Goal: Task Accomplishment & Management: Manage account settings

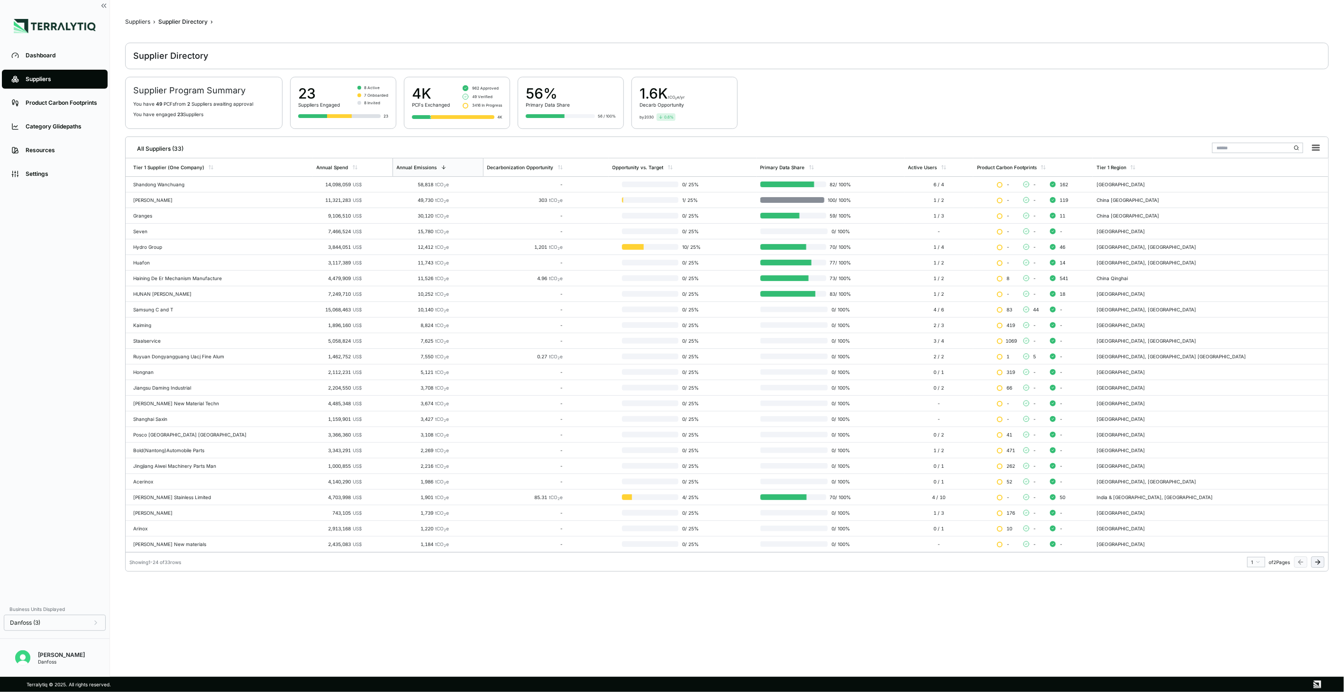
click at [1311, 563] on button at bounding box center [1317, 561] width 13 height 11
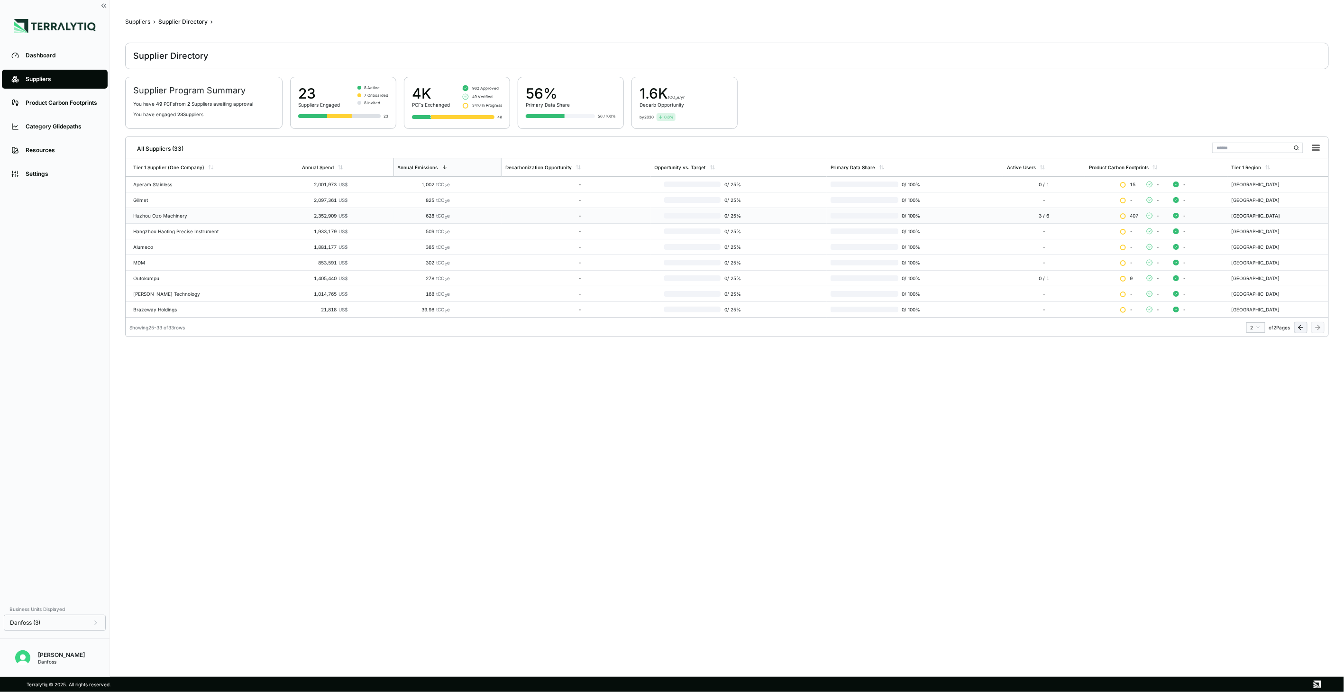
click at [147, 215] on div "Huzhou Ozo Machinery" at bounding box center [213, 216] width 161 height 6
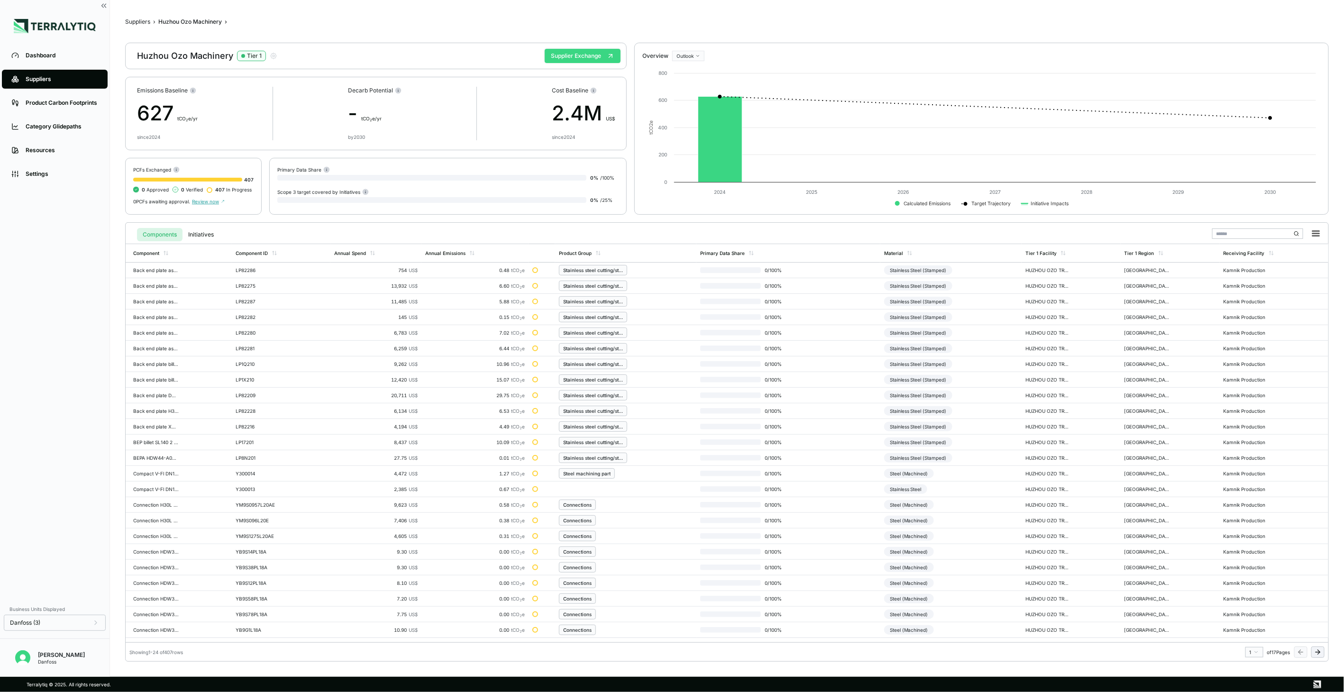
click at [567, 55] on button "Supplier Exchange" at bounding box center [583, 56] width 76 height 14
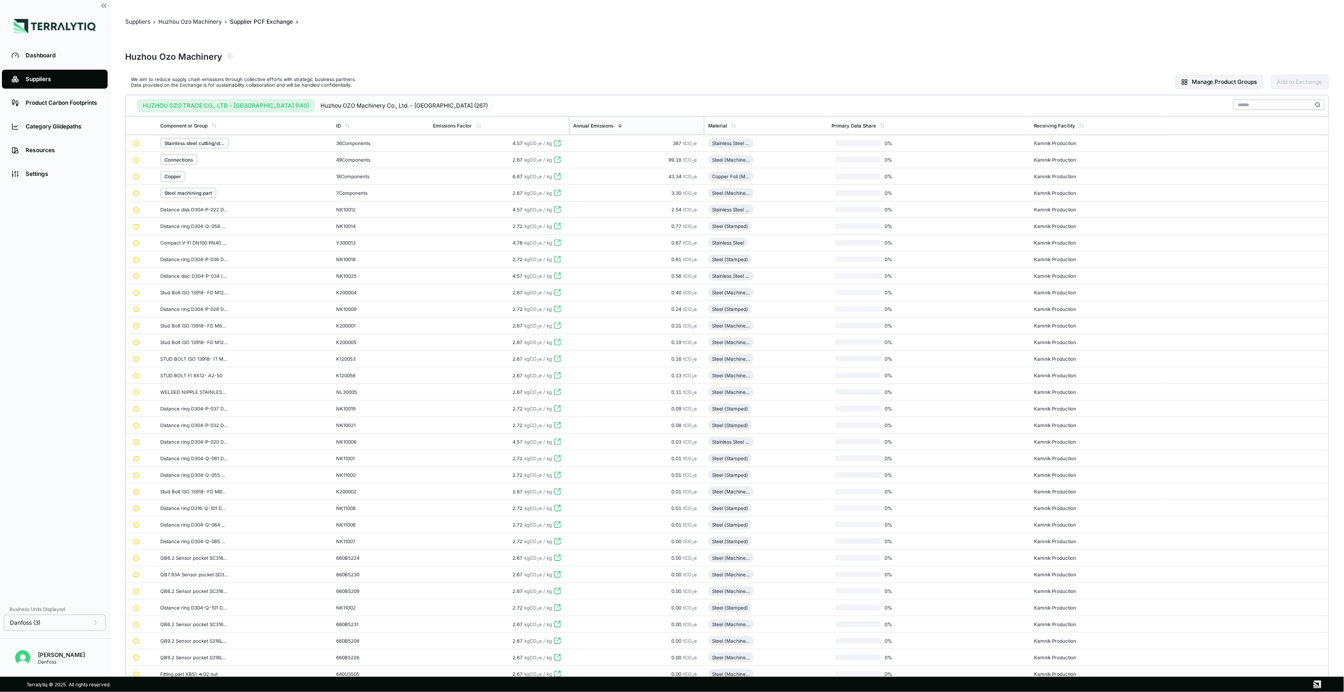
click at [356, 106] on button "Huzhou OZO Machinery Co., Ltd. - [GEOGRAPHIC_DATA] (267)" at bounding box center [404, 105] width 179 height 13
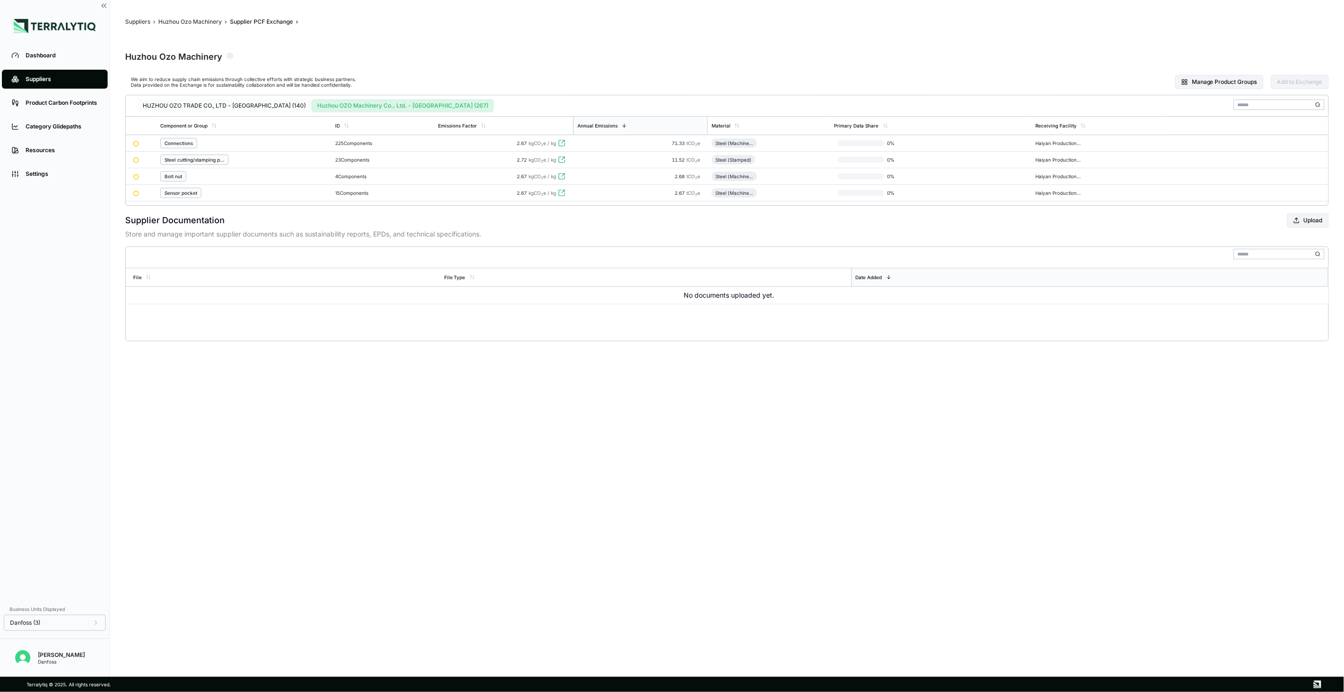
click at [252, 107] on button "HUZHOU OZO TRADE CO., LTD - [GEOGRAPHIC_DATA] (140)" at bounding box center [224, 105] width 174 height 13
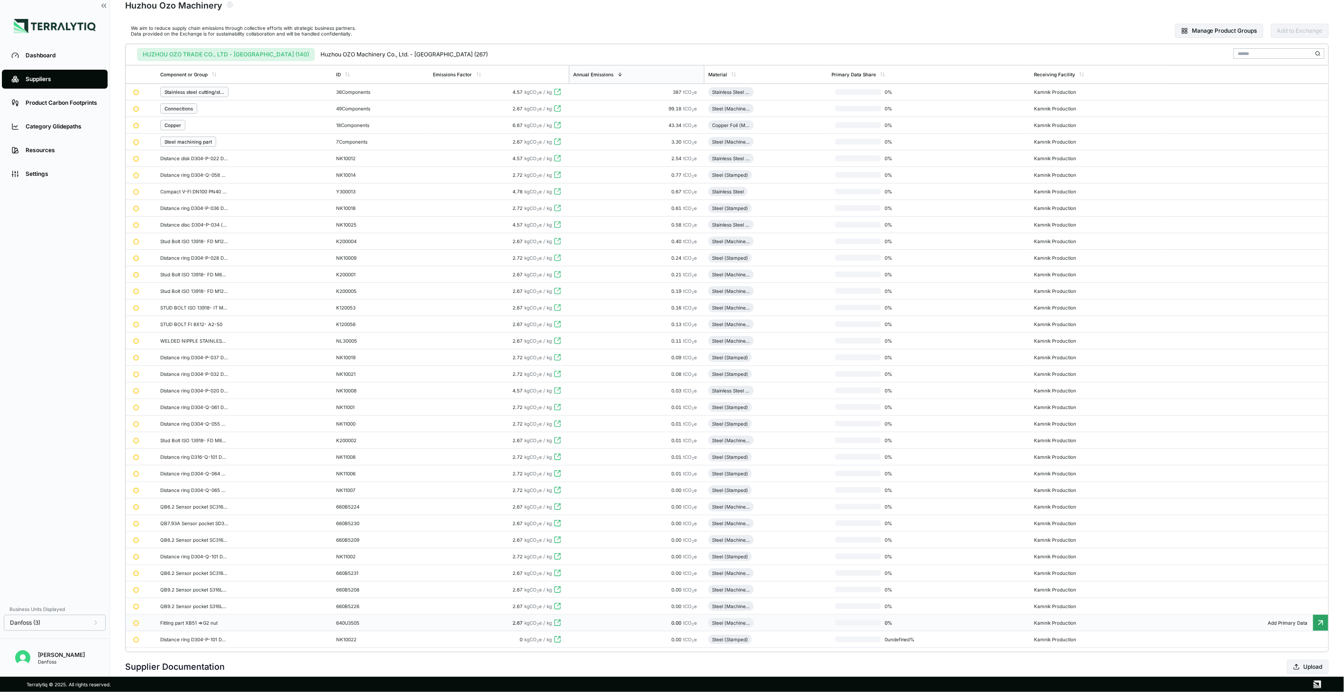
scroll to position [46, 0]
click at [1230, 38] on button "Manage Product Groups" at bounding box center [1219, 35] width 88 height 14
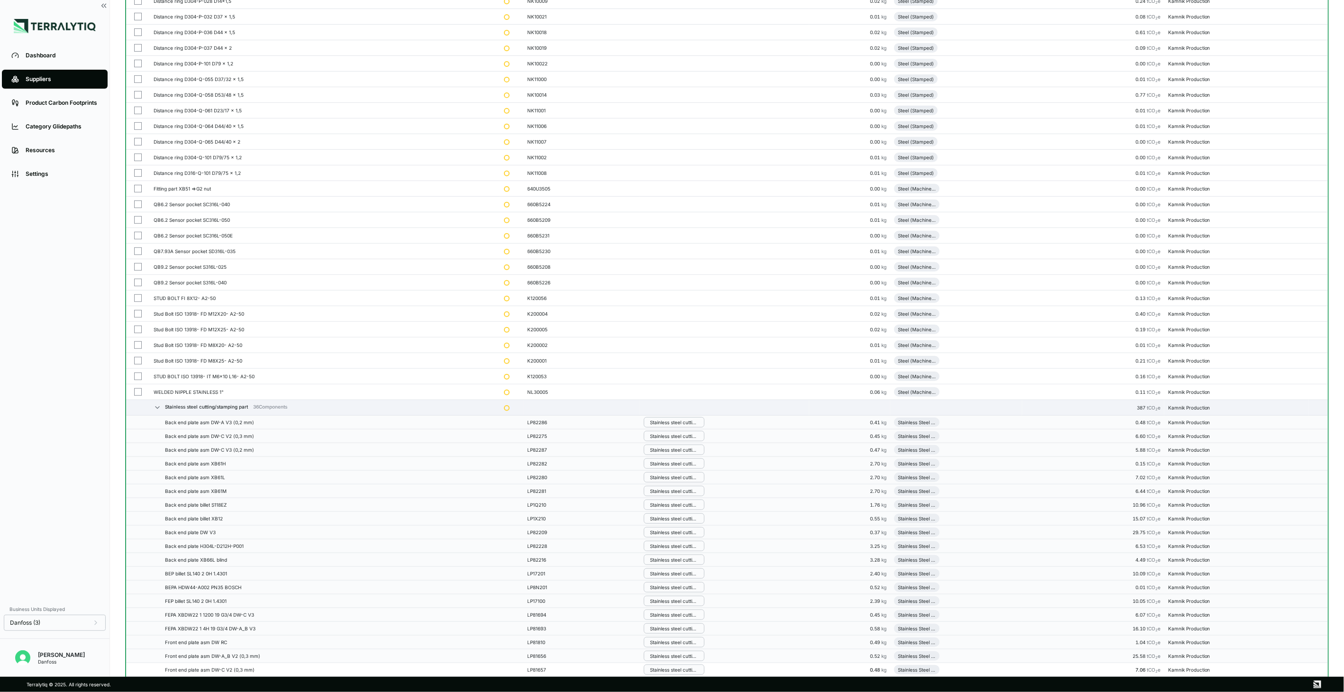
scroll to position [100, 0]
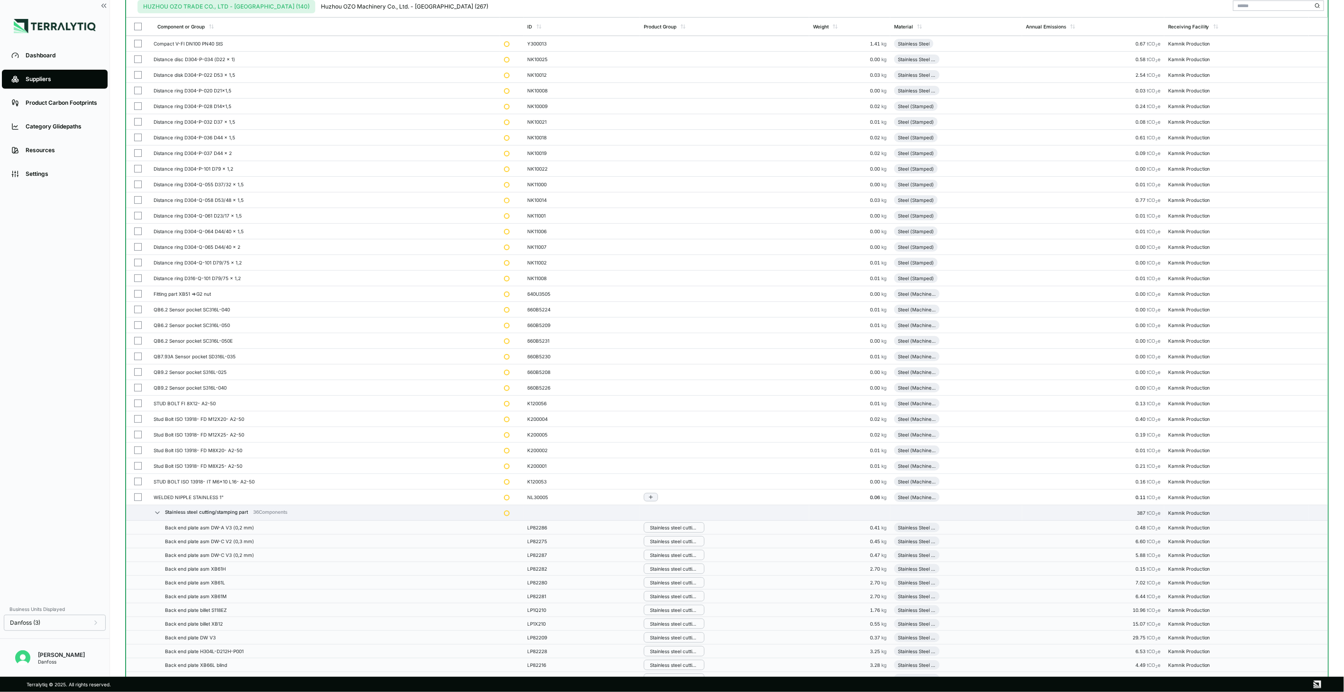
click at [135, 500] on button "button" at bounding box center [138, 497] width 8 height 8
click at [135, 484] on button "button" at bounding box center [138, 482] width 8 height 8
click at [138, 467] on button "button" at bounding box center [138, 466] width 8 height 8
click at [137, 449] on button "button" at bounding box center [138, 451] width 8 height 8
click at [139, 428] on td at bounding box center [138, 435] width 24 height 16
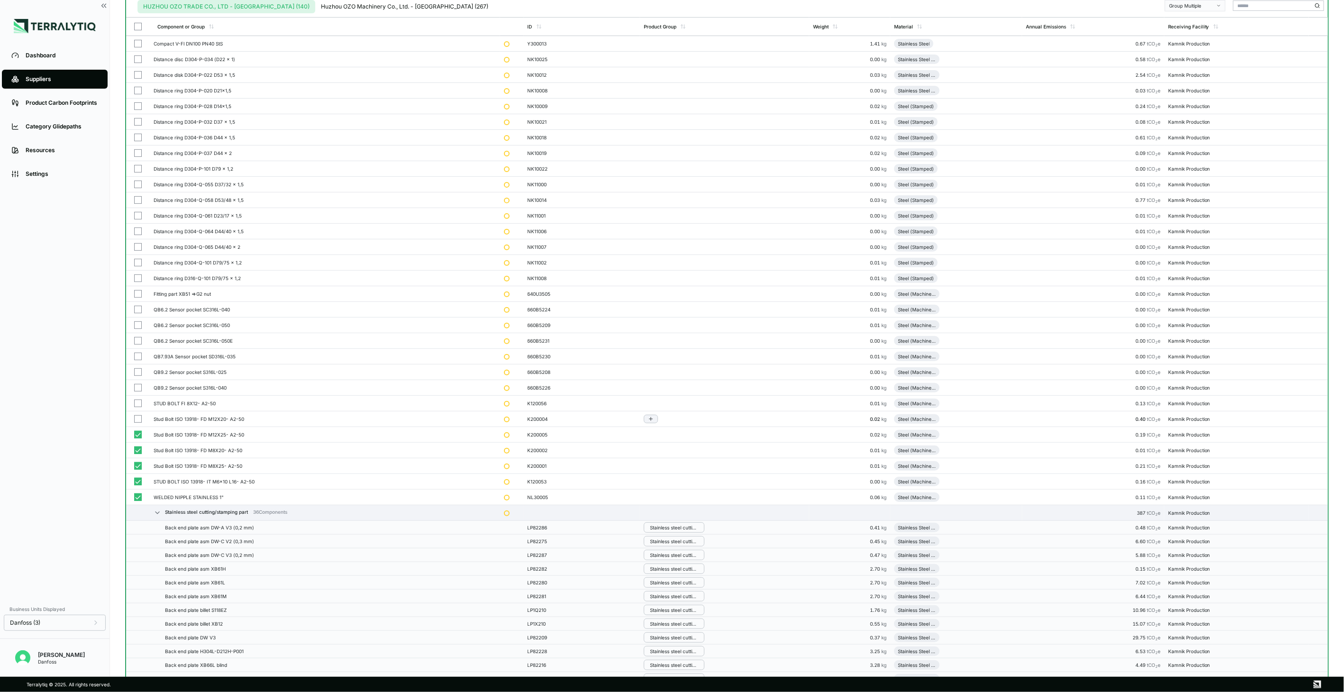
click at [139, 421] on button "button" at bounding box center [138, 419] width 8 height 8
click at [136, 404] on button "button" at bounding box center [138, 404] width 8 height 8
click at [140, 389] on button "button" at bounding box center [138, 388] width 8 height 8
click at [139, 371] on button "button" at bounding box center [138, 372] width 8 height 8
click at [139, 358] on button "button" at bounding box center [138, 357] width 8 height 8
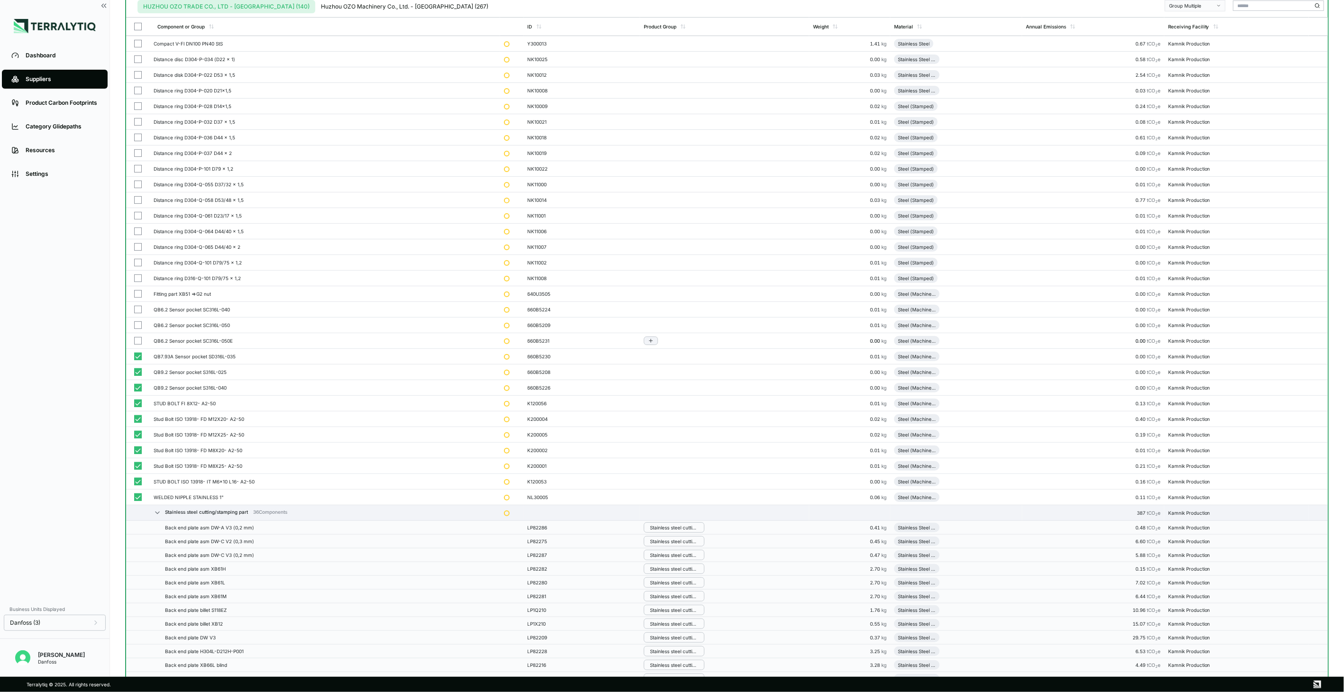
click at [140, 341] on button "button" at bounding box center [138, 341] width 8 height 8
click at [140, 326] on button "button" at bounding box center [138, 325] width 8 height 8
click at [139, 306] on button "button" at bounding box center [138, 310] width 8 height 8
click at [134, 292] on button "button" at bounding box center [138, 294] width 8 height 8
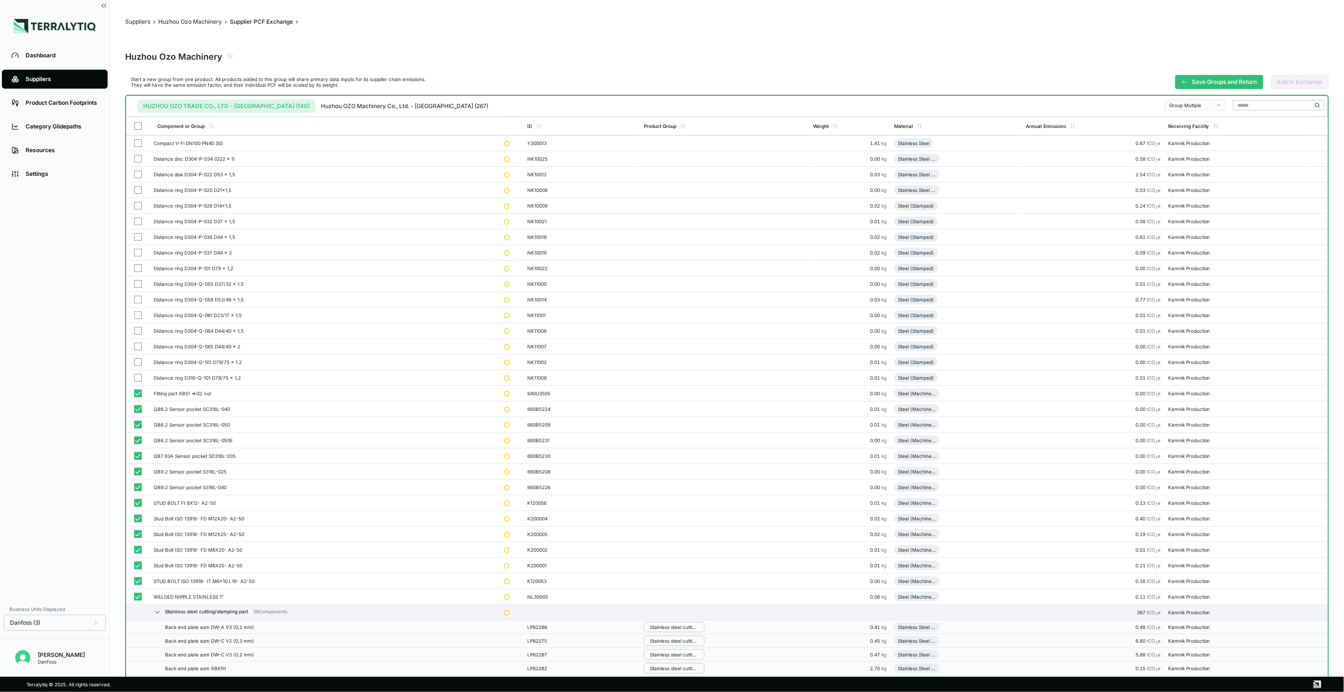
click at [1212, 104] on div "Group Multiple" at bounding box center [1192, 105] width 46 height 6
click at [1206, 139] on div "Add To Steel Machining Part" at bounding box center [1196, 140] width 52 height 6
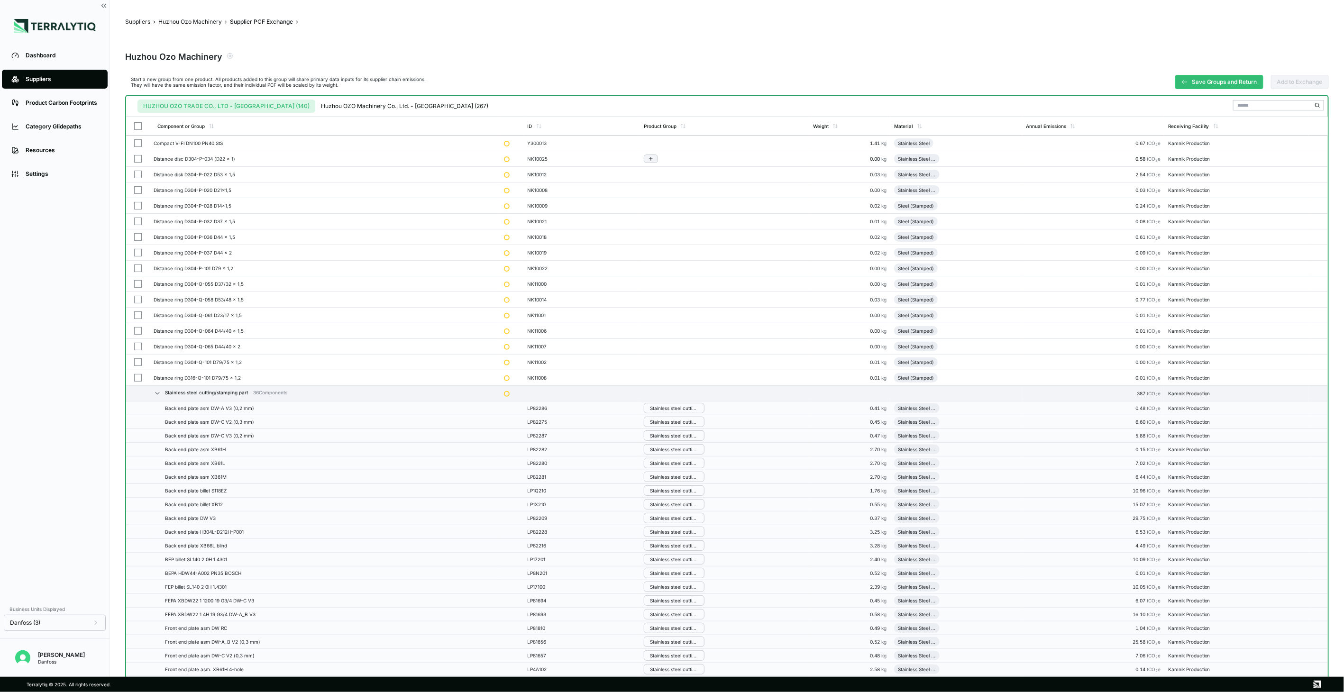
click at [134, 157] on button "button" at bounding box center [138, 159] width 8 height 8
click at [139, 172] on button "button" at bounding box center [138, 175] width 8 height 8
click at [136, 188] on button "button" at bounding box center [138, 190] width 8 height 8
click at [1221, 103] on icon "button" at bounding box center [1218, 105] width 5 height 5
click at [1209, 122] on div "Add To Stainless Steel Cutting/Stamping Part" at bounding box center [1196, 127] width 60 height 11
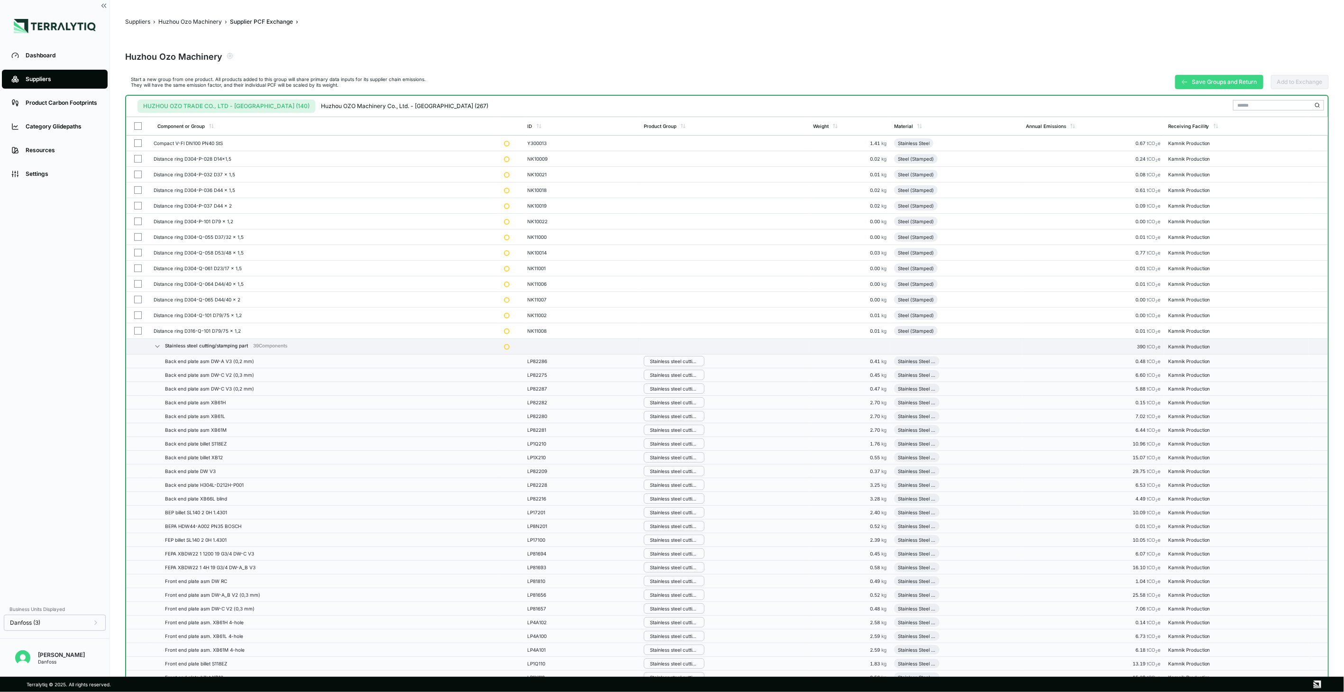
click at [1211, 81] on button "Save Groups and Return" at bounding box center [1219, 82] width 88 height 14
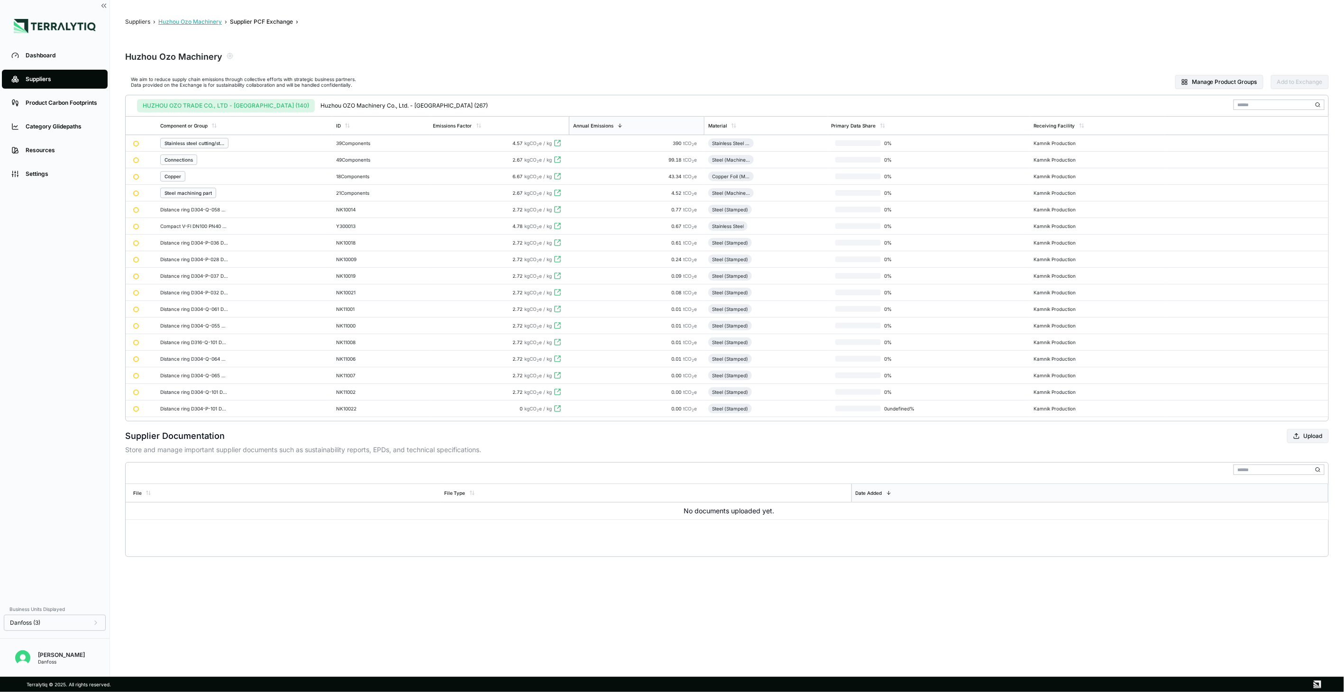
click at [202, 20] on button "Huzhou Ozo Machinery" at bounding box center [190, 22] width 64 height 8
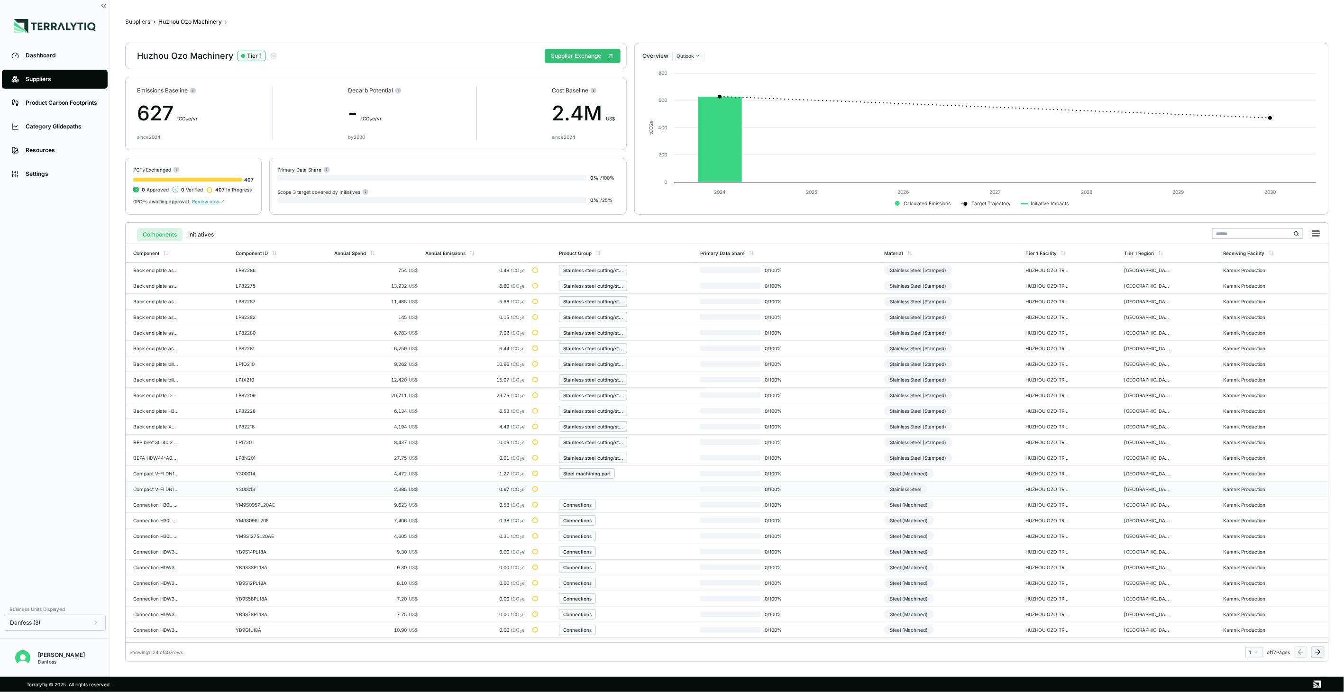
click at [661, 490] on td at bounding box center [625, 490] width 141 height 16
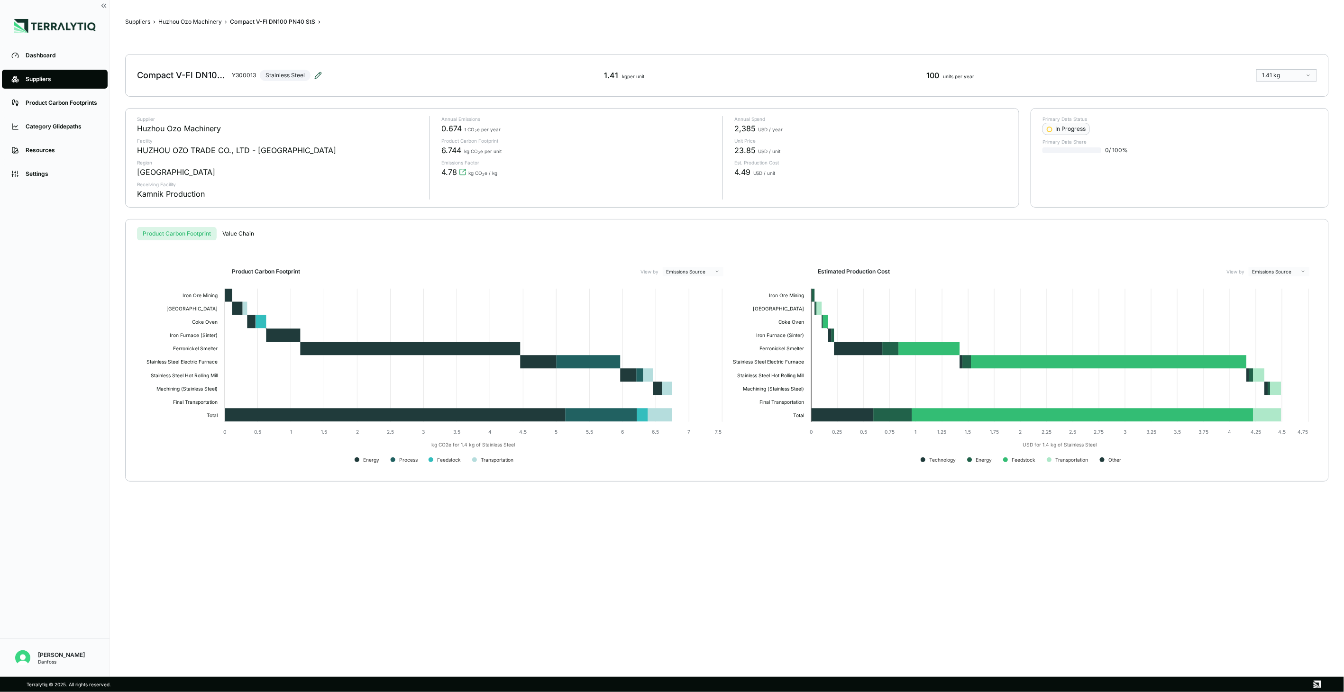
click at [319, 73] on icon at bounding box center [318, 76] width 8 height 8
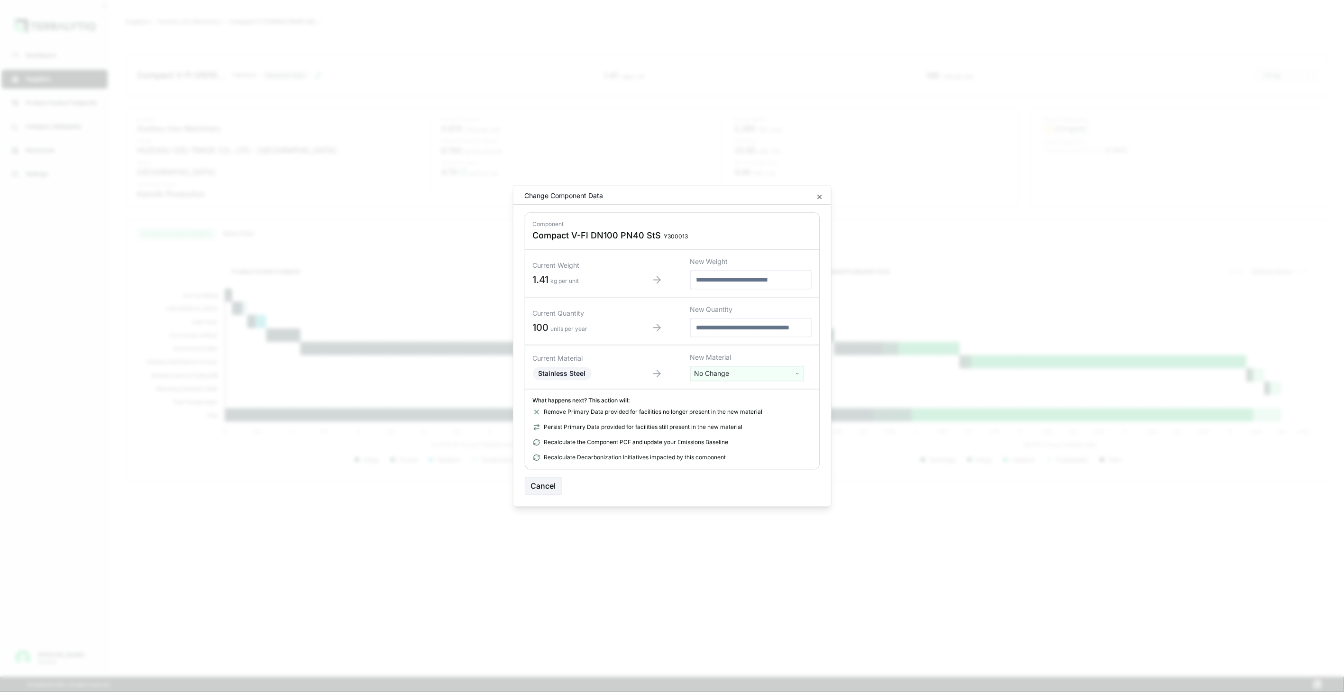
click at [723, 378] on html "Dashboard Suppliers Product Carbon Footprints Category Glidepaths Resources Set…" at bounding box center [672, 346] width 1344 height 692
click at [724, 392] on input "text" at bounding box center [747, 393] width 109 height 10
type input "*****"
click at [749, 427] on div "Stainless Steel (Stamped)" at bounding box center [747, 422] width 109 height 13
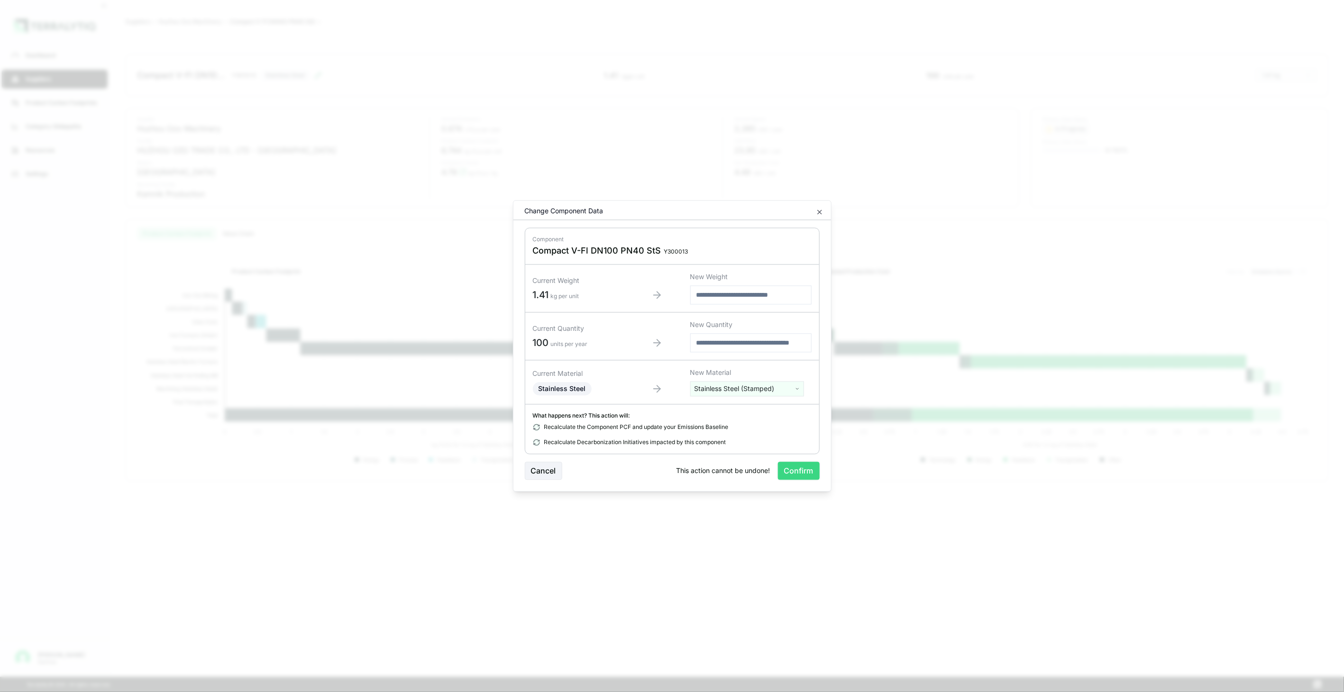
click at [787, 477] on button "Confirm" at bounding box center [799, 471] width 42 height 18
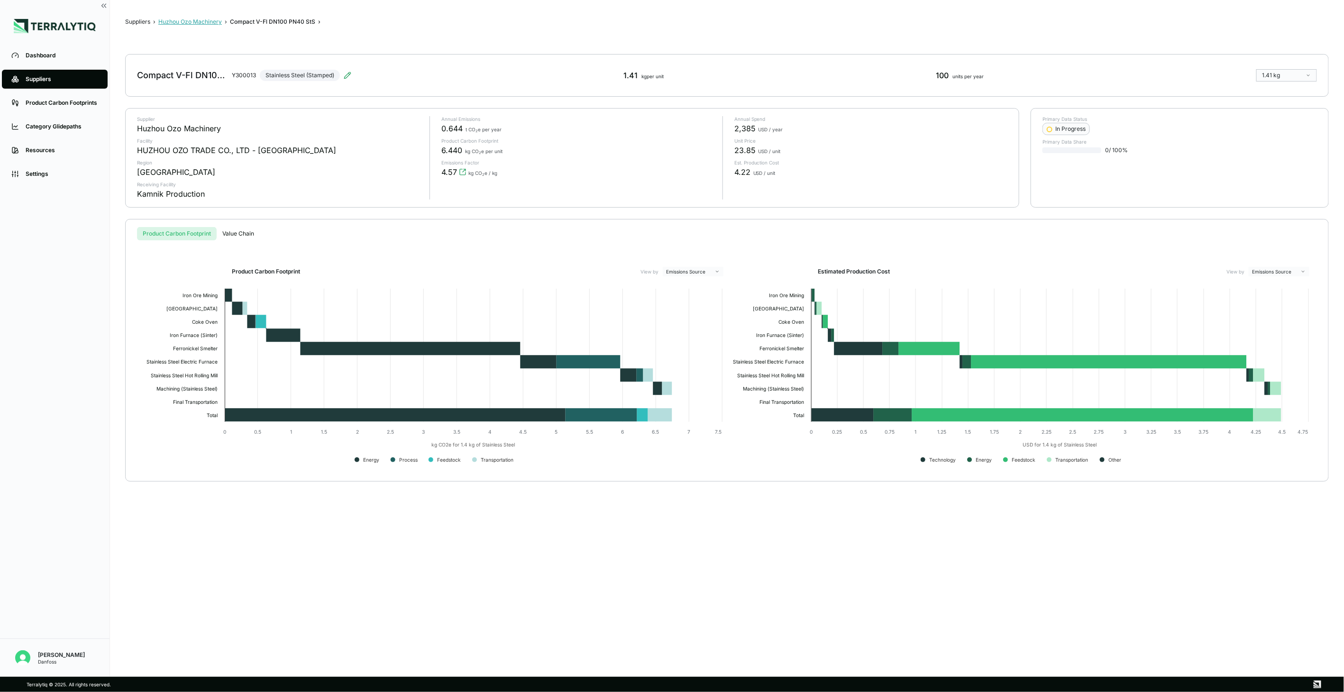
click at [192, 21] on button "Huzhou Ozo Machinery" at bounding box center [190, 22] width 64 height 8
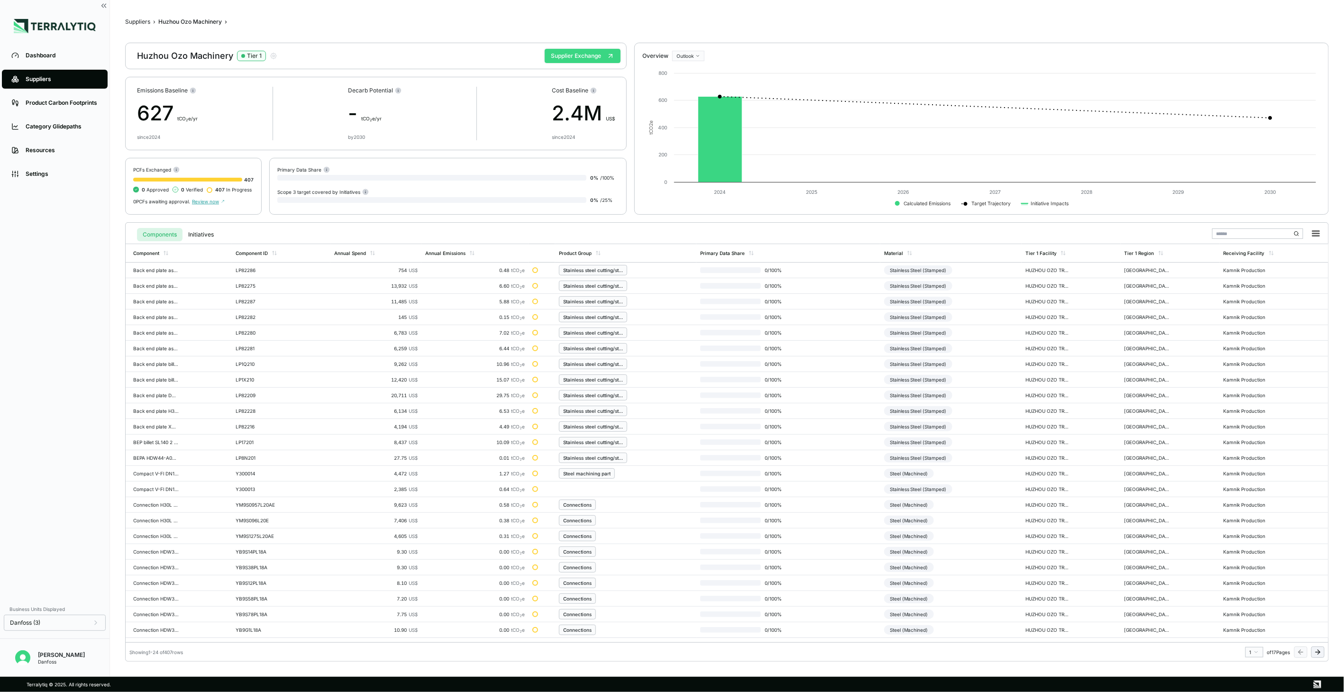
click at [599, 58] on button "Supplier Exchange" at bounding box center [583, 56] width 76 height 14
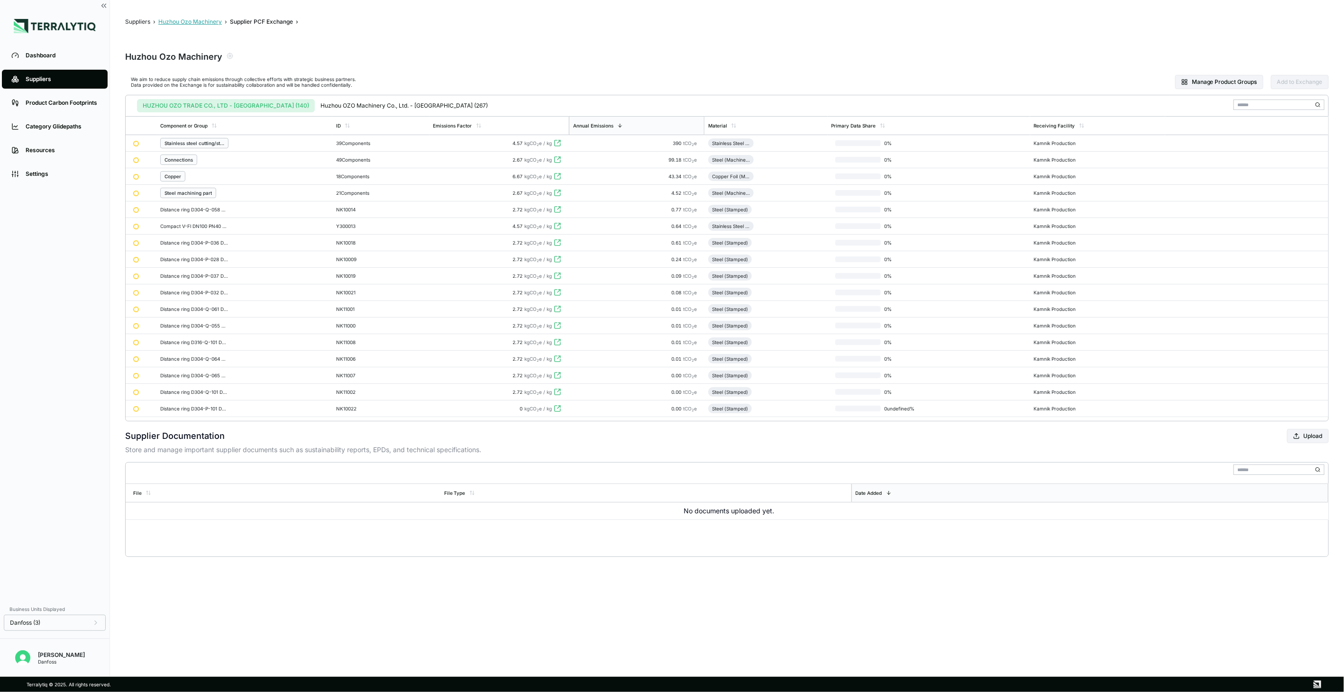
click at [184, 21] on button "Huzhou Ozo Machinery" at bounding box center [190, 22] width 64 height 8
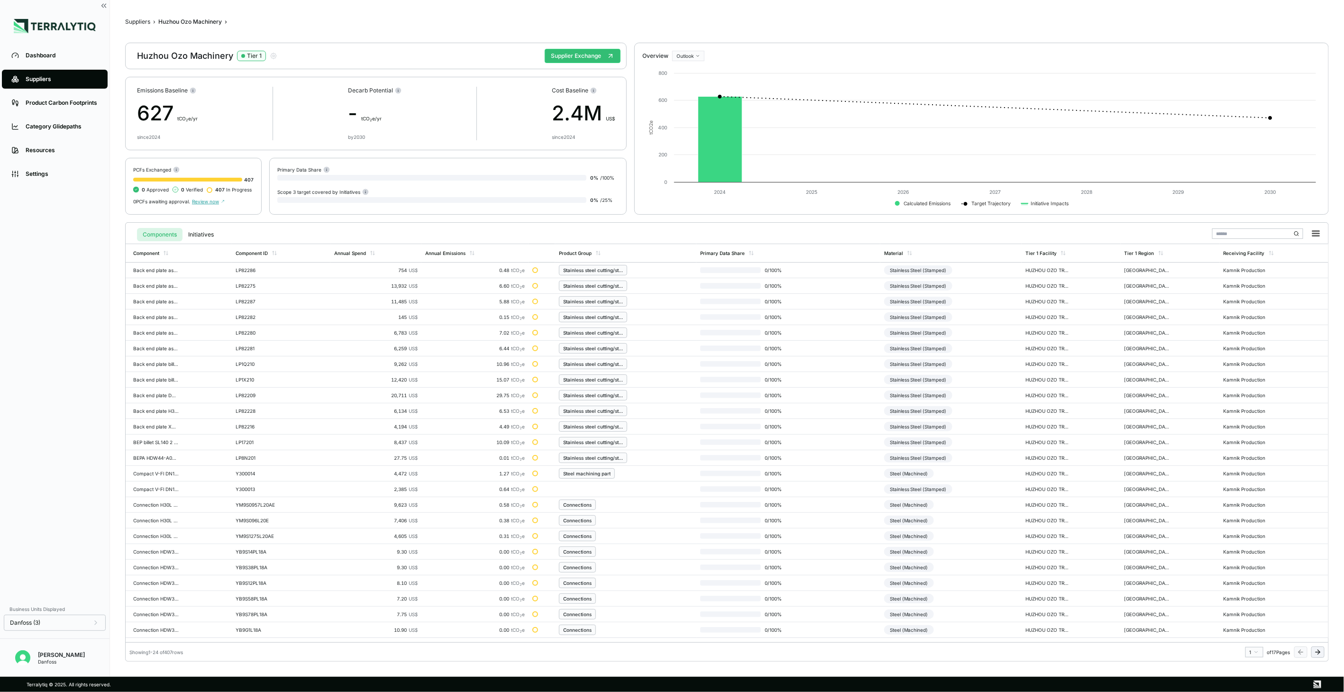
click at [1321, 654] on icon at bounding box center [1318, 652] width 8 height 8
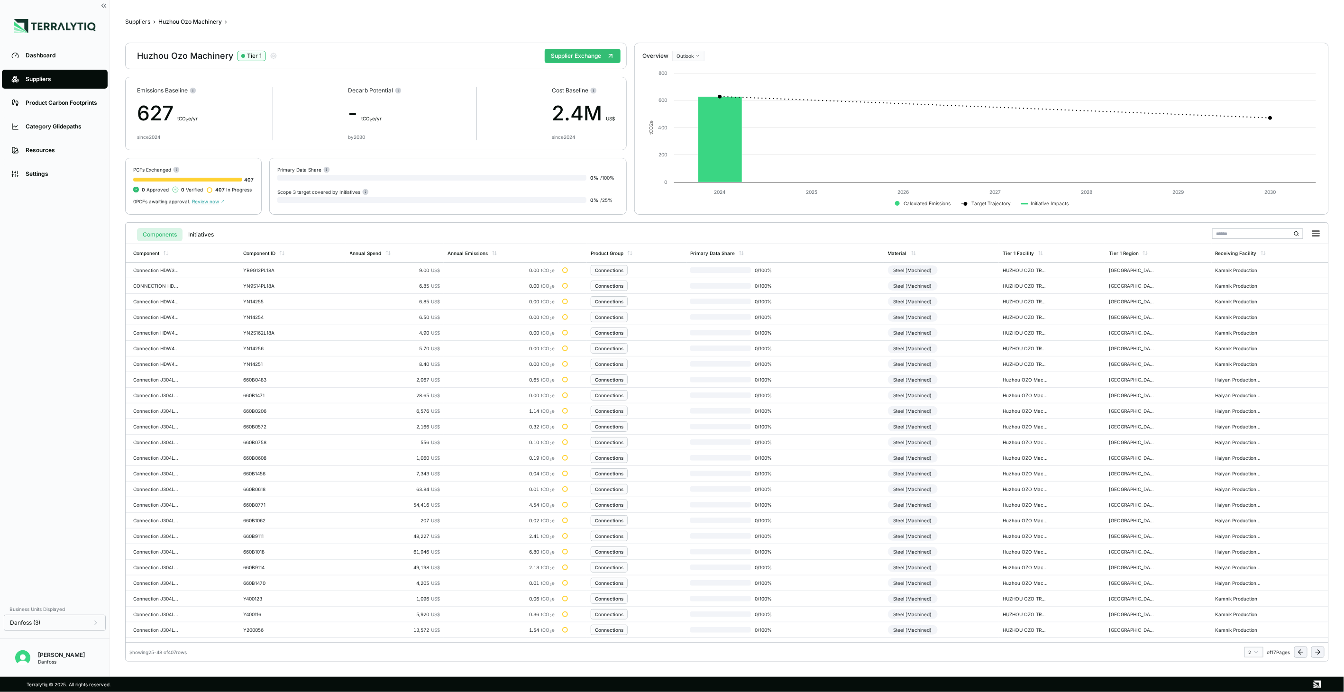
click at [1321, 653] on icon at bounding box center [1318, 652] width 8 height 8
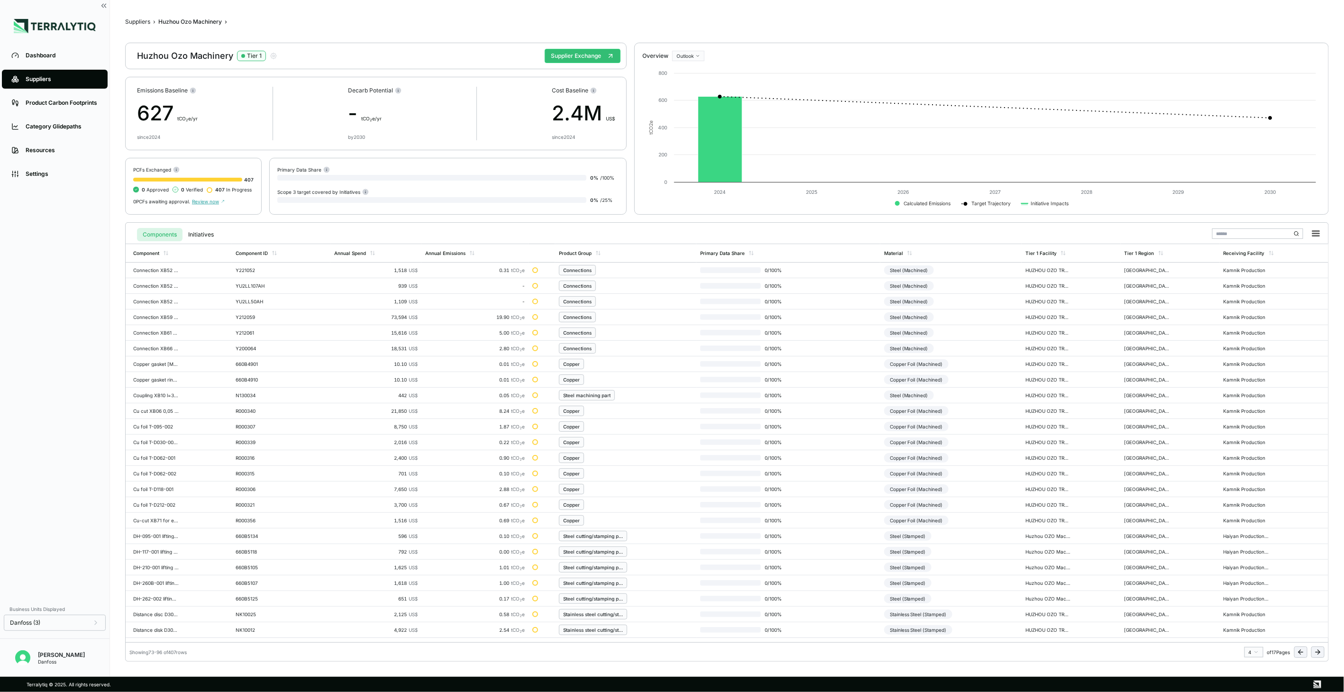
click at [1321, 653] on icon at bounding box center [1318, 652] width 8 height 8
click at [901, 282] on div "Steel (Stamped)" at bounding box center [907, 285] width 47 height 9
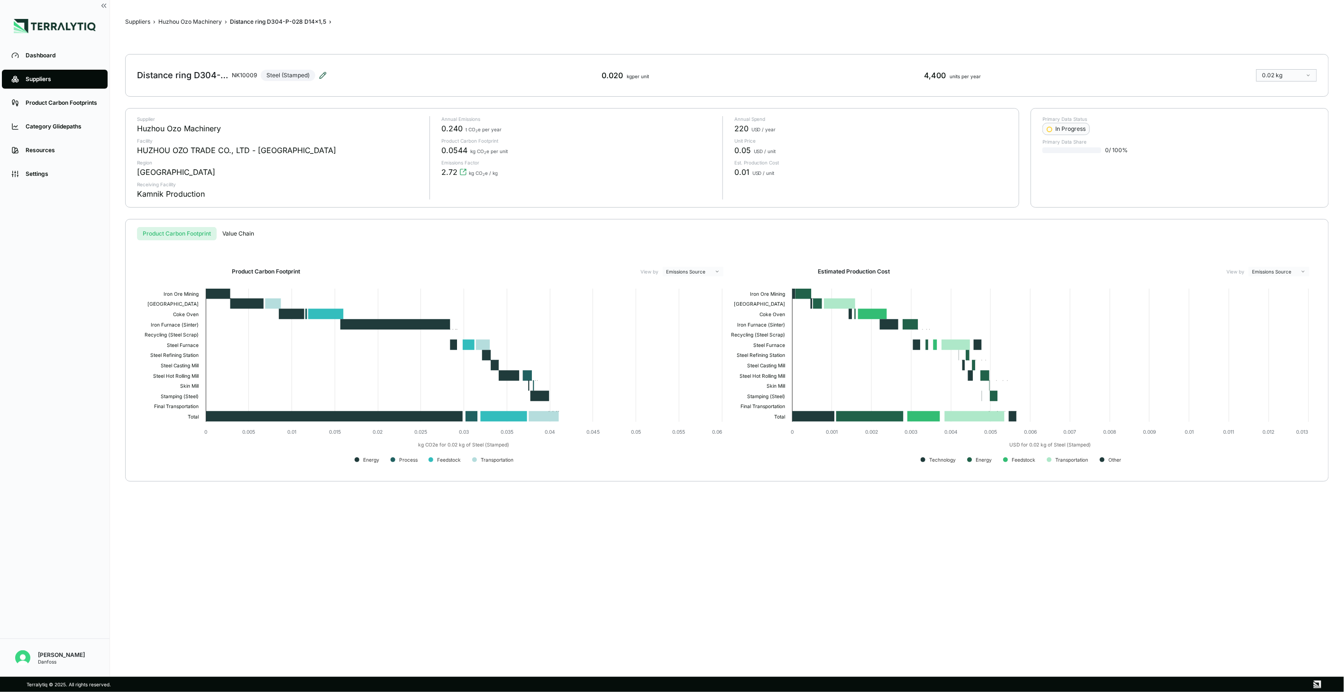
click at [320, 75] on icon at bounding box center [323, 76] width 8 height 8
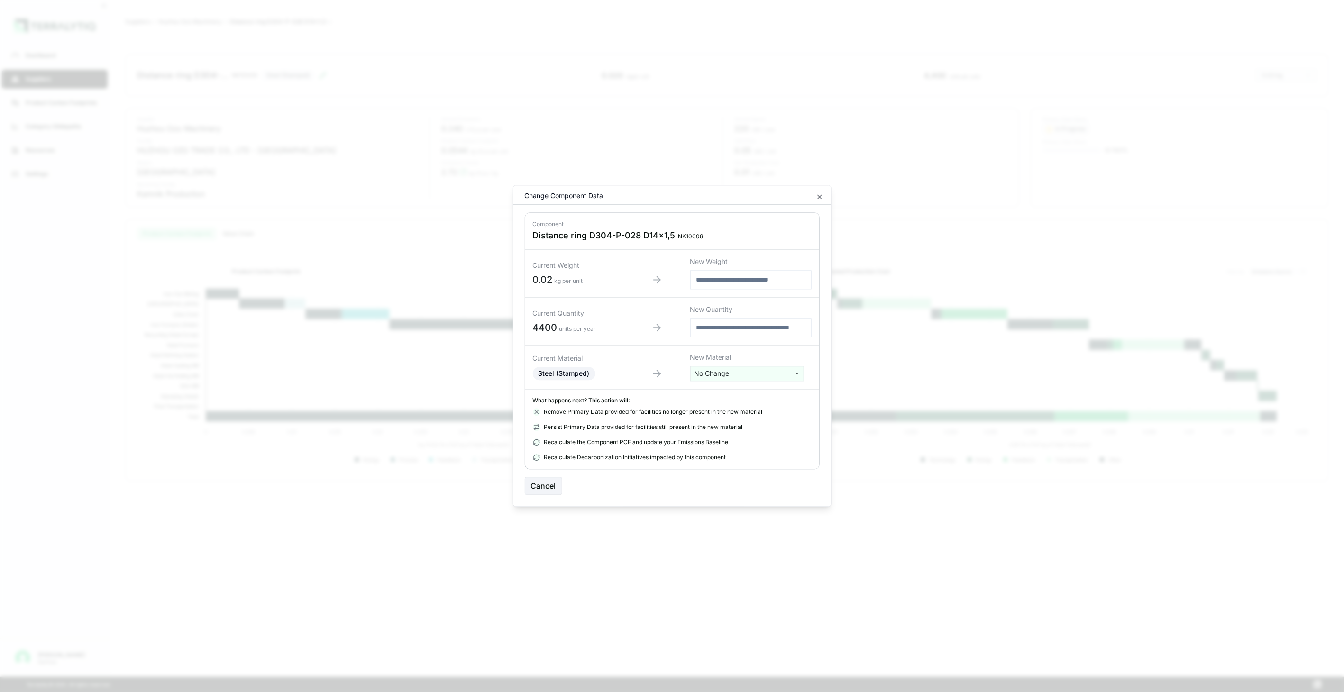
click at [737, 374] on html "Dashboard Suppliers Product Carbon Footprints Category Glidepaths Resources Set…" at bounding box center [672, 346] width 1344 height 692
type input "***"
click at [731, 460] on div "Stainless Steel (Stamped)" at bounding box center [747, 462] width 109 height 13
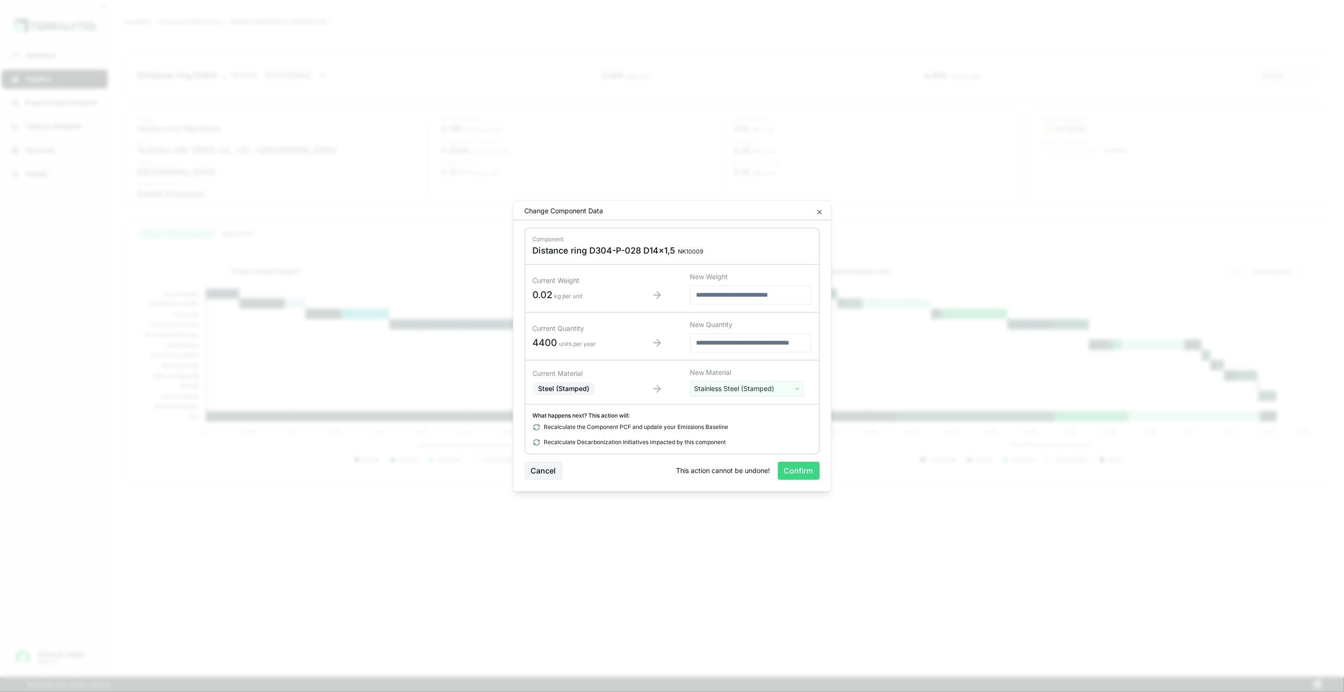
click at [792, 476] on button "Confirm" at bounding box center [799, 471] width 42 height 18
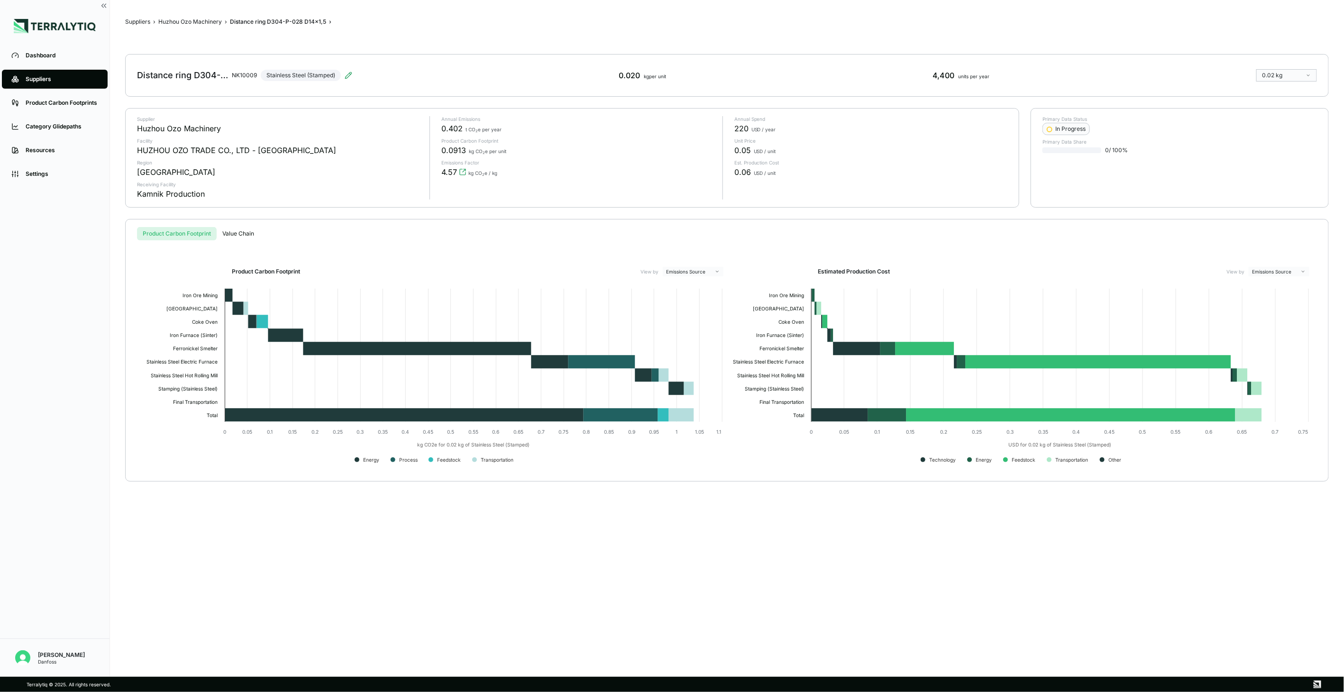
click at [212, 17] on div "Suppliers › Huzhou Ozo Machinery › Distance ring D304-P-028 D14x1,5 › Distance …" at bounding box center [727, 338] width 1204 height 647
click at [216, 18] on button "Huzhou Ozo Machinery" at bounding box center [190, 22] width 64 height 8
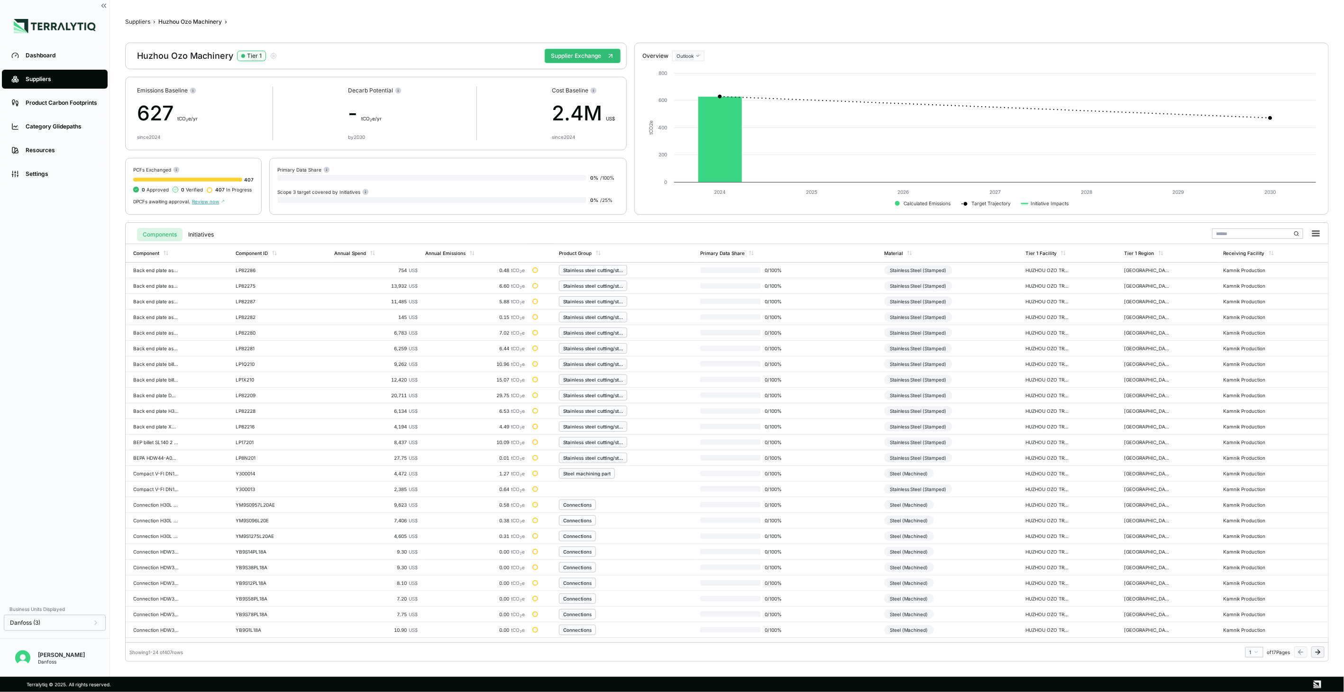
click at [1319, 651] on icon at bounding box center [1319, 652] width 2 height 4
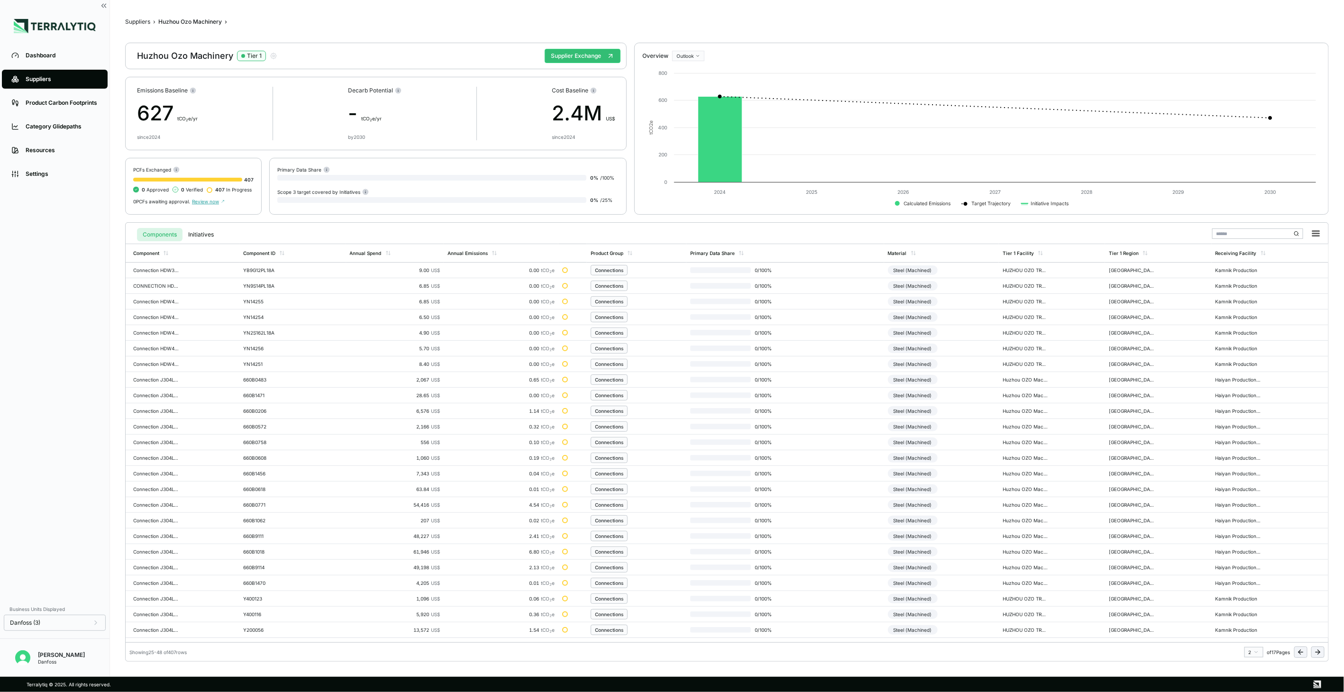
click at [1319, 651] on icon at bounding box center [1319, 652] width 2 height 4
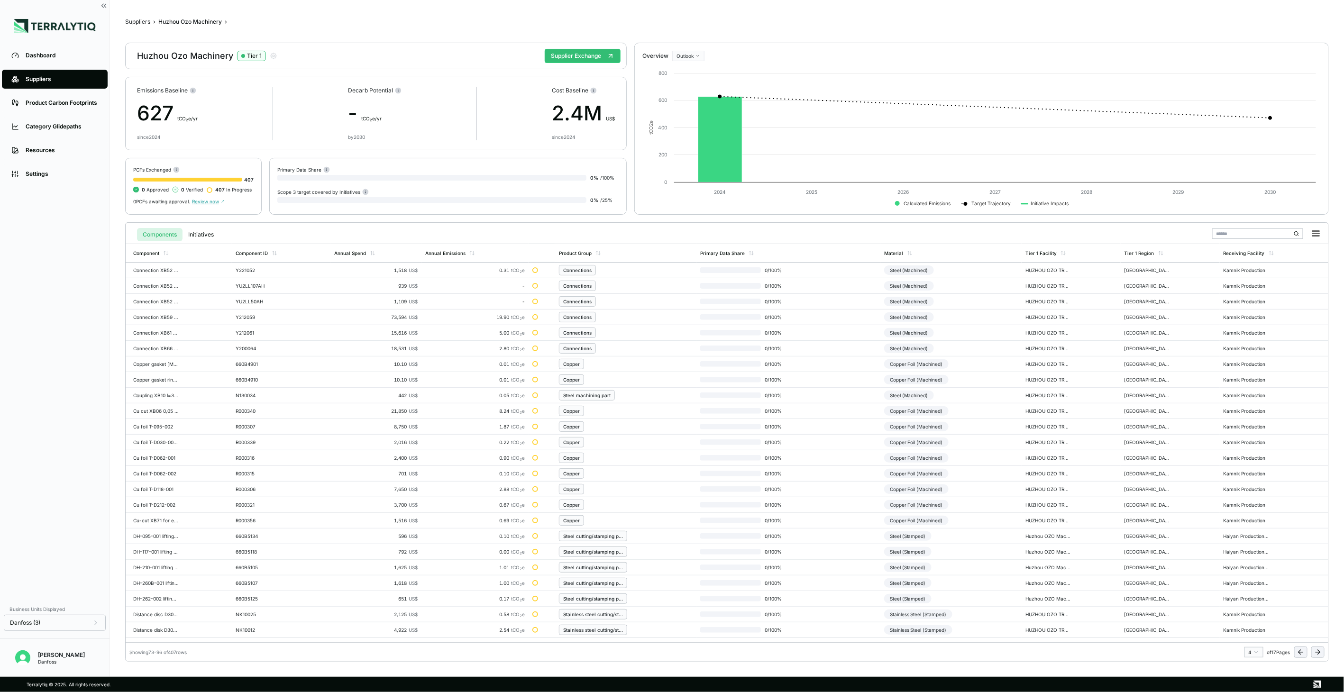
click at [1319, 651] on icon at bounding box center [1319, 652] width 2 height 4
click at [903, 301] on div "Steel (Stamped)" at bounding box center [907, 301] width 47 height 9
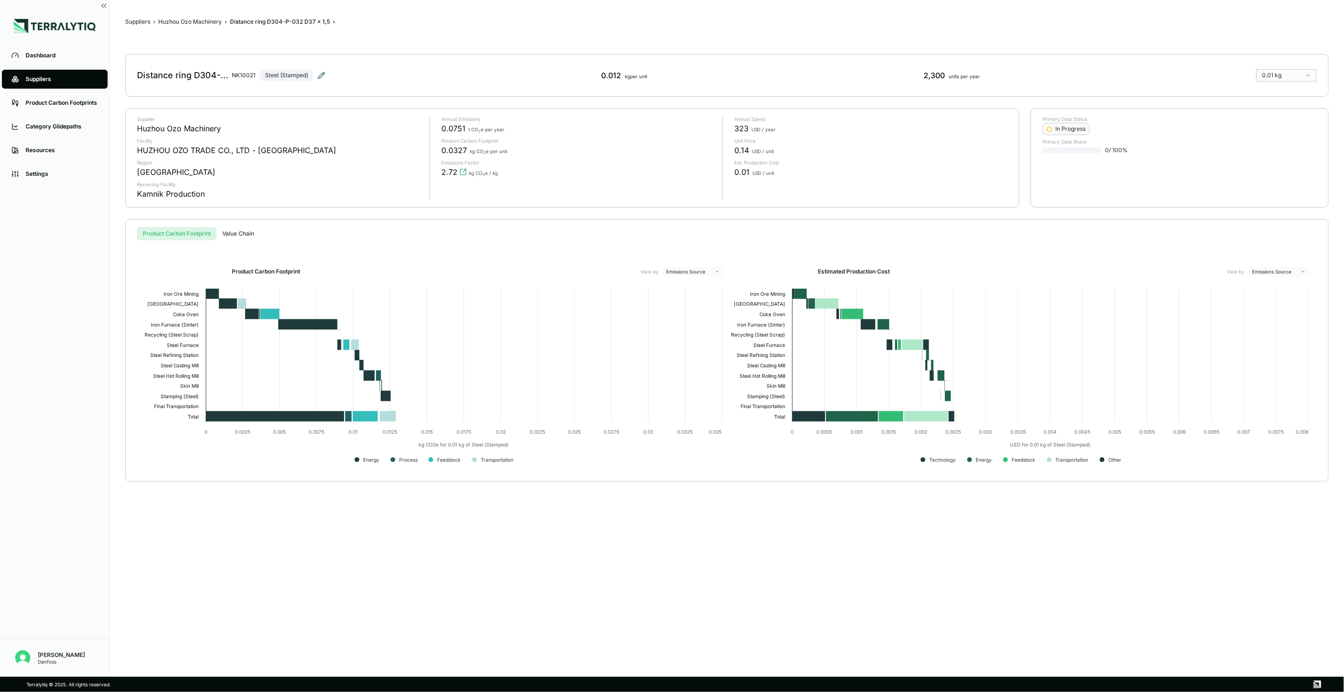
click at [319, 74] on icon at bounding box center [322, 76] width 8 height 8
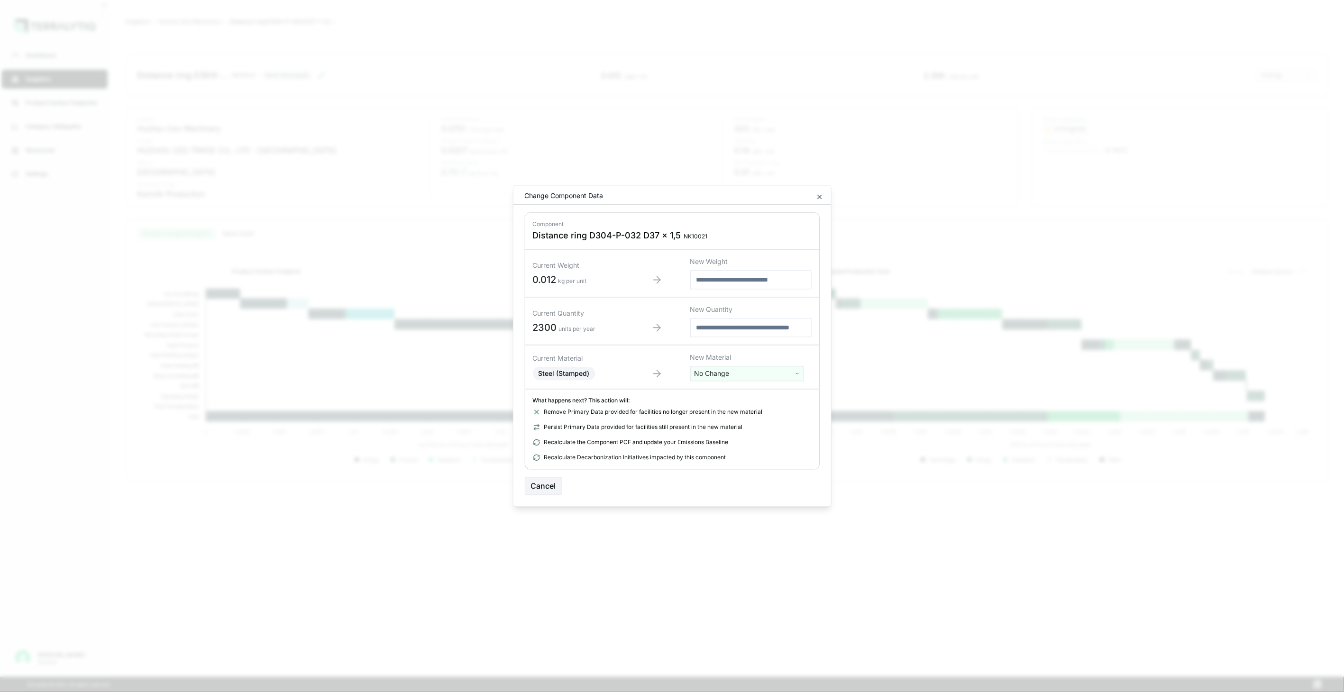
click at [752, 374] on html "Dashboard Suppliers Product Carbon Footprints Category Glidepaths Resources Set…" at bounding box center [672, 346] width 1344 height 692
type input "******"
click at [774, 416] on div "Stainless Steel (Stamped)" at bounding box center [747, 422] width 109 height 13
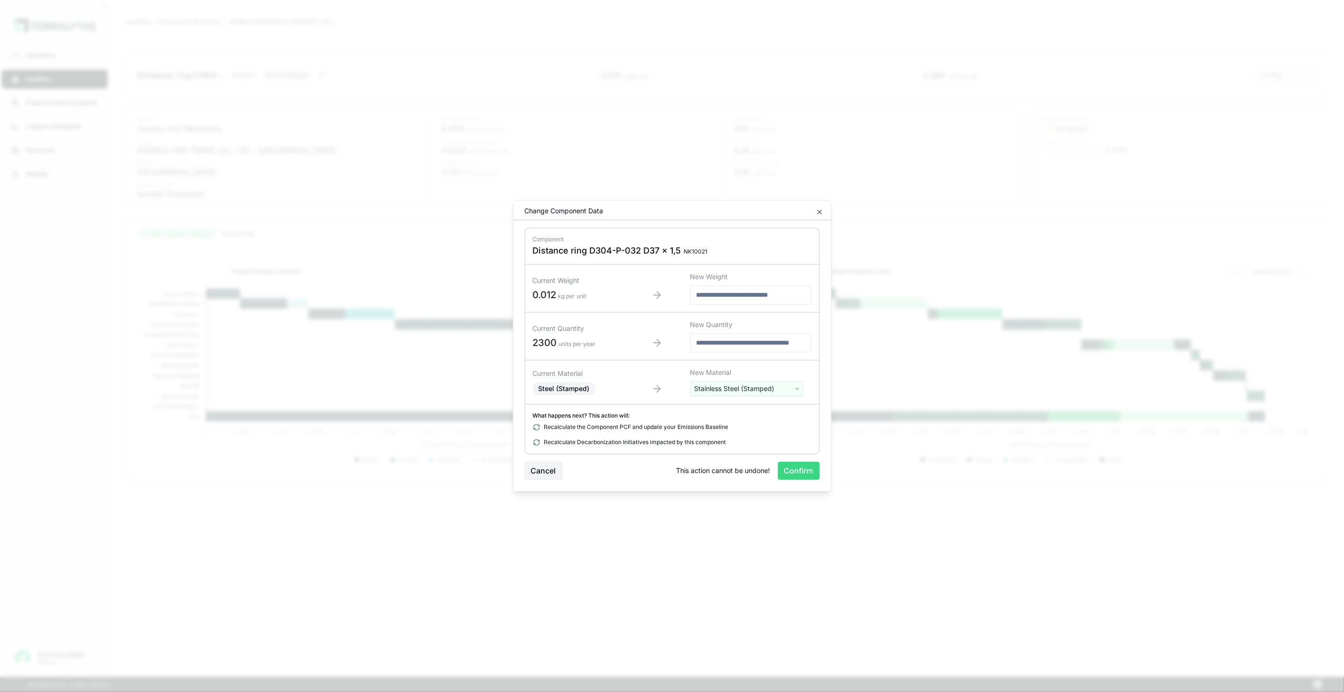
click at [800, 467] on button "Confirm" at bounding box center [799, 471] width 42 height 18
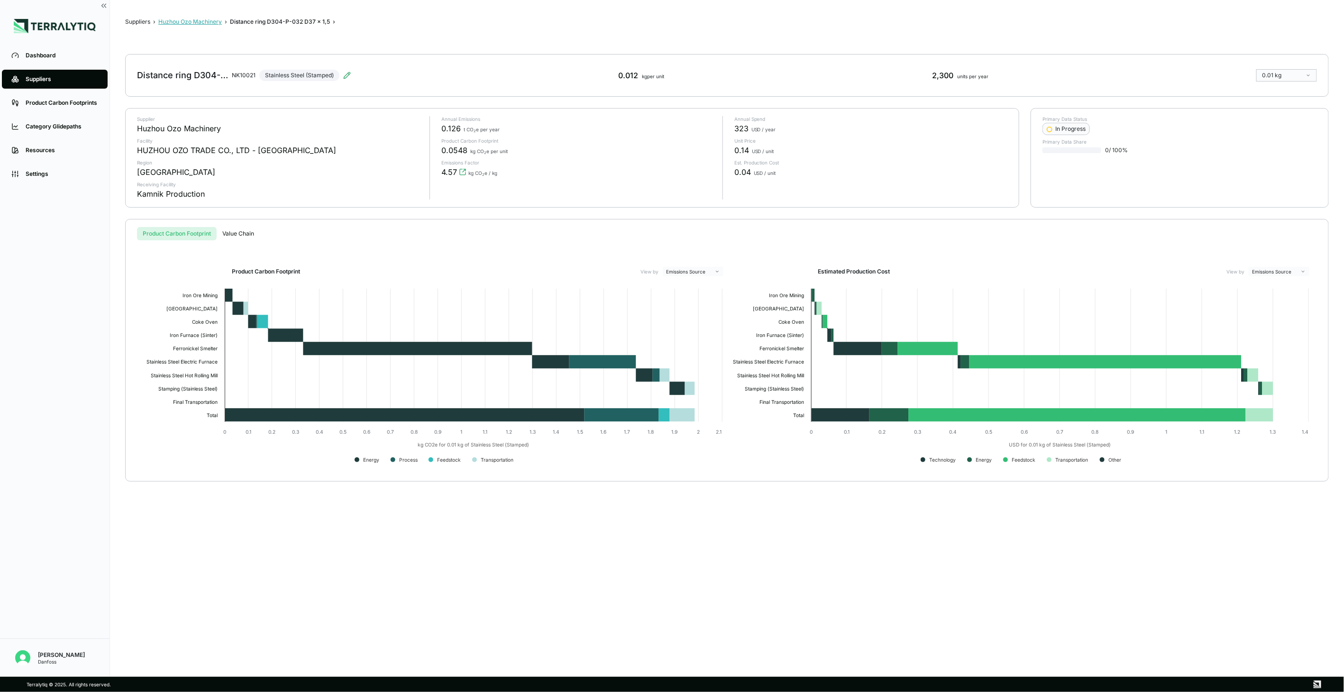
click at [207, 24] on button "Huzhou Ozo Machinery" at bounding box center [190, 22] width 64 height 8
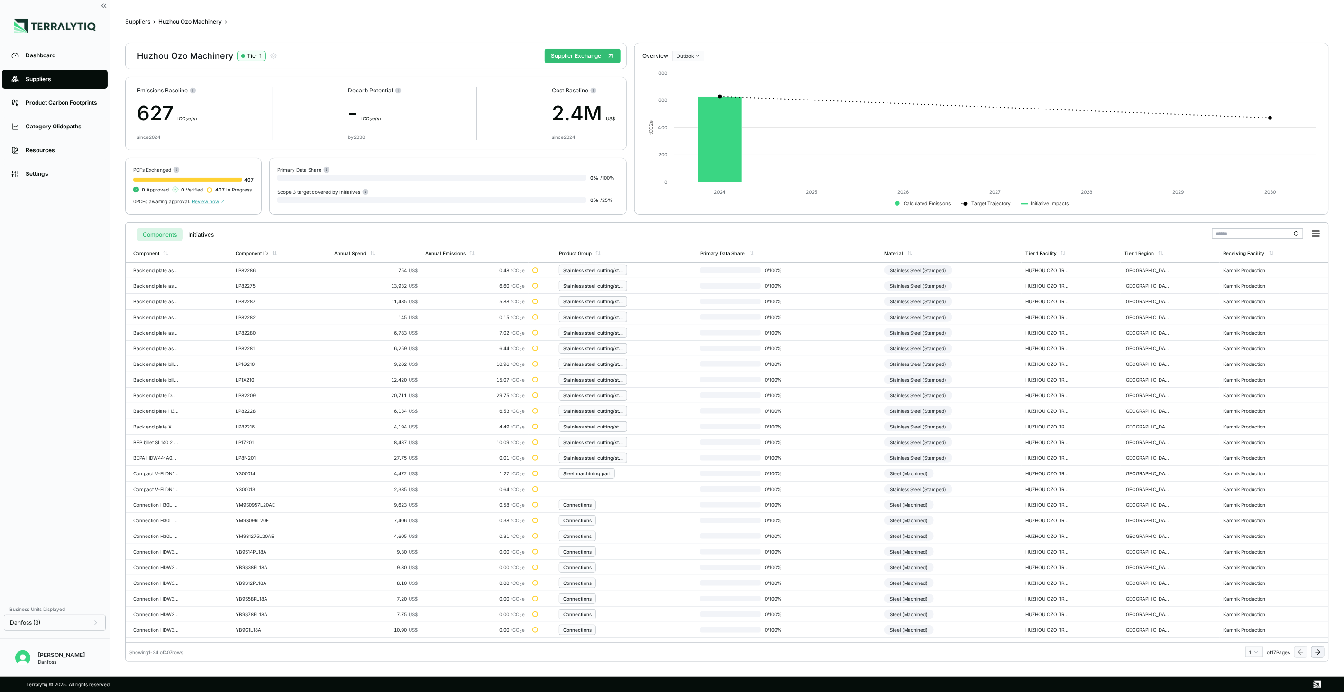
click at [1316, 654] on icon at bounding box center [1318, 652] width 8 height 8
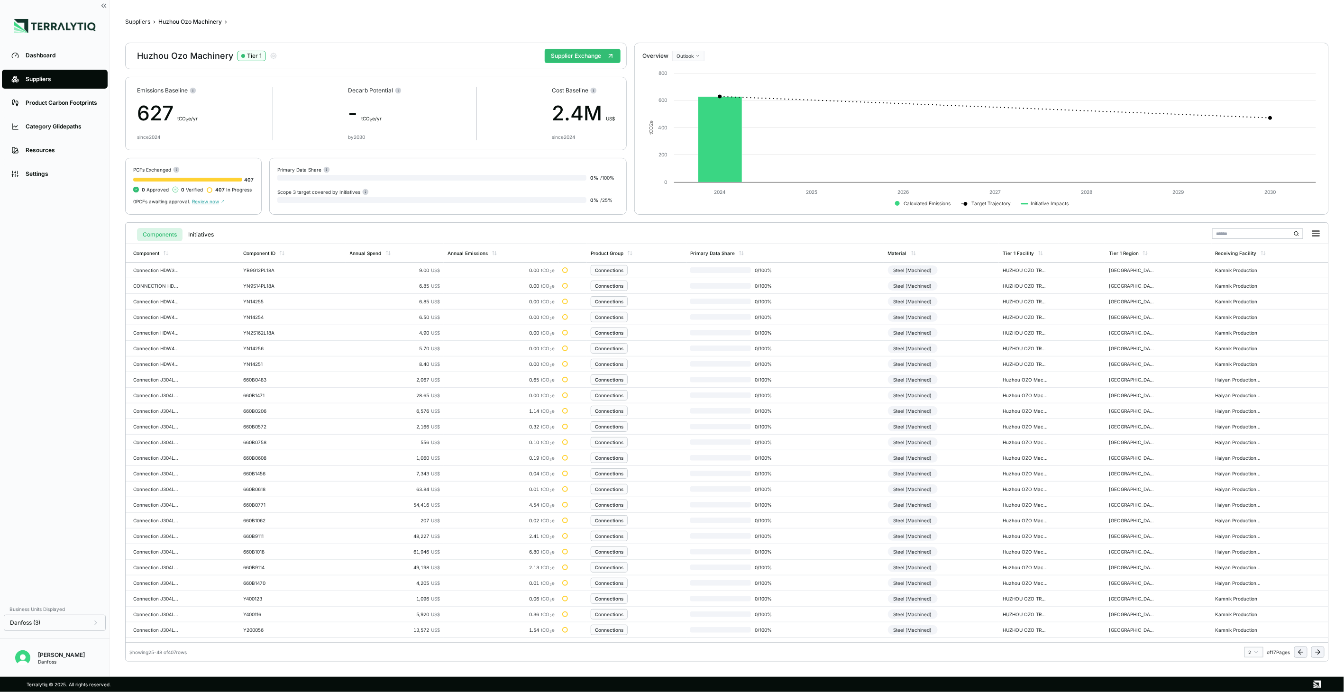
click at [1316, 654] on icon at bounding box center [1318, 652] width 8 height 8
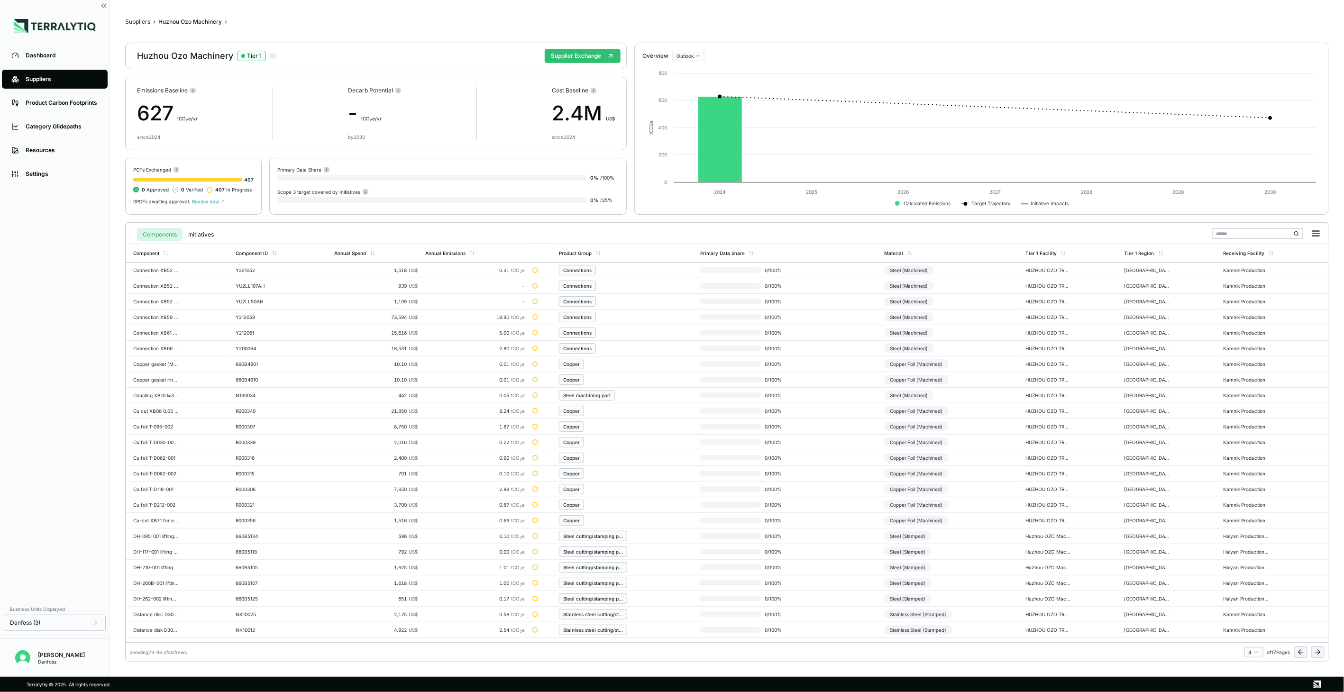
click at [1316, 654] on icon at bounding box center [1318, 652] width 8 height 8
click at [909, 320] on div "Steel (Stamped)" at bounding box center [907, 316] width 47 height 9
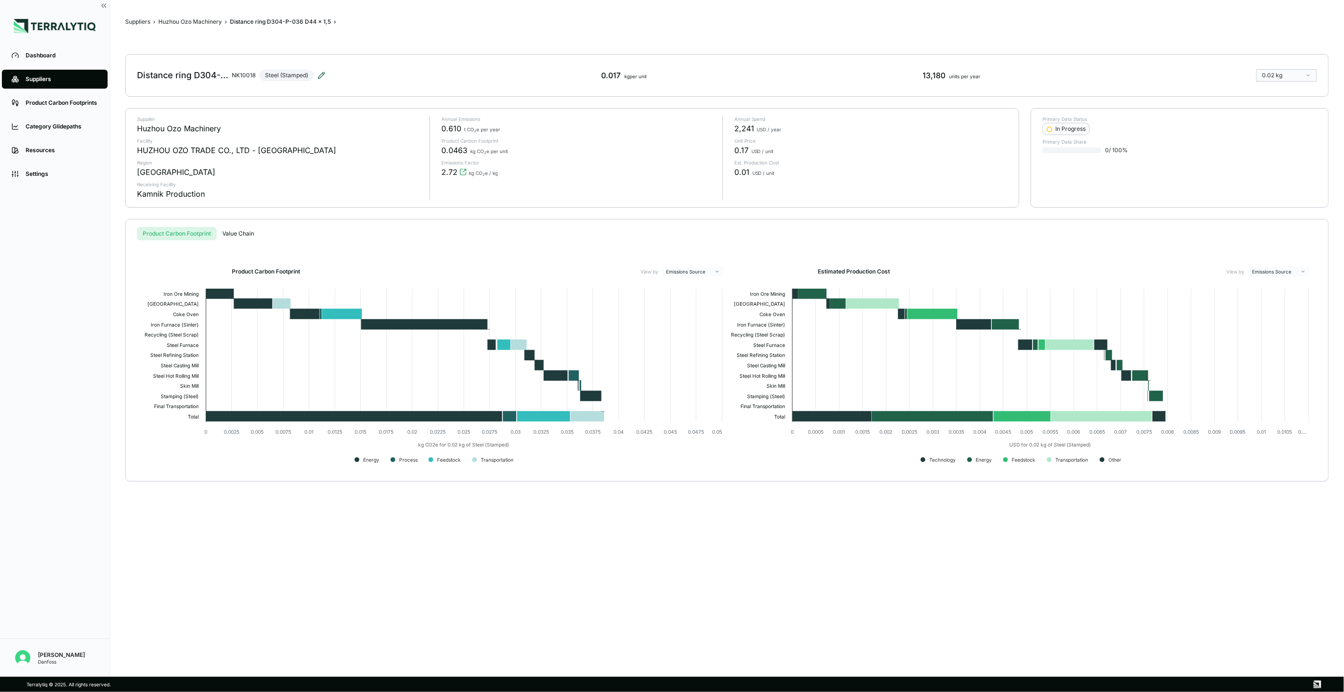
click at [323, 73] on icon at bounding box center [322, 76] width 8 height 8
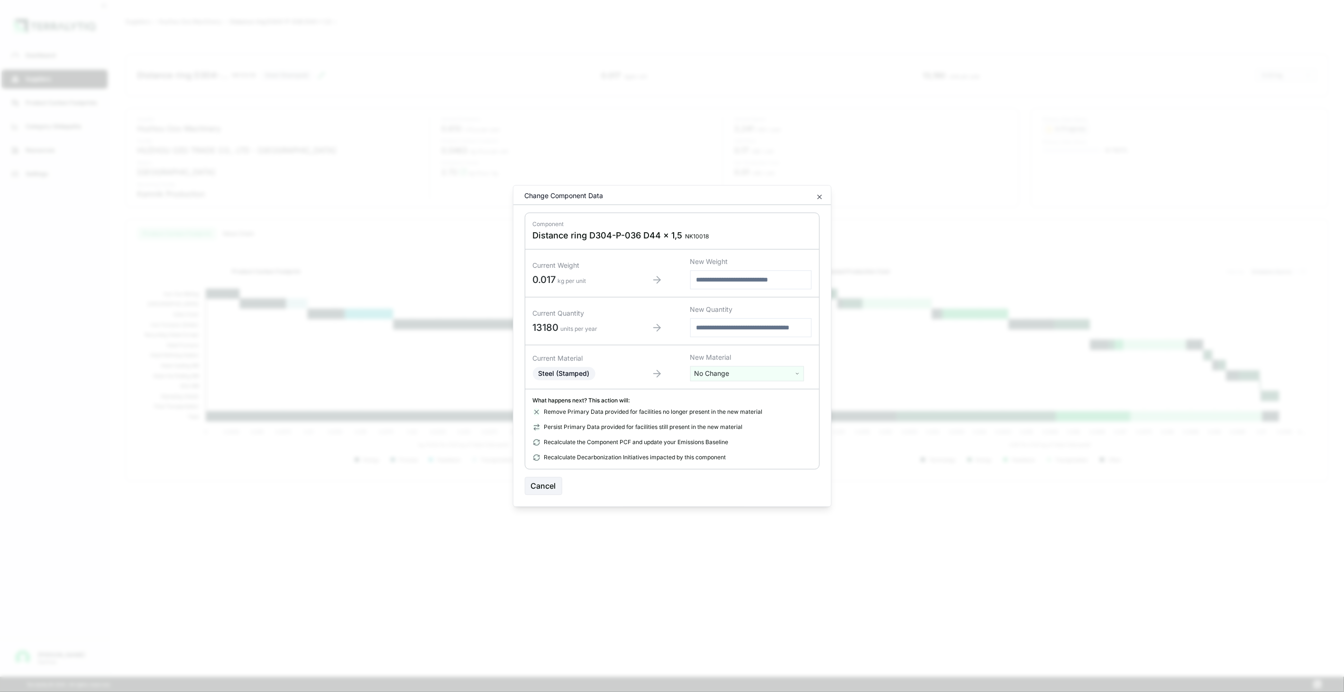
click at [748, 376] on html "Dashboard Suppliers Product Carbon Footprints Category Glidepaths Resources Set…" at bounding box center [672, 346] width 1344 height 692
click at [745, 397] on input "text" at bounding box center [747, 393] width 109 height 10
type input "*****"
click at [741, 419] on div "Stainless Steel (Stamped)" at bounding box center [747, 422] width 109 height 13
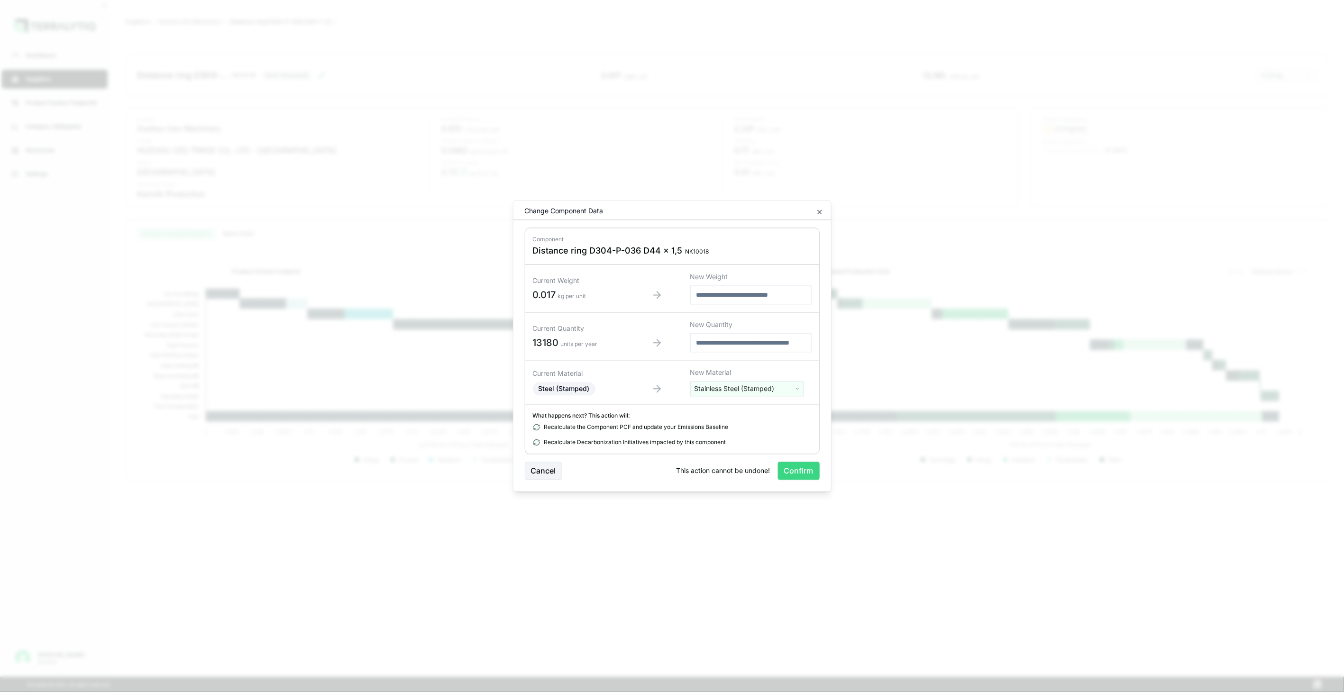
click at [797, 475] on button "Confirm" at bounding box center [799, 471] width 42 height 18
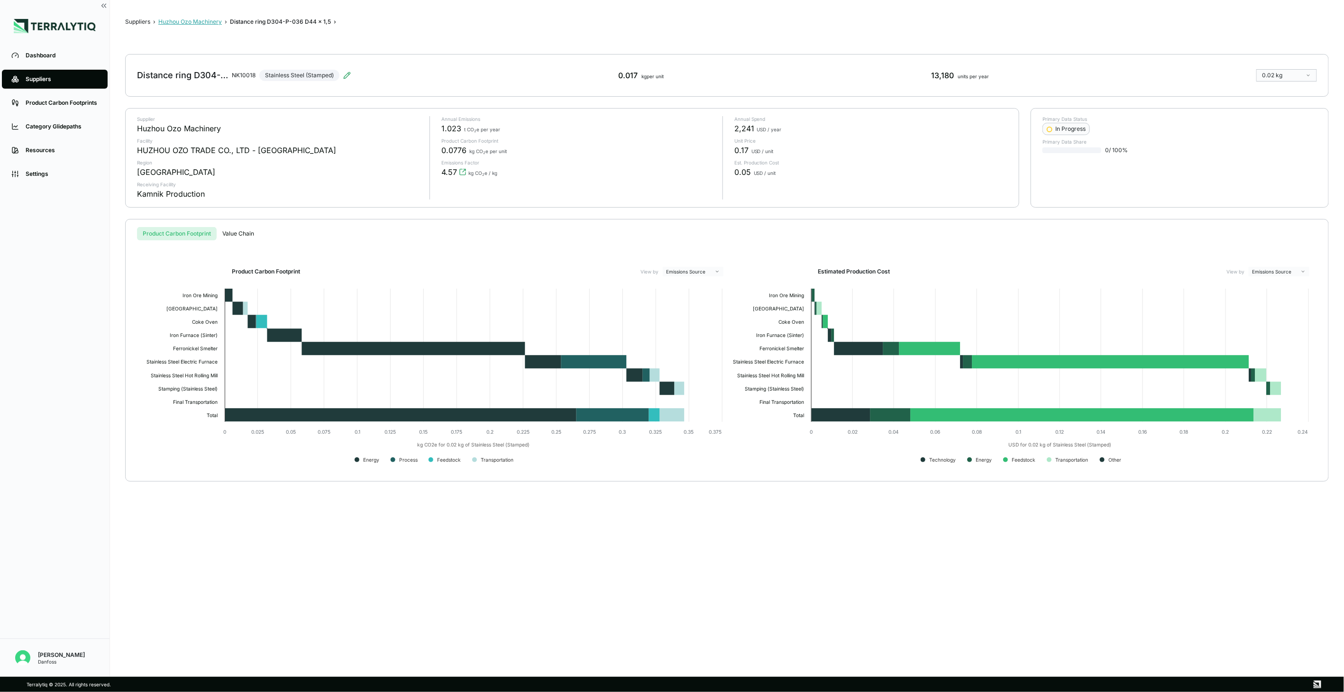
click at [205, 25] on button "Huzhou Ozo Machinery" at bounding box center [190, 22] width 64 height 8
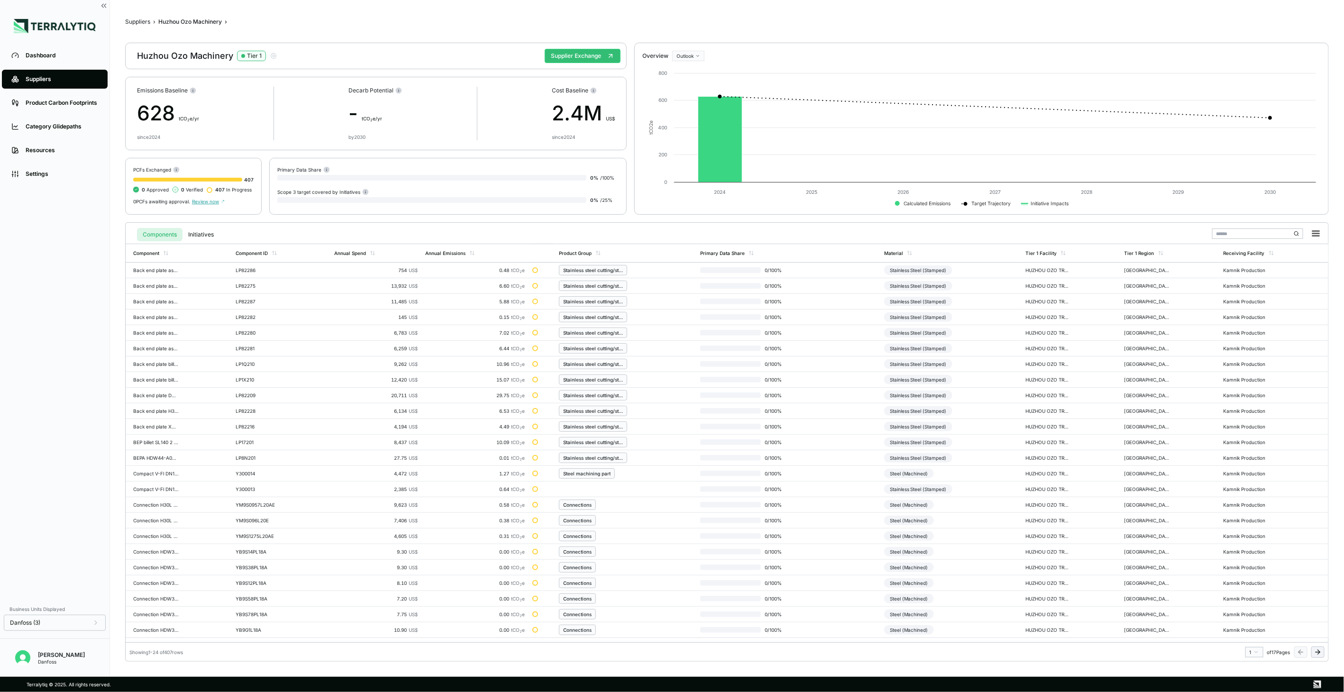
click at [1312, 653] on button at bounding box center [1317, 652] width 13 height 11
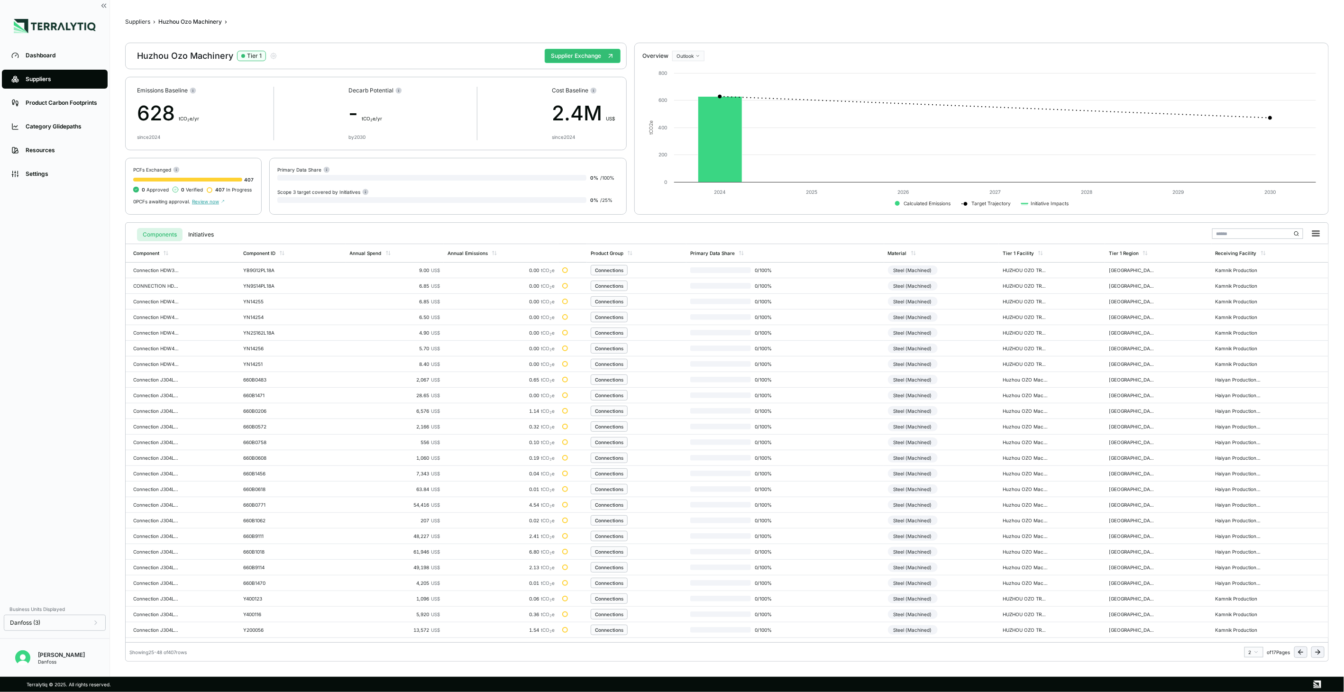
click at [1312, 653] on button at bounding box center [1317, 652] width 13 height 11
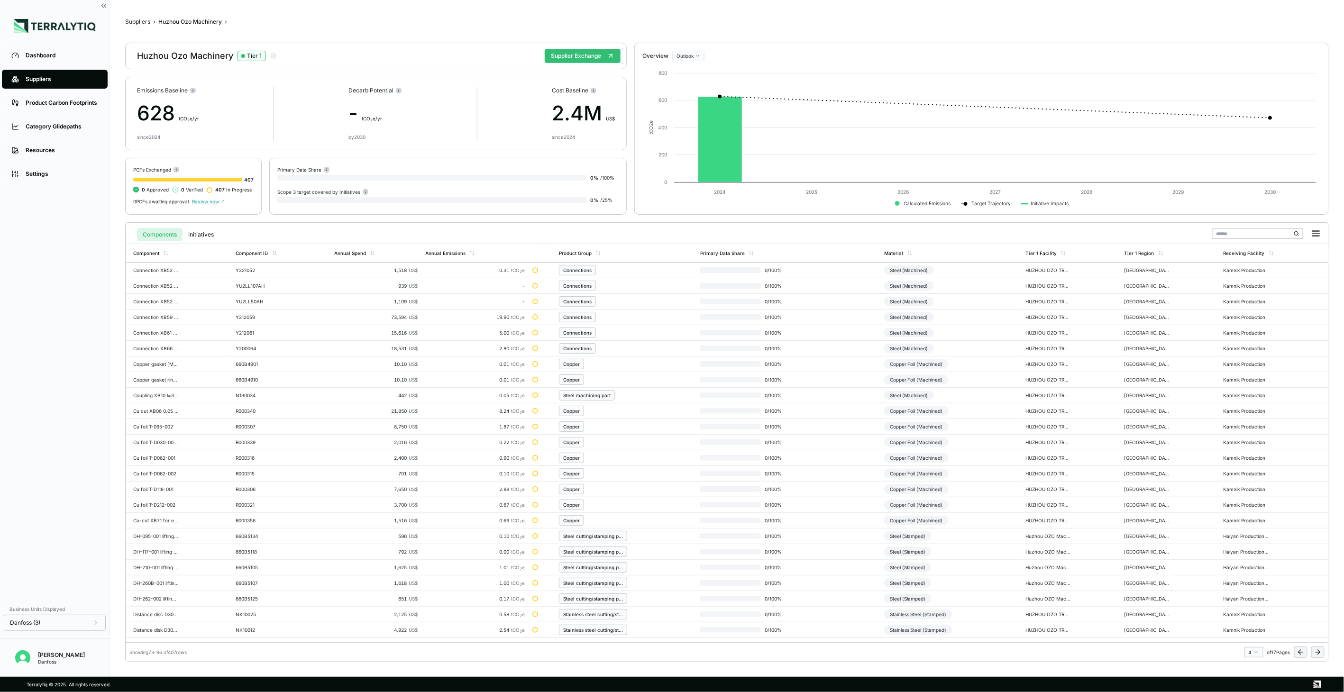
click at [1312, 653] on button at bounding box center [1317, 652] width 13 height 11
click at [906, 329] on div "Steel (Stamped)" at bounding box center [907, 332] width 47 height 9
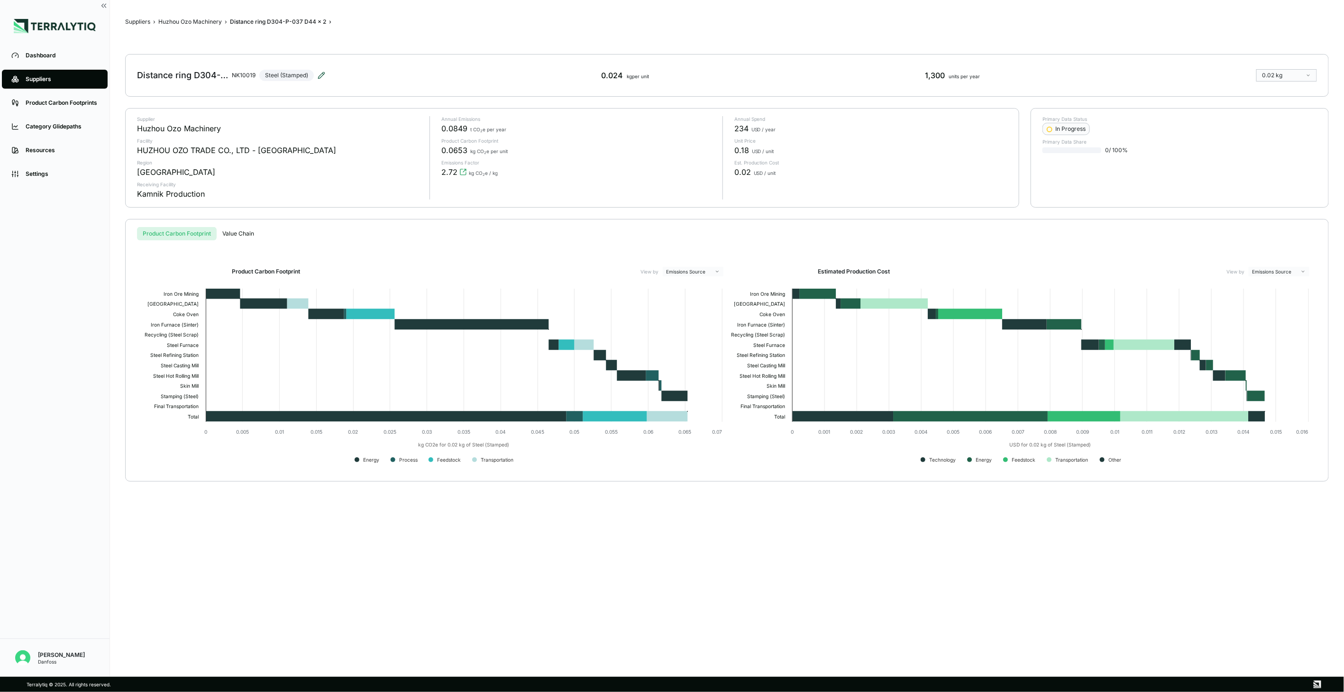
click at [321, 74] on icon at bounding box center [322, 76] width 8 height 8
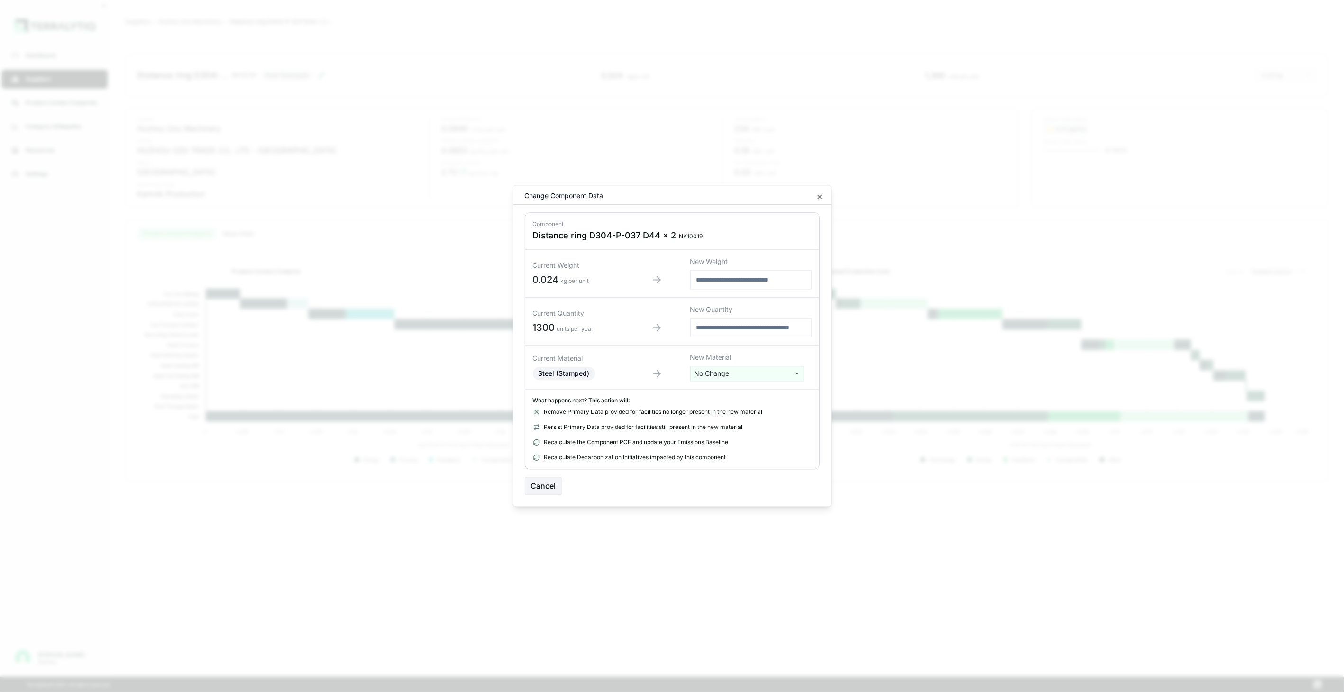
click at [733, 370] on html "Dashboard Suppliers Product Carbon Footprints Category Glidepaths Resources Set…" at bounding box center [672, 346] width 1344 height 692
click at [727, 392] on input "text" at bounding box center [747, 393] width 109 height 10
type input "*****"
click at [742, 420] on div "Stainless Steel (Stamped)" at bounding box center [747, 422] width 109 height 13
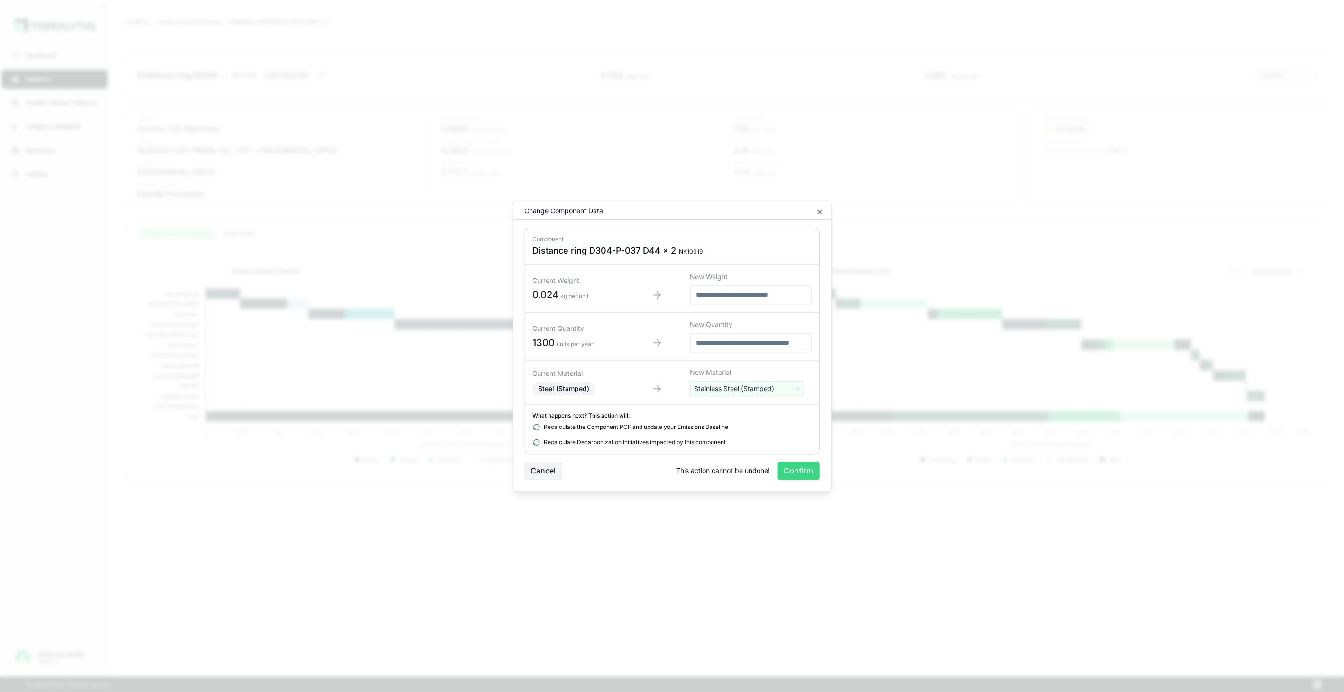
click at [794, 470] on button "Confirm" at bounding box center [799, 471] width 42 height 18
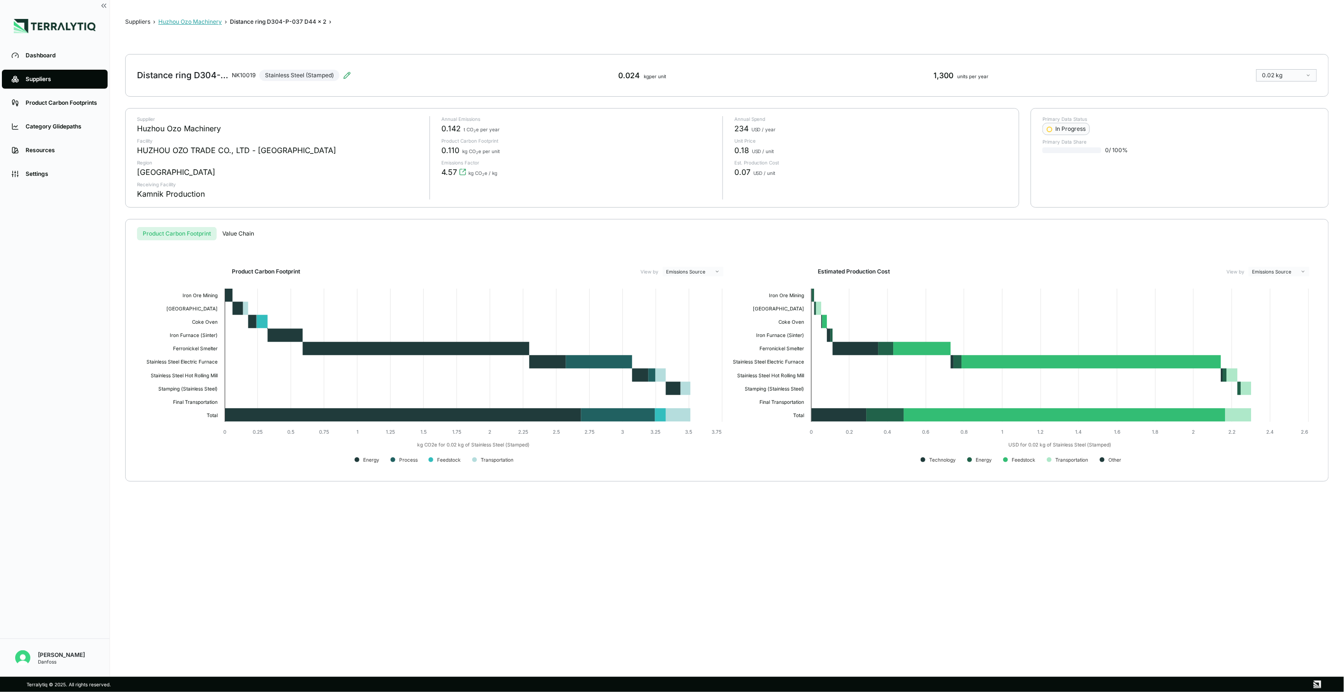
click at [186, 21] on button "Huzhou Ozo Machinery" at bounding box center [190, 22] width 64 height 8
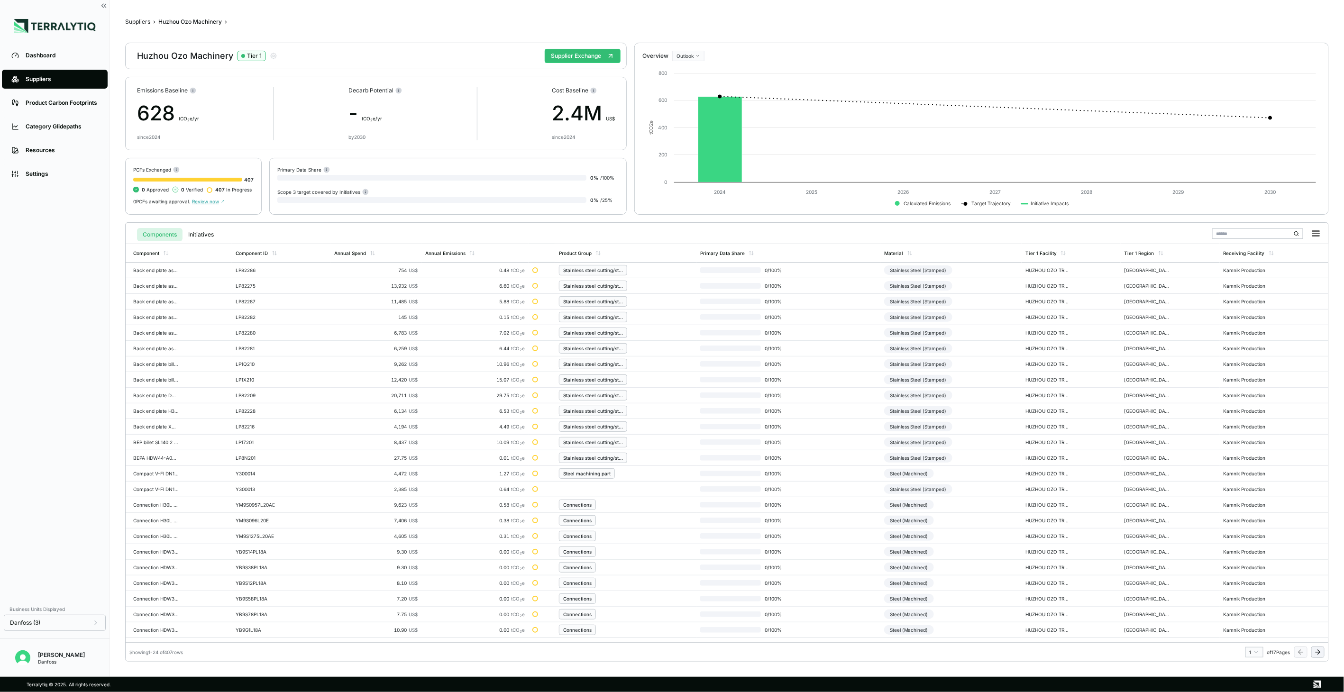
click at [1320, 652] on icon at bounding box center [1319, 652] width 2 height 4
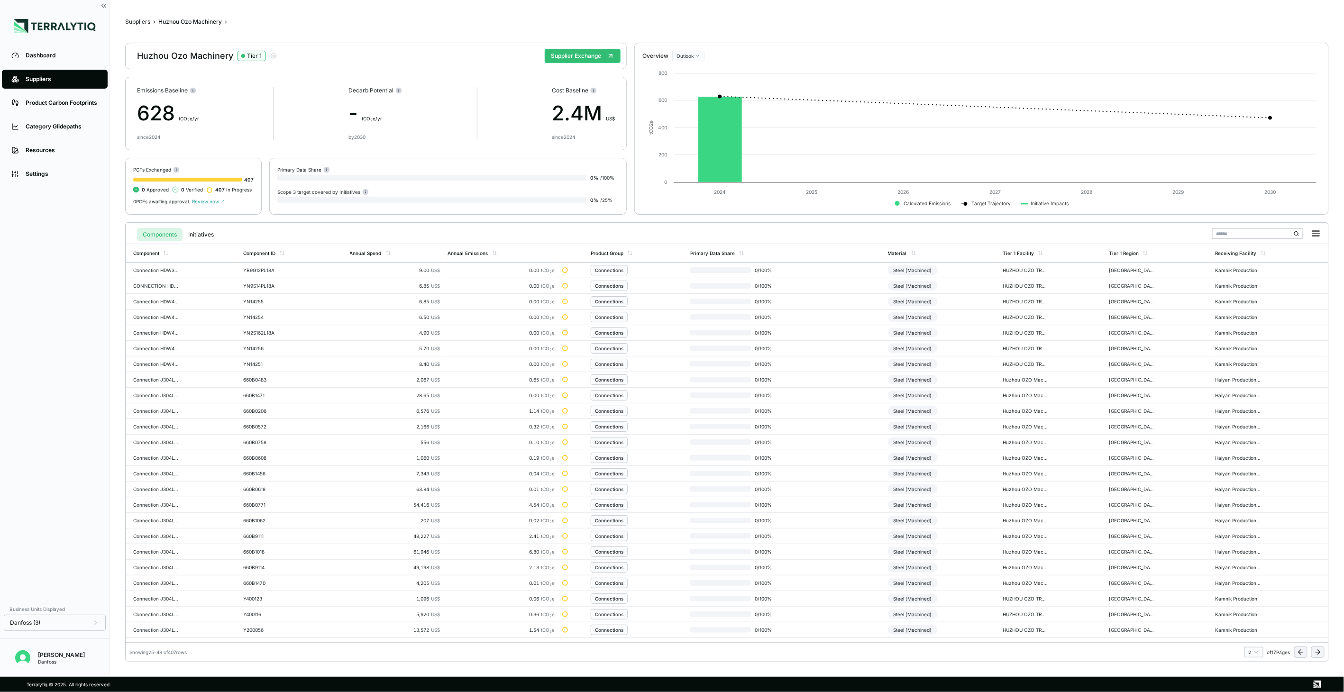
click at [1320, 652] on icon at bounding box center [1319, 652] width 2 height 4
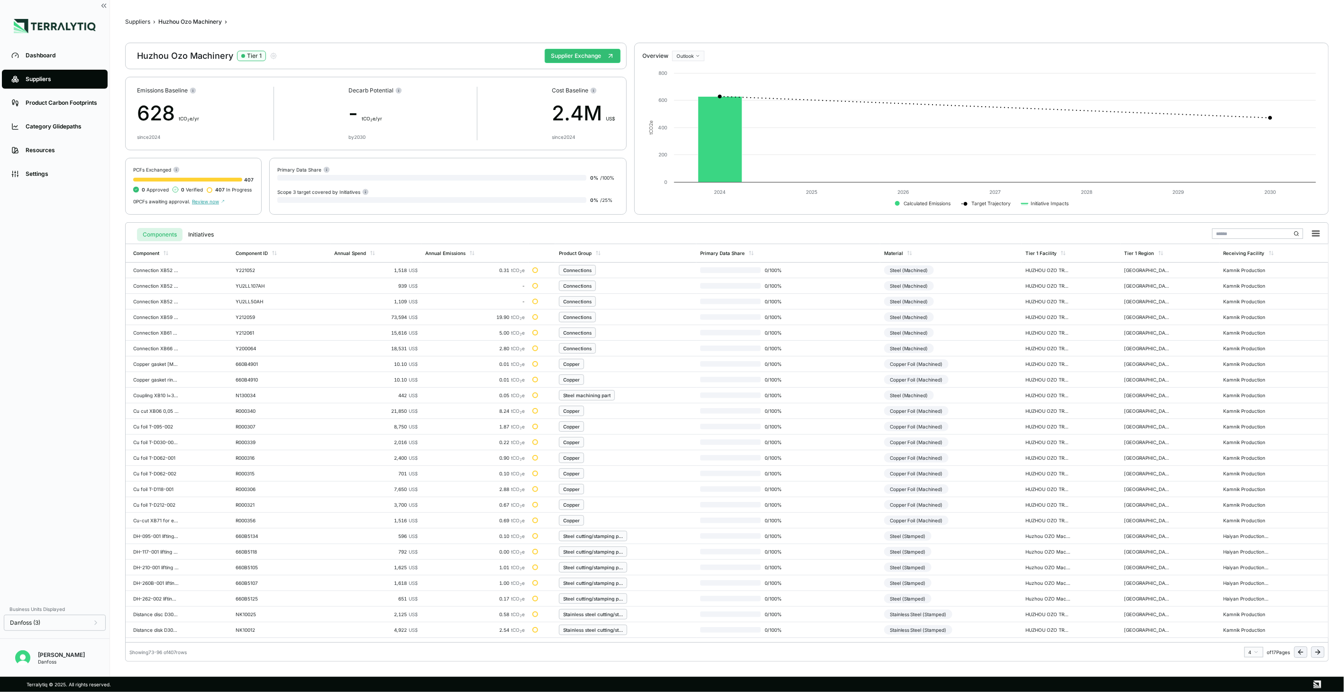
click at [1320, 652] on icon at bounding box center [1319, 652] width 2 height 4
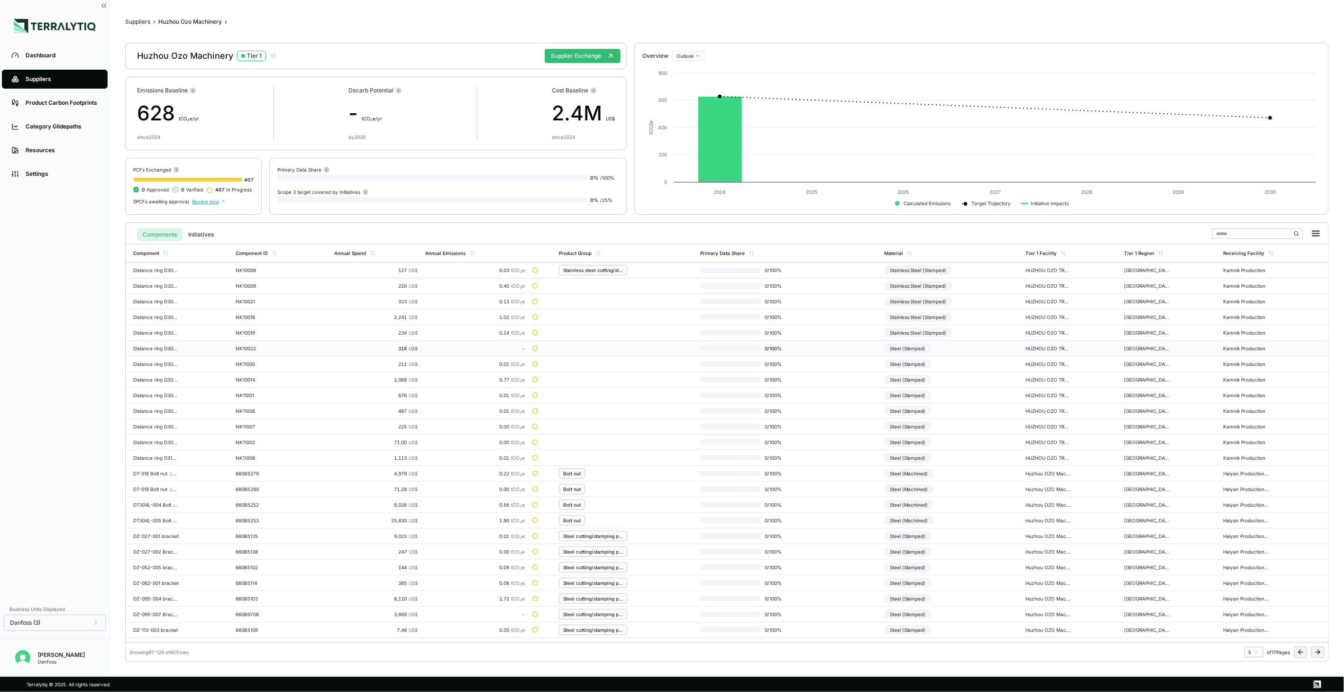
click at [925, 349] on div "Steel (Stamped)" at bounding box center [907, 348] width 47 height 9
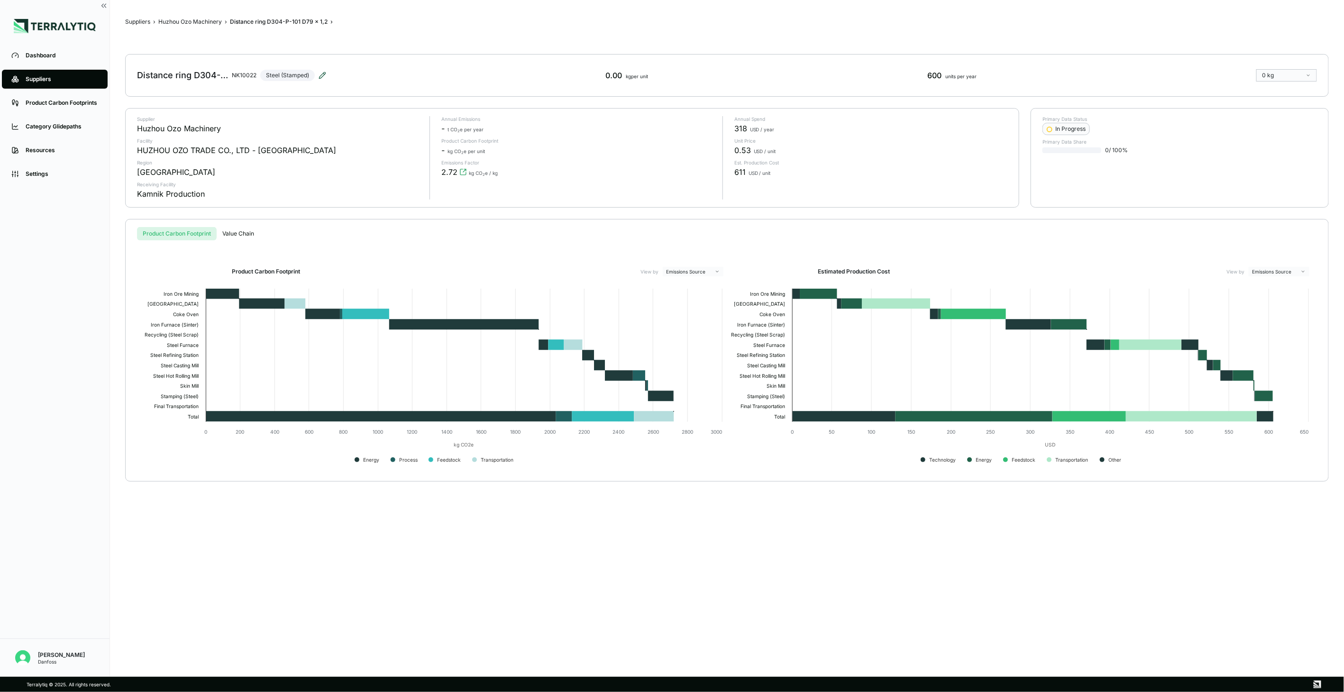
click at [321, 75] on icon at bounding box center [323, 76] width 8 height 8
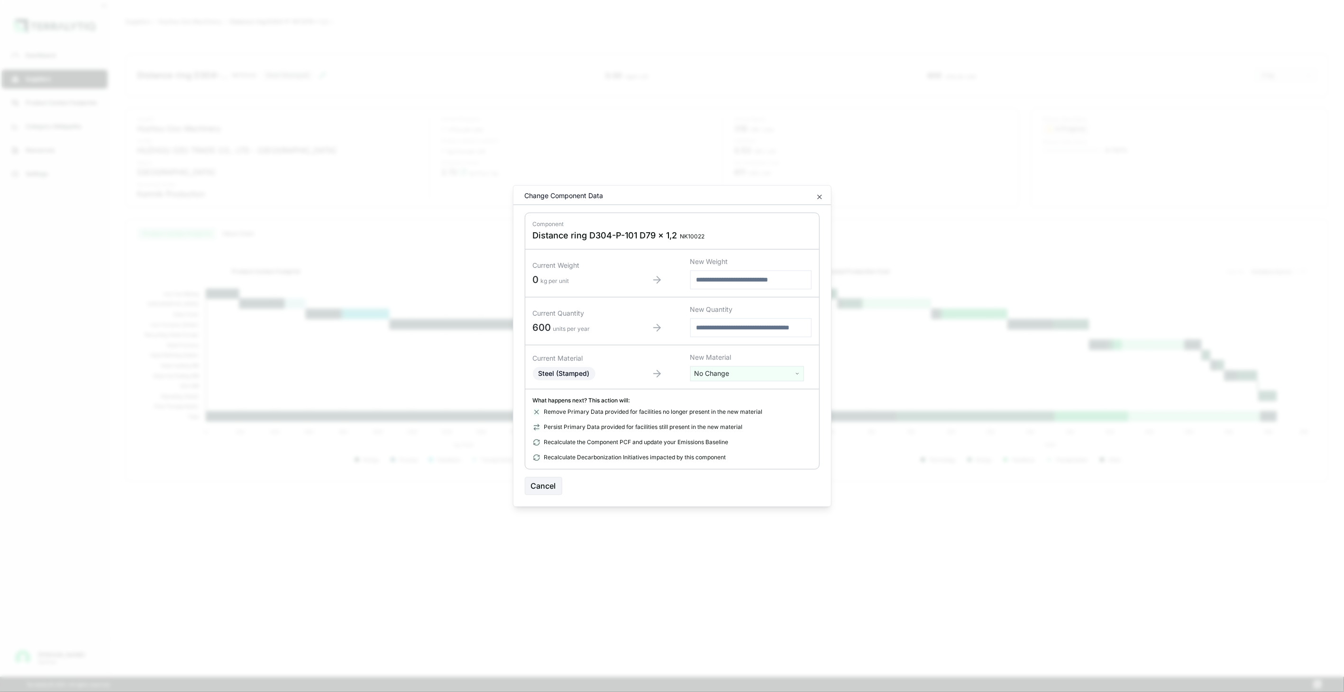
click at [714, 375] on html "Dashboard Suppliers Product Carbon Footprints Category Glidepaths Resources Set…" at bounding box center [672, 346] width 1344 height 692
click at [717, 394] on input "text" at bounding box center [747, 393] width 109 height 10
type input "***"
click at [765, 459] on div "Stainless Steel (Stamped)" at bounding box center [747, 462] width 109 height 13
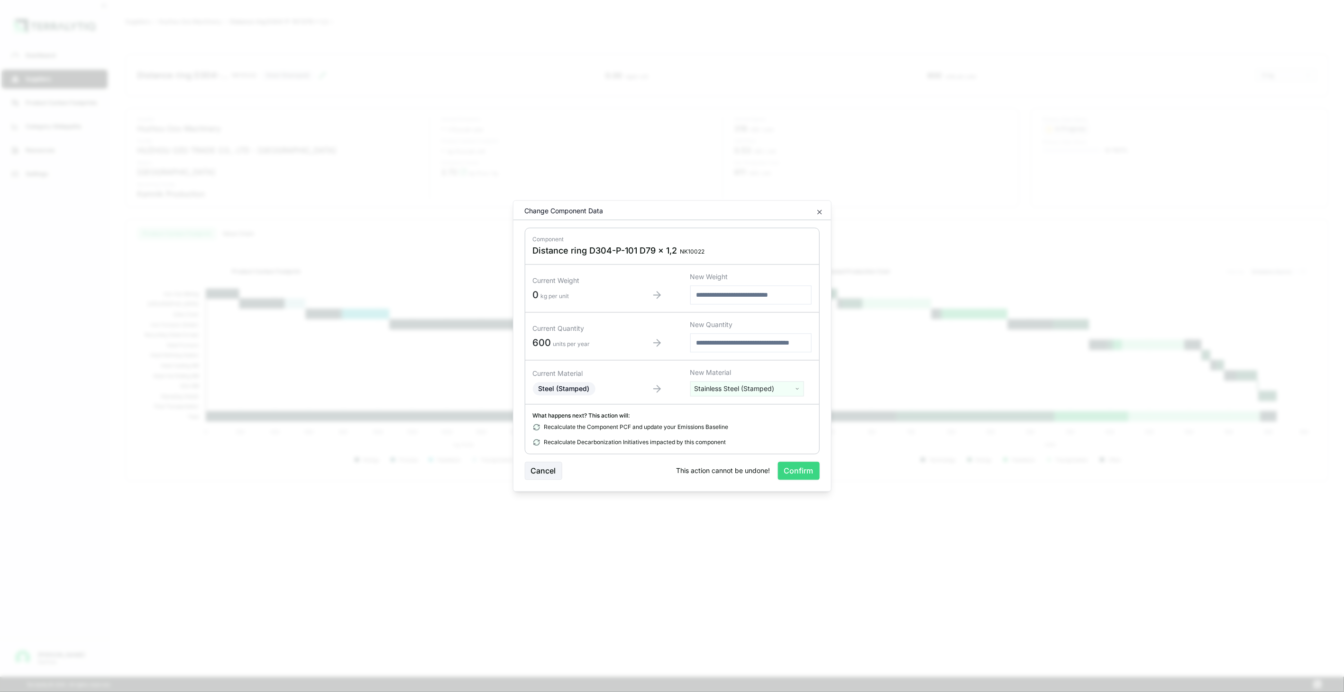
click at [786, 466] on button "Confirm" at bounding box center [799, 471] width 42 height 18
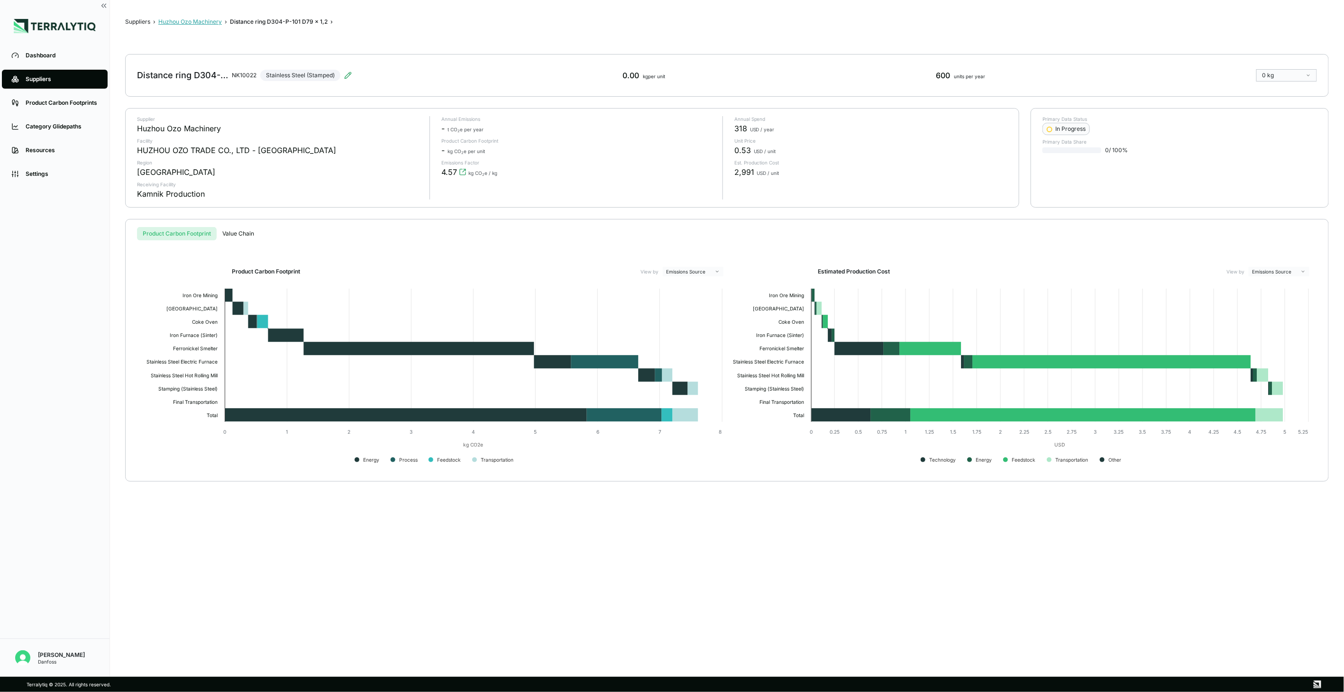
click at [202, 20] on button "Huzhou Ozo Machinery" at bounding box center [190, 22] width 64 height 8
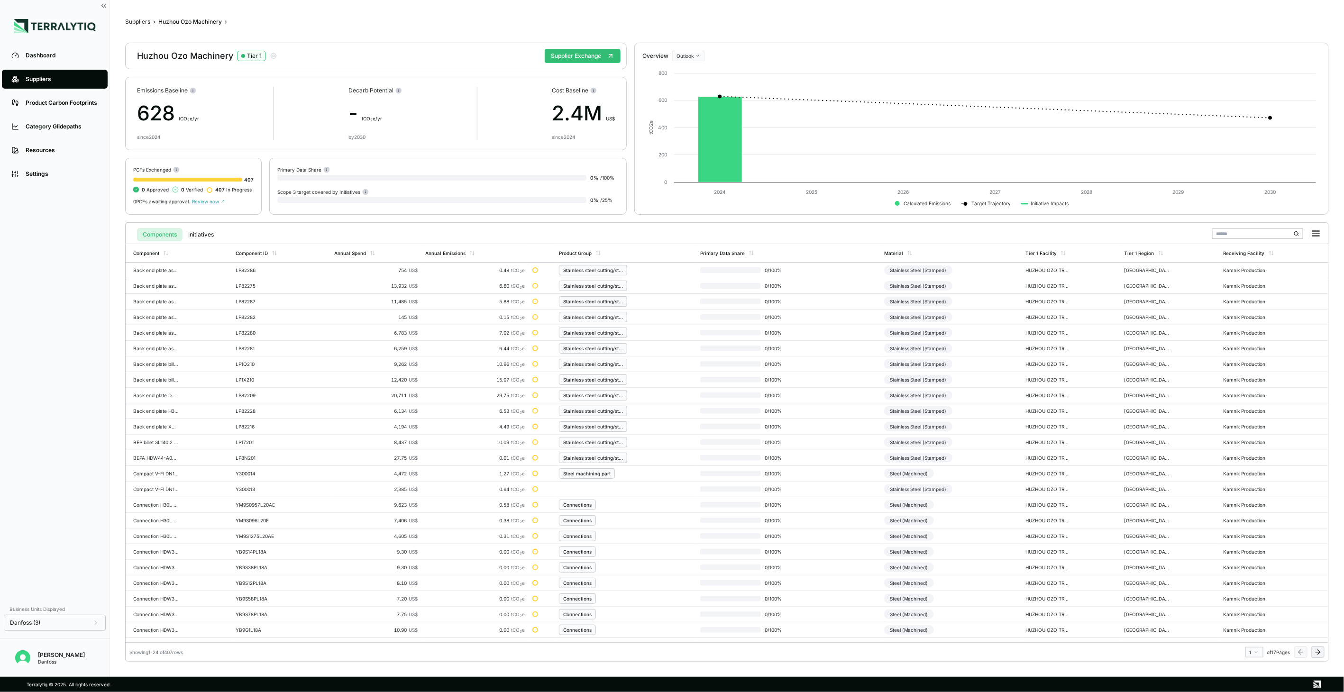
click at [1323, 650] on button at bounding box center [1317, 652] width 13 height 11
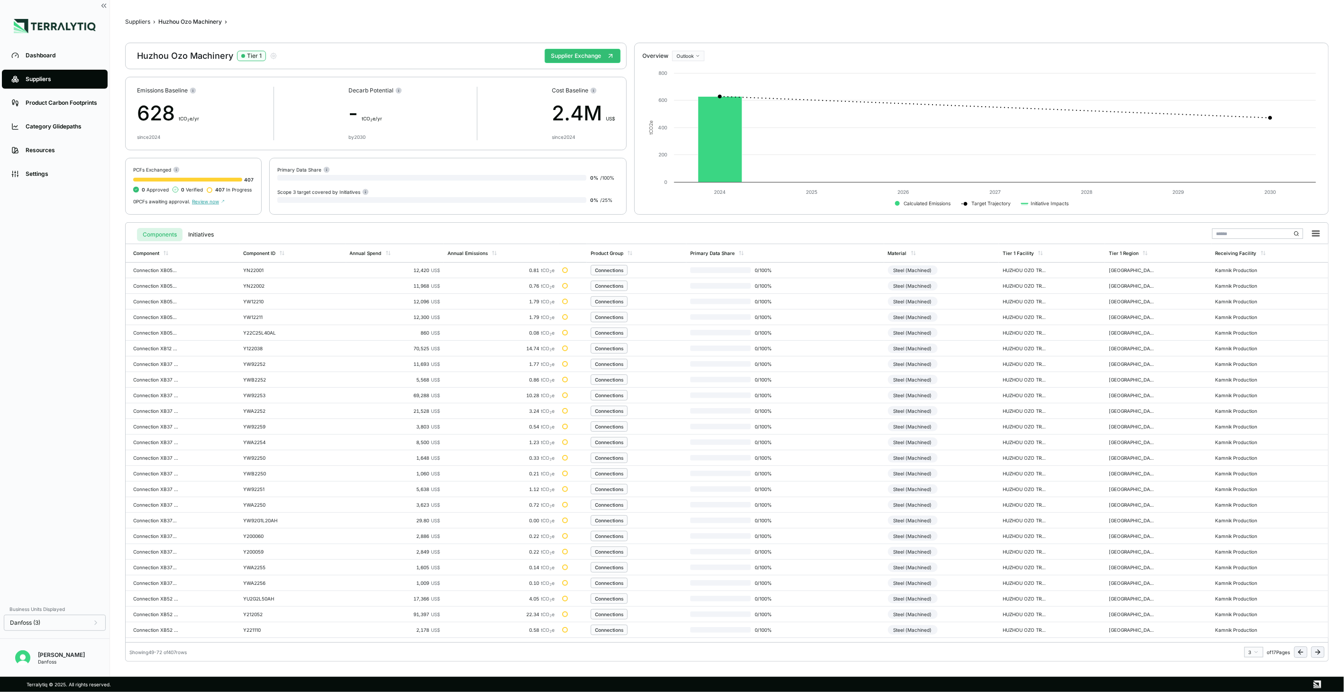
click at [1323, 650] on button at bounding box center [1317, 652] width 13 height 11
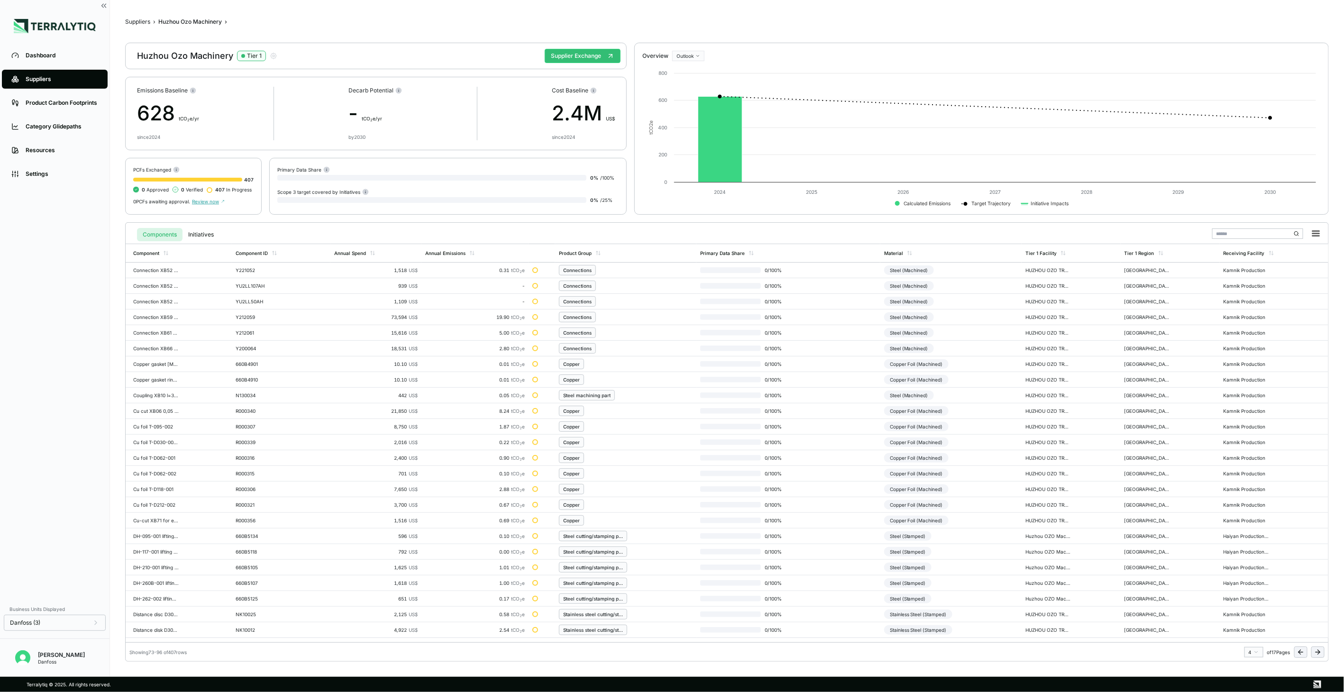
click at [1323, 650] on button at bounding box center [1317, 652] width 13 height 11
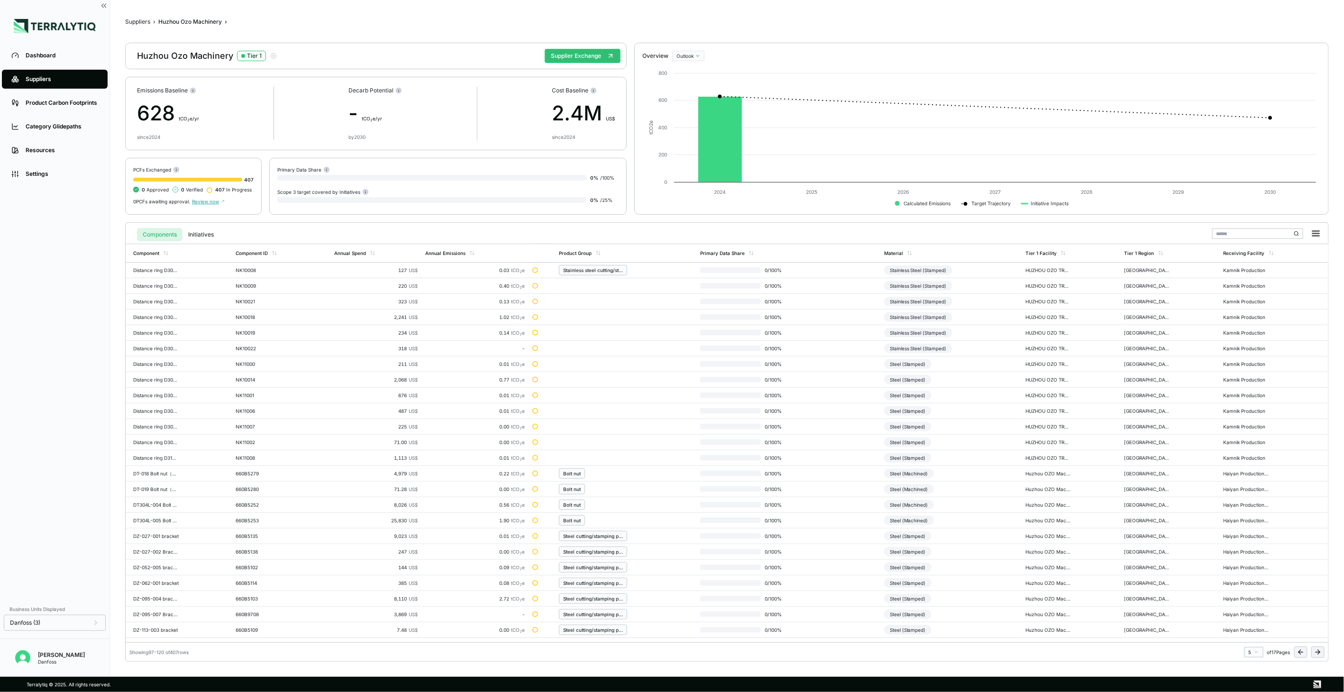
click at [1323, 650] on button at bounding box center [1317, 652] width 13 height 11
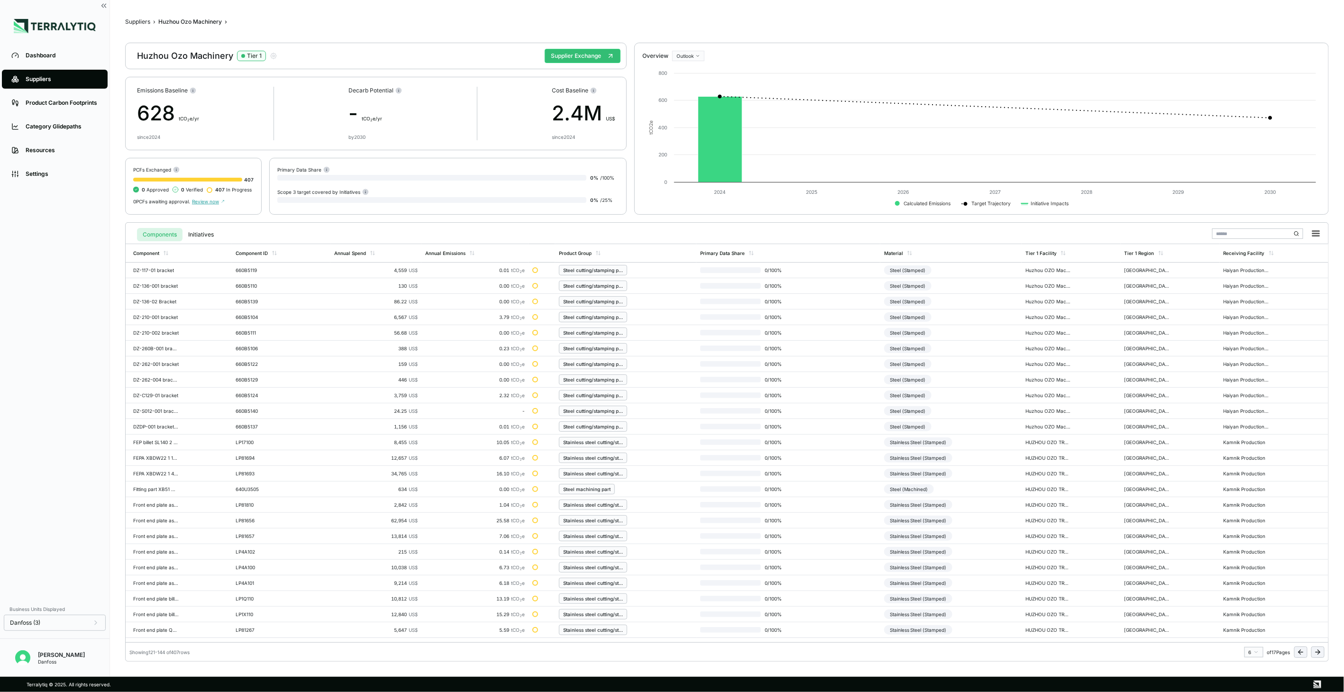
click at [1323, 650] on button at bounding box center [1317, 652] width 13 height 11
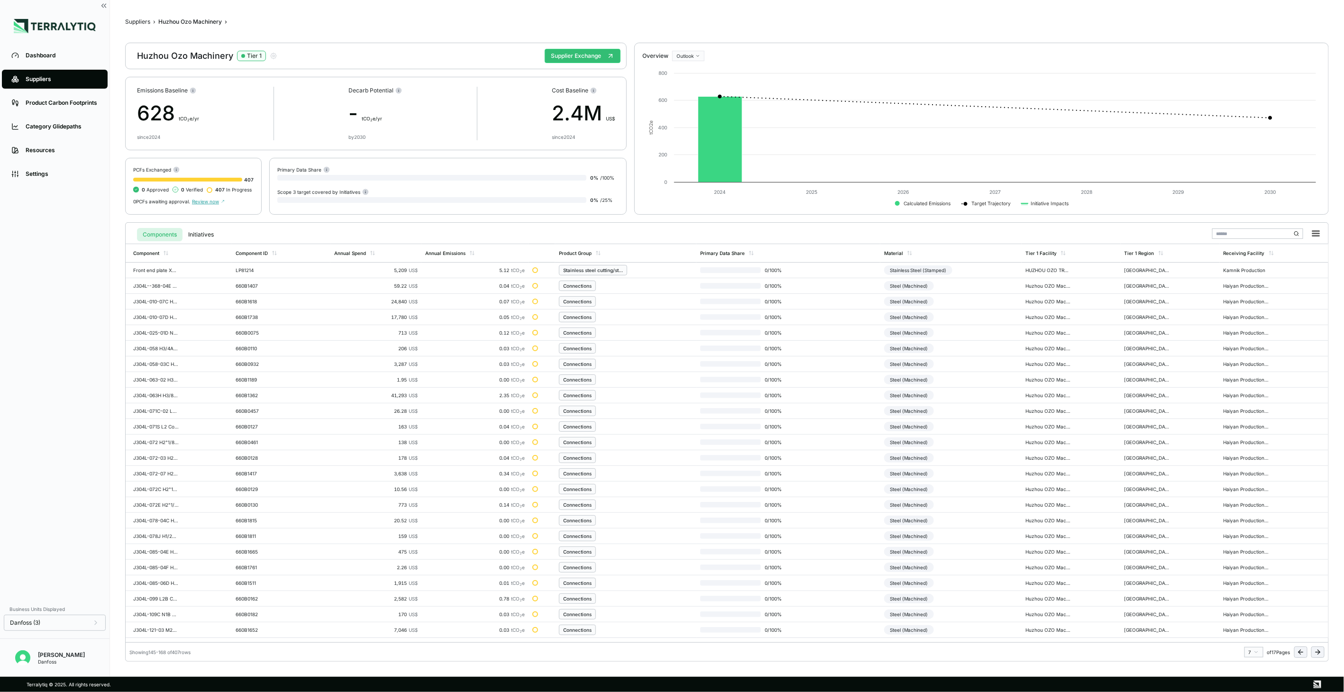
click at [1323, 650] on button at bounding box center [1317, 652] width 13 height 11
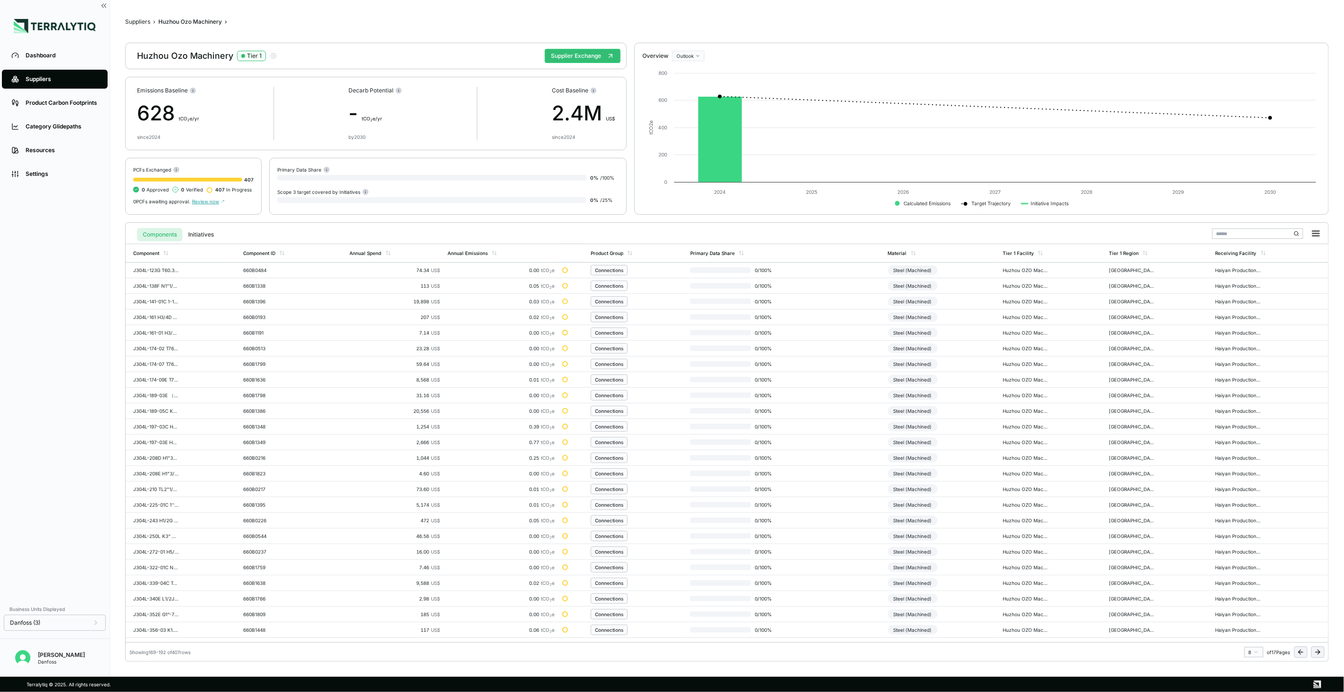
click at [1323, 650] on button at bounding box center [1317, 652] width 13 height 11
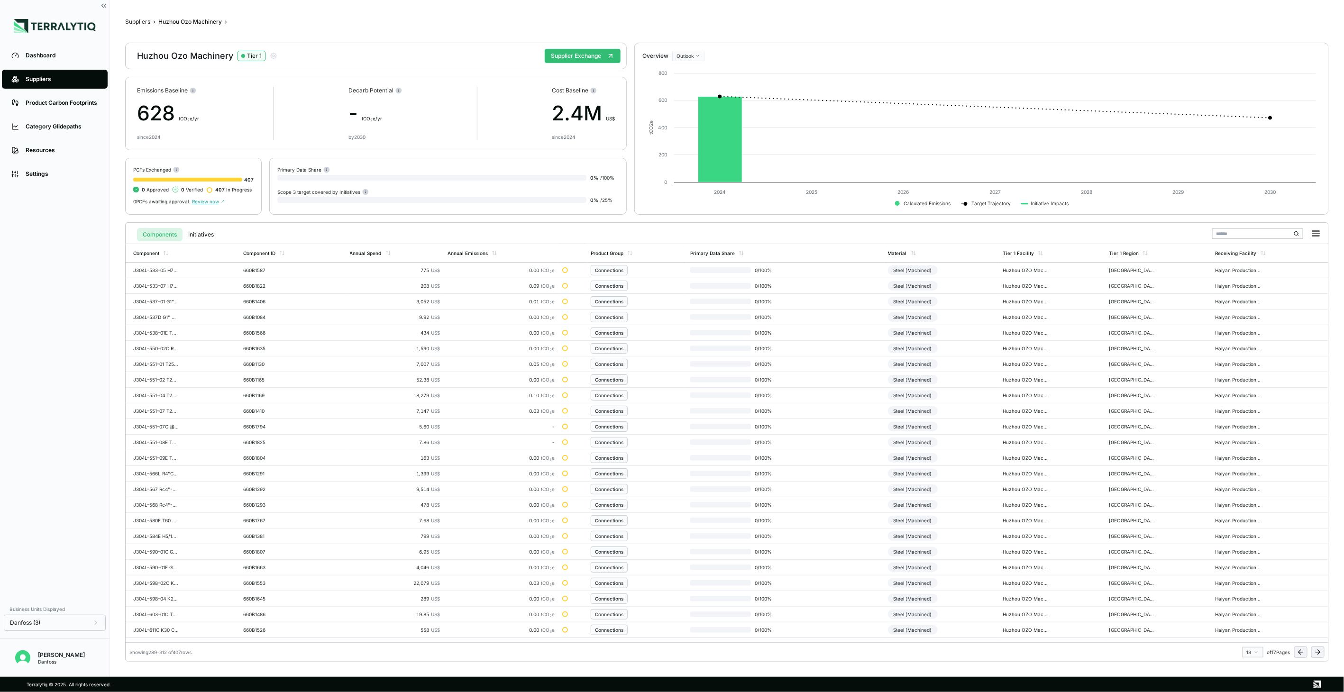
click at [1323, 650] on button at bounding box center [1317, 652] width 13 height 11
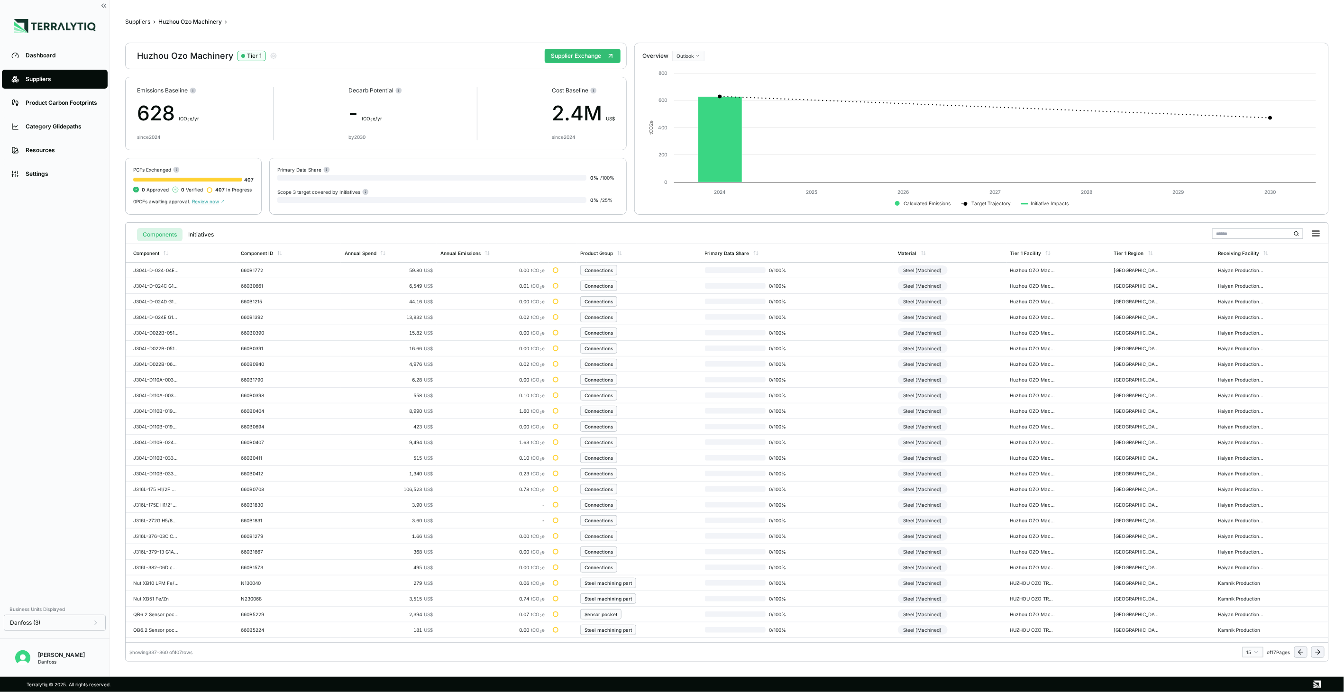
click at [1323, 650] on button at bounding box center [1317, 652] width 13 height 11
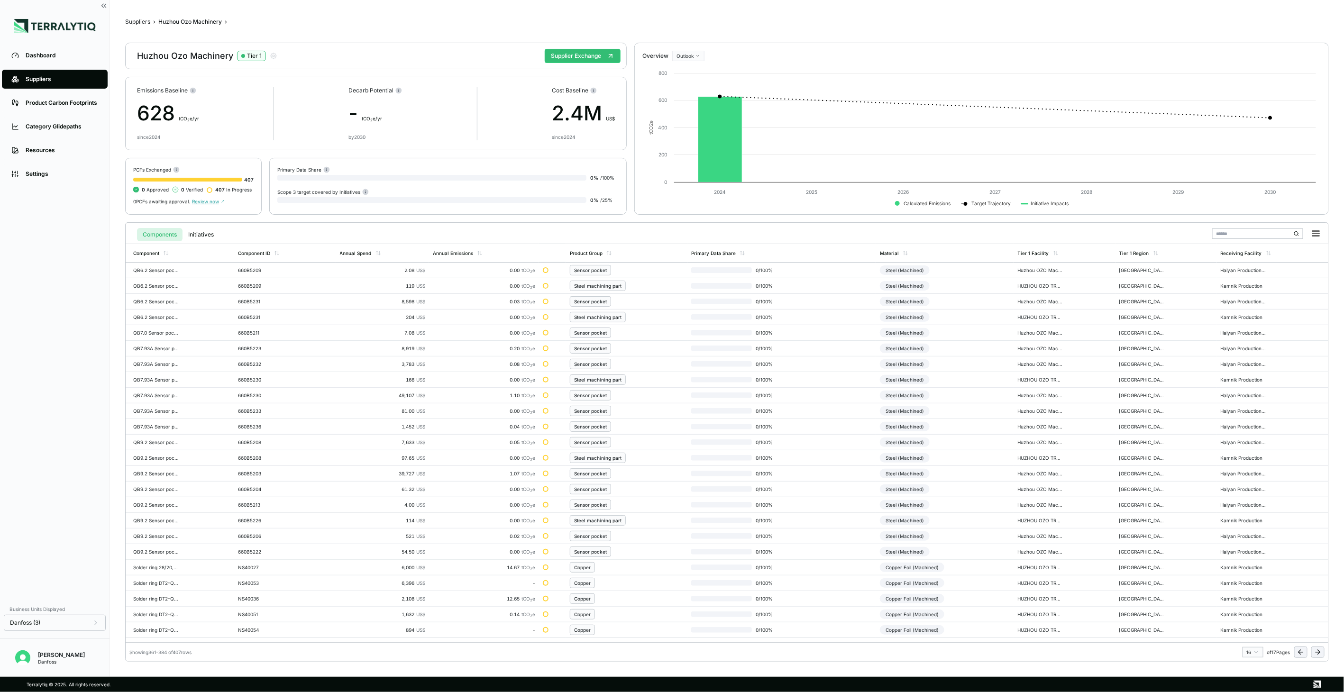
click at [1323, 650] on button at bounding box center [1317, 652] width 13 height 11
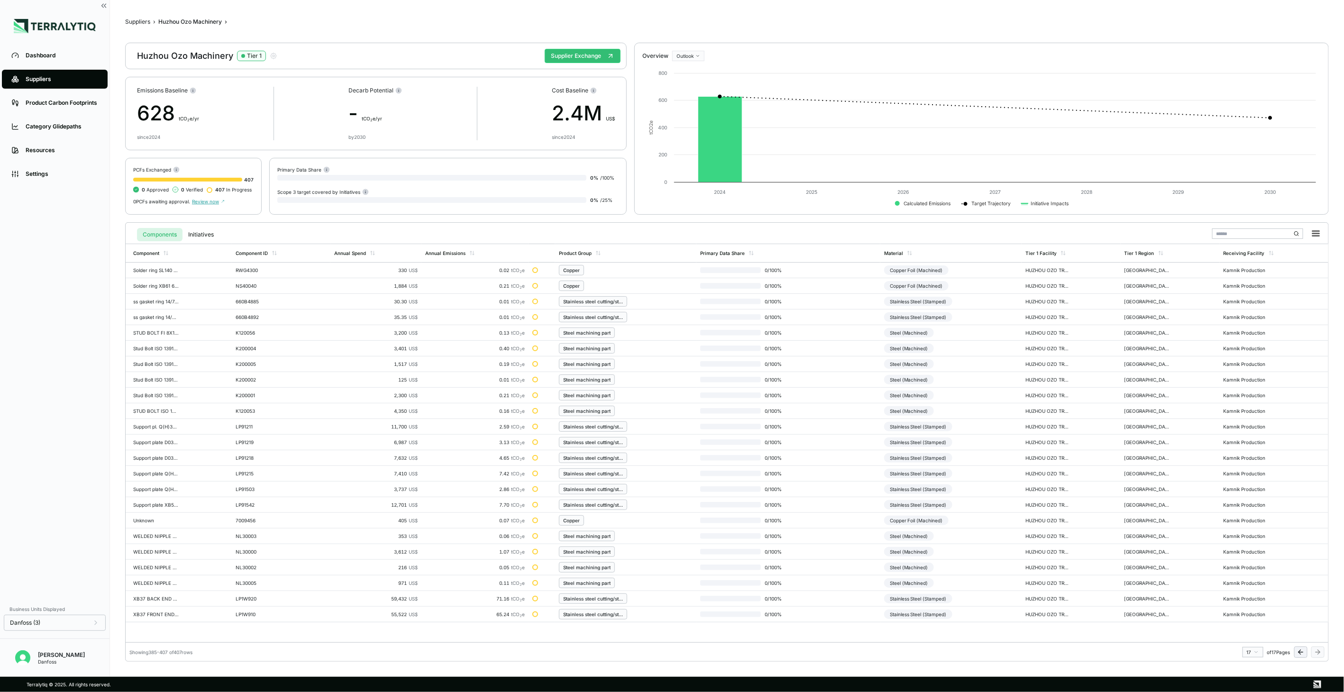
click at [1295, 652] on button at bounding box center [1300, 652] width 13 height 11
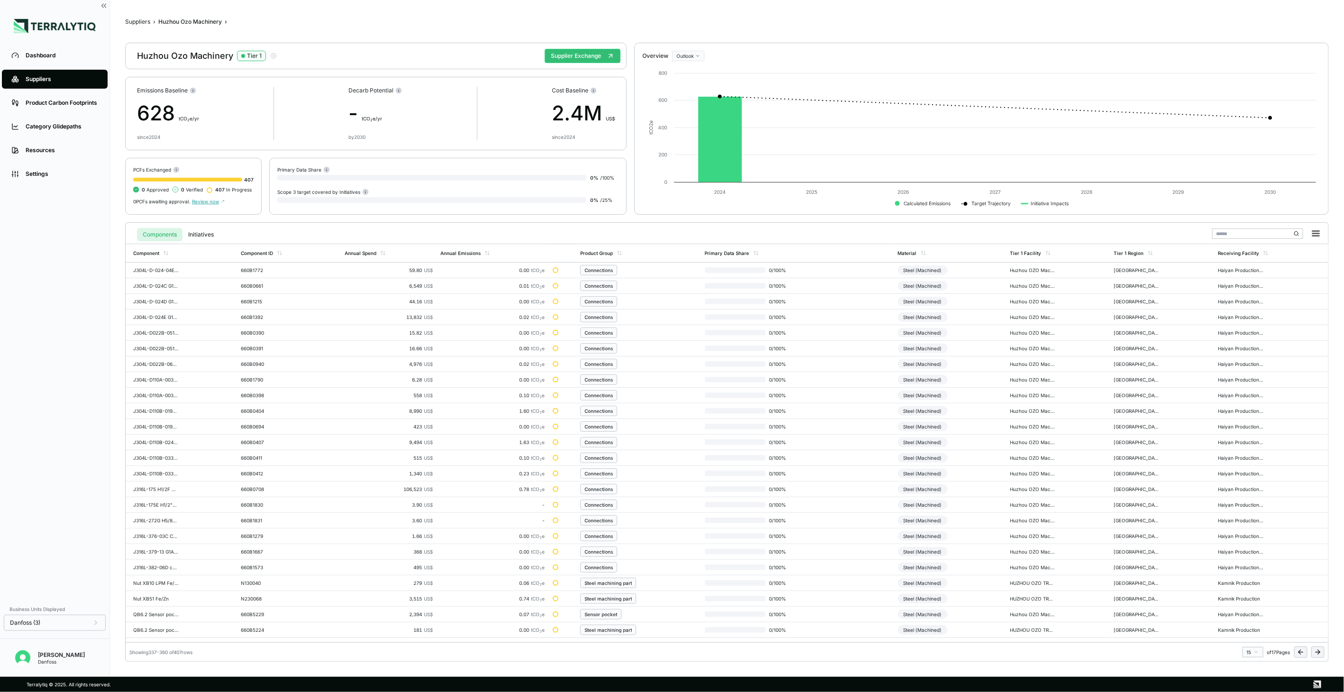
click at [1295, 652] on button at bounding box center [1300, 652] width 13 height 11
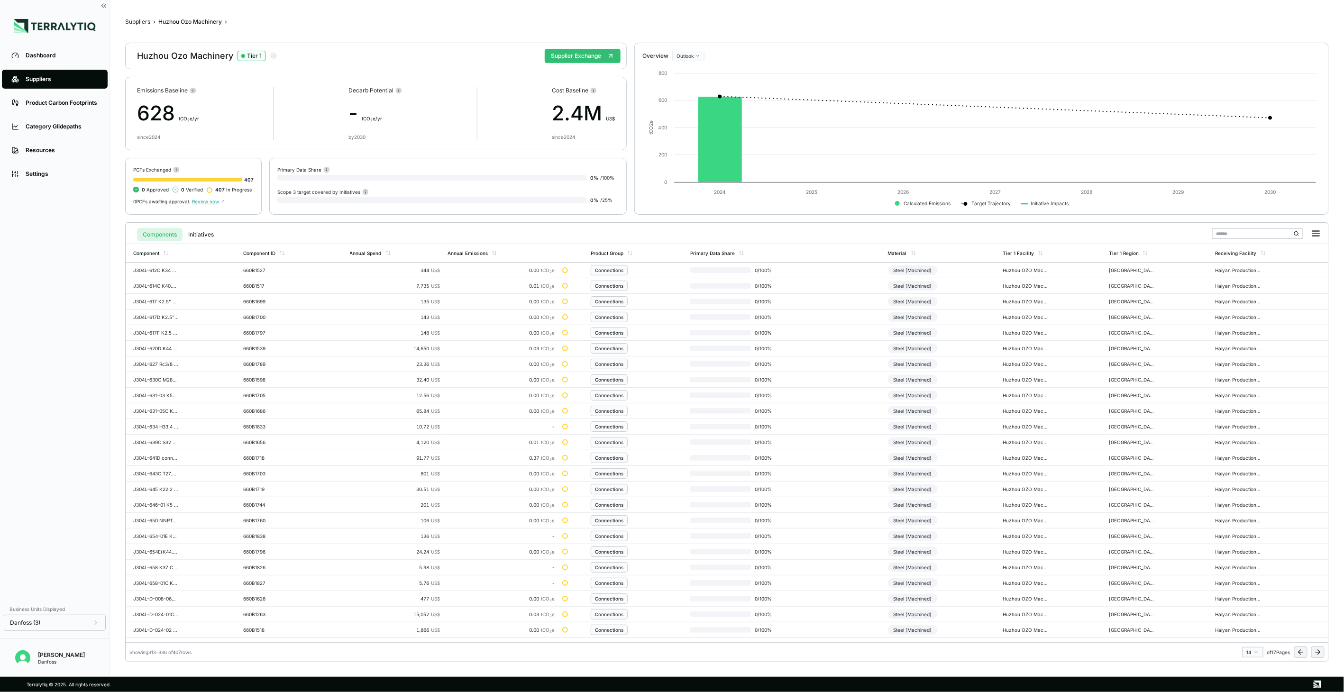
click at [1295, 652] on button at bounding box center [1300, 652] width 13 height 11
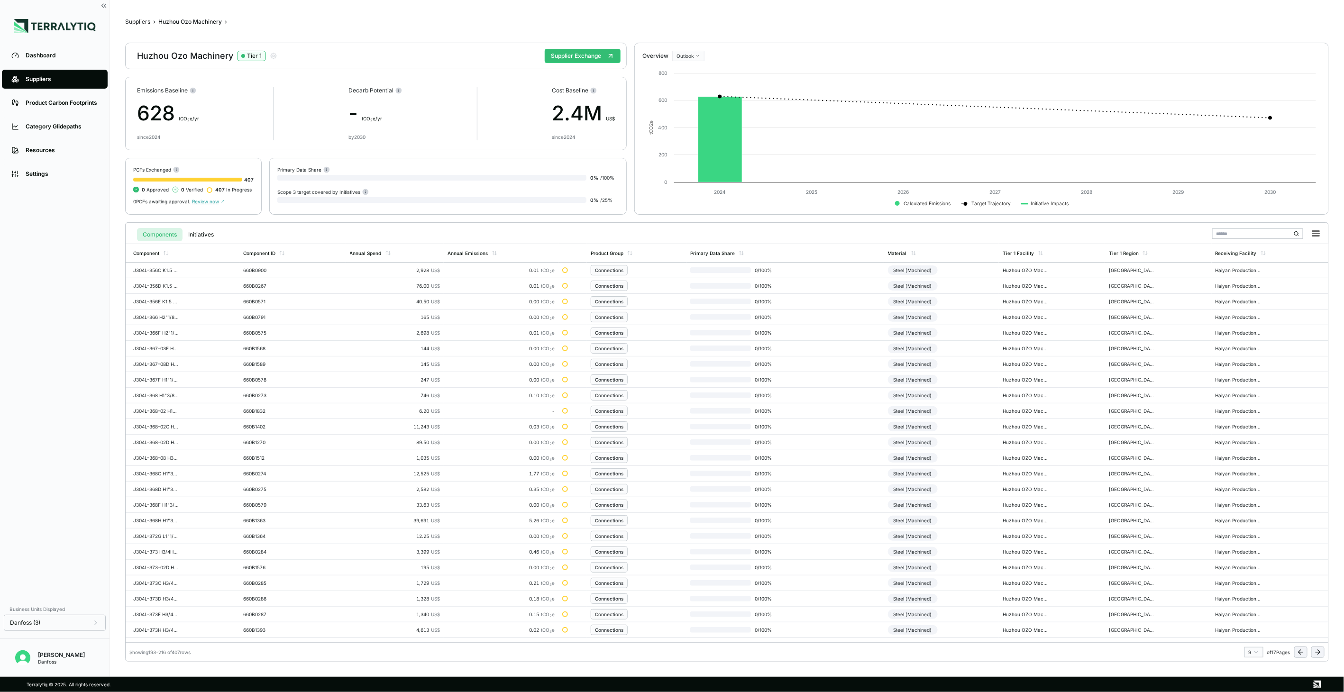
click at [1295, 652] on button at bounding box center [1300, 652] width 13 height 11
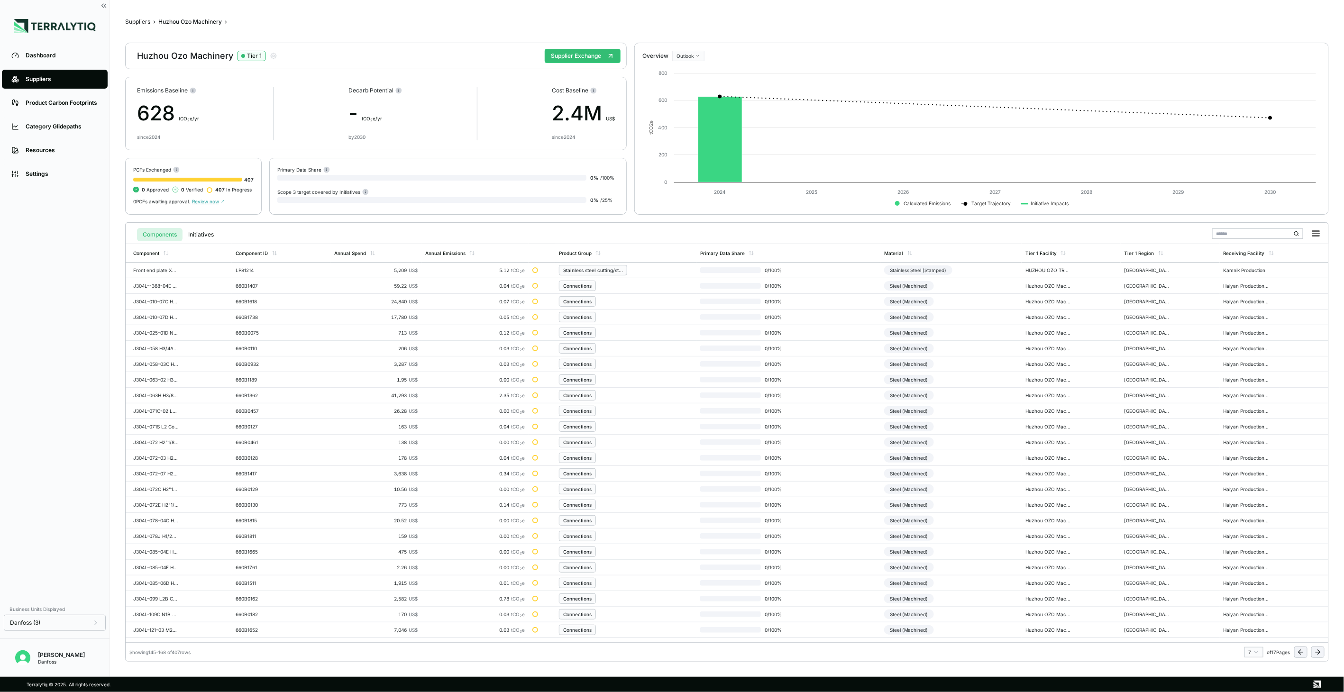
click at [1295, 652] on button at bounding box center [1300, 652] width 13 height 11
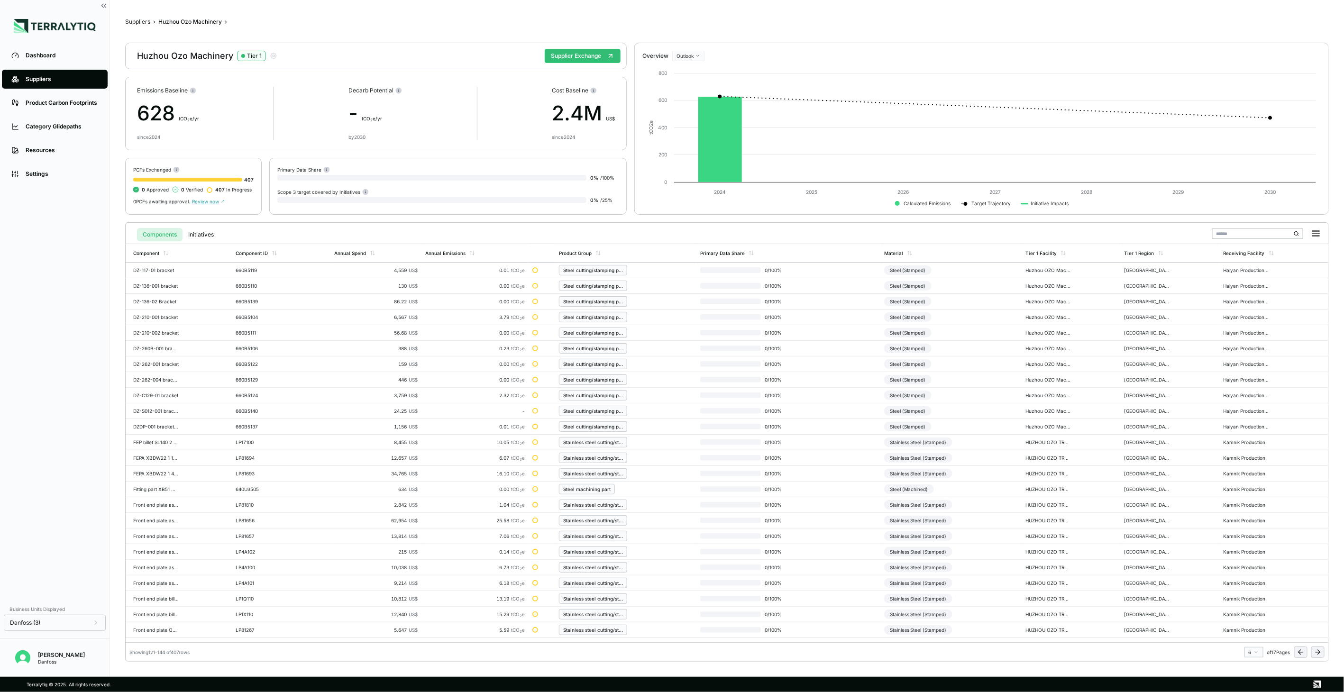
click at [1295, 652] on button at bounding box center [1300, 652] width 13 height 11
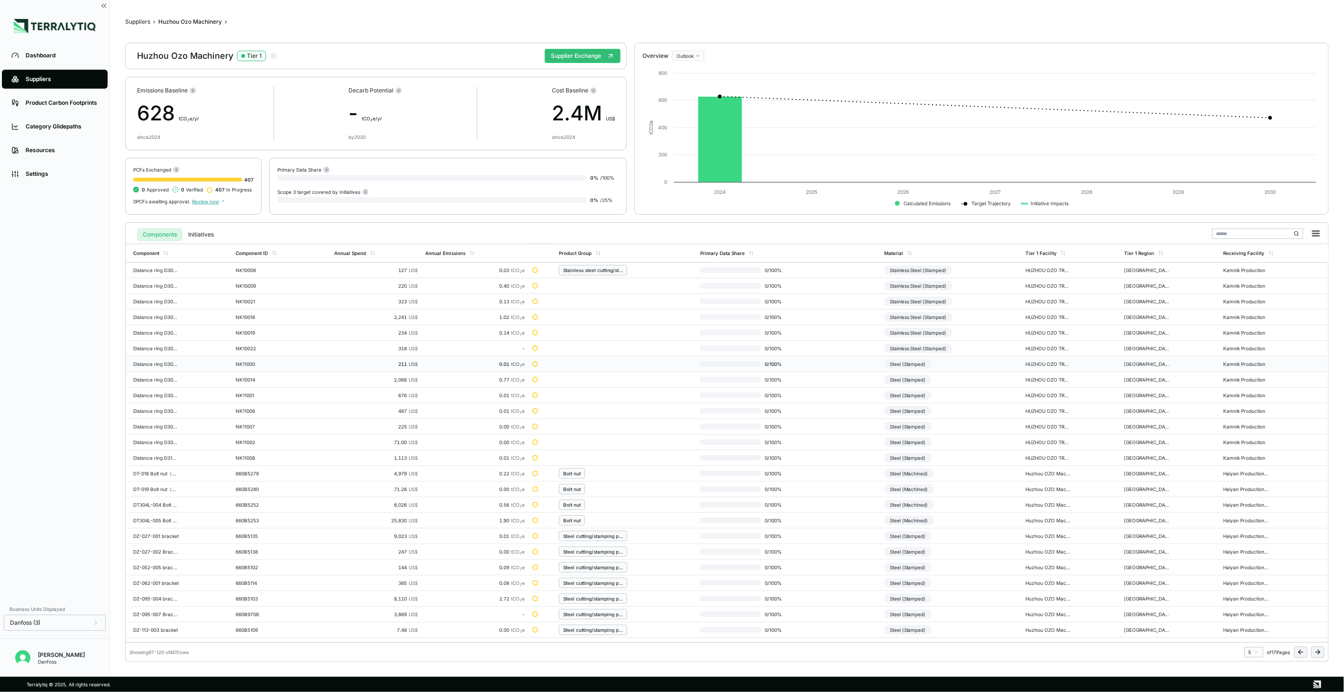
click at [909, 365] on div "Steel (Stamped)" at bounding box center [907, 363] width 47 height 9
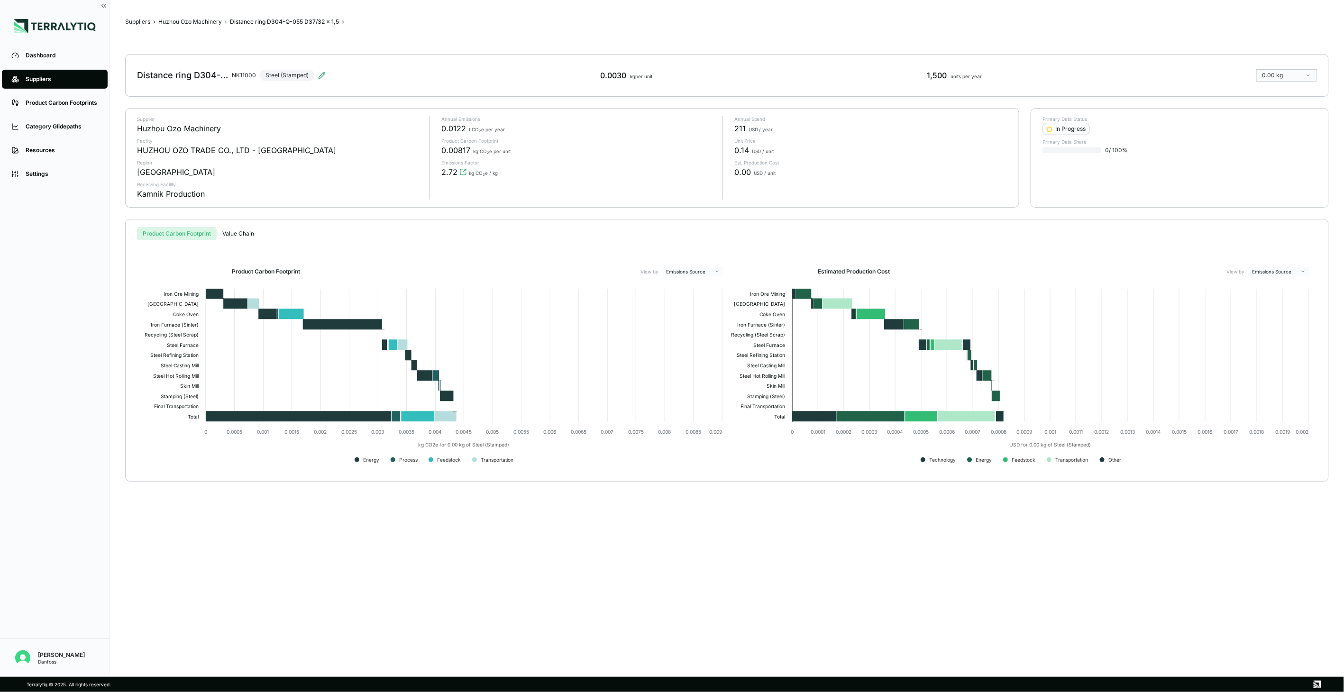
click at [316, 73] on div "Distance ring D304-Q-055 D37/32 x 1,5 NK11000 Steel (Stamped)" at bounding box center [231, 75] width 189 height 27
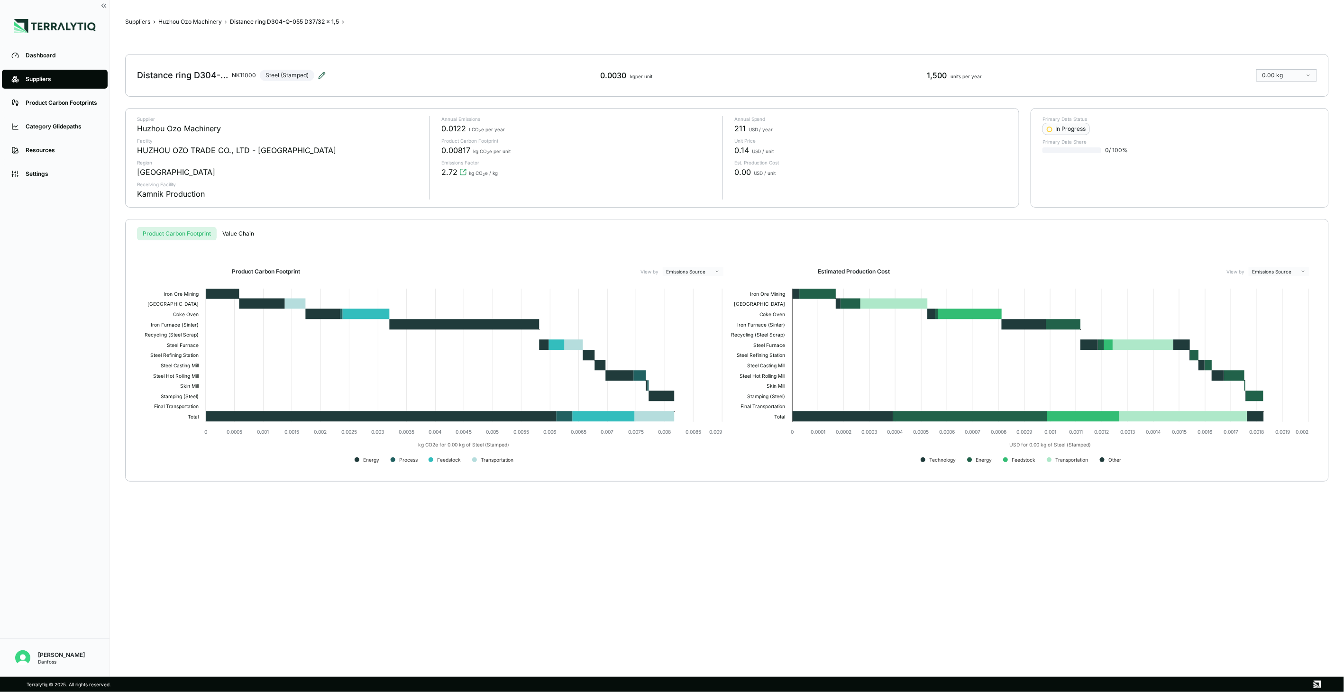
click at [321, 79] on icon at bounding box center [322, 76] width 8 height 8
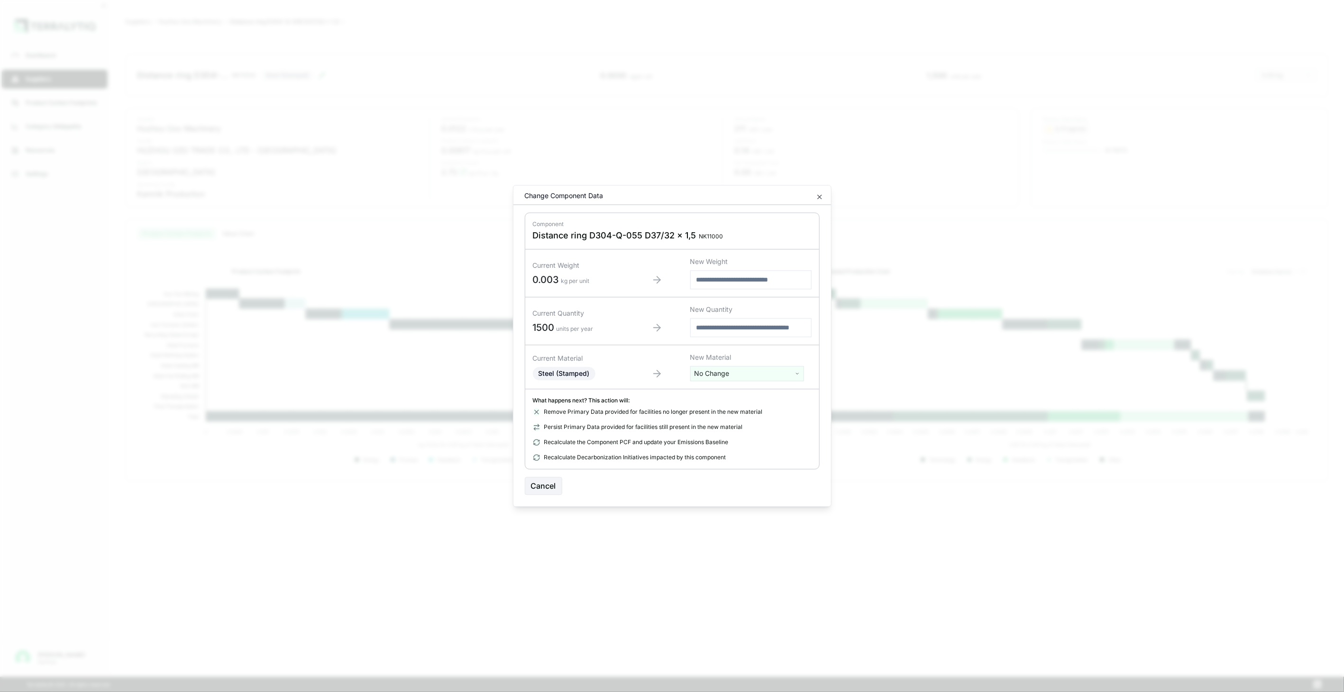
click at [717, 375] on html "Dashboard Suppliers Product Carbon Footprints Category Glidepaths Resources Set…" at bounding box center [672, 346] width 1344 height 692
click at [761, 418] on div "Silicon Wafer (Solar)" at bounding box center [747, 424] width 109 height 13
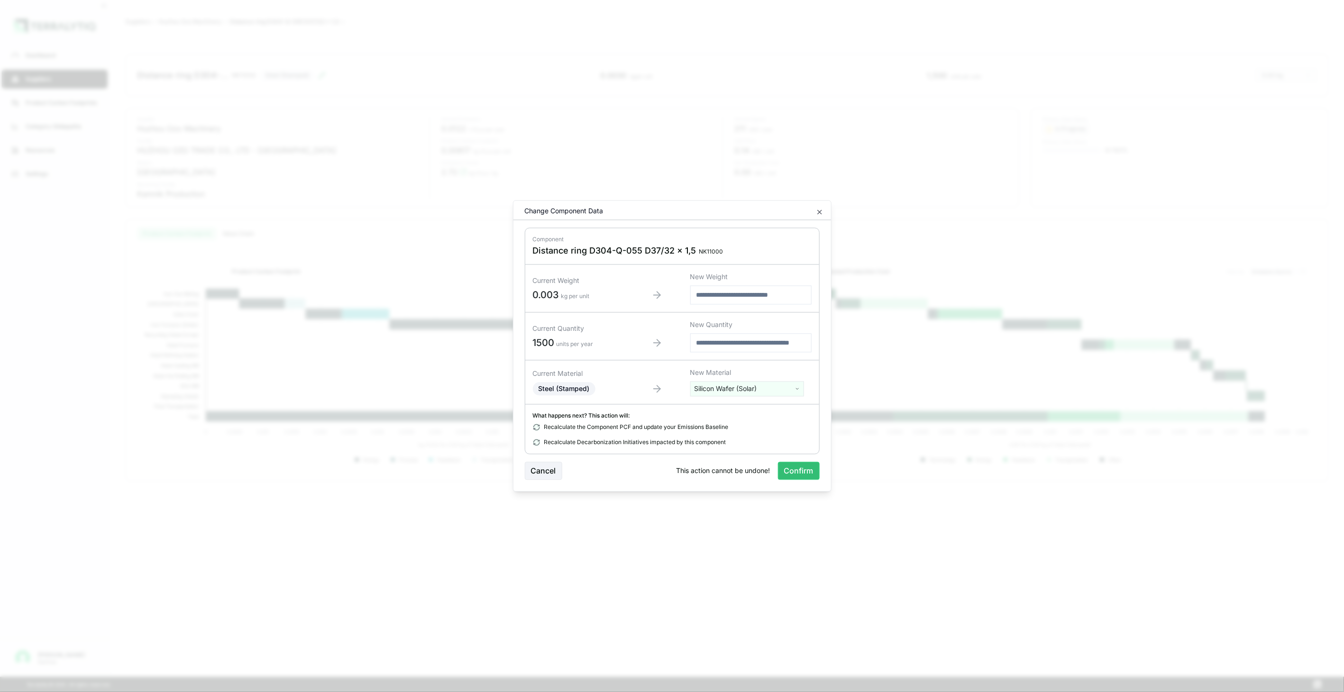
click at [748, 391] on html "Dashboard Suppliers Product Carbon Footprints Category Glidepaths Resources Set…" at bounding box center [672, 346] width 1344 height 692
click at [749, 406] on input "text" at bounding box center [747, 408] width 109 height 10
type input "*****"
click at [736, 436] on div "Stainless Steel (Stamped)" at bounding box center [747, 436] width 109 height 13
click at [798, 473] on button "Confirm" at bounding box center [799, 471] width 42 height 18
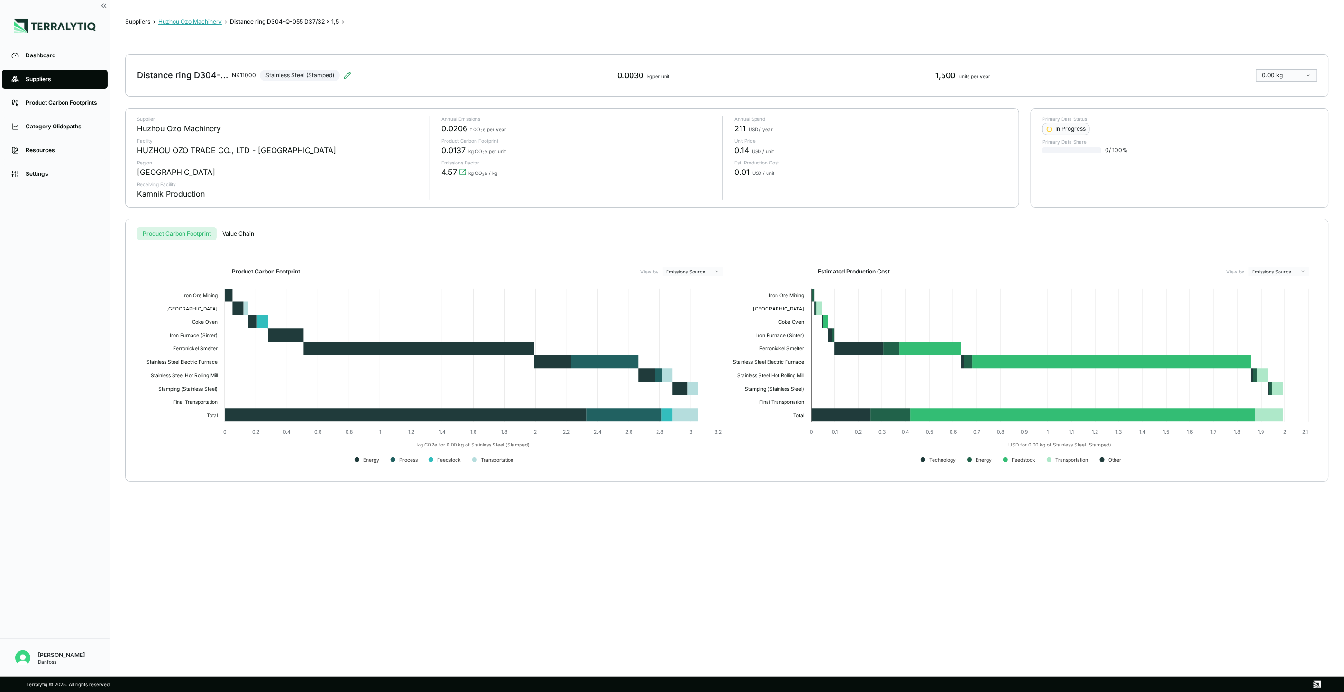
click at [204, 18] on button "Huzhou Ozo Machinery" at bounding box center [190, 22] width 64 height 8
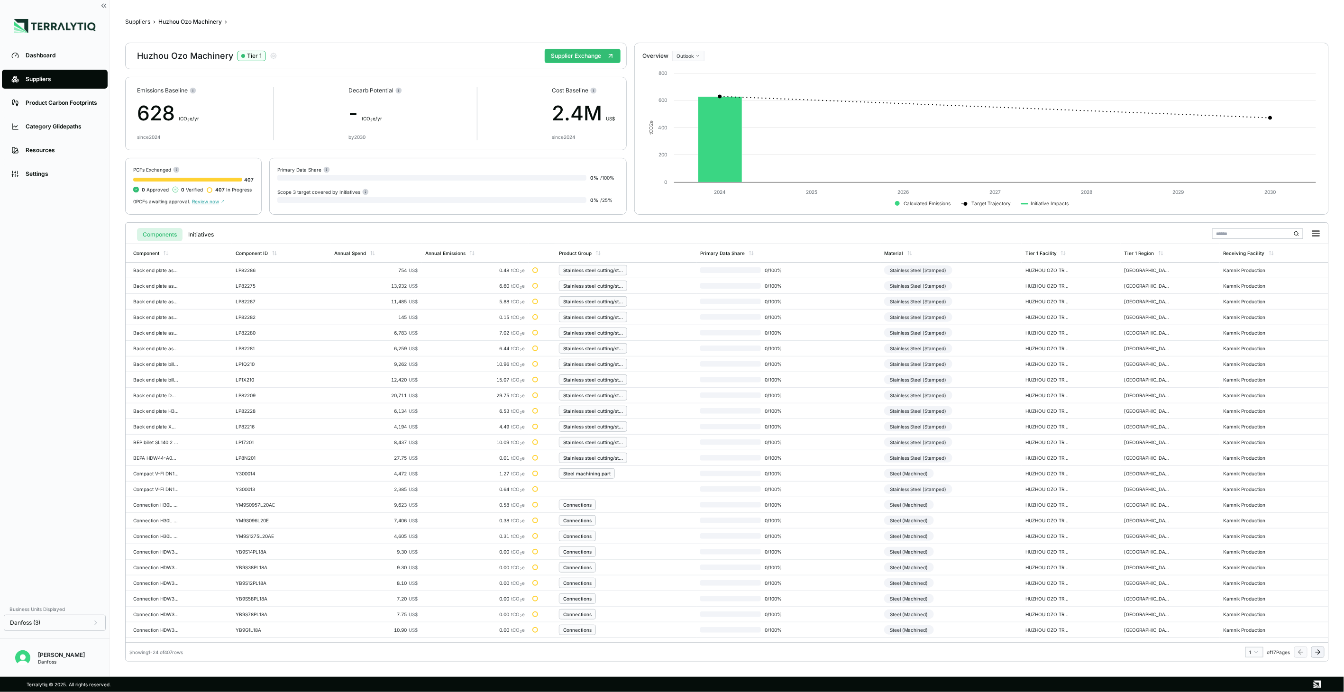
click at [1321, 656] on icon at bounding box center [1318, 652] width 8 height 8
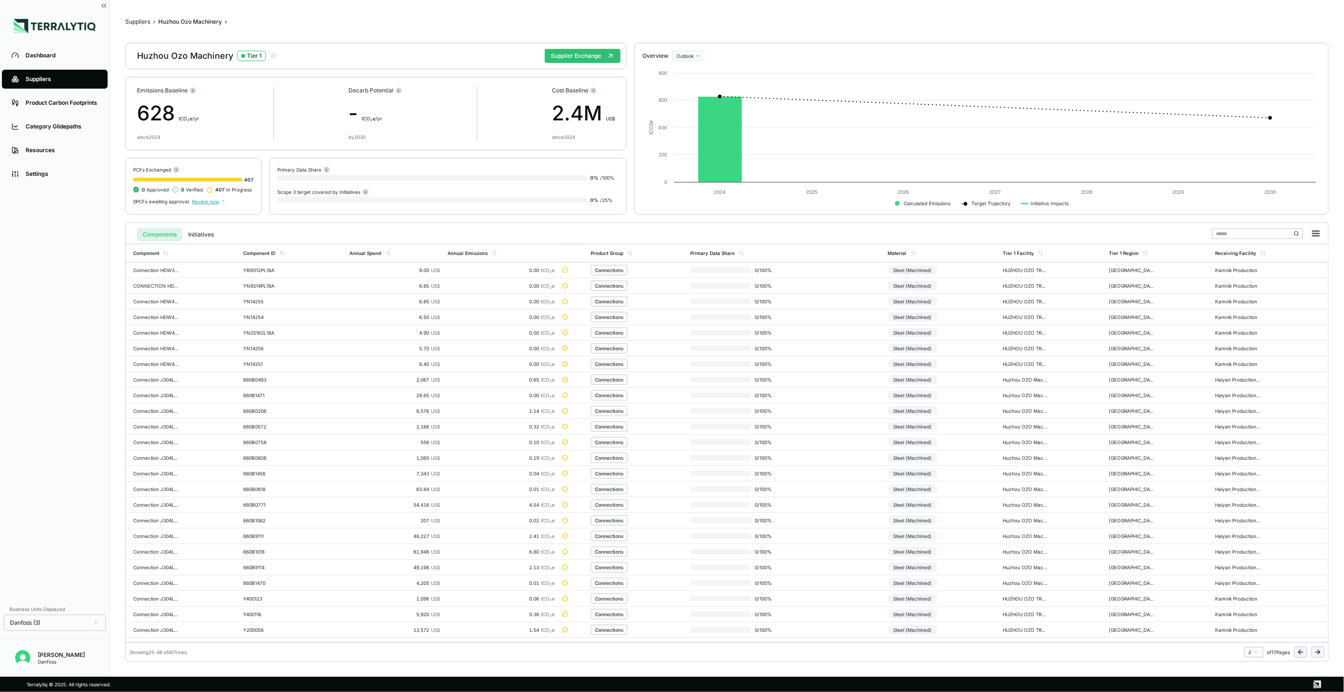
click at [1321, 656] on icon at bounding box center [1318, 652] width 8 height 8
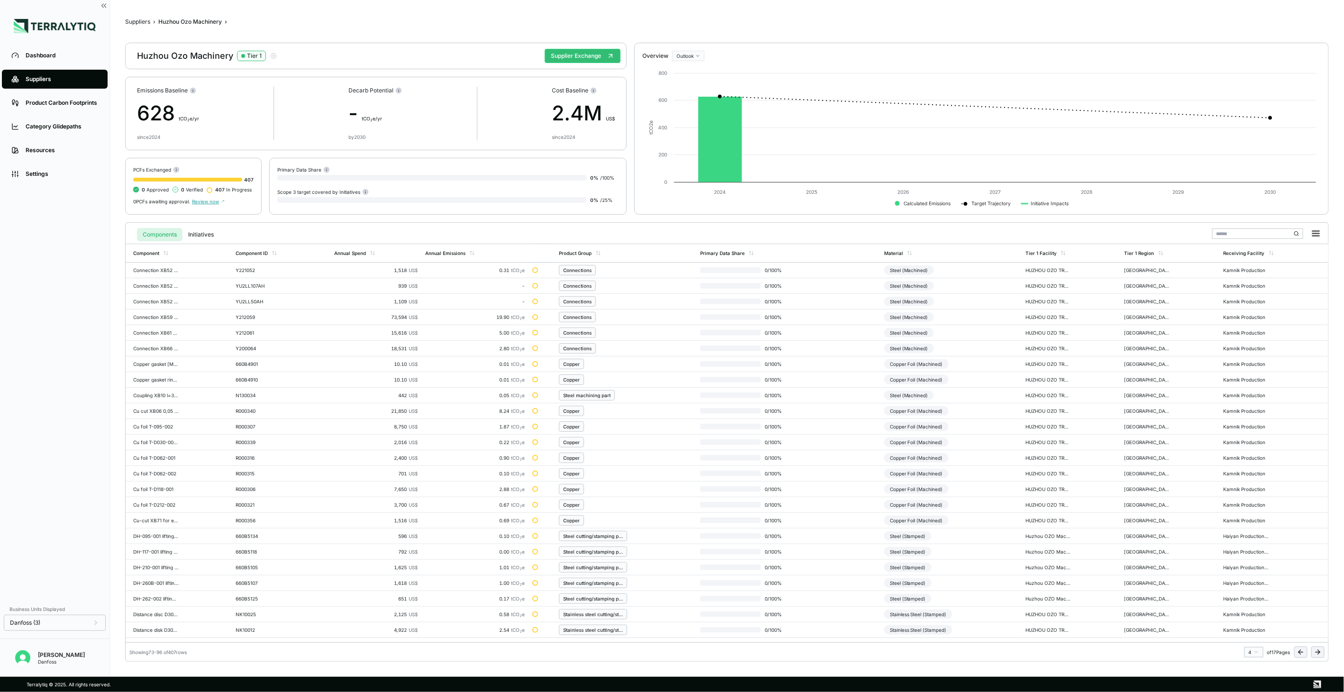
click at [1321, 656] on icon at bounding box center [1318, 652] width 8 height 8
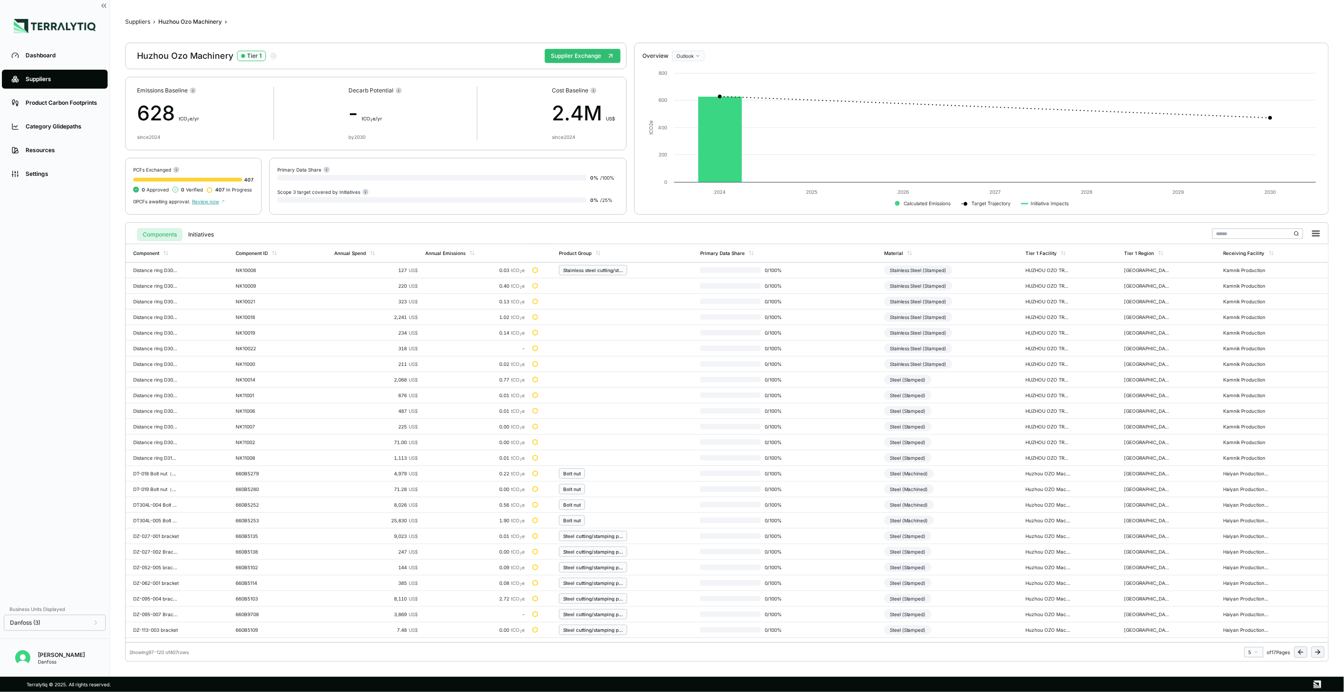
click at [1321, 656] on icon at bounding box center [1318, 652] width 8 height 8
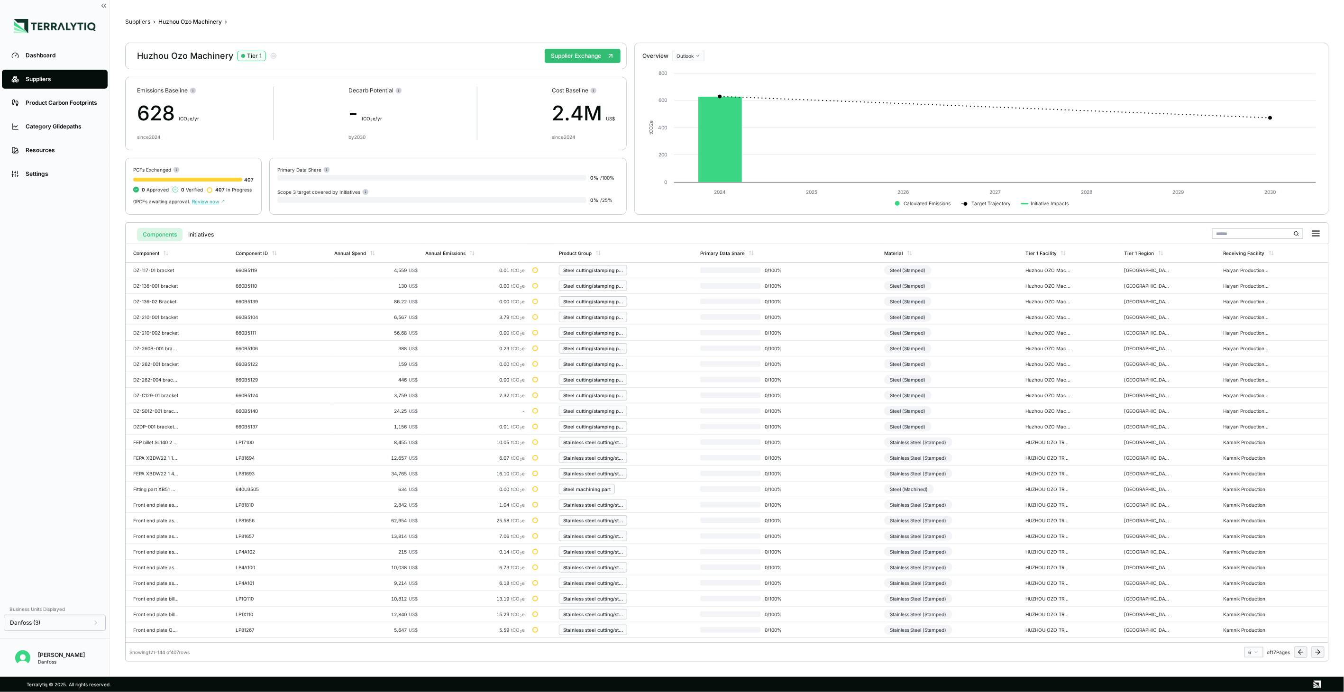
click at [1318, 653] on icon at bounding box center [1318, 652] width 8 height 8
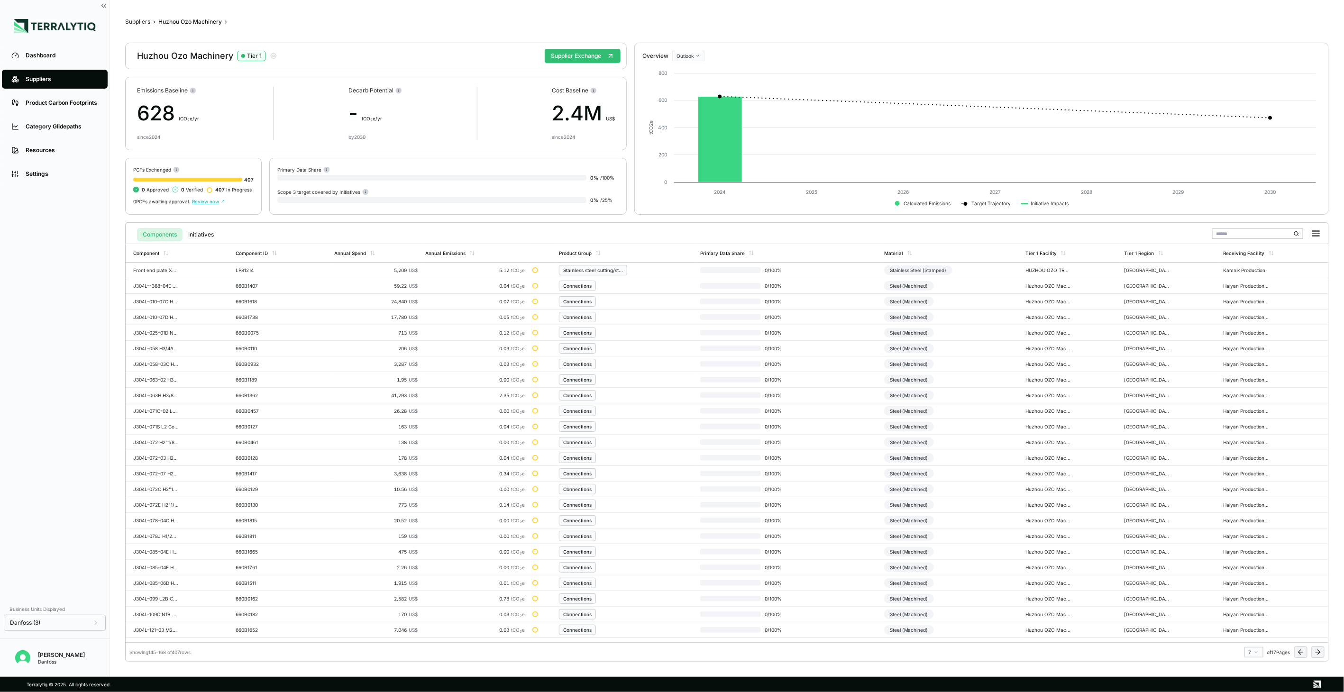
click at [1298, 650] on icon at bounding box center [1301, 652] width 8 height 8
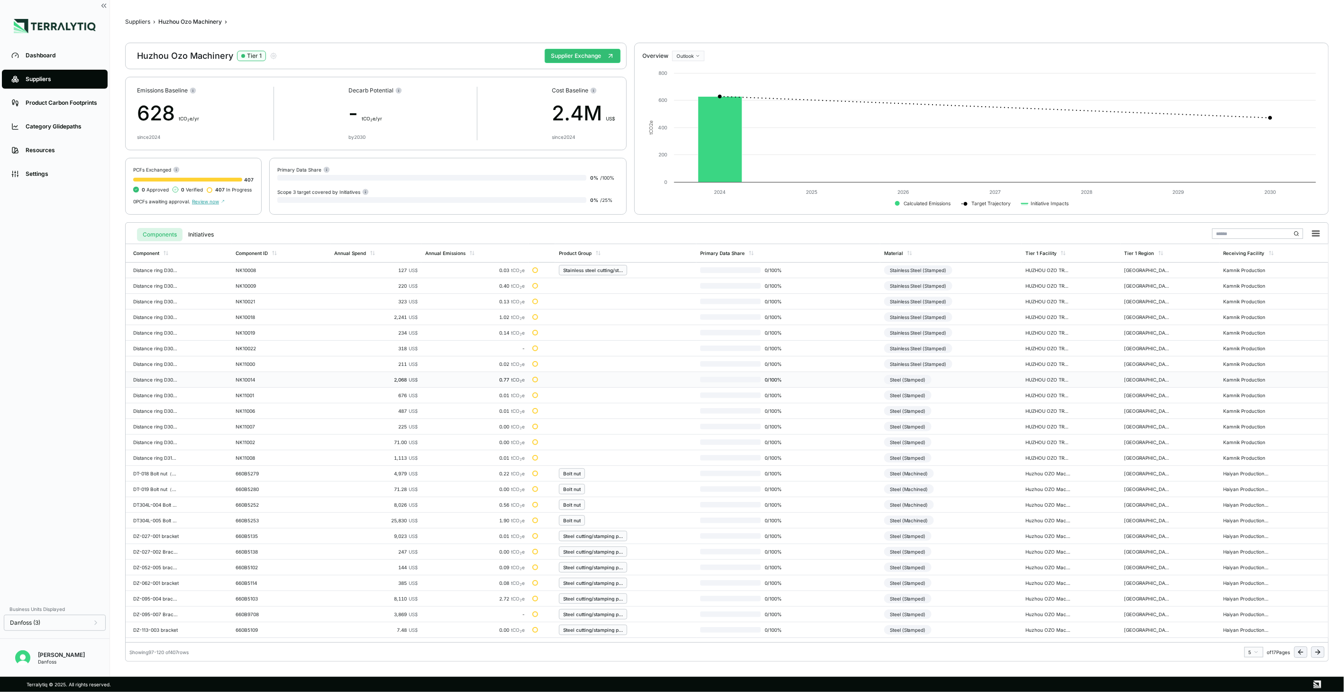
click at [916, 384] on div "Steel (Stamped)" at bounding box center [907, 379] width 47 height 9
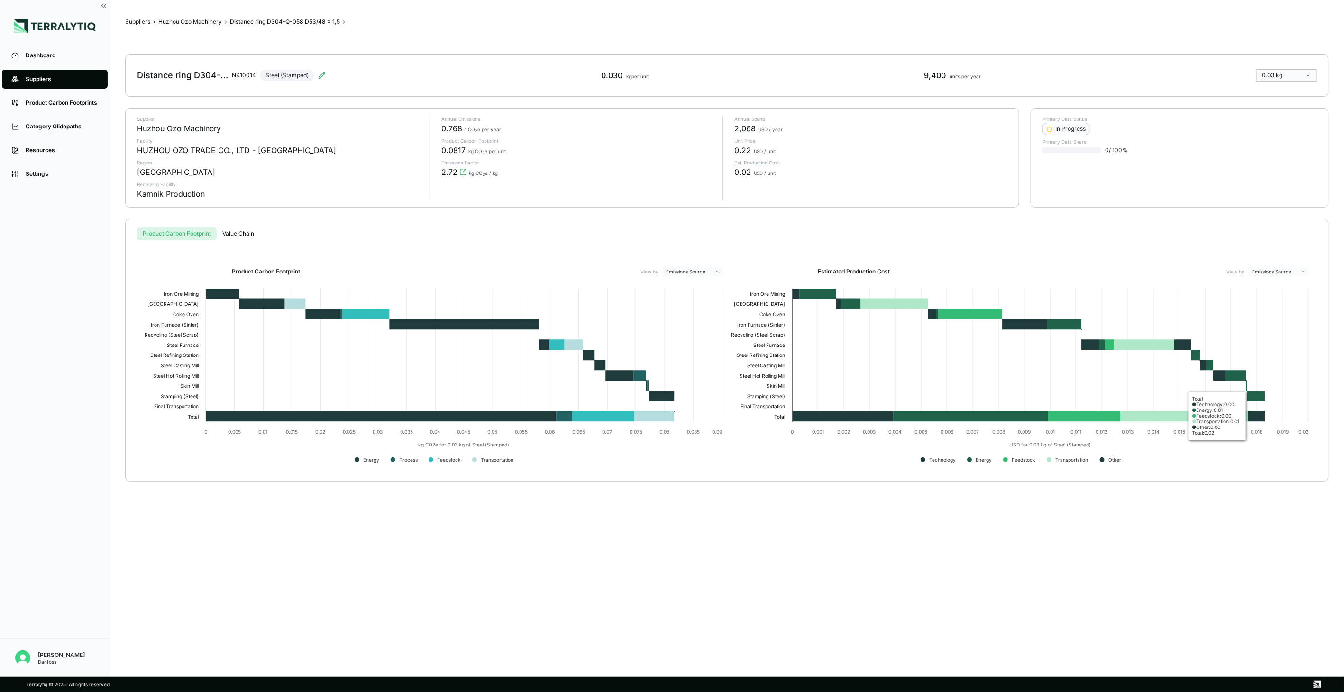
click at [1294, 513] on div "Suppliers › Huzhou Ozo Machinery › Distance ring D304-Q-058 D53/48 x 1,5 › Dist…" at bounding box center [727, 338] width 1204 height 647
drag, startPoint x: 290, startPoint y: 70, endPoint x: 295, endPoint y: 73, distance: 5.9
click at [290, 70] on div "Distance ring D304-Q-058 D53/48 x 1,5 NK10014 Steel (Stamped)" at bounding box center [231, 75] width 189 height 27
click at [321, 78] on icon at bounding box center [322, 76] width 8 height 8
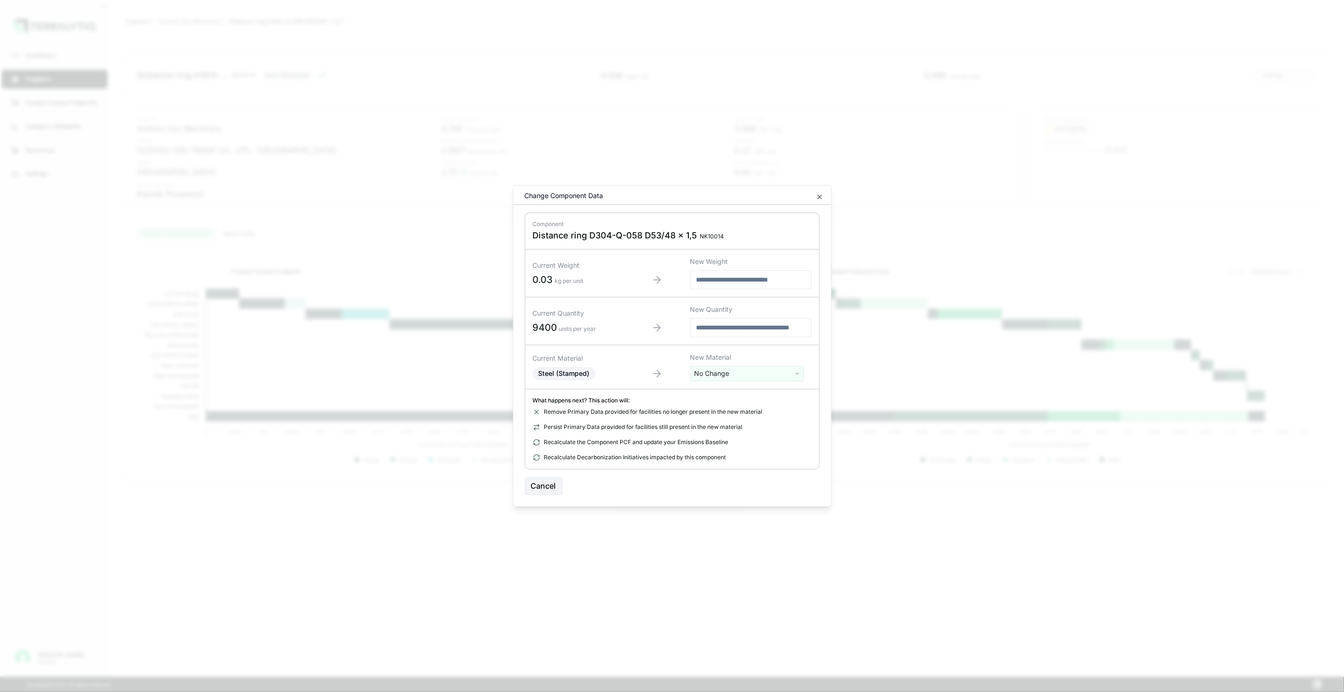
click at [749, 372] on html "Dashboard Suppliers Product Carbon Footprints Category Glidepaths Resources Set…" at bounding box center [672, 346] width 1344 height 692
click at [774, 396] on input "text" at bounding box center [747, 393] width 109 height 10
type input "*****"
click at [769, 418] on div "Stainless Steel (Stamped)" at bounding box center [747, 422] width 109 height 13
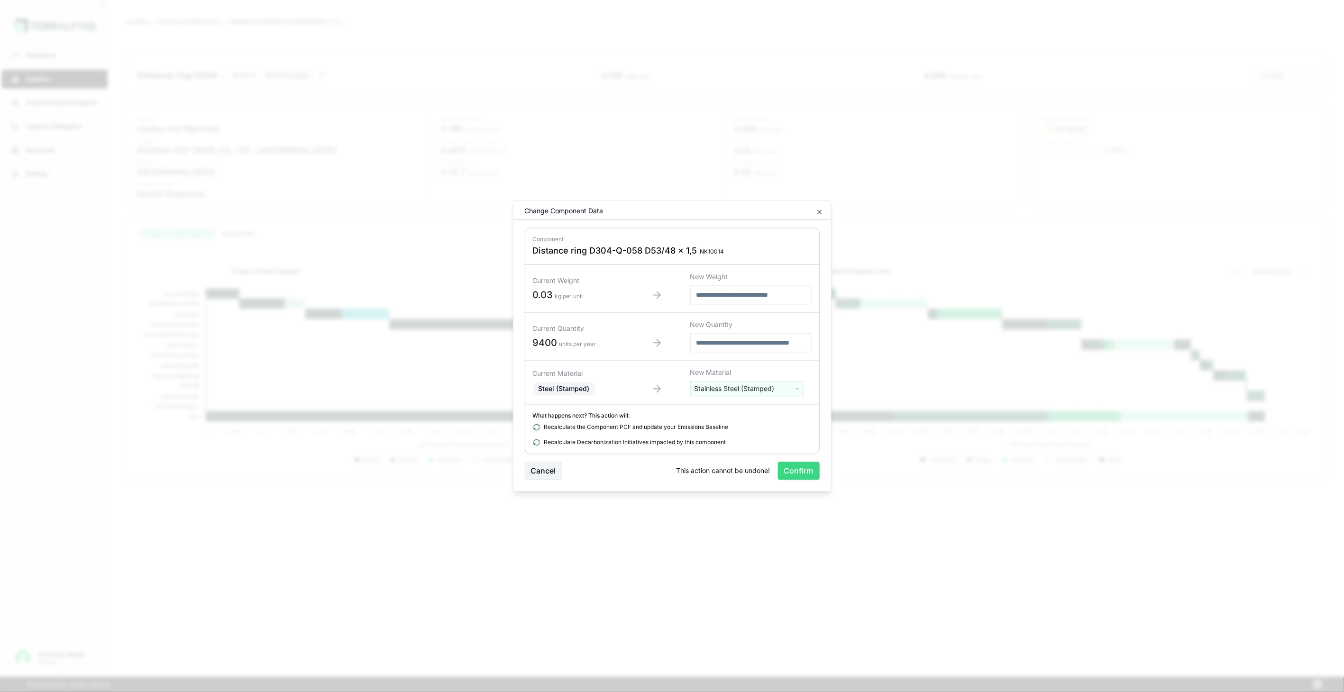
click at [804, 466] on button "Confirm" at bounding box center [799, 471] width 42 height 18
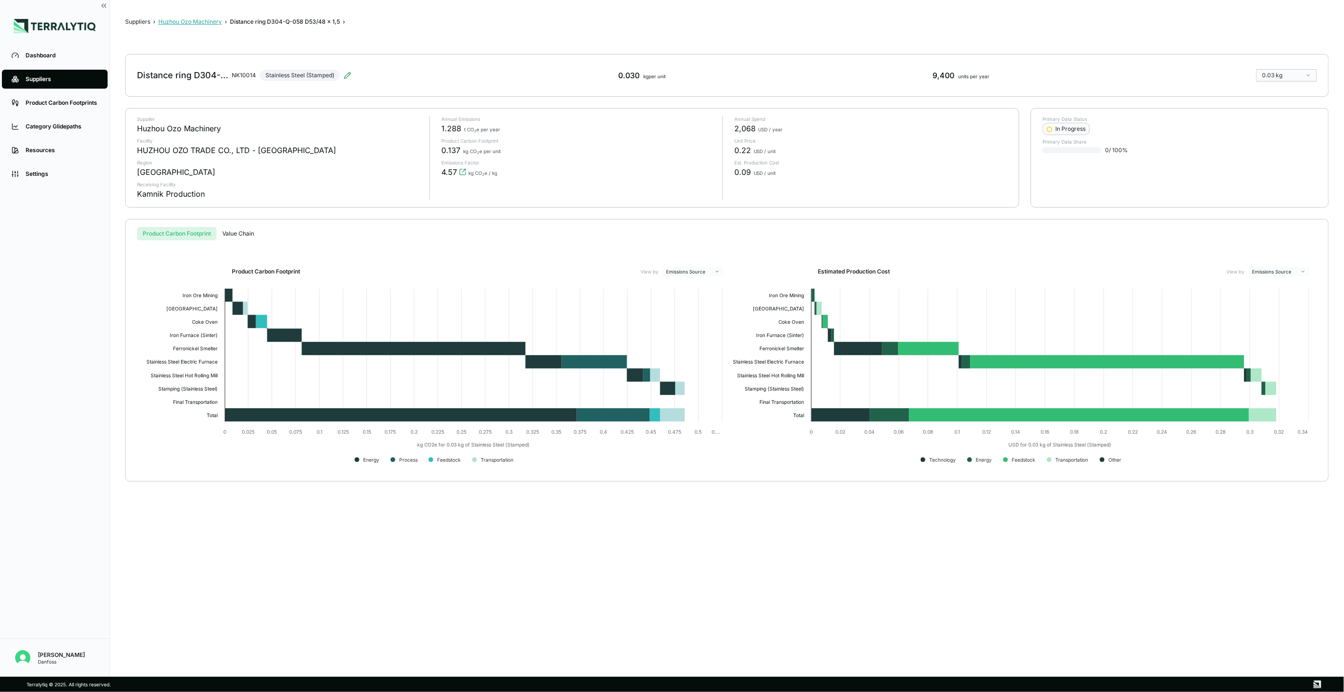
click at [202, 19] on button "Huzhou Ozo Machinery" at bounding box center [190, 22] width 64 height 8
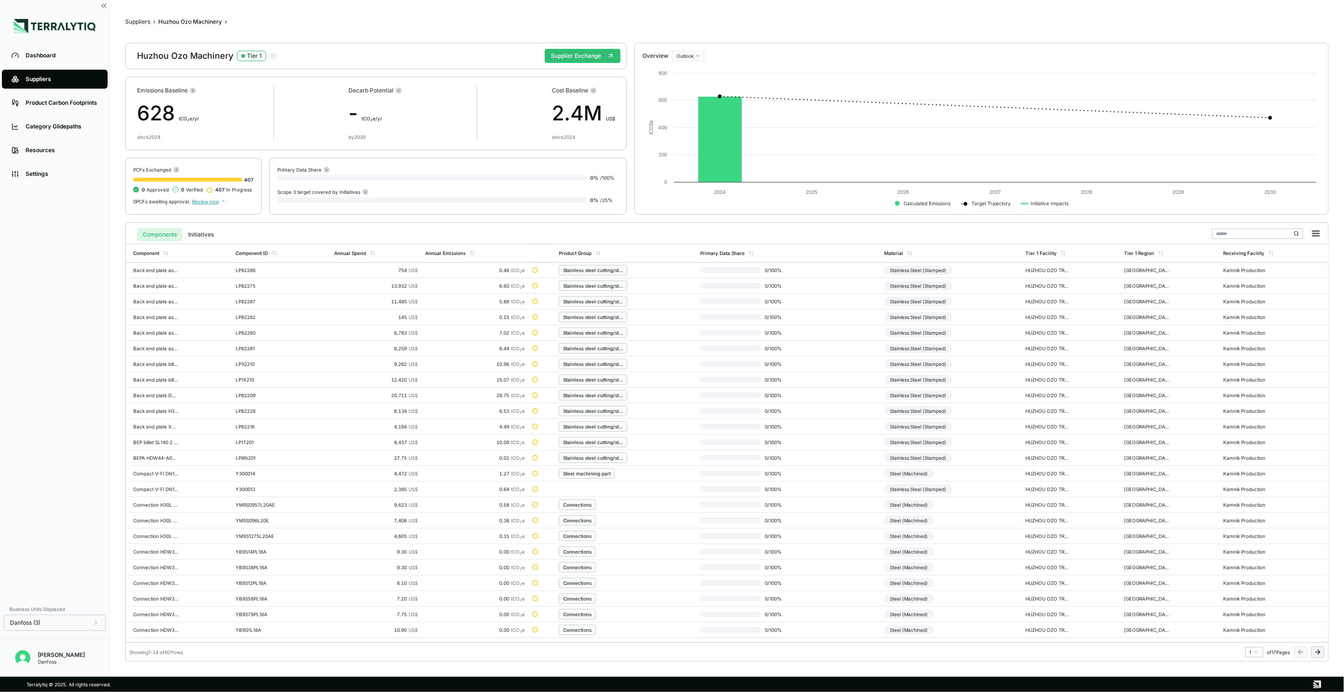
click at [1316, 648] on icon at bounding box center [1318, 652] width 8 height 8
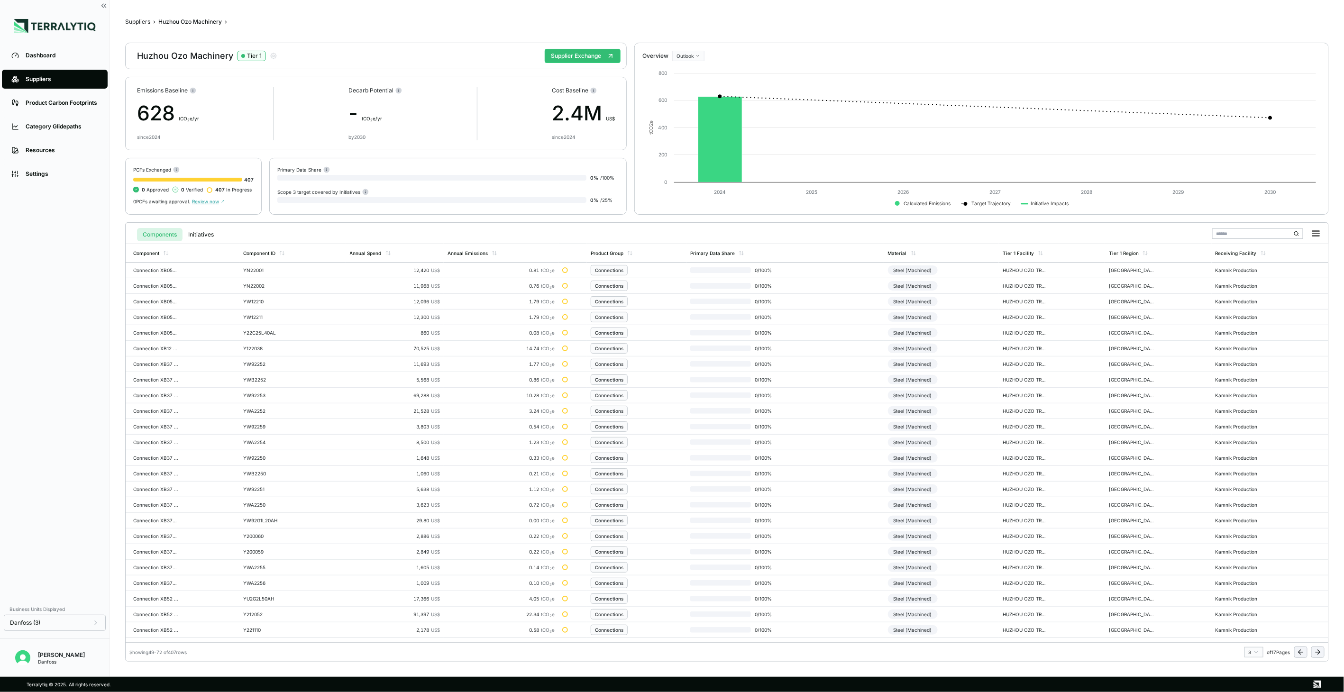
click at [1316, 648] on icon at bounding box center [1318, 652] width 8 height 8
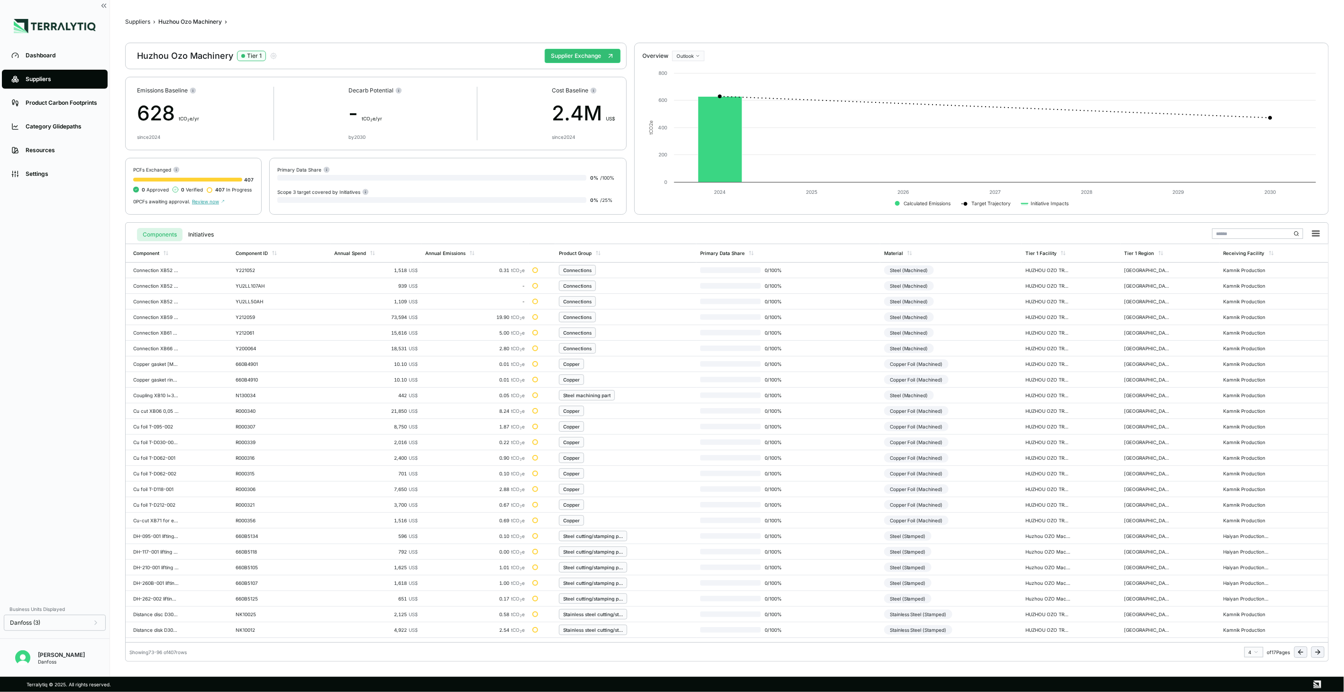
click at [1316, 648] on icon at bounding box center [1318, 652] width 8 height 8
click at [917, 397] on div "Steel (Stamped)" at bounding box center [907, 395] width 47 height 9
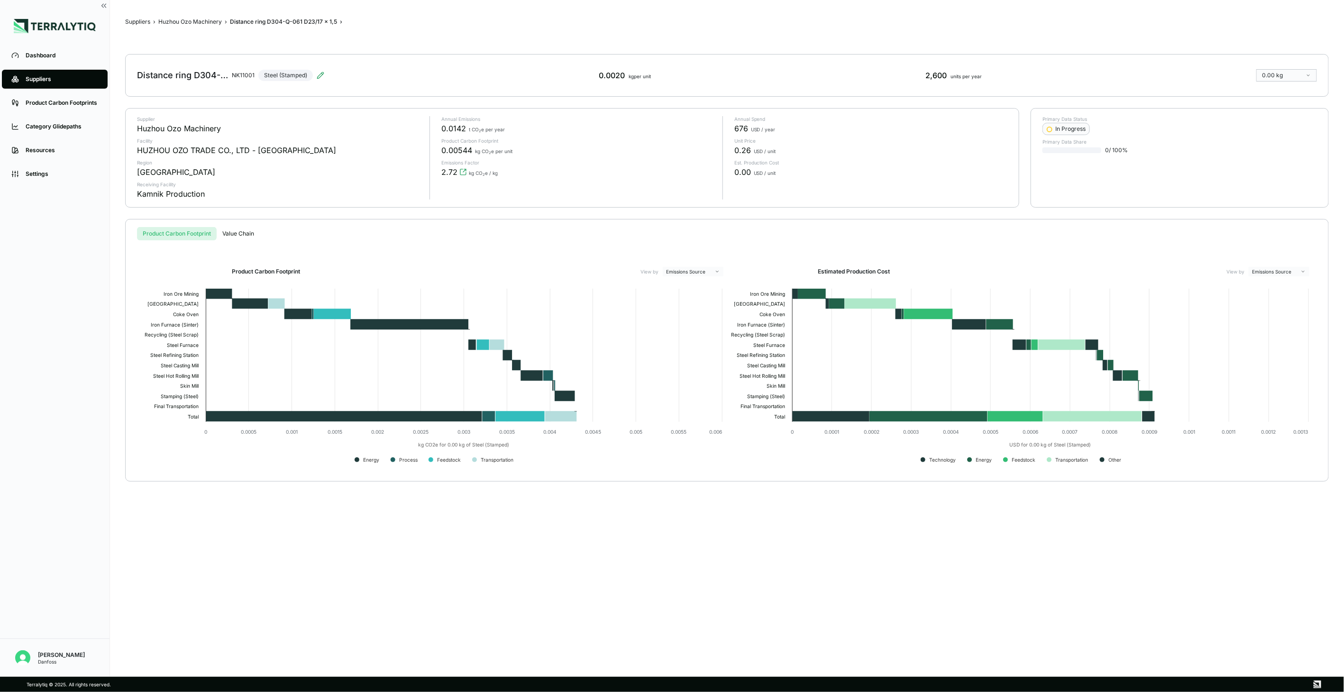
click at [327, 75] on div "Distance ring D304-Q-061 D23/17 x 1,5 NK11001 Steel (Stamped) 0.0020 kg per uni…" at bounding box center [727, 75] width 1204 height 43
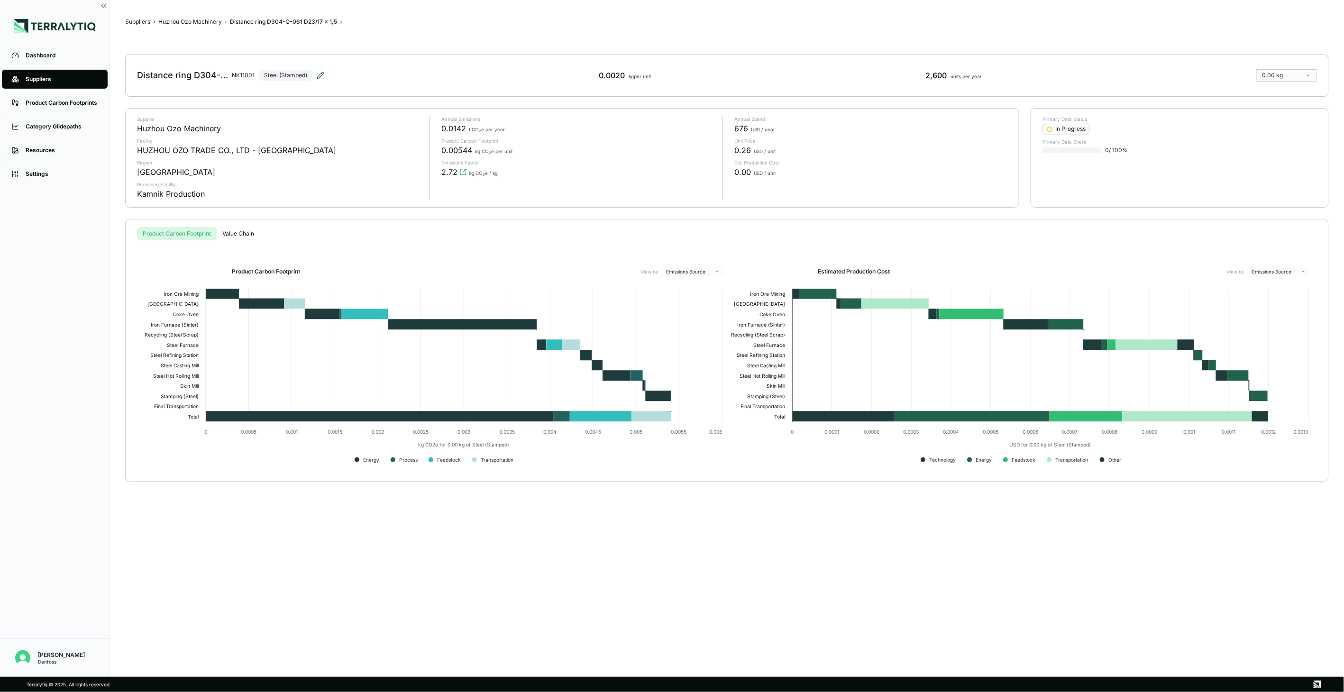
click at [321, 73] on icon at bounding box center [321, 73] width 1 height 1
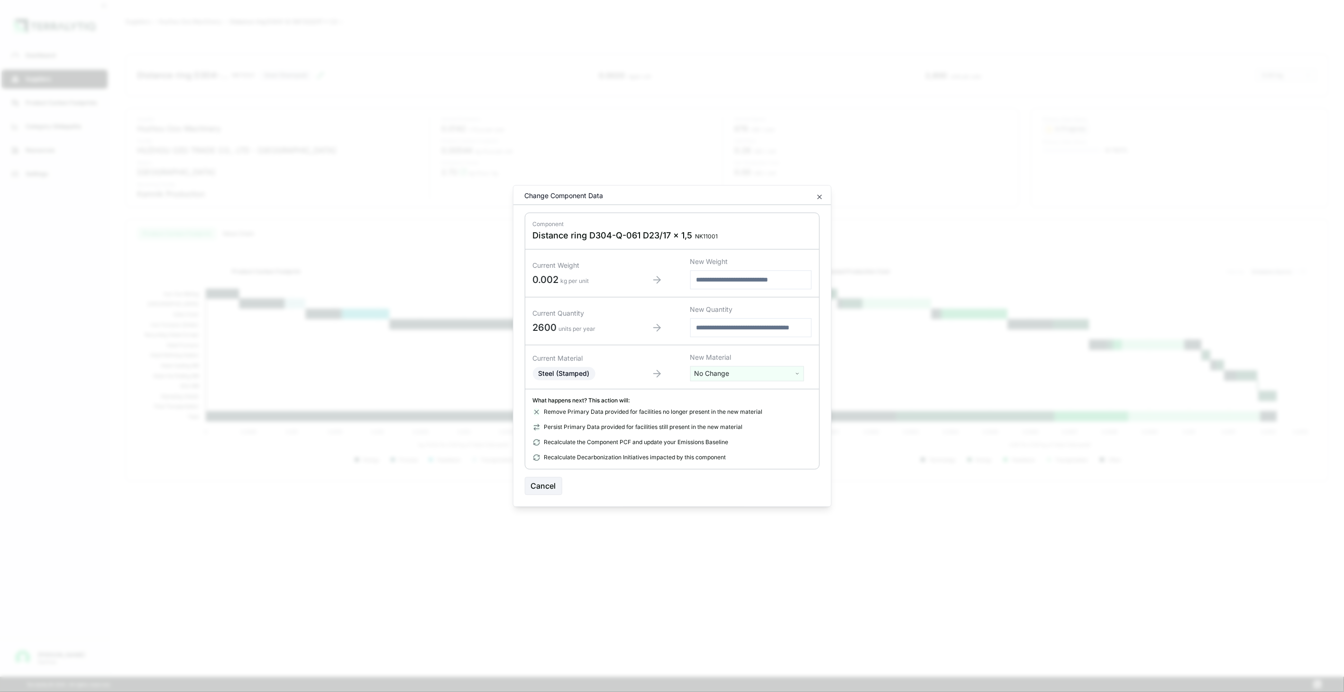
click at [745, 376] on html "Dashboard Suppliers Product Carbon Footprints Category Glidepaths Resources Set…" at bounding box center [672, 346] width 1344 height 692
click at [744, 395] on input "text" at bounding box center [747, 393] width 109 height 10
type input "***"
click at [736, 463] on div "Stainless Steel (Stamped)" at bounding box center [747, 462] width 109 height 13
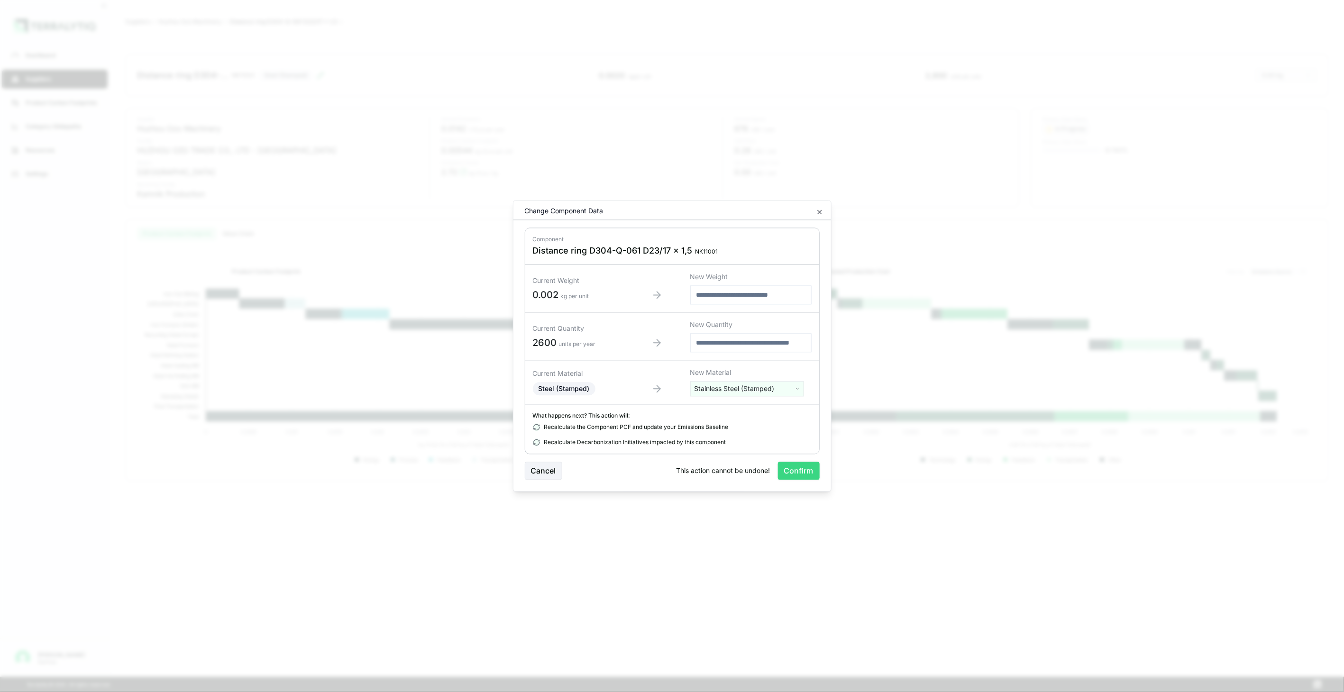
click at [795, 470] on button "Confirm" at bounding box center [799, 471] width 42 height 18
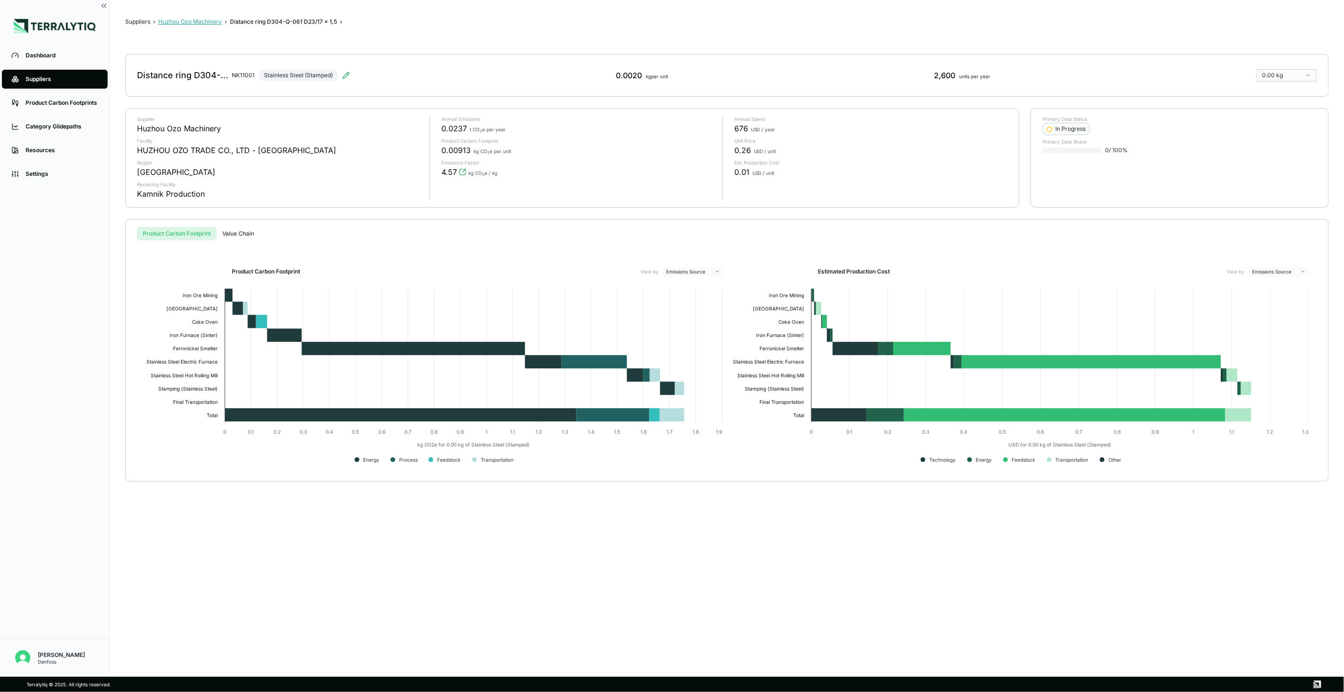
click at [209, 20] on button "Huzhou Ozo Machinery" at bounding box center [190, 22] width 64 height 8
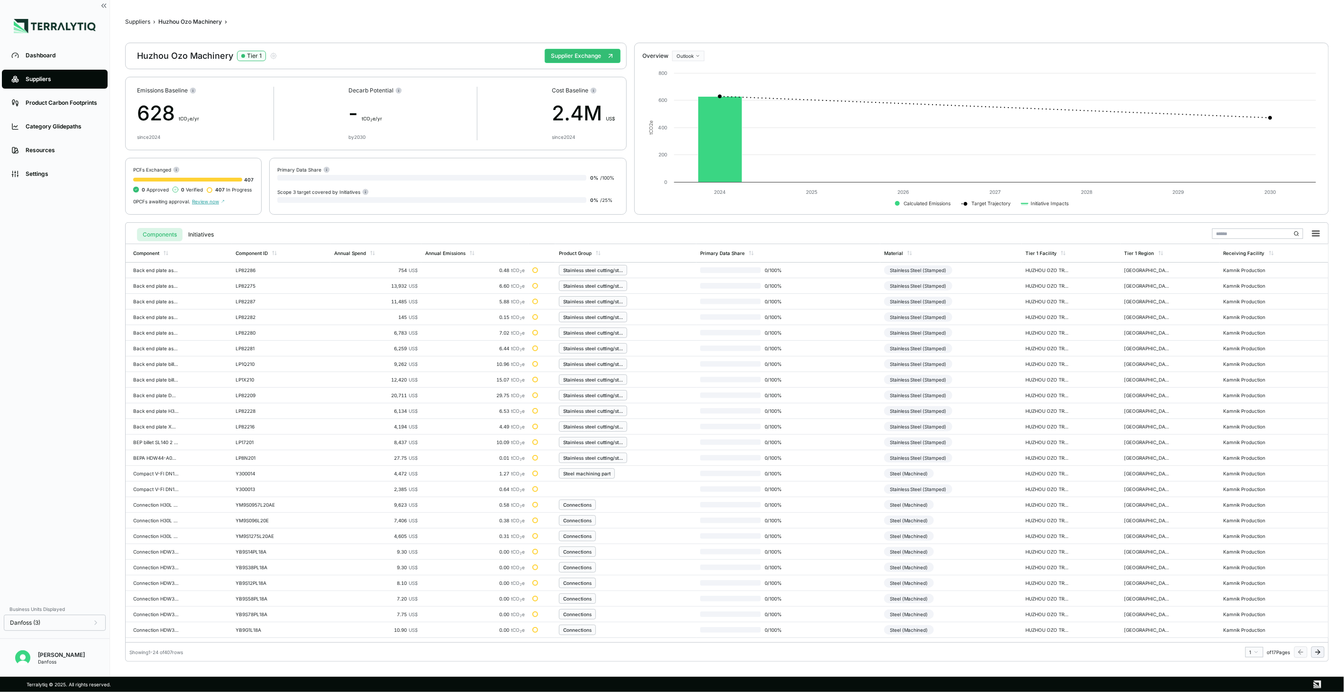
click at [1315, 648] on icon at bounding box center [1318, 652] width 8 height 8
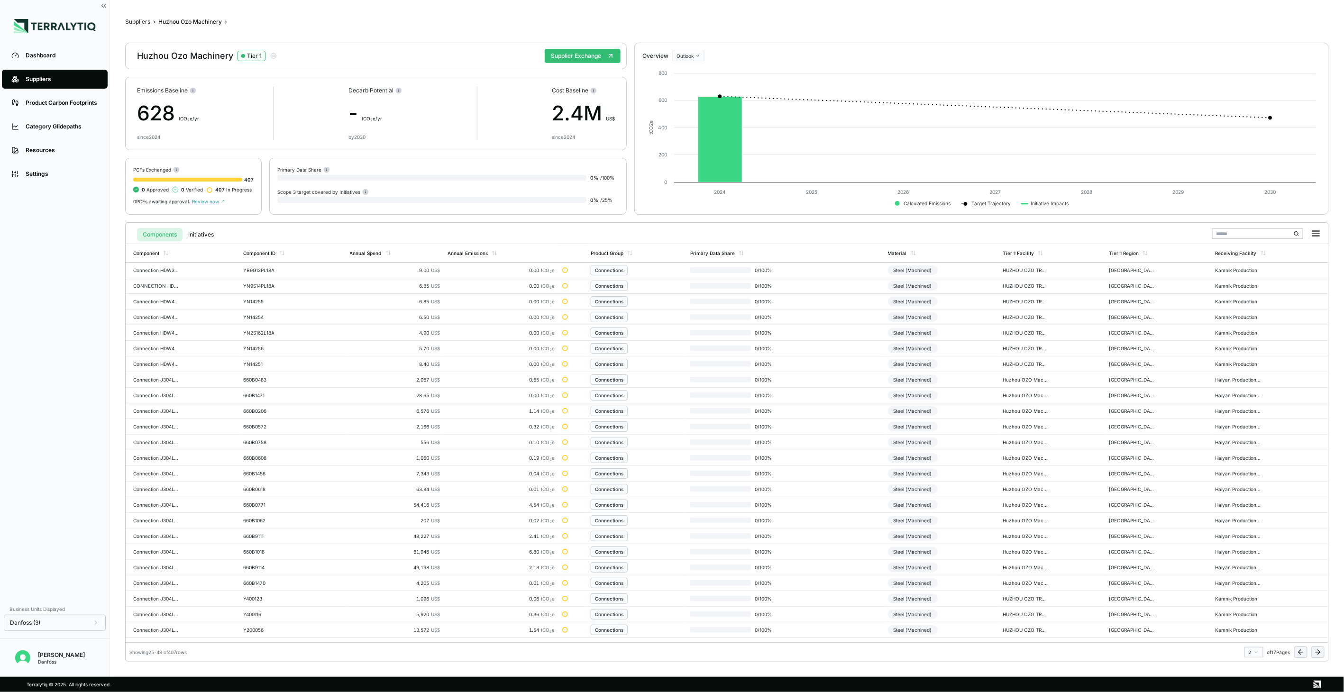
click at [1315, 648] on icon at bounding box center [1318, 652] width 8 height 8
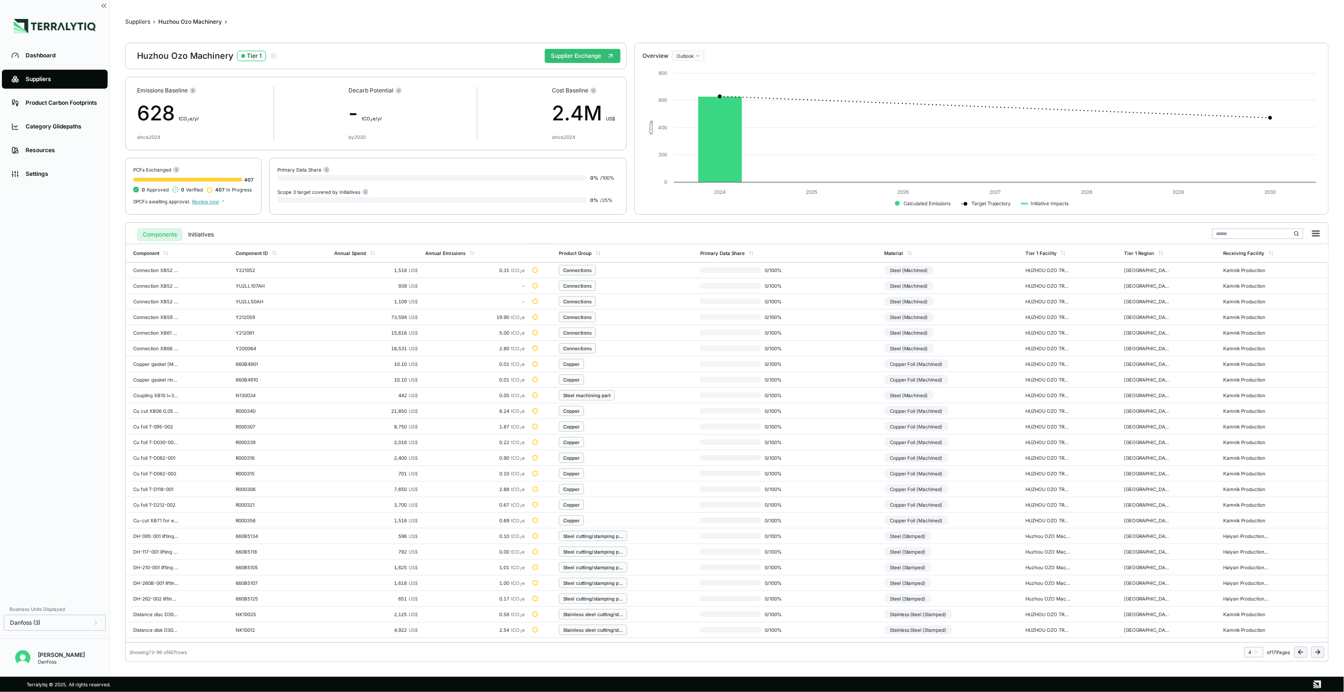
click at [1315, 648] on icon at bounding box center [1318, 652] width 8 height 8
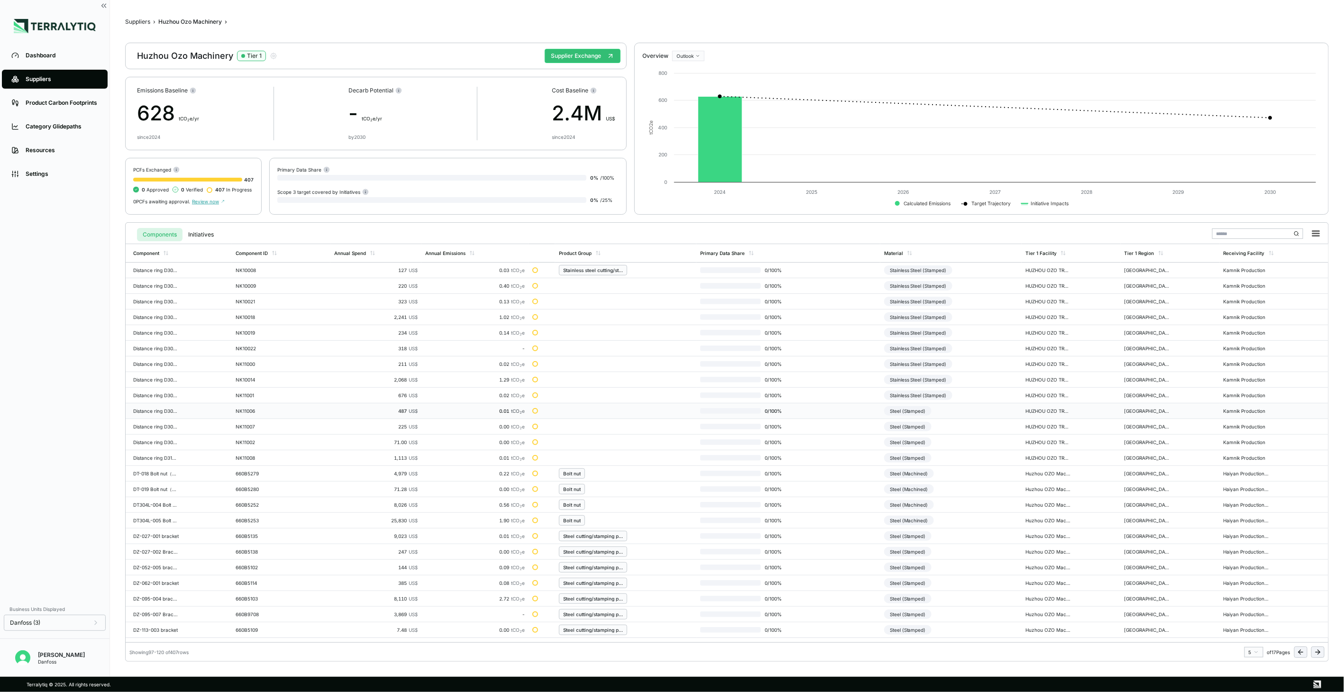
click at [912, 412] on div "Steel (Stamped)" at bounding box center [907, 410] width 47 height 9
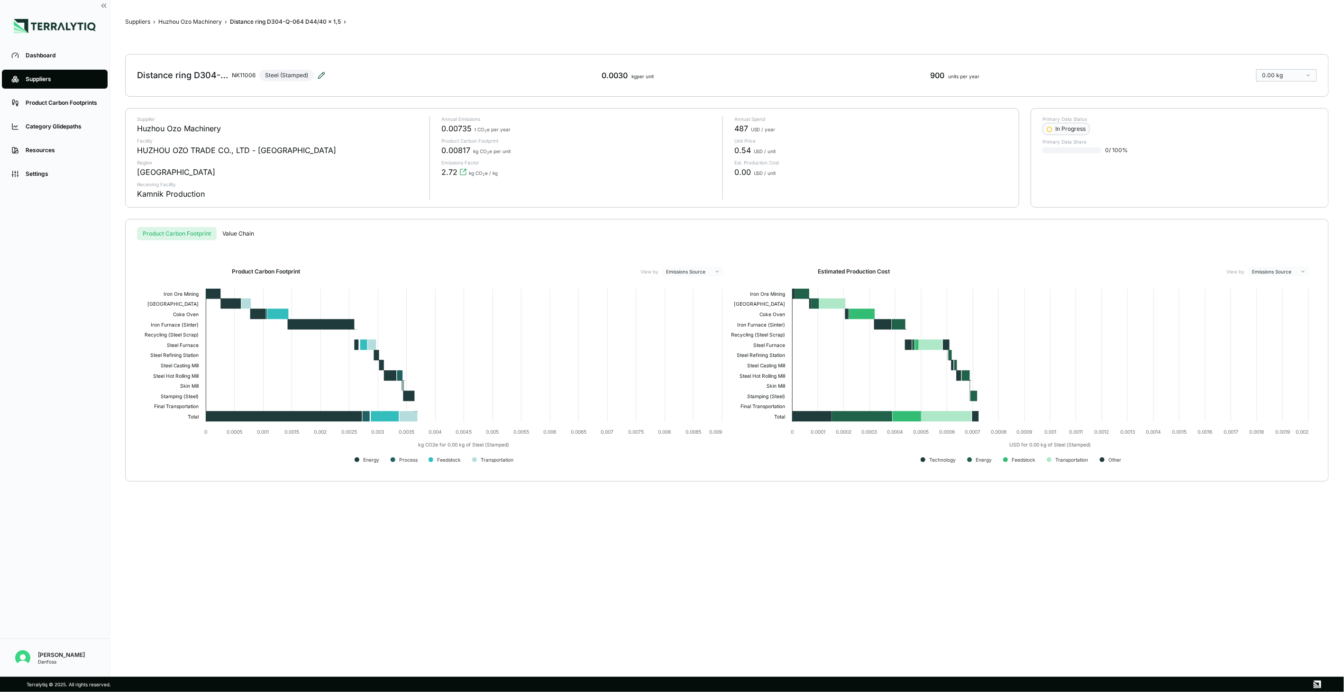
click at [319, 72] on icon at bounding box center [322, 76] width 8 height 8
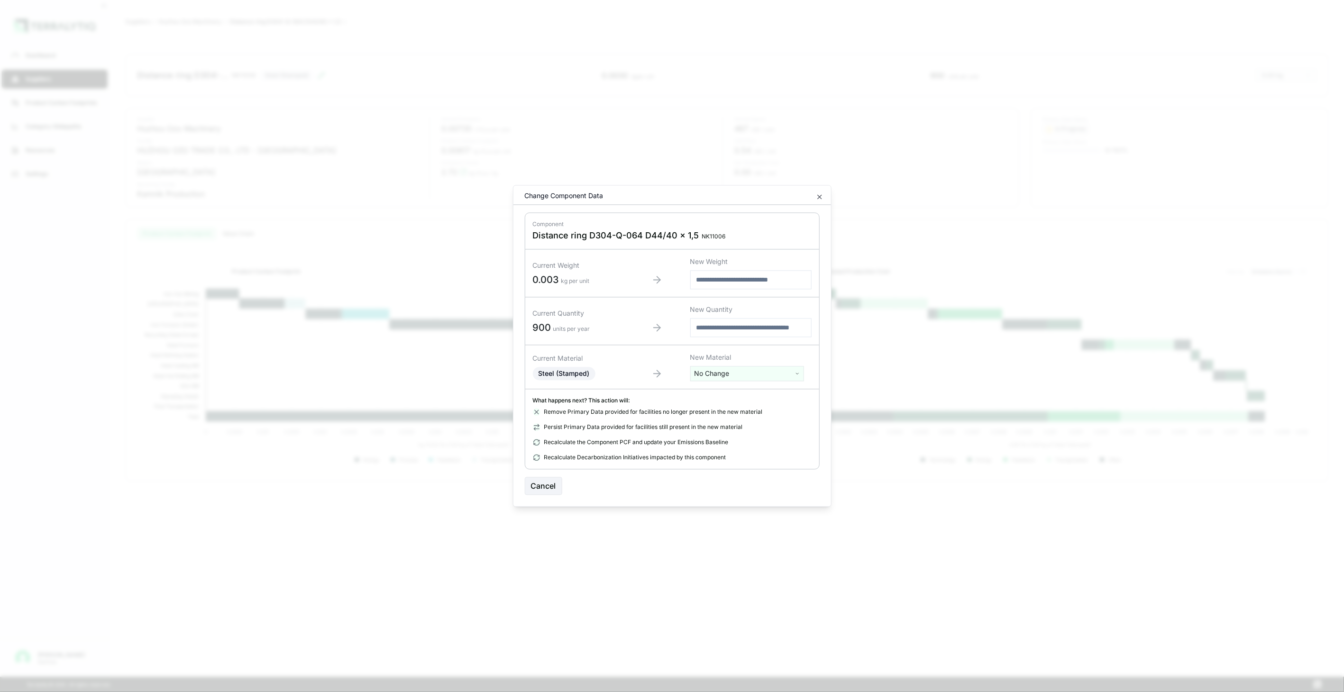
click at [734, 371] on html "Dashboard Suppliers Product Carbon Footprints Category Glidepaths Resources Set…" at bounding box center [672, 346] width 1344 height 692
click at [729, 394] on input "text" at bounding box center [747, 393] width 109 height 10
type input "***"
click at [762, 469] on div "Stator" at bounding box center [747, 475] width 109 height 13
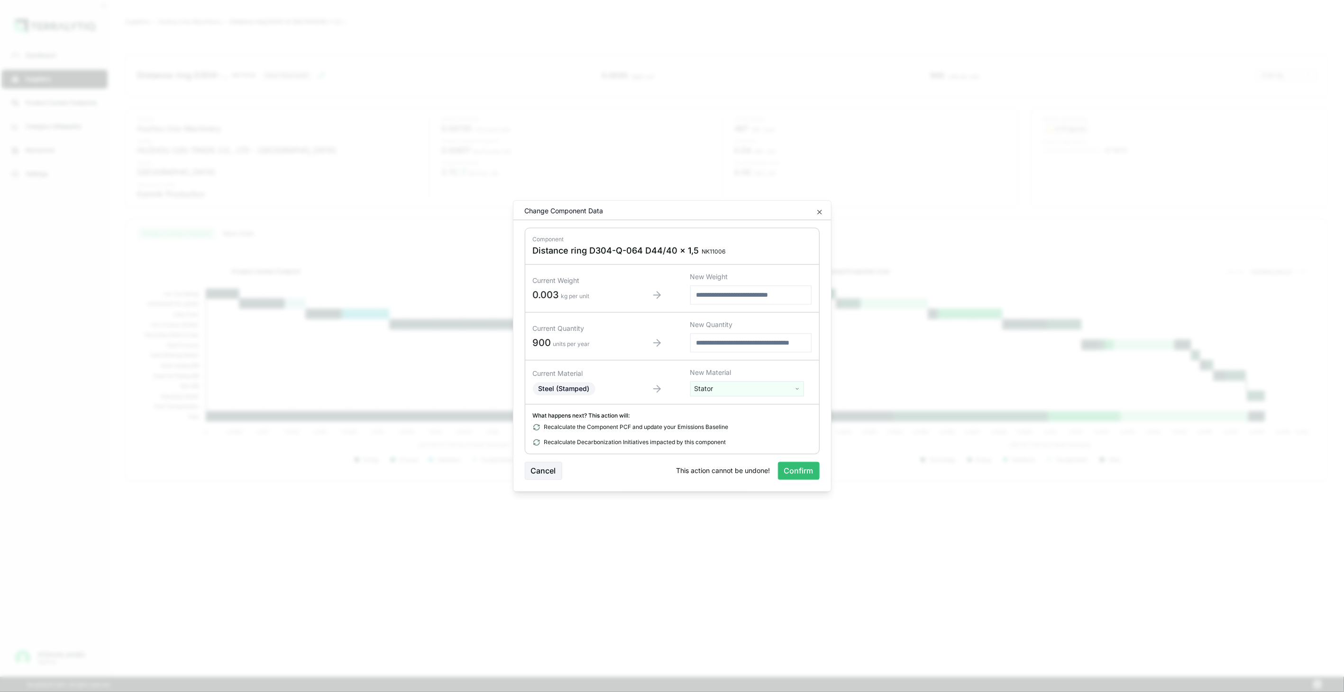
click at [732, 392] on html "Dashboard Suppliers Product Carbon Footprints Category Glidepaths Resources Set…" at bounding box center [672, 346] width 1344 height 692
type input "******"
click at [739, 435] on div "Stainless Steel (Stamped)" at bounding box center [747, 436] width 109 height 13
click at [800, 470] on button "Confirm" at bounding box center [799, 471] width 42 height 18
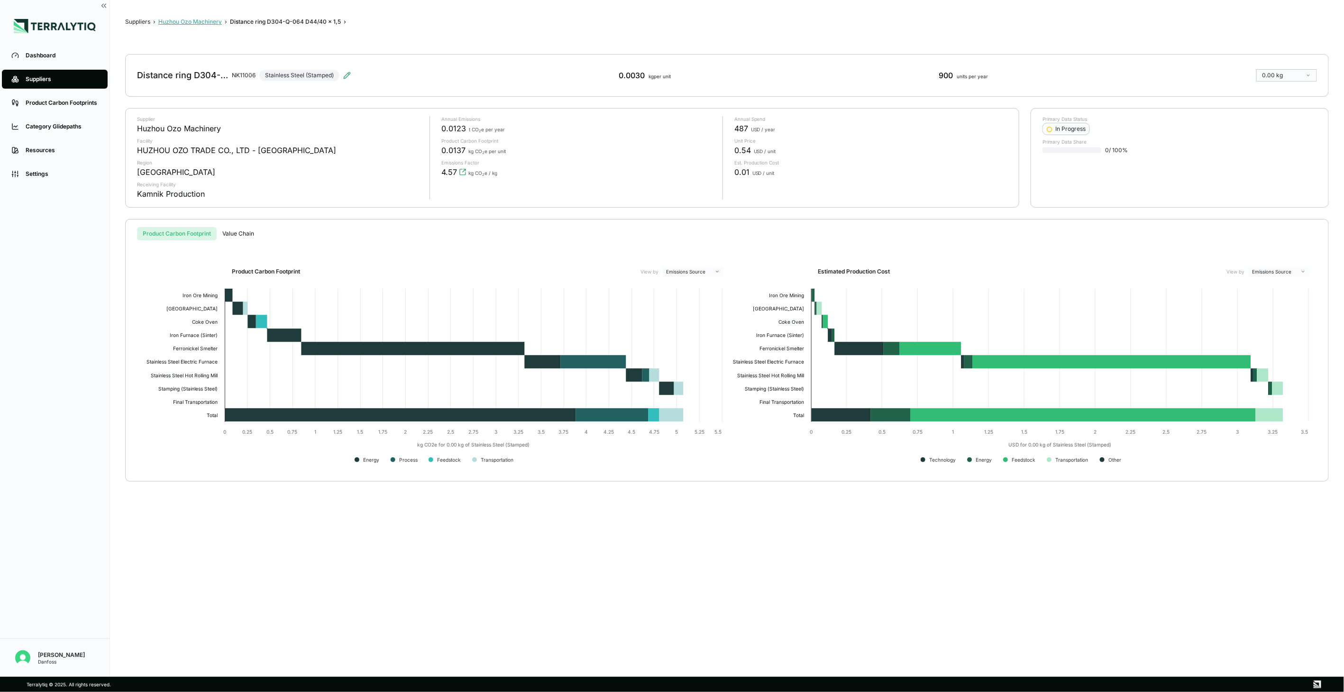
click at [201, 22] on button "Huzhou Ozo Machinery" at bounding box center [190, 22] width 64 height 8
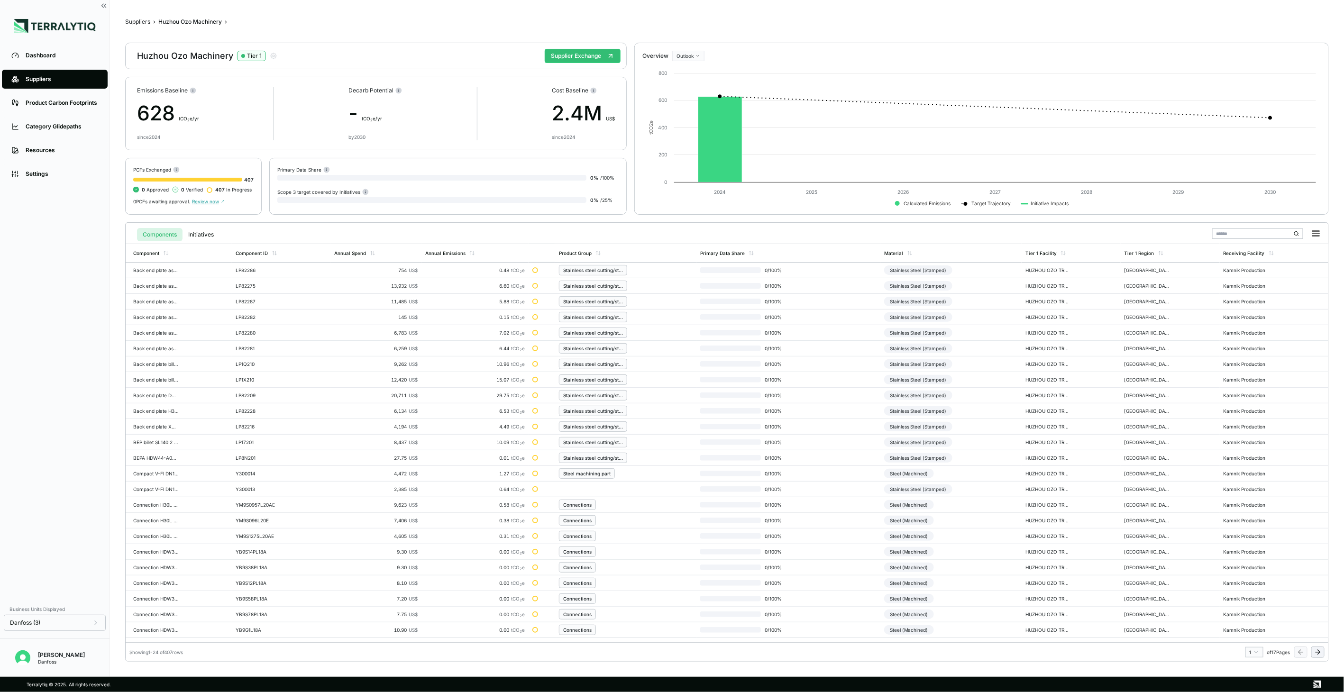
click at [1318, 655] on icon at bounding box center [1318, 652] width 8 height 8
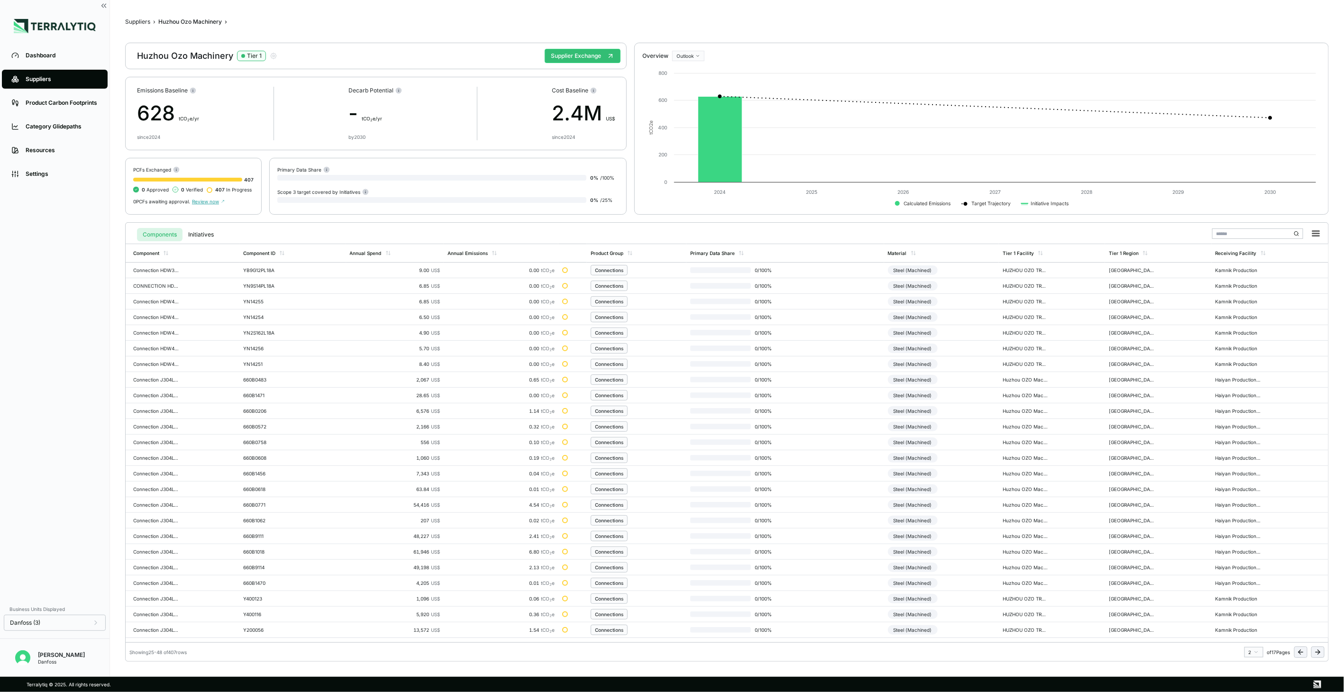
click at [1318, 655] on icon at bounding box center [1318, 652] width 8 height 8
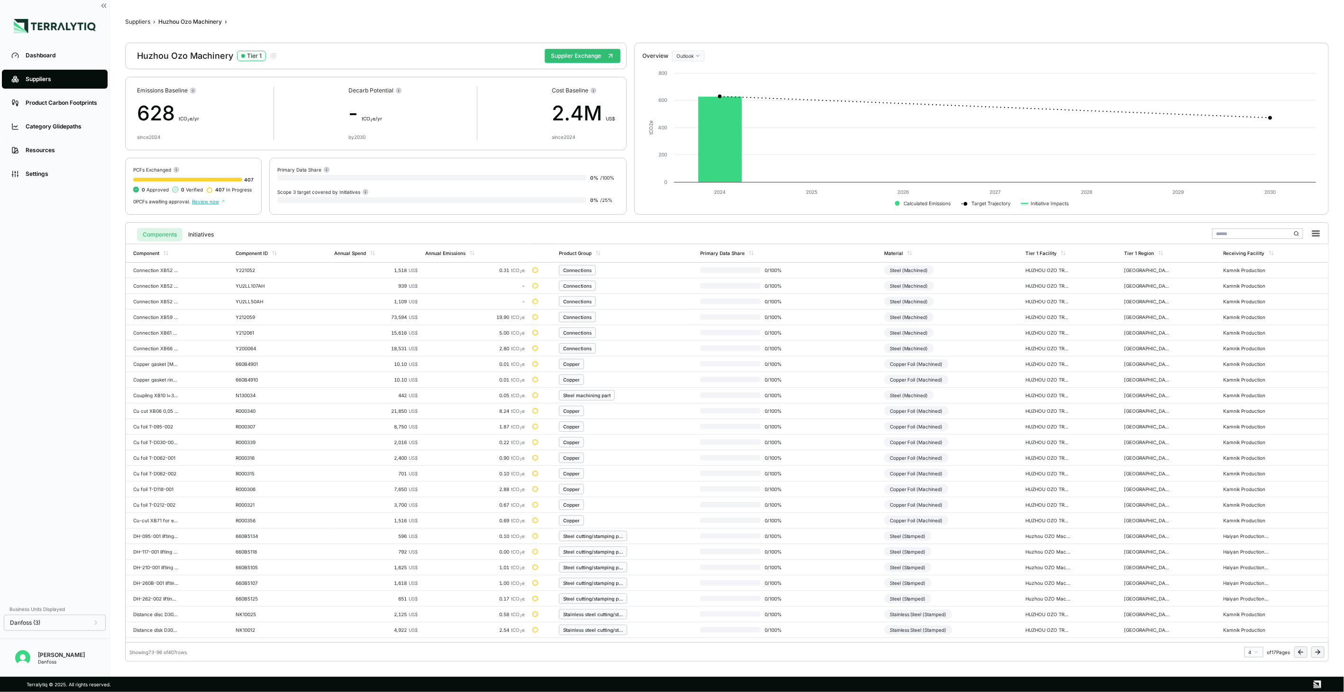
click at [1318, 655] on icon at bounding box center [1318, 652] width 8 height 8
click at [908, 429] on div "Steel (Stamped)" at bounding box center [907, 426] width 47 height 9
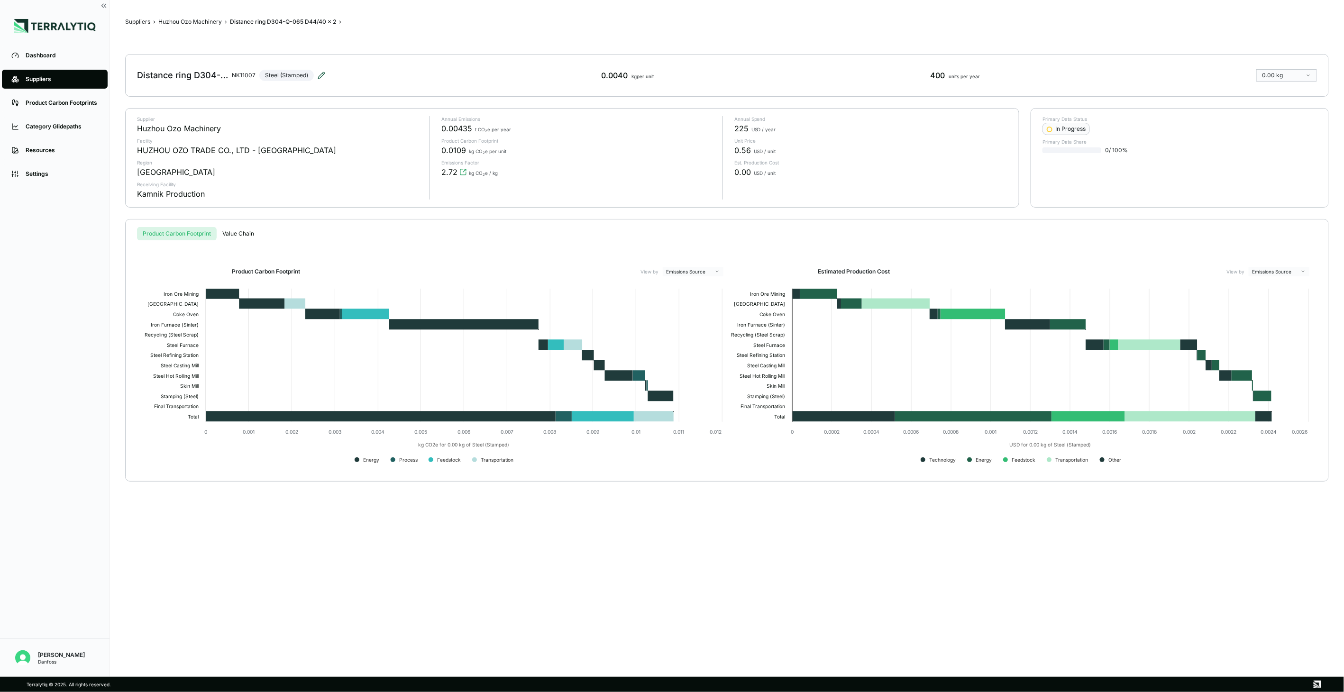
click at [322, 77] on icon at bounding box center [322, 76] width 8 height 8
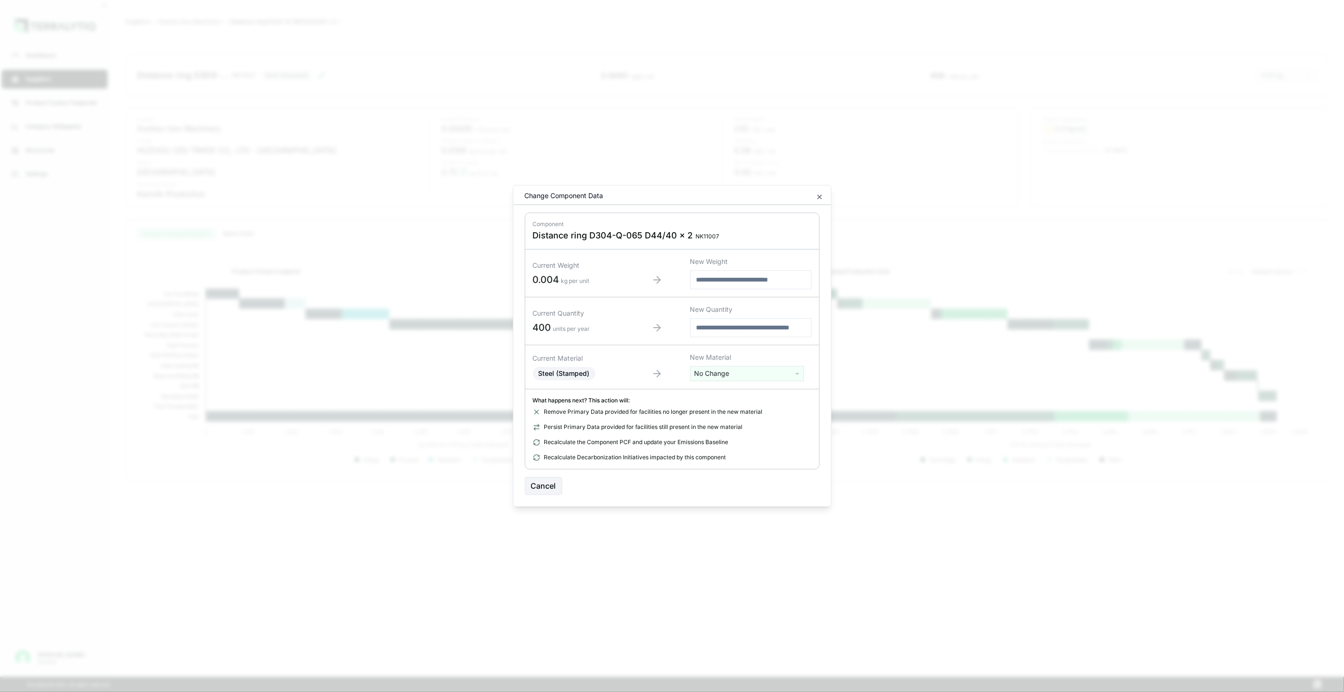
click at [752, 367] on html "Dashboard Suppliers Product Carbon Footprints Category Glidepaths Resources Set…" at bounding box center [672, 346] width 1344 height 692
click at [743, 389] on input "text" at bounding box center [747, 393] width 109 height 10
type input "***"
click at [775, 461] on div "Stainless Steel (Stamped)" at bounding box center [747, 462] width 109 height 13
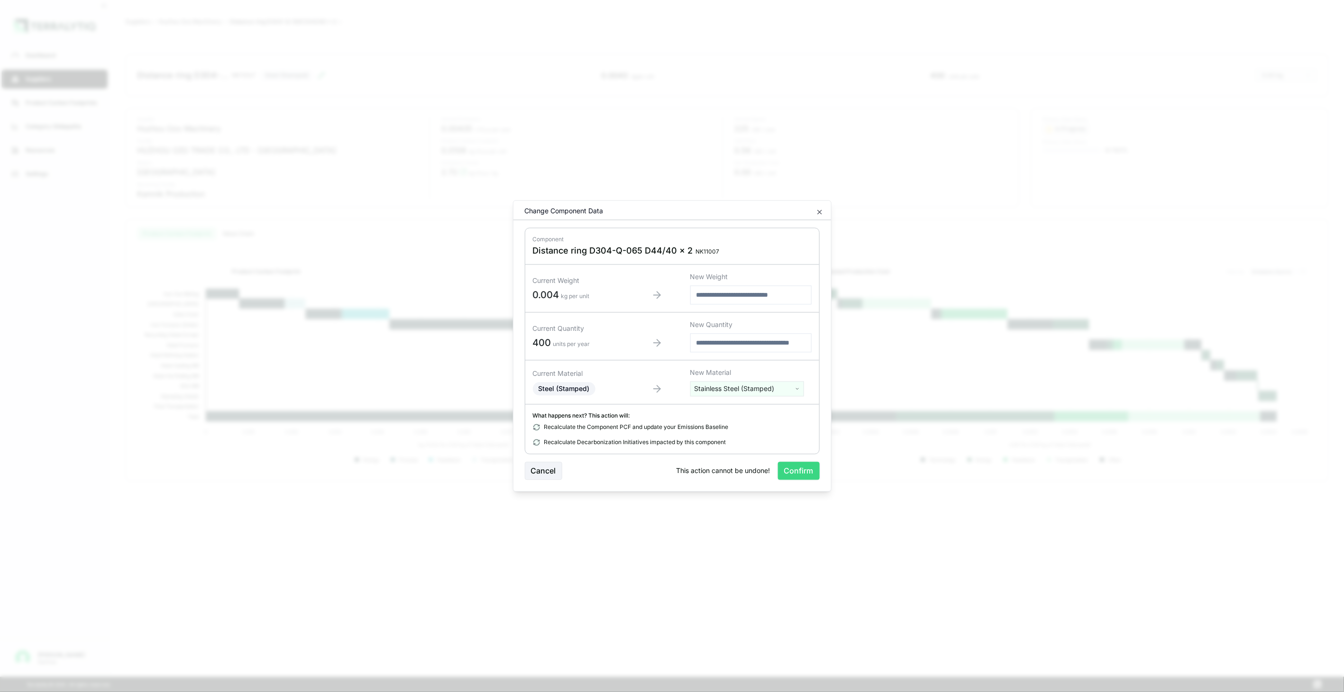
click at [787, 472] on button "Confirm" at bounding box center [799, 471] width 42 height 18
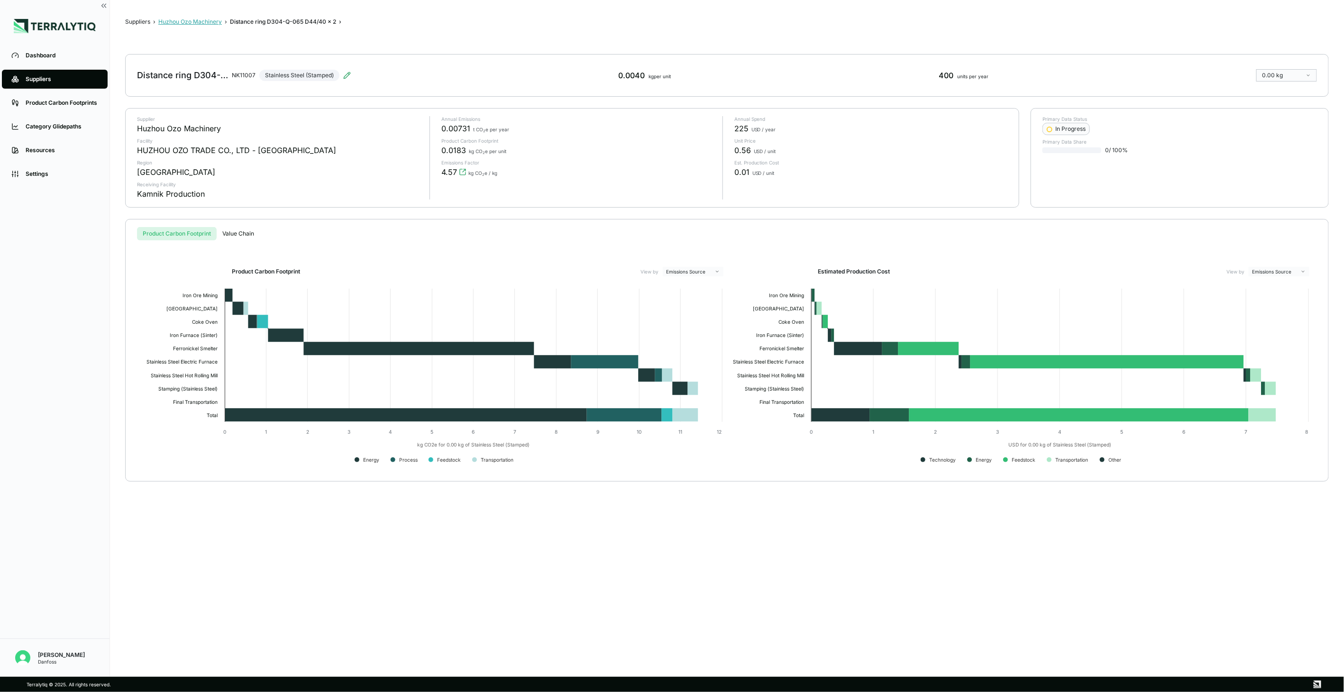
click at [210, 22] on button "Huzhou Ozo Machinery" at bounding box center [190, 22] width 64 height 8
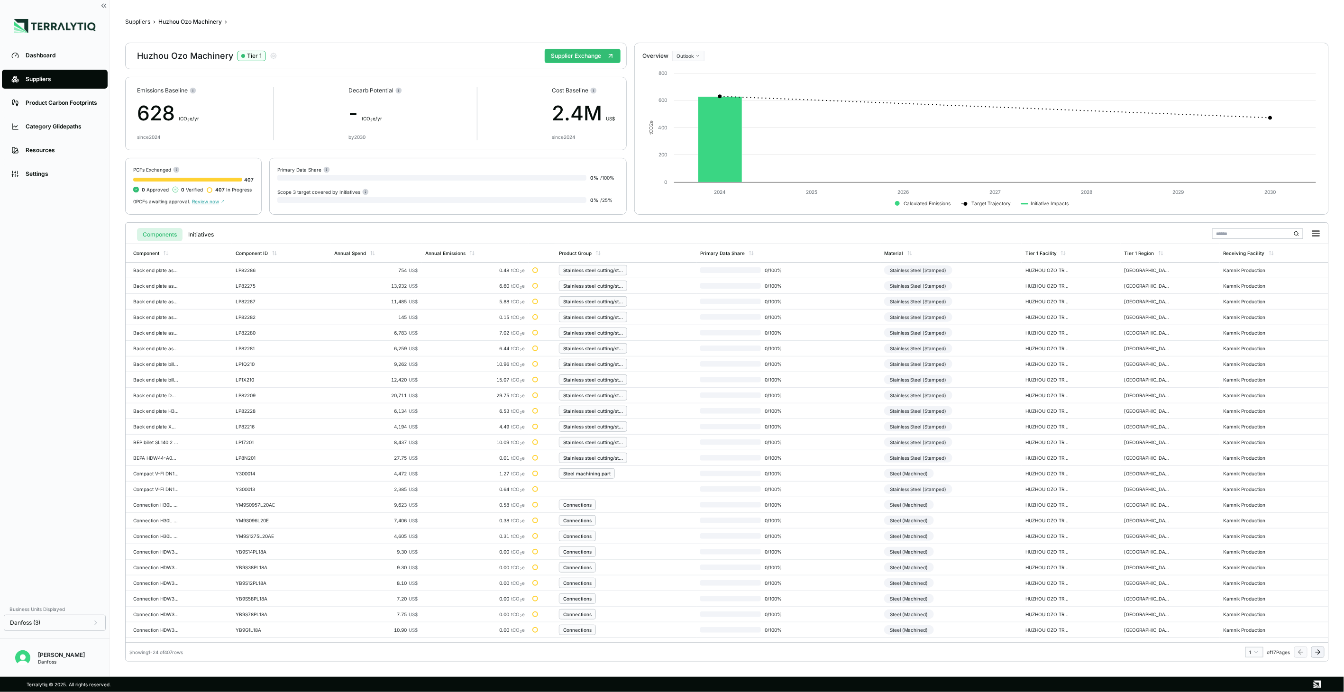
click at [1314, 648] on icon at bounding box center [1318, 652] width 8 height 8
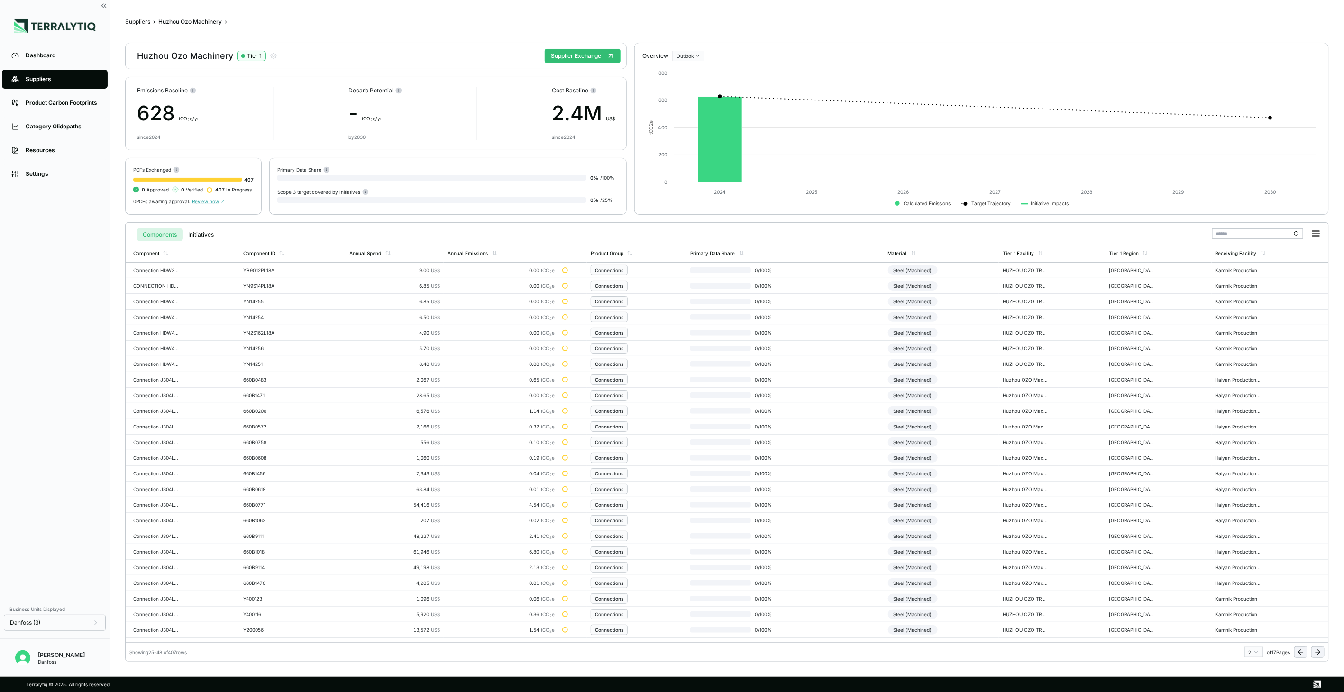
click at [1314, 648] on icon at bounding box center [1318, 652] width 8 height 8
click at [1312, 647] on button at bounding box center [1317, 652] width 13 height 11
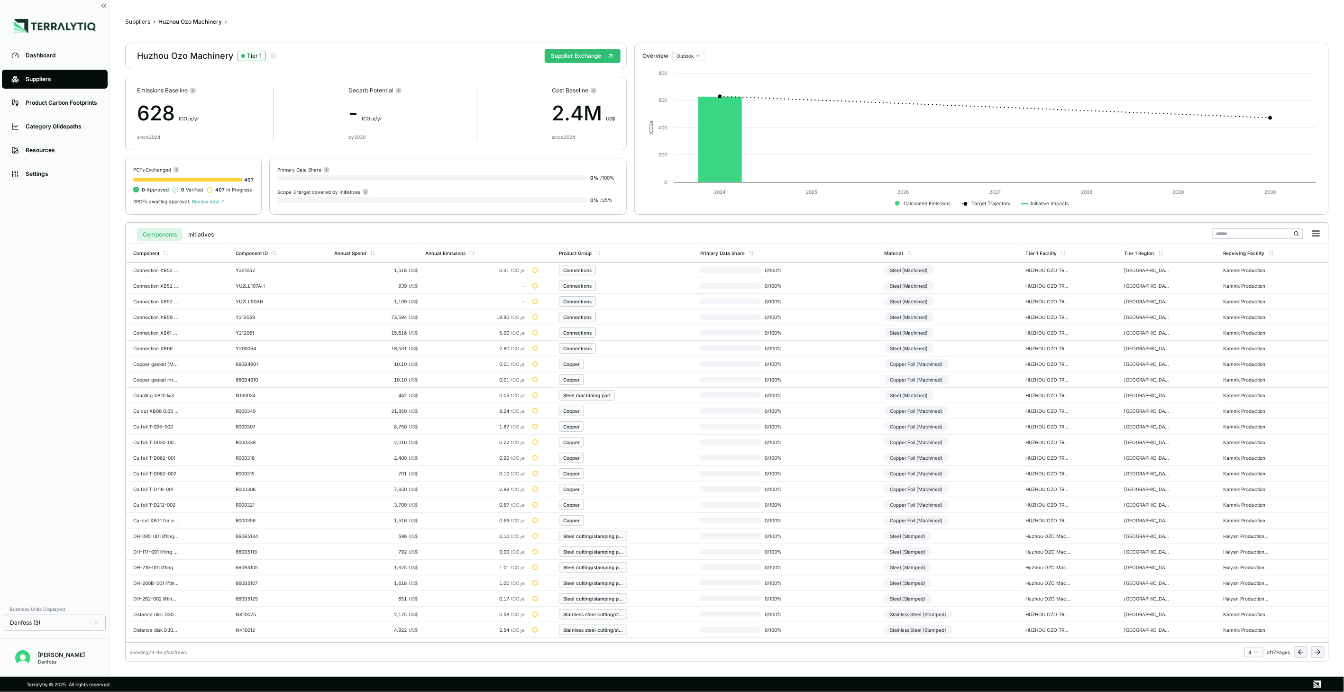
click at [1312, 647] on button at bounding box center [1317, 652] width 13 height 11
click at [908, 442] on div "Steel (Stamped)" at bounding box center [907, 442] width 47 height 9
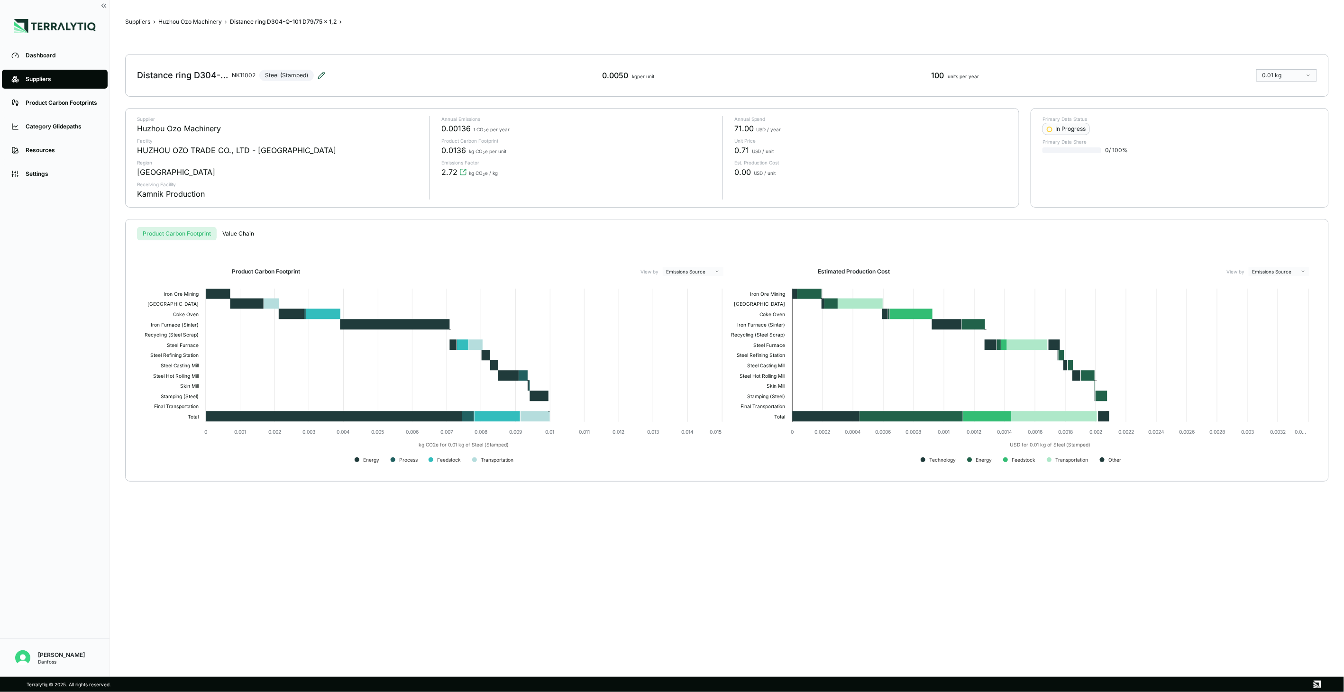
click at [321, 72] on icon at bounding box center [322, 76] width 8 height 8
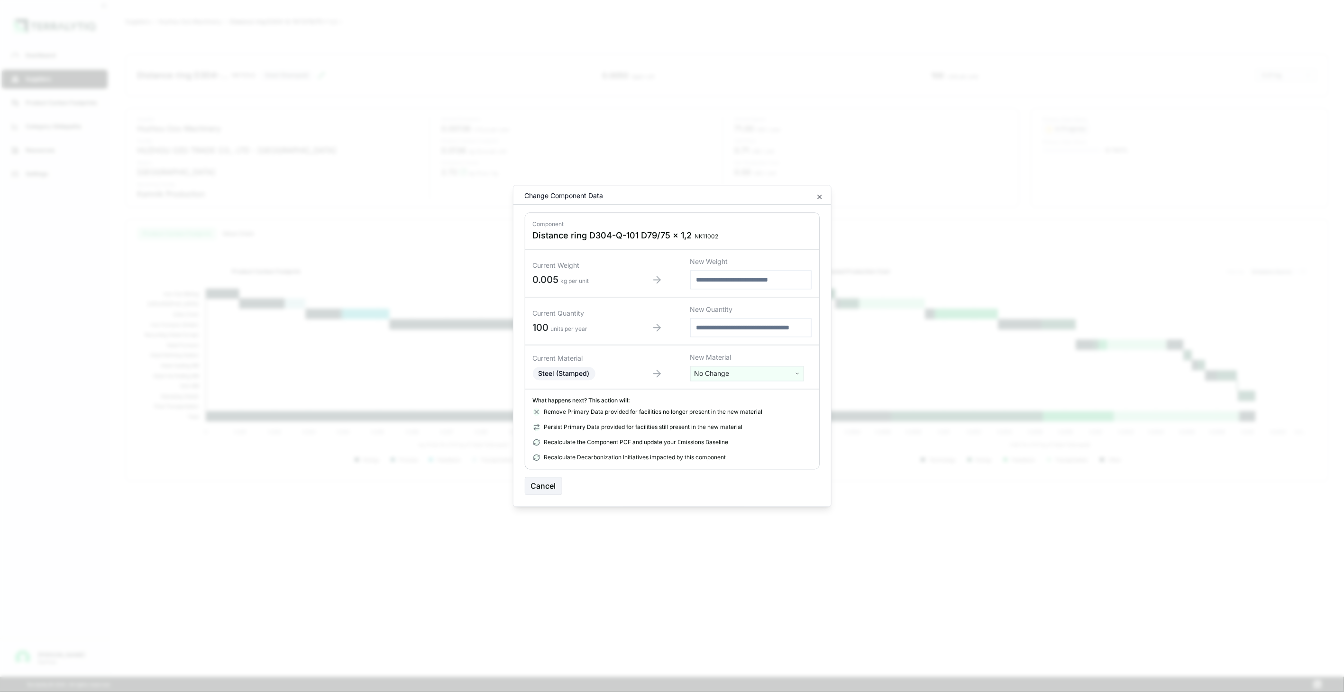
click at [738, 367] on html "Dashboard Suppliers Product Carbon Footprints Category Glidepaths Resources Set…" at bounding box center [672, 346] width 1344 height 692
click at [717, 392] on input "text" at bounding box center [747, 393] width 109 height 10
type input "*****"
click at [749, 424] on div "Stainless Steel (Stamped)" at bounding box center [747, 422] width 109 height 13
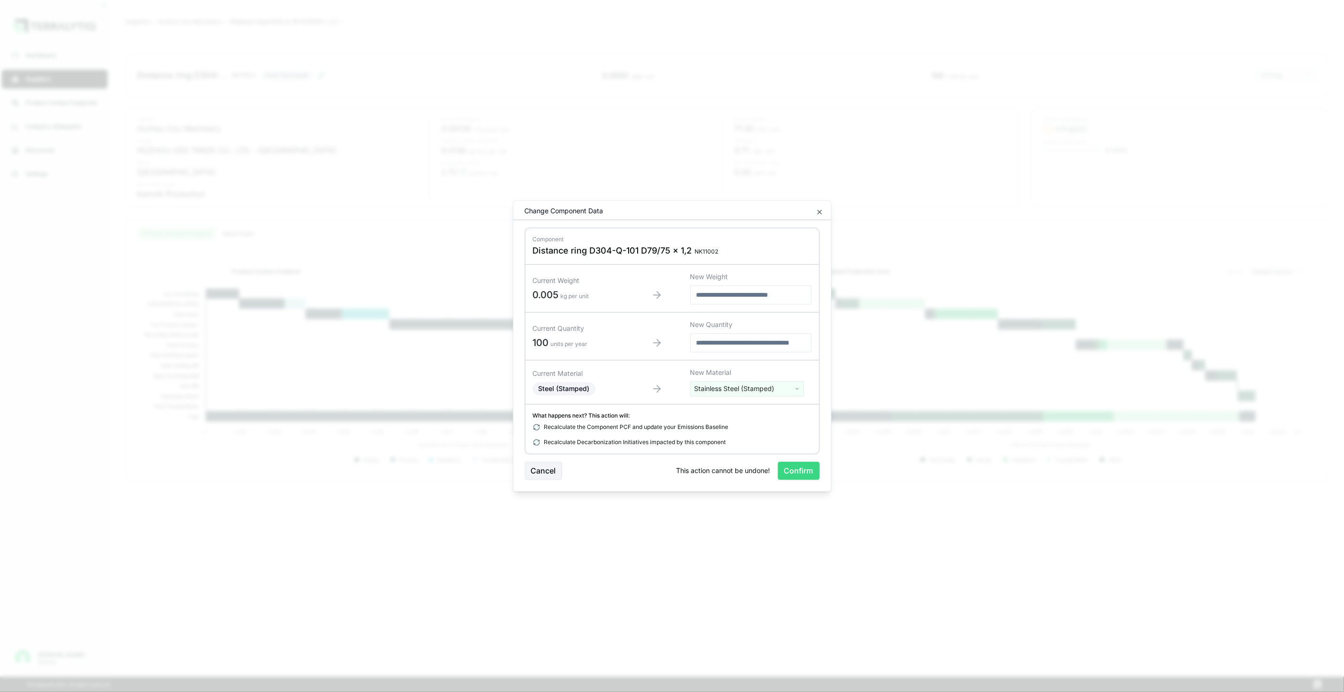
click at [795, 465] on button "Confirm" at bounding box center [799, 471] width 42 height 18
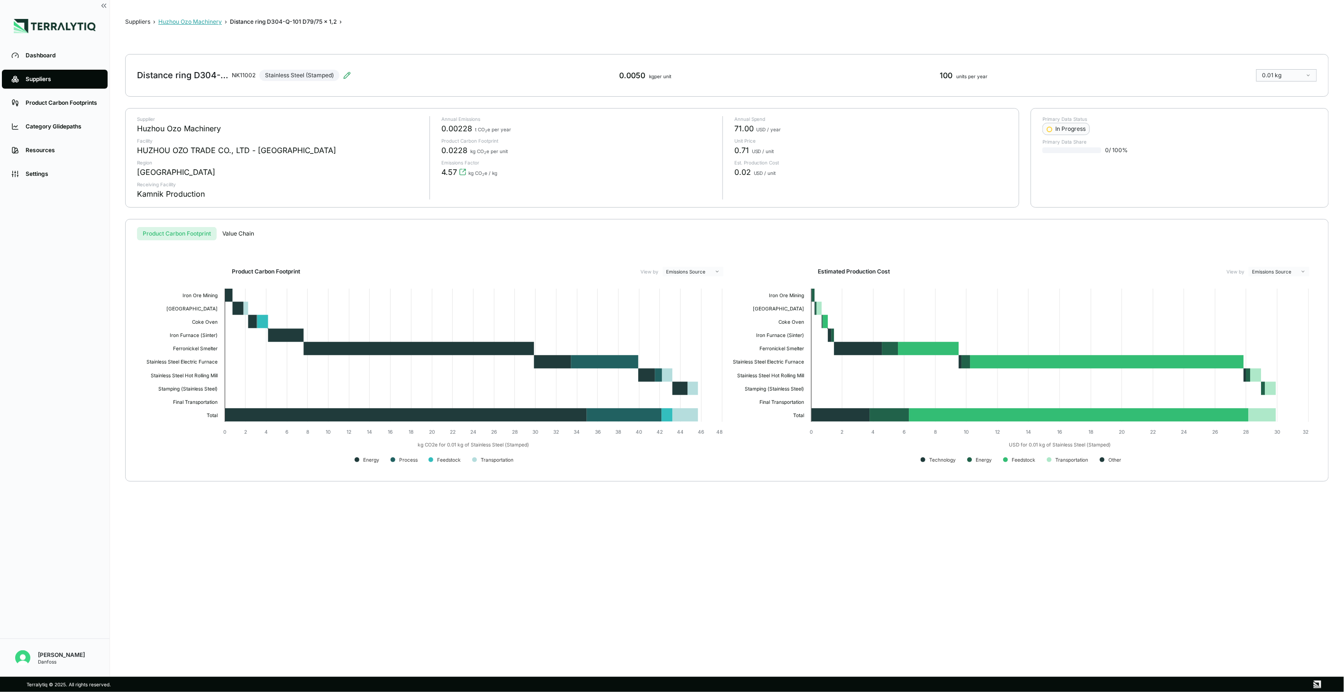
click at [215, 21] on button "Huzhou Ozo Machinery" at bounding box center [190, 22] width 64 height 8
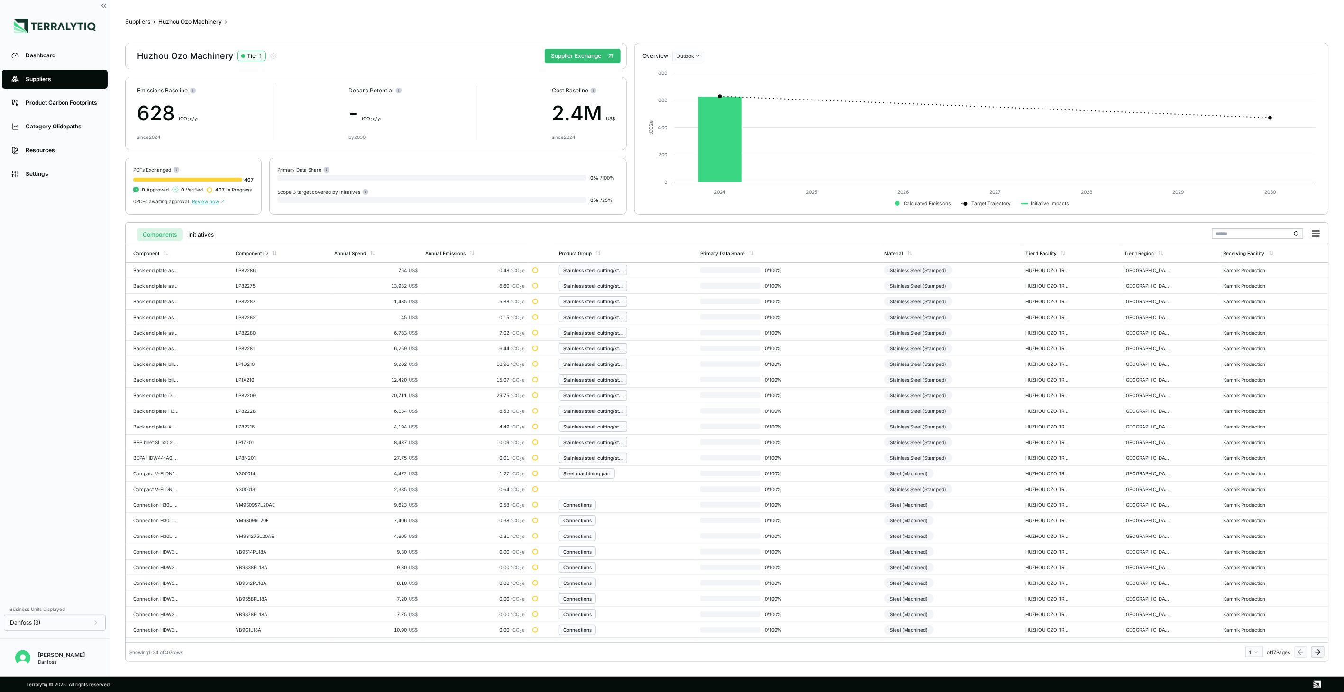
click at [1314, 653] on icon at bounding box center [1318, 652] width 8 height 8
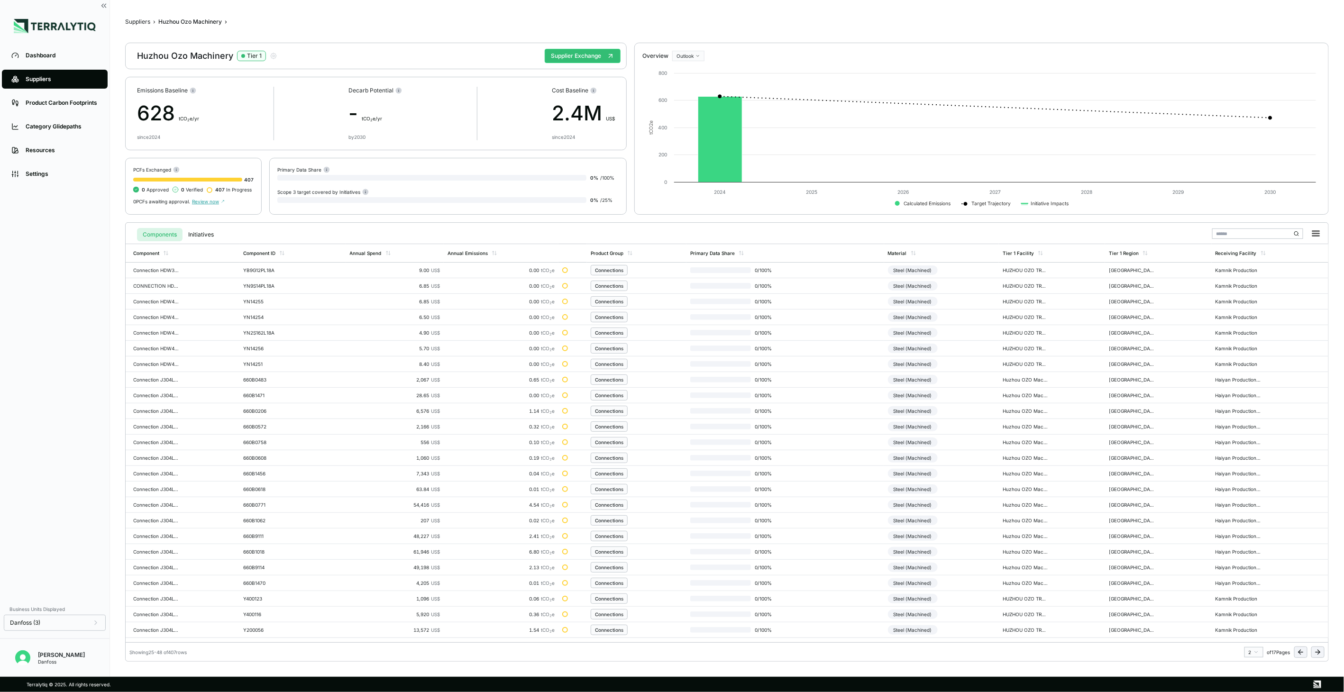
click at [1314, 653] on icon at bounding box center [1318, 652] width 8 height 8
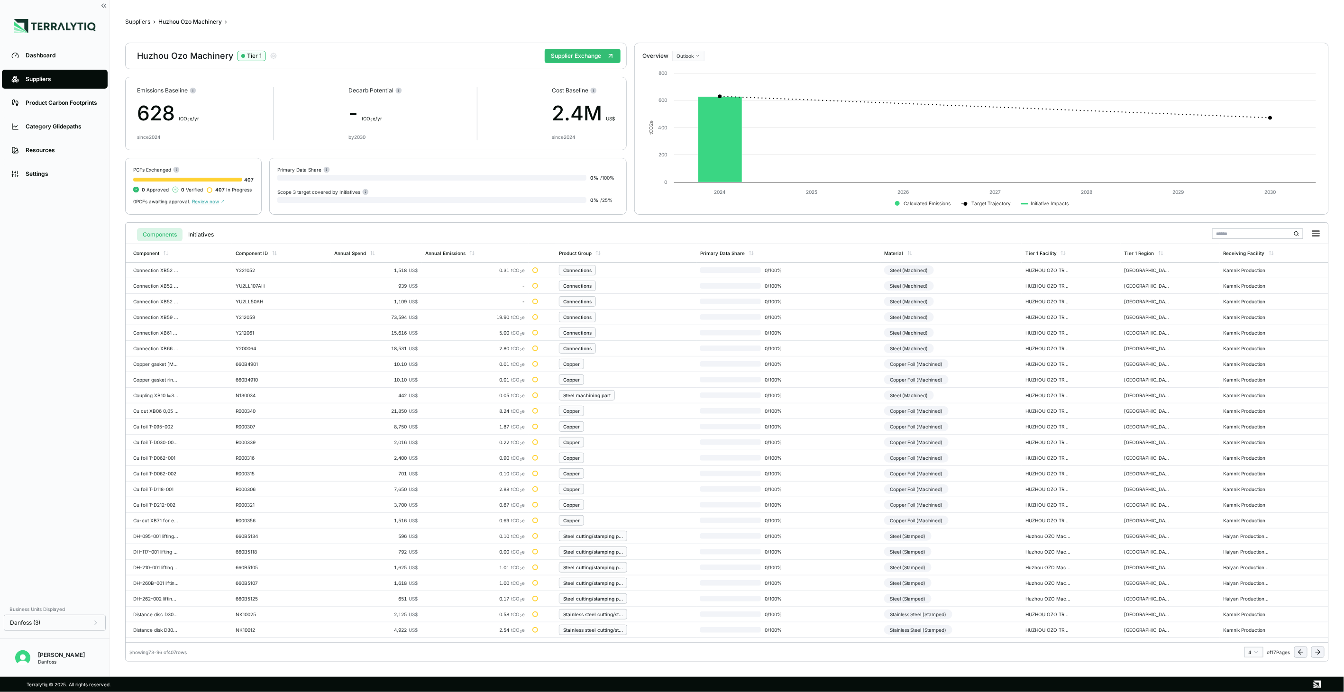
click at [1314, 653] on icon at bounding box center [1318, 652] width 8 height 8
click at [918, 457] on div "Steel (Stamped)" at bounding box center [907, 457] width 47 height 9
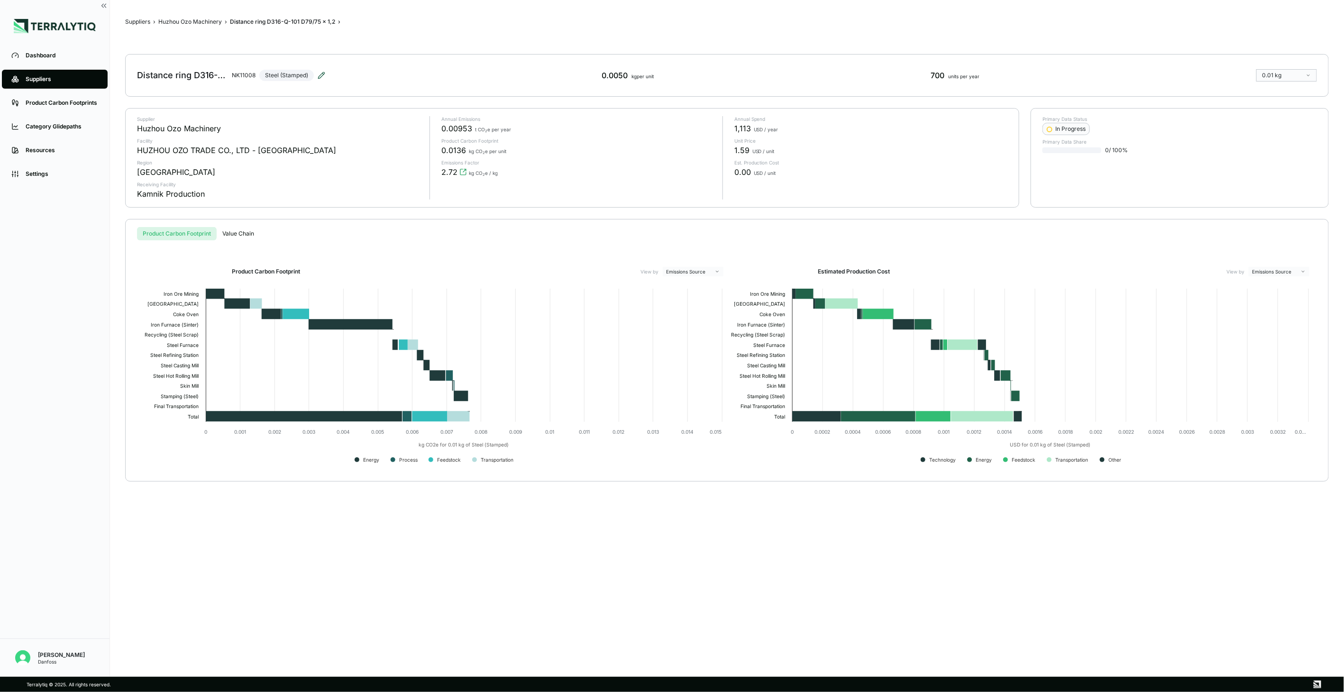
click at [324, 73] on icon at bounding box center [321, 75] width 6 height 6
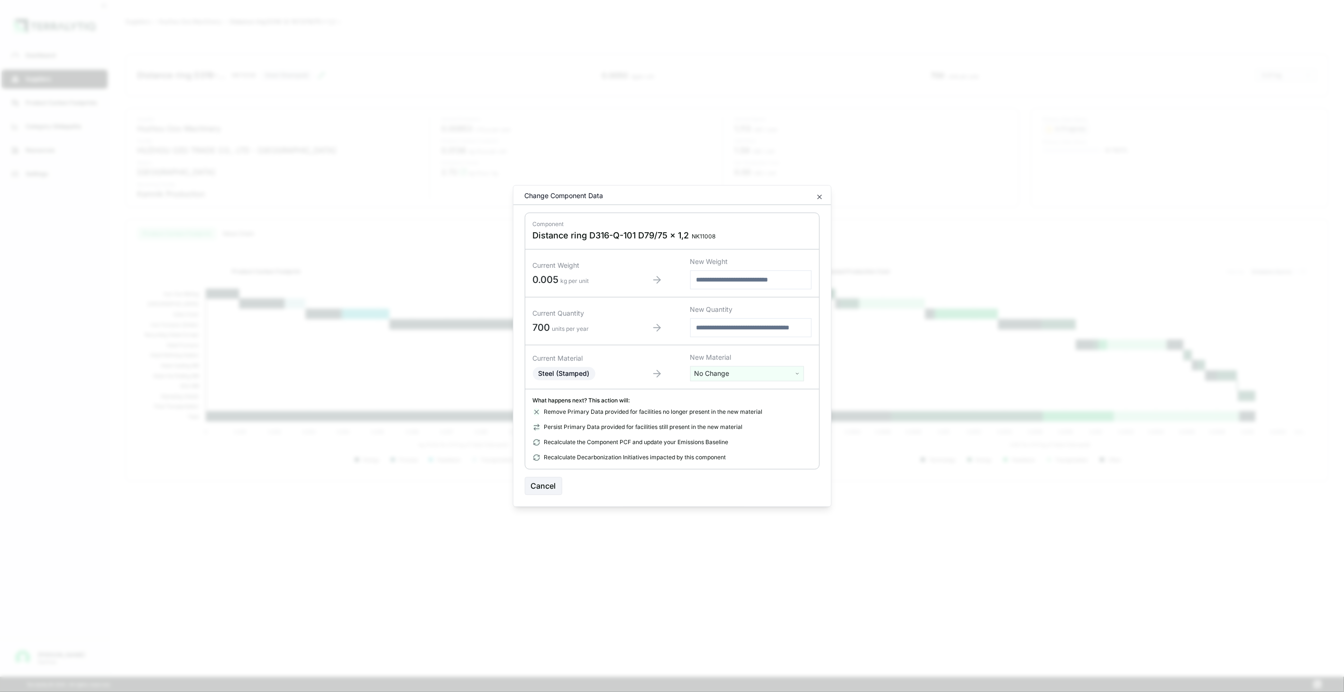
click at [729, 372] on html "Dashboard Suppliers Product Carbon Footprints Category Glidepaths Resources Set…" at bounding box center [672, 346] width 1344 height 692
click at [718, 394] on input "text" at bounding box center [747, 393] width 109 height 10
type input "*"
type input "***"
click at [748, 465] on div "Stainless Steel (Stamped)" at bounding box center [747, 462] width 109 height 13
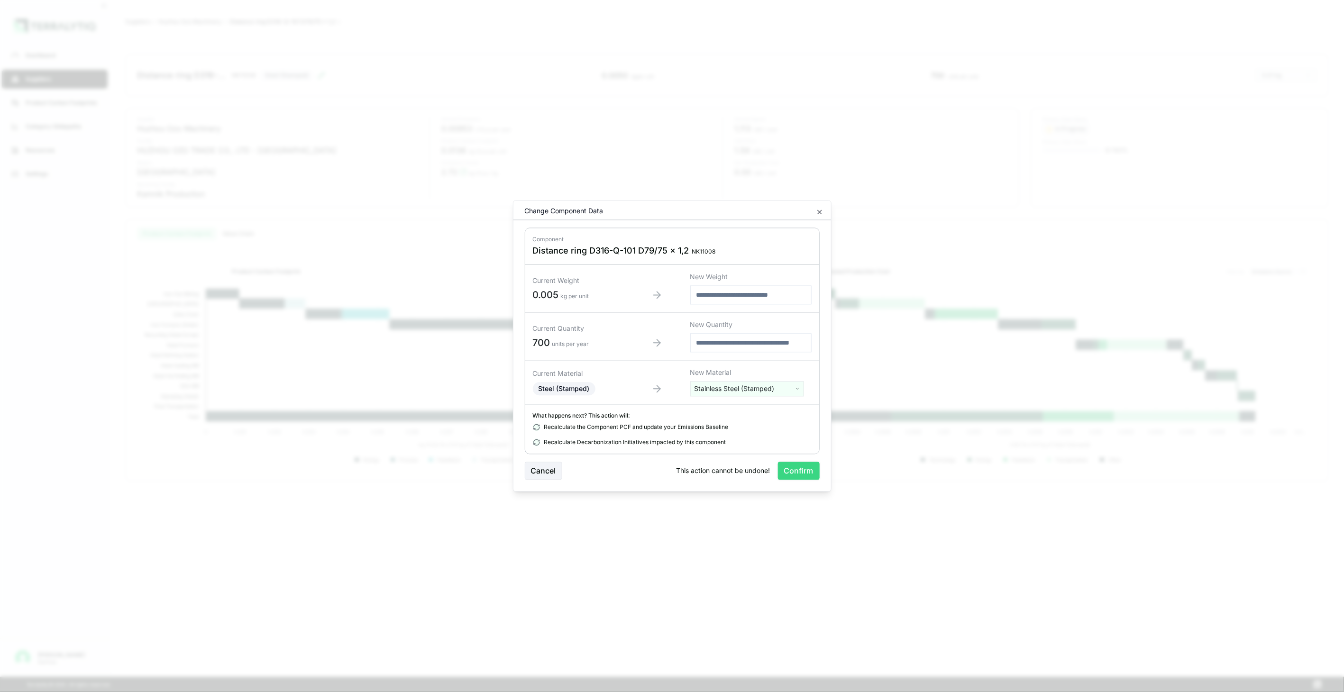
click at [802, 473] on button "Confirm" at bounding box center [799, 471] width 42 height 18
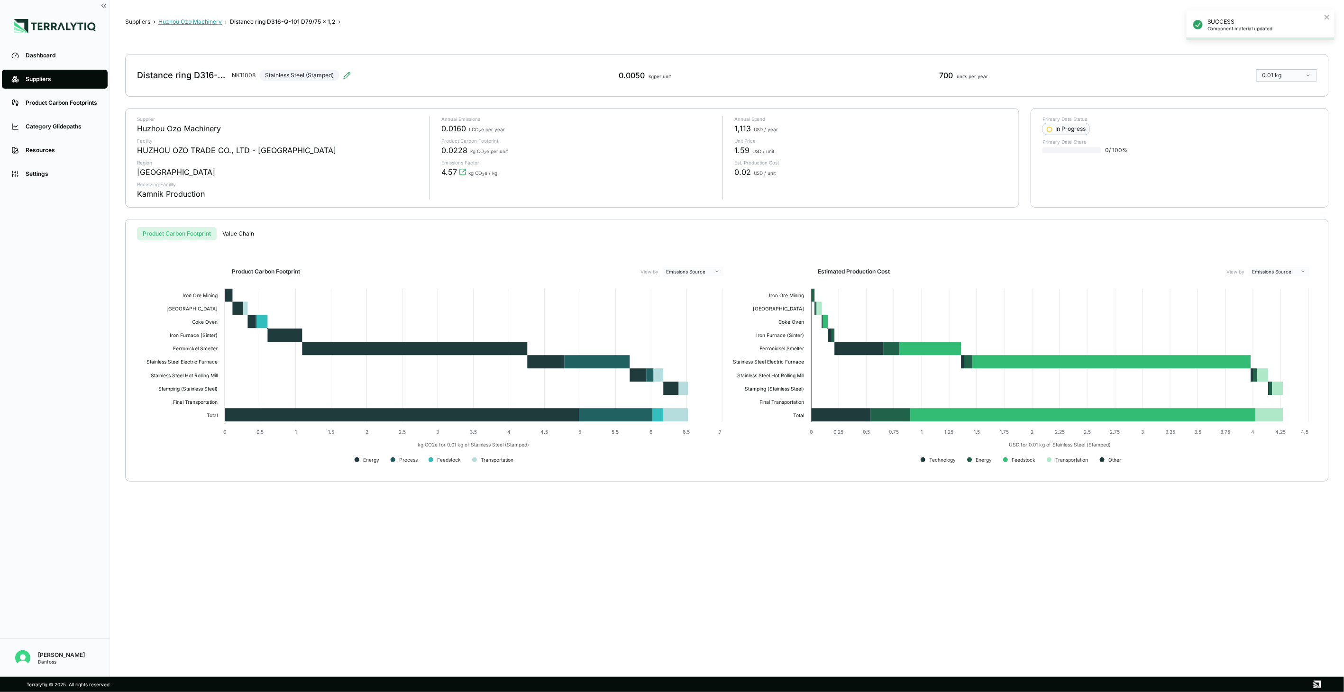
click at [199, 24] on button "Huzhou Ozo Machinery" at bounding box center [190, 22] width 64 height 8
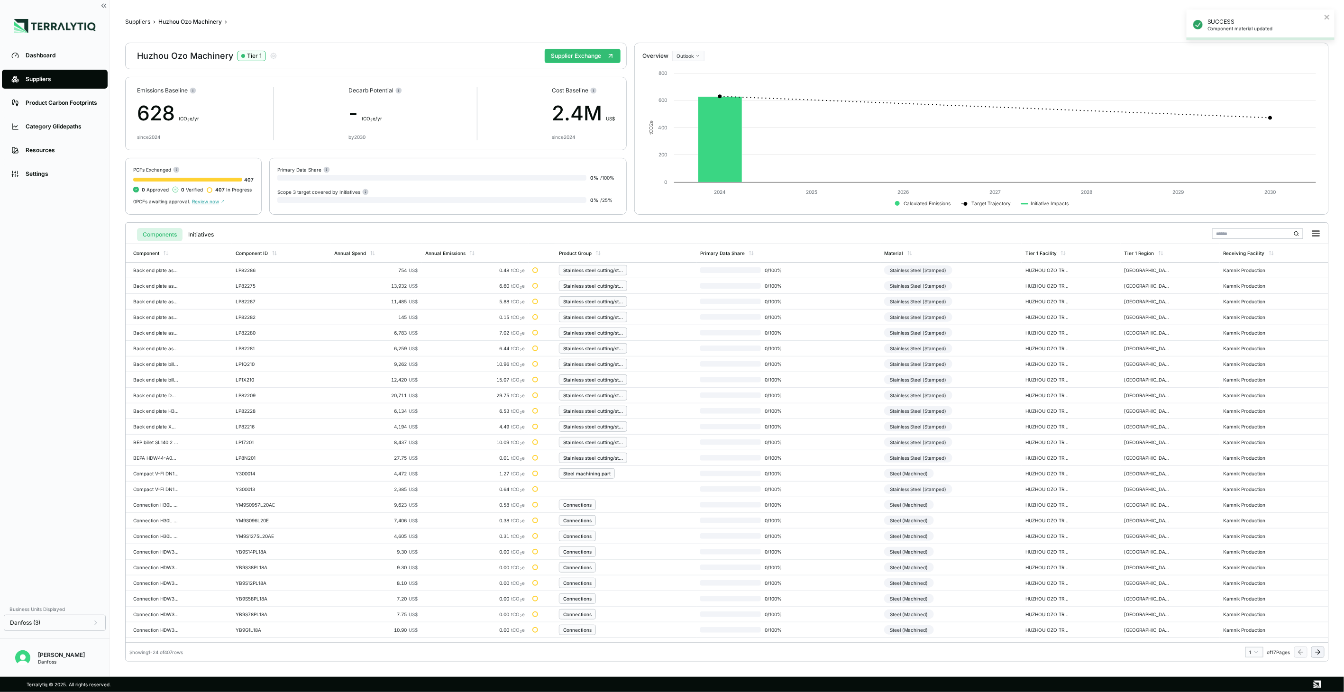
click at [1314, 650] on button at bounding box center [1317, 652] width 13 height 11
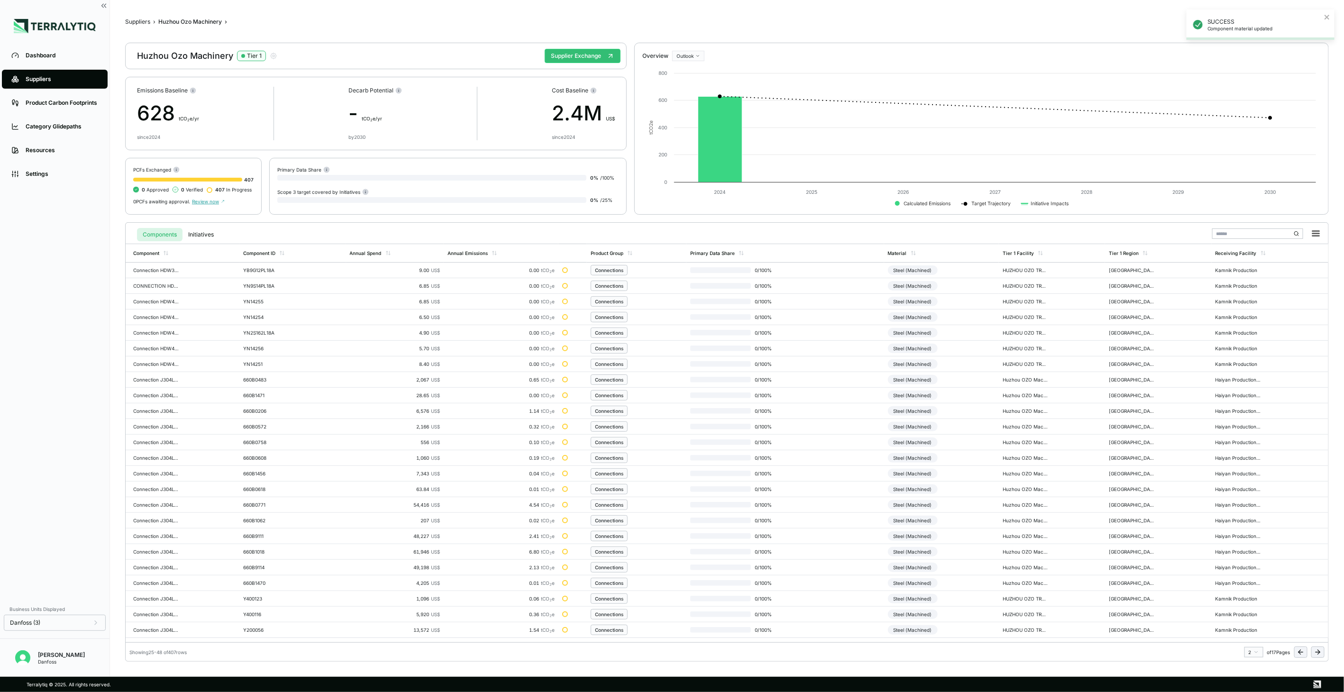
click at [1314, 650] on button at bounding box center [1317, 652] width 13 height 11
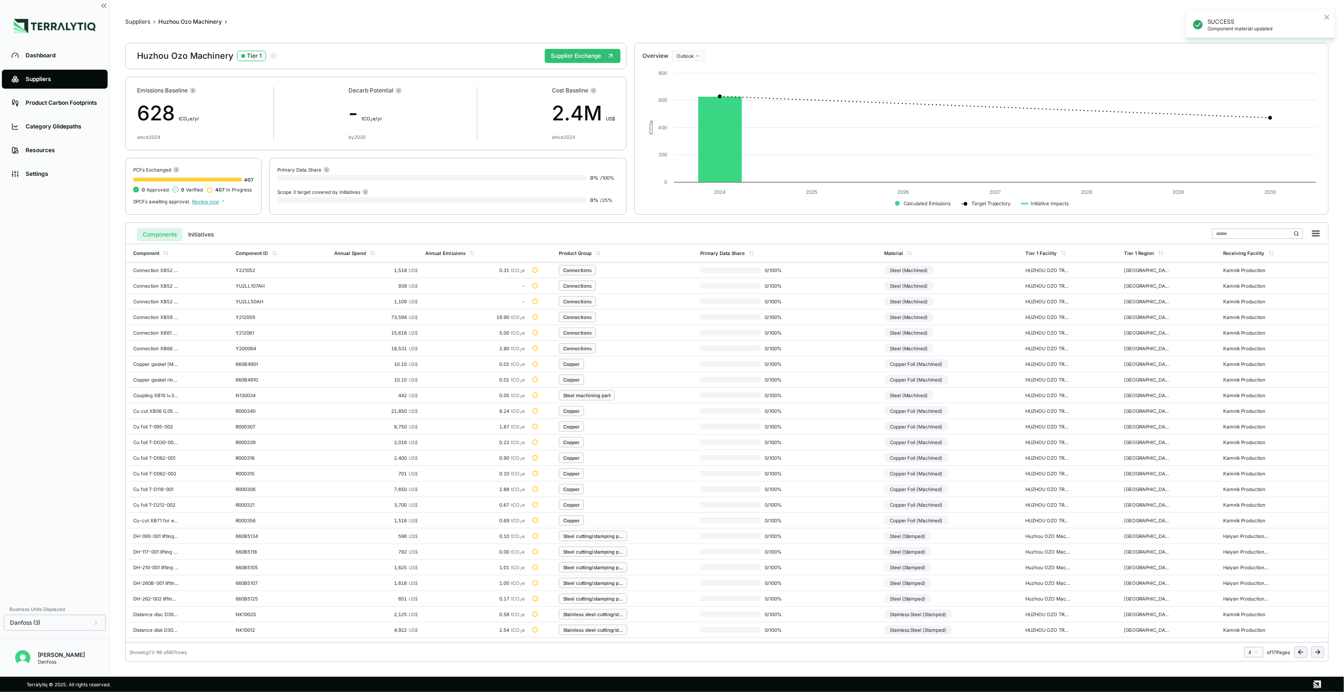
click at [1314, 650] on button at bounding box center [1317, 652] width 13 height 11
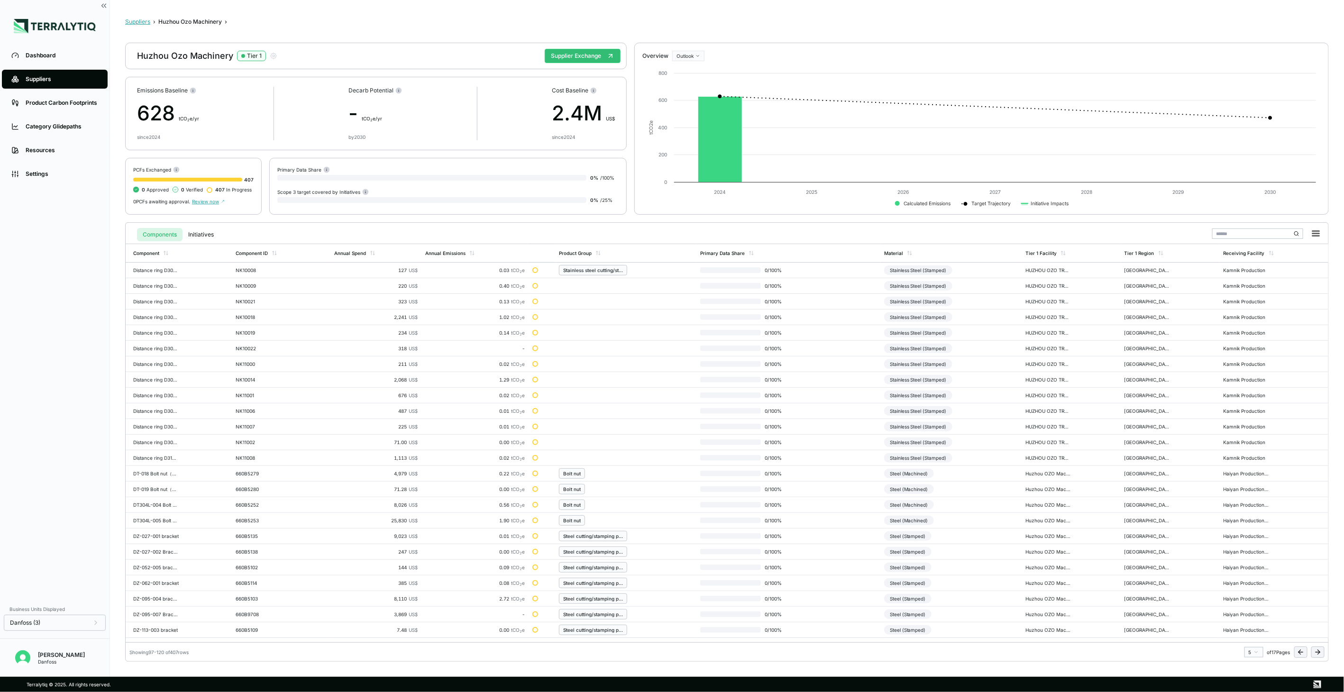
click at [146, 20] on button "Suppliers" at bounding box center [137, 22] width 25 height 8
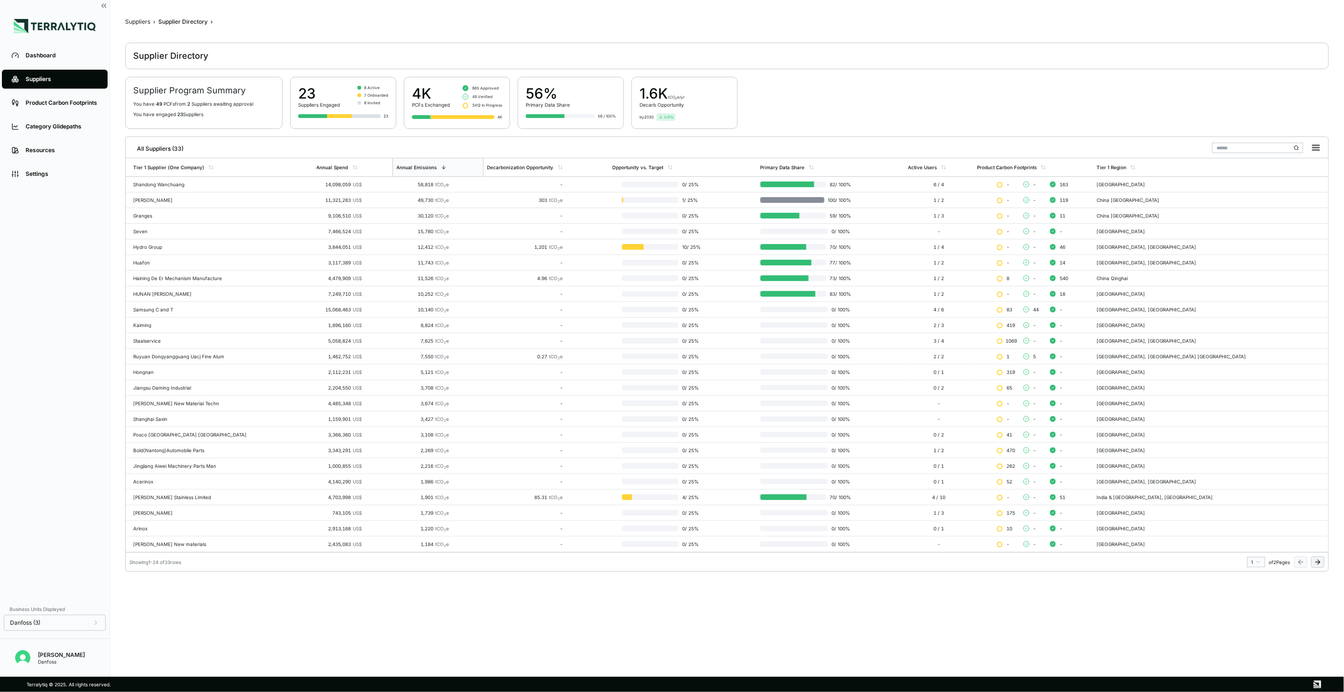
click at [1316, 567] on button at bounding box center [1317, 561] width 13 height 11
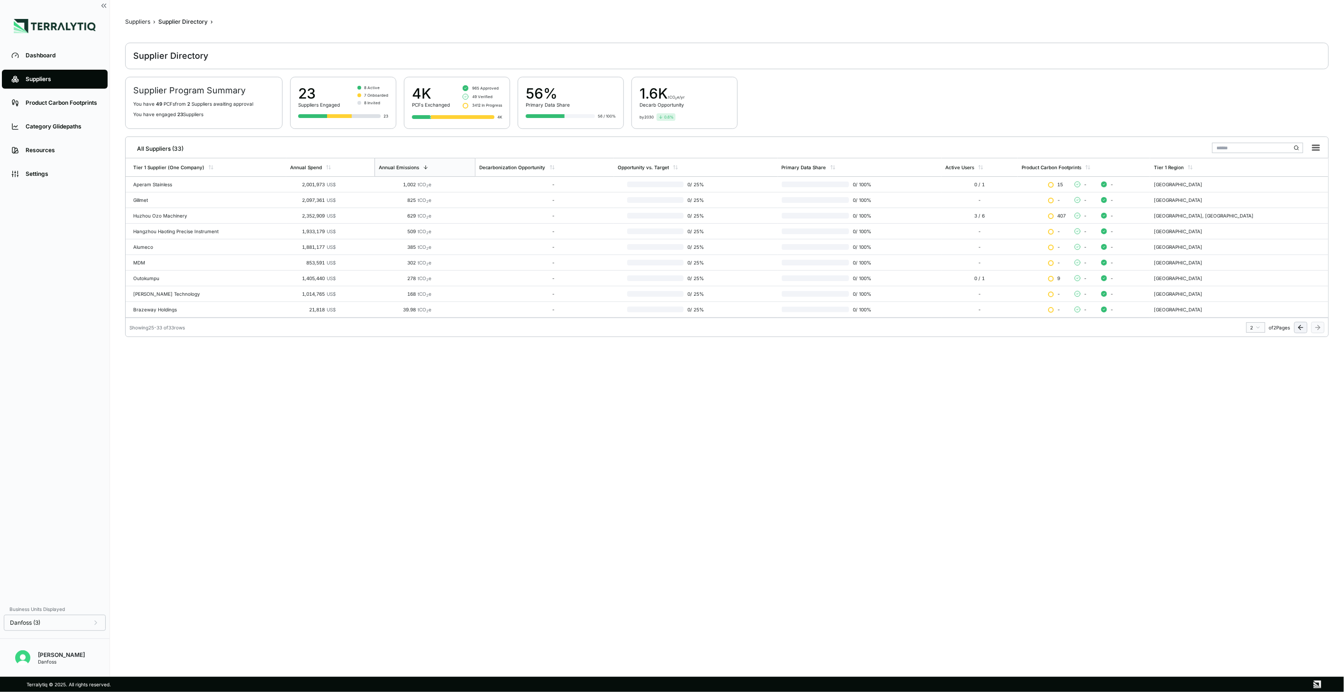
click at [1299, 328] on icon at bounding box center [1299, 327] width 2 height 4
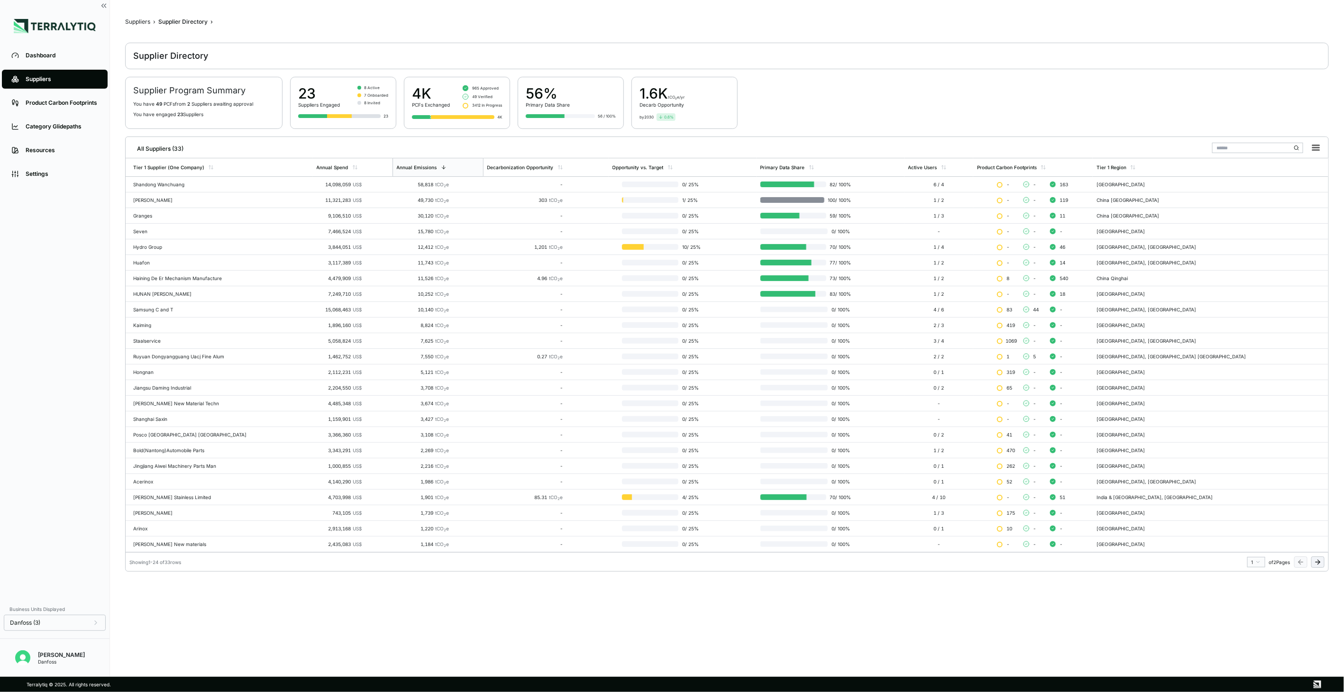
click at [1312, 567] on button at bounding box center [1317, 561] width 13 height 11
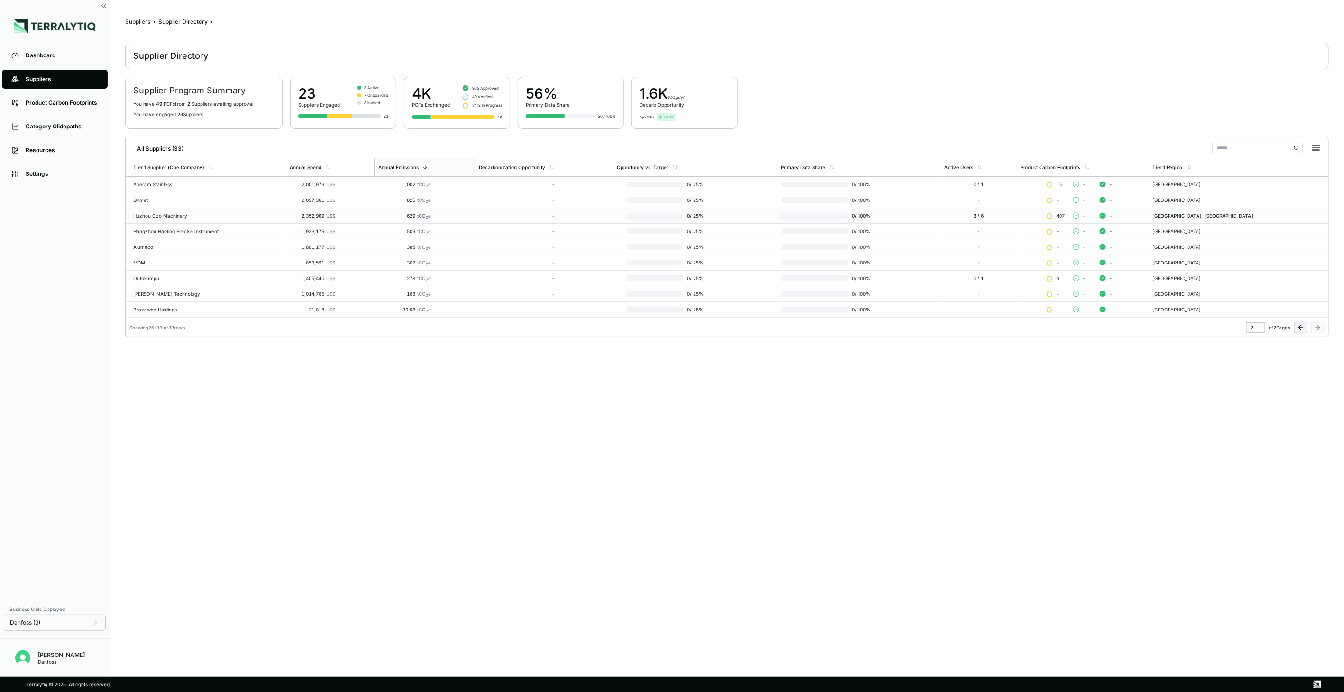
click at [169, 218] on div "Huzhou Ozo Machinery" at bounding box center [207, 216] width 149 height 6
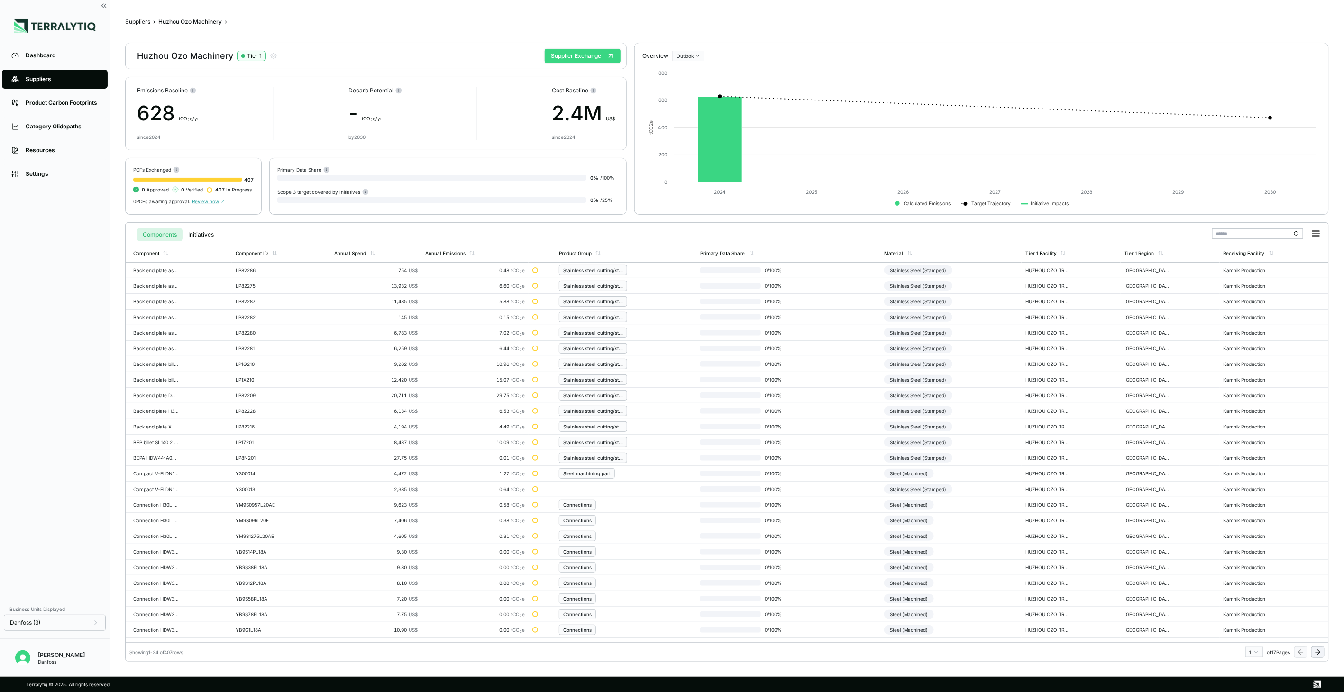
click at [562, 57] on button "Supplier Exchange" at bounding box center [583, 56] width 76 height 14
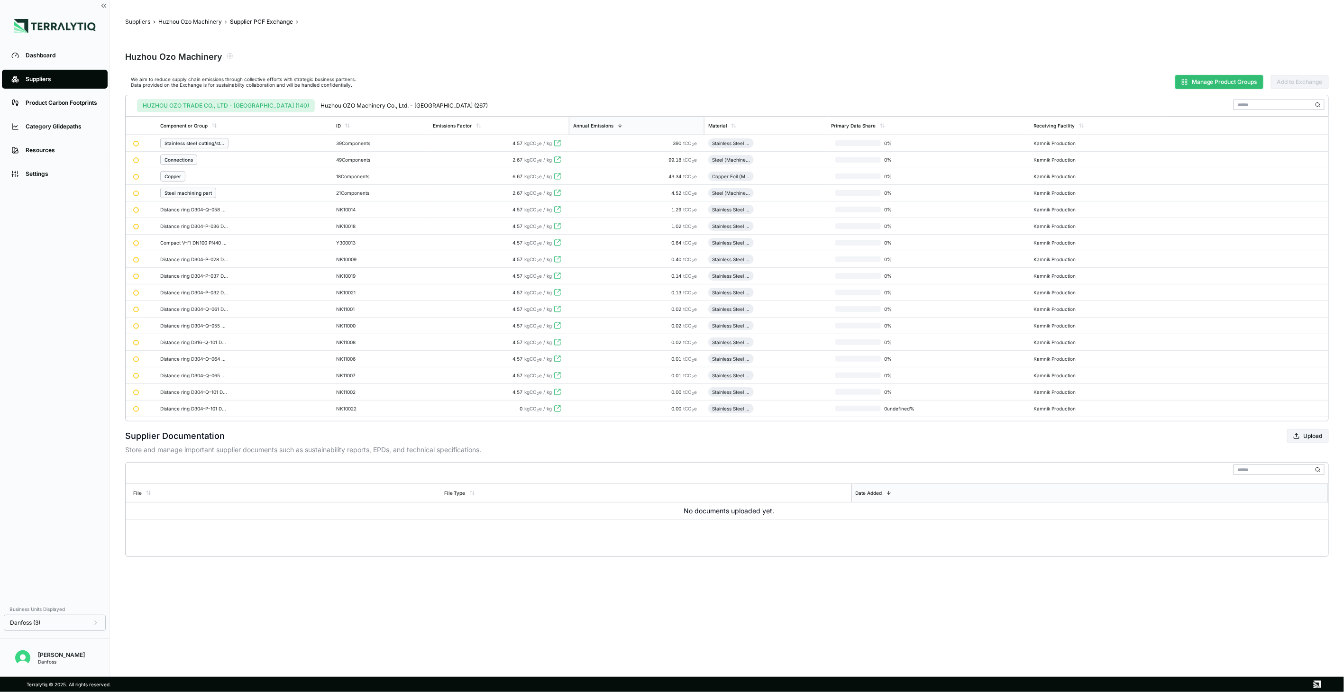
click at [1200, 82] on button "Manage Product Groups" at bounding box center [1219, 82] width 88 height 14
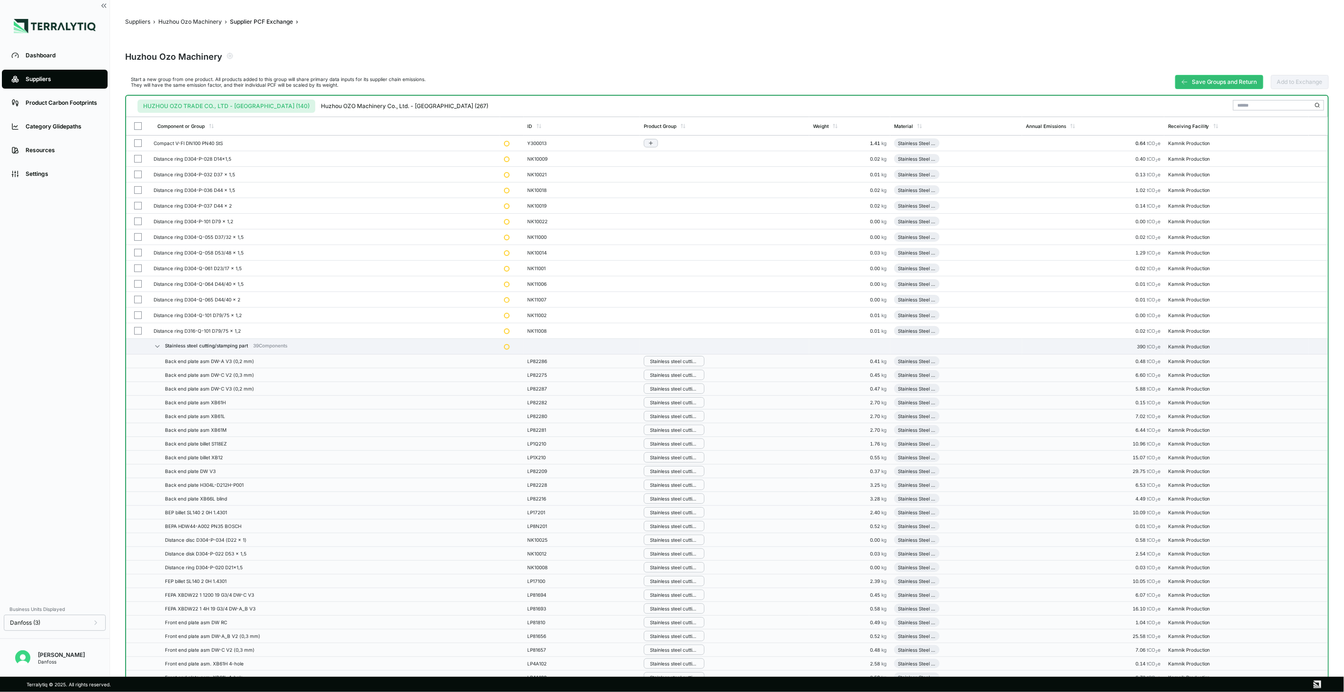
click at [136, 139] on button "button" at bounding box center [138, 143] width 8 height 8
click at [138, 155] on button "button" at bounding box center [138, 159] width 8 height 8
click at [137, 174] on button "button" at bounding box center [138, 175] width 8 height 8
click at [135, 188] on button "button" at bounding box center [138, 190] width 8 height 8
click at [1202, 106] on div "Group Multiple" at bounding box center [1192, 105] width 46 height 6
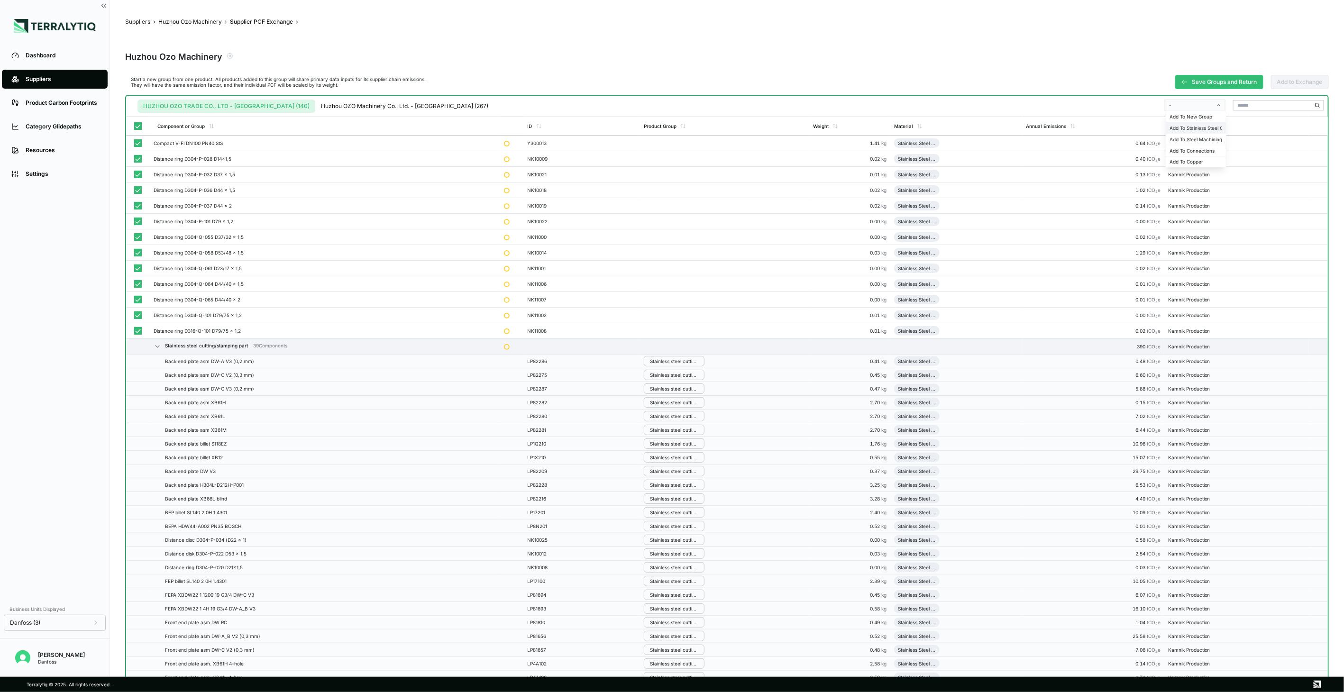
click at [1202, 128] on div "Add To Stainless Steel Cutting/Stamping Part" at bounding box center [1196, 128] width 52 height 6
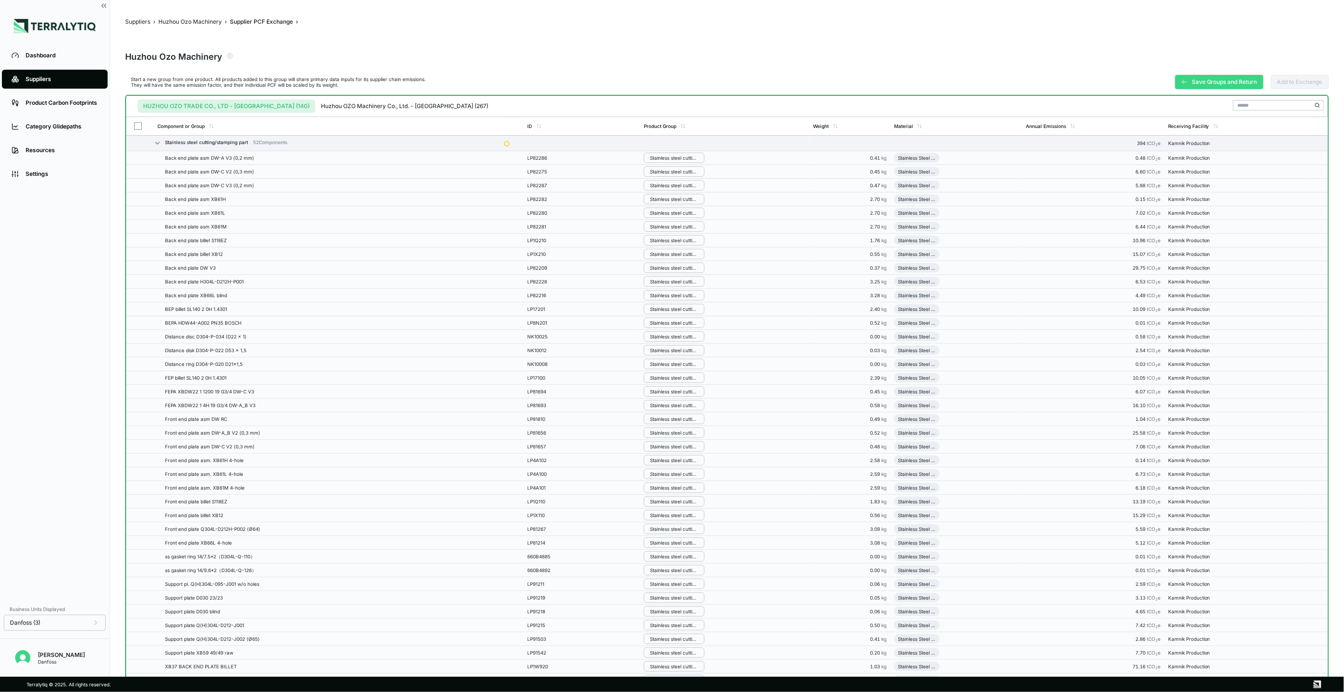
click at [1188, 77] on button "Save Groups and Return" at bounding box center [1219, 82] width 88 height 14
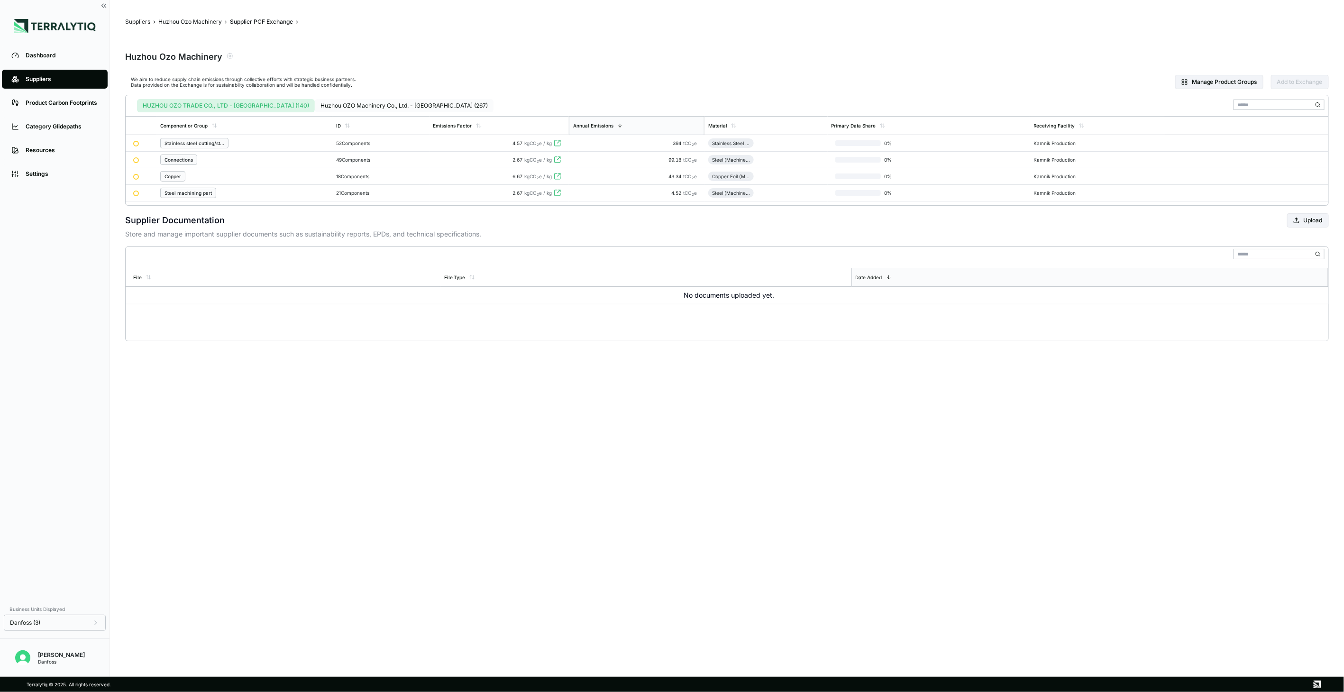
click at [348, 109] on button "Huzhou OZO Machinery Co., Ltd. - [GEOGRAPHIC_DATA] (267)" at bounding box center [404, 105] width 179 height 13
click at [248, 103] on button "HUZHOU OZO TRADE CO., LTD - [GEOGRAPHIC_DATA] (140)" at bounding box center [224, 105] width 174 height 13
click at [315, 106] on button "Huzhou OZO Machinery Co., Ltd. - [GEOGRAPHIC_DATA] (267)" at bounding box center [404, 105] width 179 height 13
click at [231, 107] on button "HUZHOU OZO TRADE CO., LTD - [GEOGRAPHIC_DATA] (140)" at bounding box center [224, 105] width 174 height 13
click at [348, 103] on button "Huzhou OZO Machinery Co., Ltd. - [GEOGRAPHIC_DATA] (267)" at bounding box center [404, 105] width 179 height 13
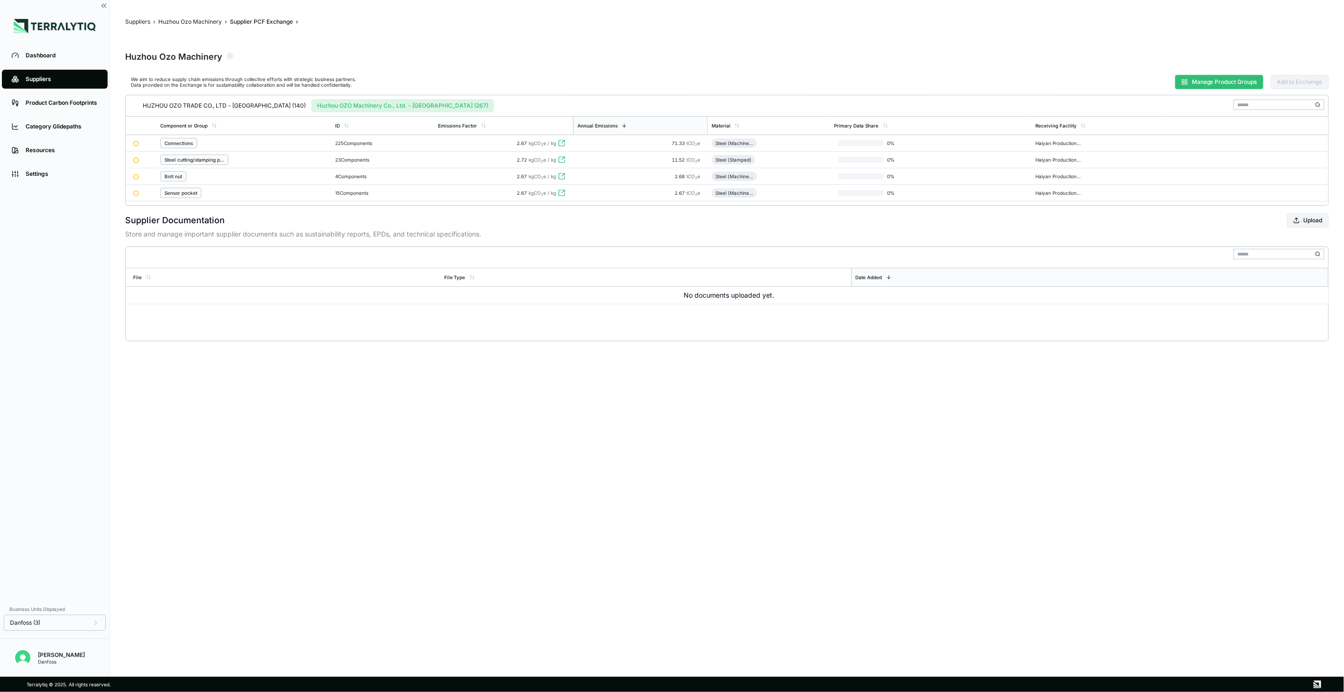
click at [1206, 87] on button "Manage Product Groups" at bounding box center [1219, 82] width 88 height 14
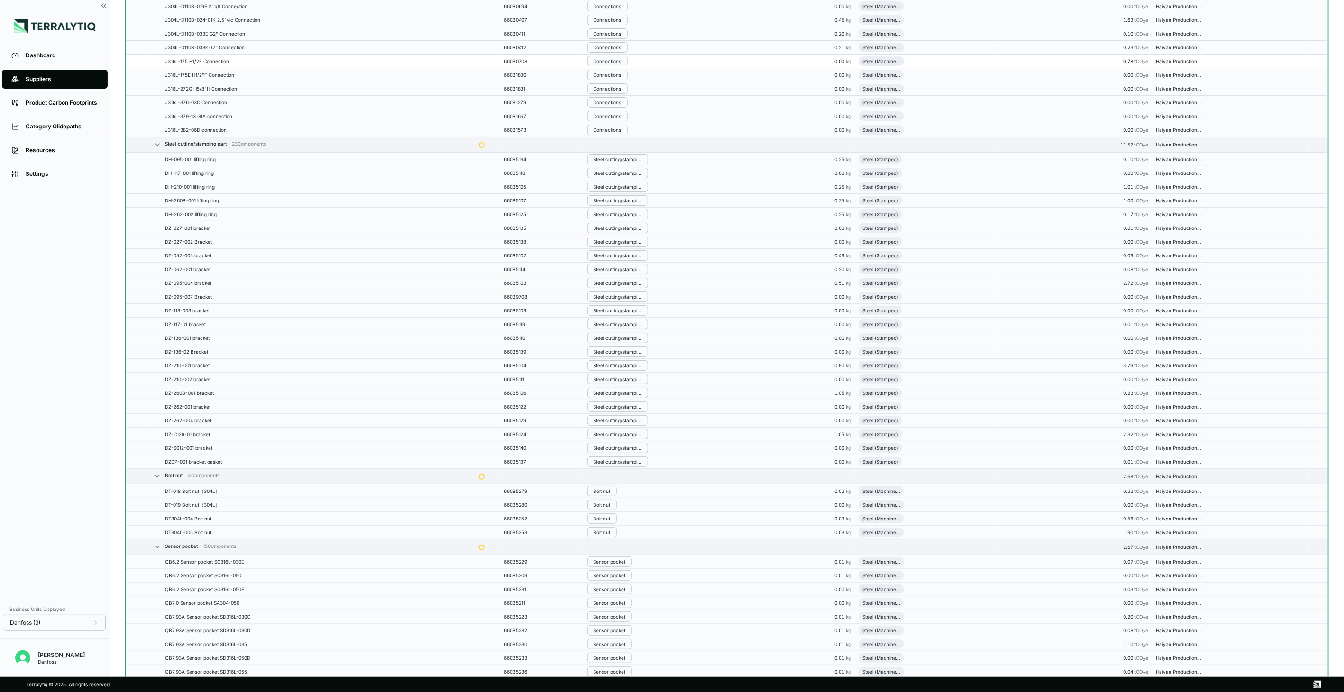
scroll to position [3364, 0]
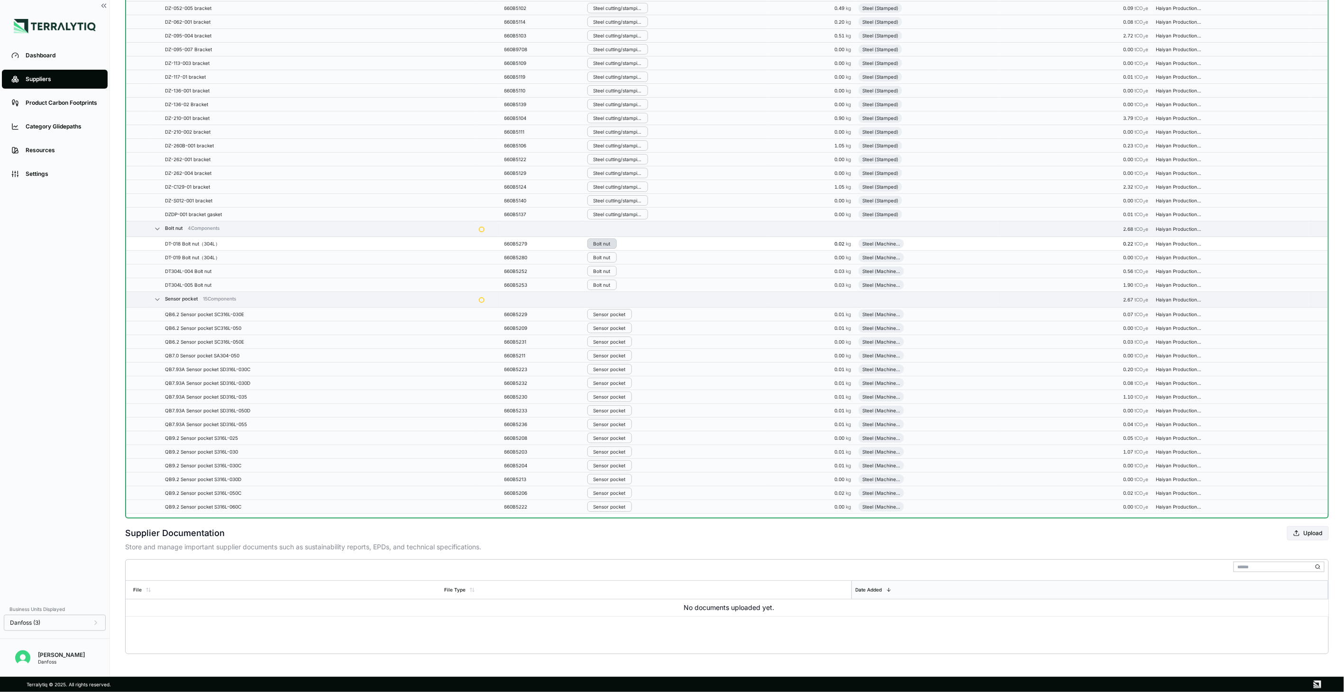
click at [608, 245] on div "Bolt nut" at bounding box center [601, 244] width 17 height 6
click at [608, 258] on button "Remove from Group" at bounding box center [638, 259] width 90 height 16
click at [604, 255] on div "Bolt nut" at bounding box center [601, 258] width 17 height 6
click at [607, 272] on button "Remove from Group" at bounding box center [638, 273] width 90 height 16
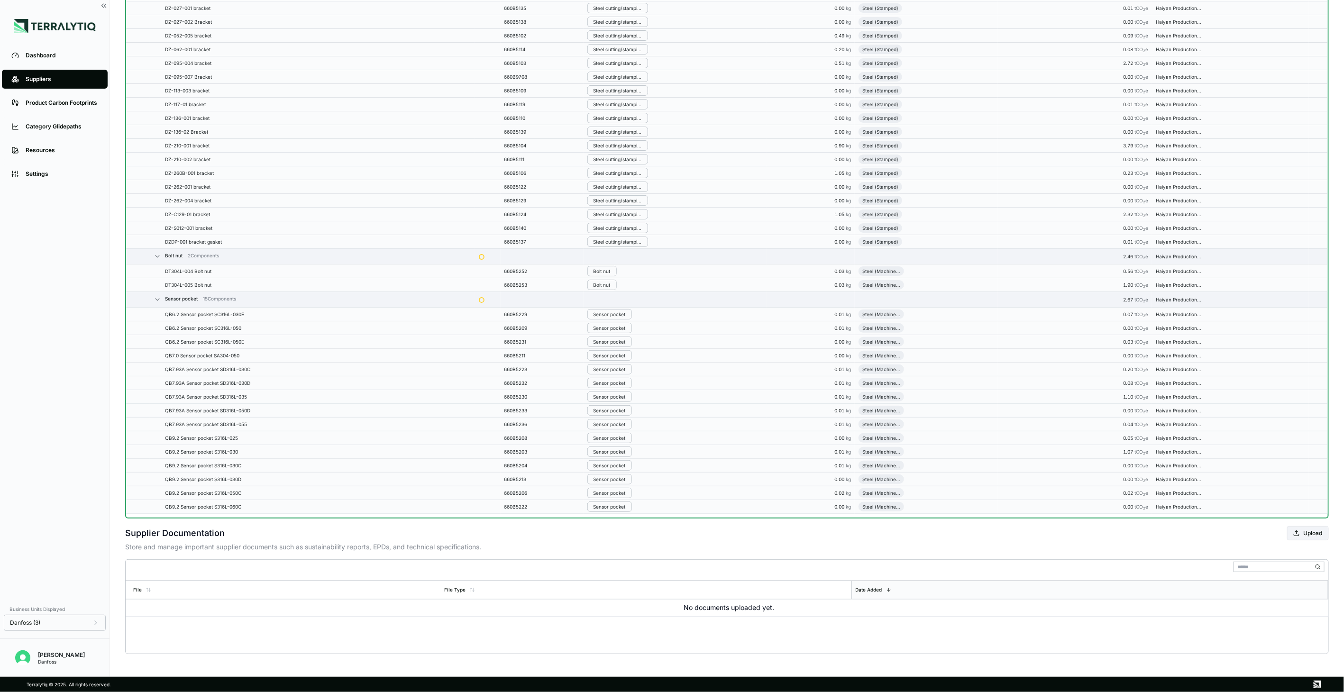
scroll to position [3368, 0]
click at [607, 268] on div "Bolt nut" at bounding box center [601, 271] width 17 height 6
click at [607, 291] on button "Remove from Group" at bounding box center [638, 287] width 90 height 16
click at [607, 282] on div "Bolt nut" at bounding box center [601, 285] width 17 height 6
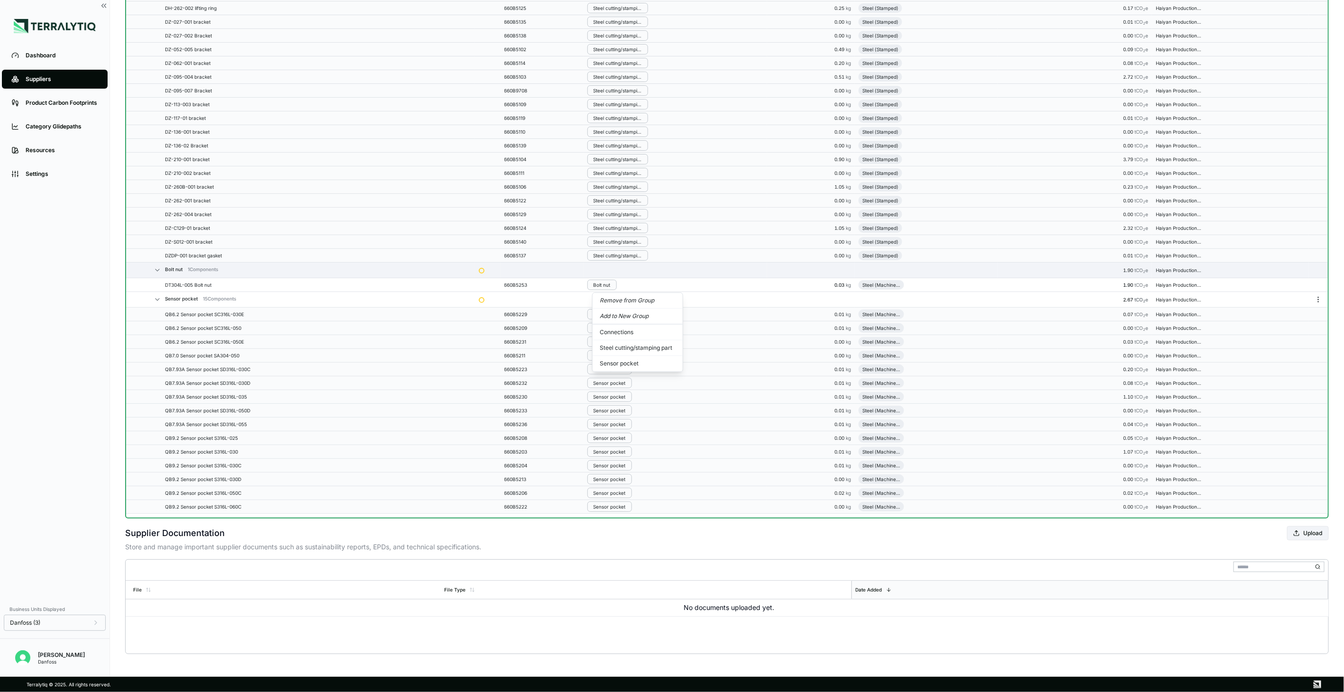
click at [607, 294] on button "Remove from Group" at bounding box center [638, 301] width 90 height 16
click at [609, 314] on div "Sensor pocket" at bounding box center [609, 314] width 32 height 6
click at [614, 328] on button "Remove from Group" at bounding box center [638, 330] width 90 height 16
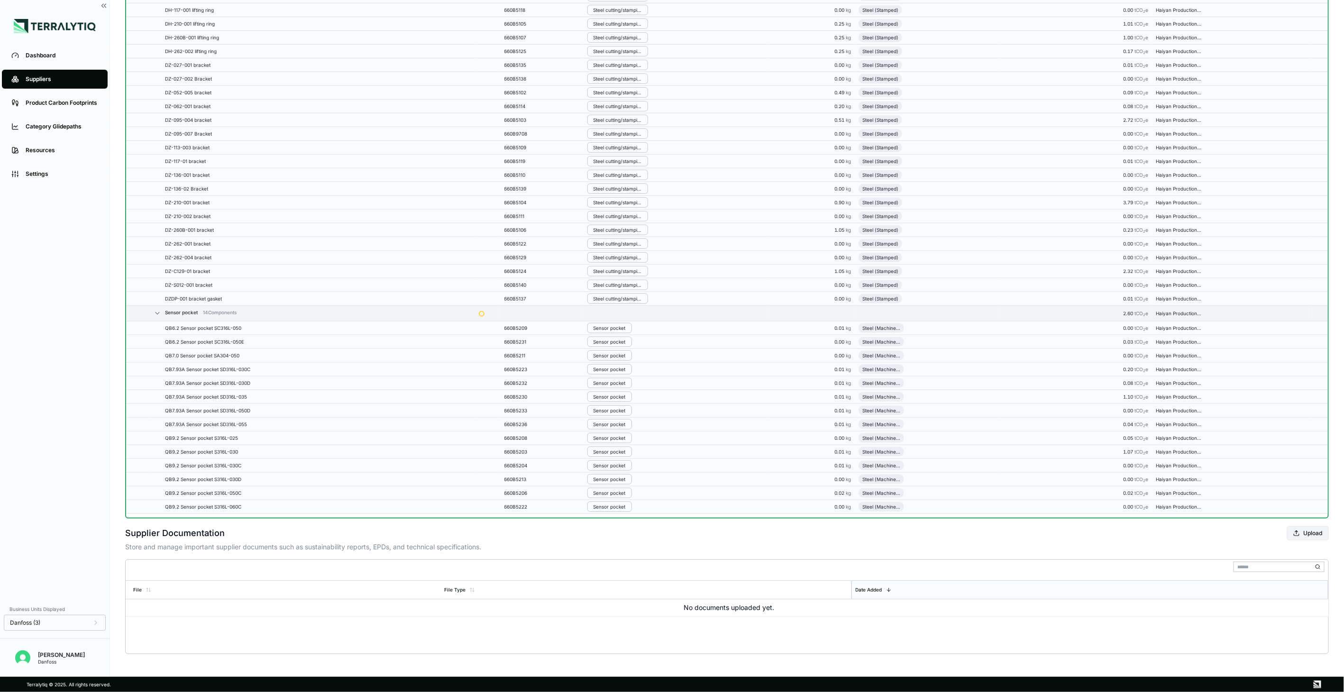
click at [614, 328] on div "Sensor pocket" at bounding box center [609, 328] width 32 height 6
click at [617, 342] on button "Remove from Group" at bounding box center [638, 344] width 90 height 16
click at [617, 342] on div "Sensor pocket" at bounding box center [609, 342] width 32 height 6
click at [619, 359] on button "Remove from Group" at bounding box center [638, 358] width 90 height 16
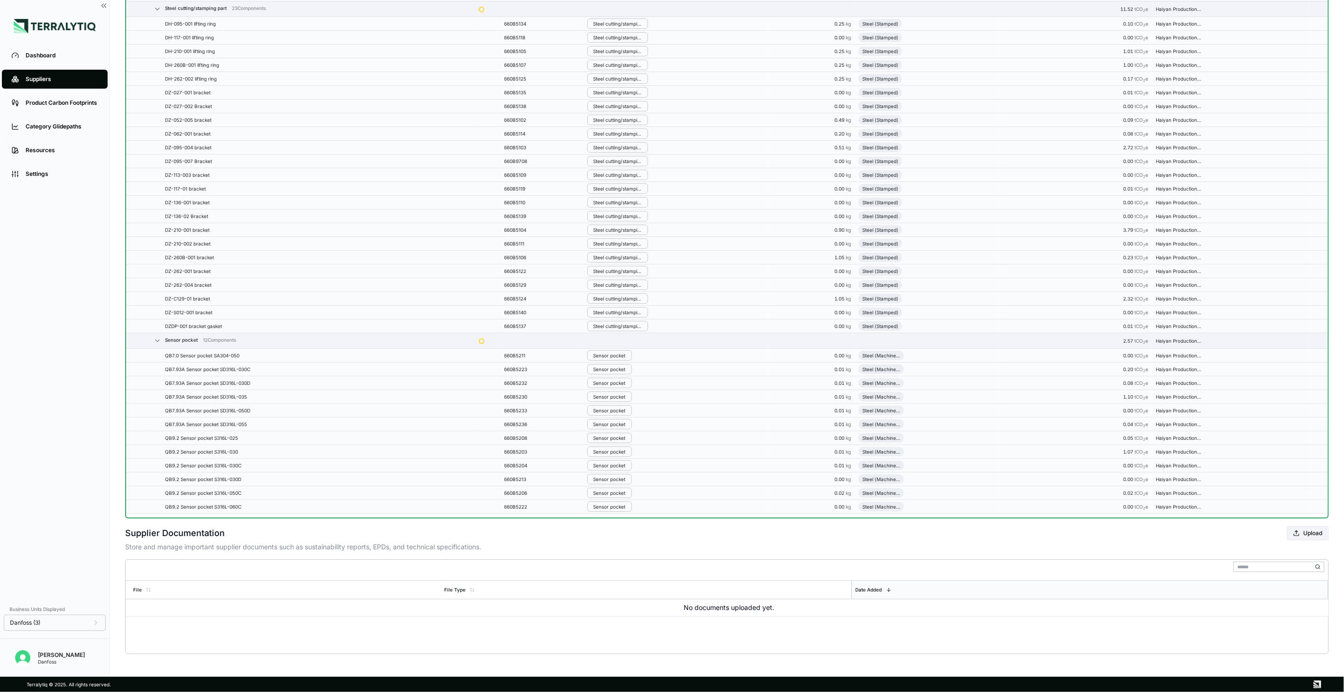
scroll to position [3362, 0]
click at [619, 359] on button "Sensor pocket" at bounding box center [609, 355] width 45 height 10
click at [621, 369] on button "Remove from Group" at bounding box center [638, 372] width 90 height 16
click at [621, 369] on div "Sensor pocket" at bounding box center [609, 369] width 32 height 6
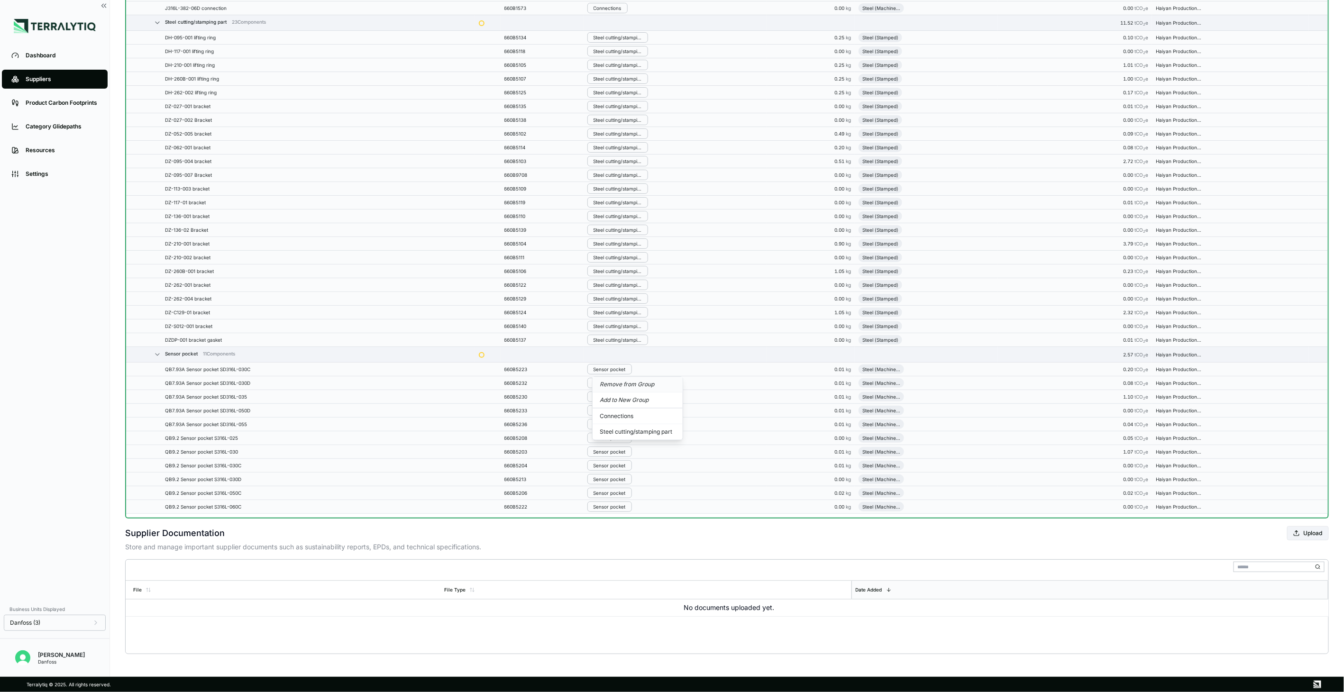
click at [624, 389] on button "Remove from Group" at bounding box center [638, 385] width 90 height 16
click at [620, 385] on div "Sensor pocket" at bounding box center [609, 383] width 32 height 6
click at [623, 396] on button "Remove from Group" at bounding box center [638, 399] width 90 height 16
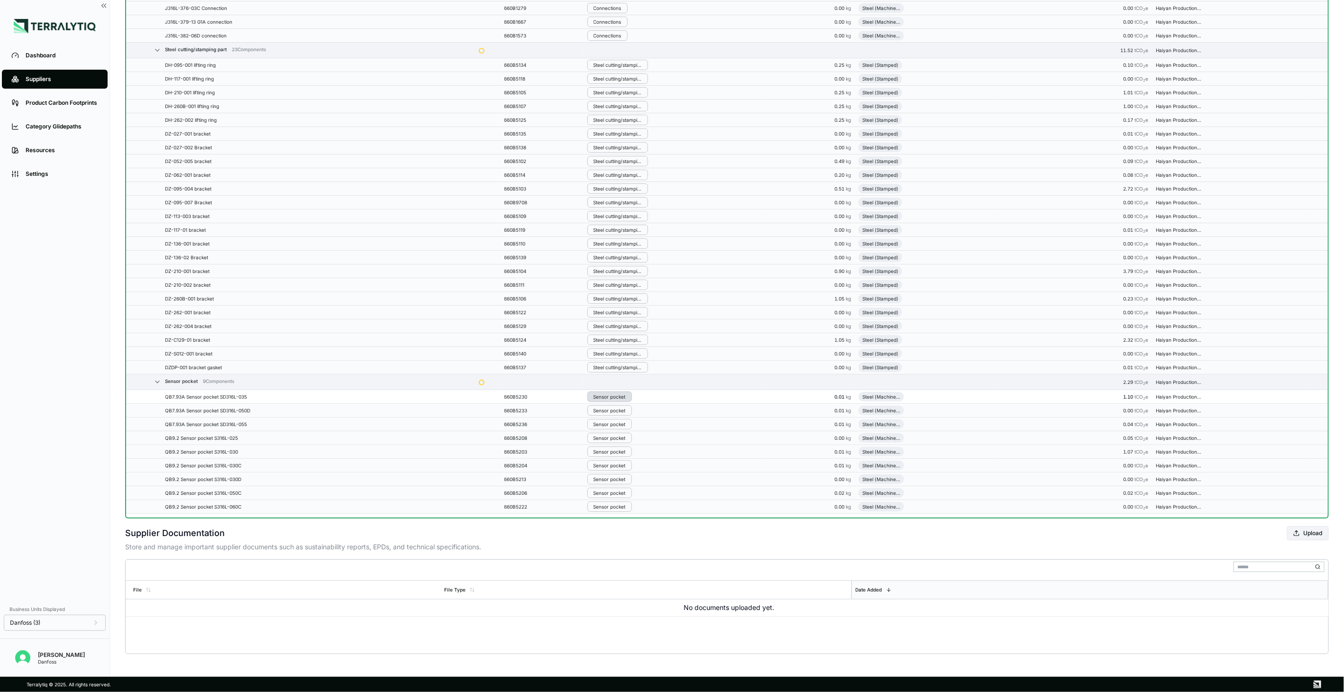
click at [618, 392] on button "Sensor pocket" at bounding box center [609, 397] width 45 height 10
click at [627, 411] on button "Remove from Group" at bounding box center [638, 413] width 90 height 16
click at [624, 410] on div "Sensor pocket" at bounding box center [609, 411] width 32 height 6
click at [627, 422] on button "Remove from Group" at bounding box center [638, 427] width 90 height 16
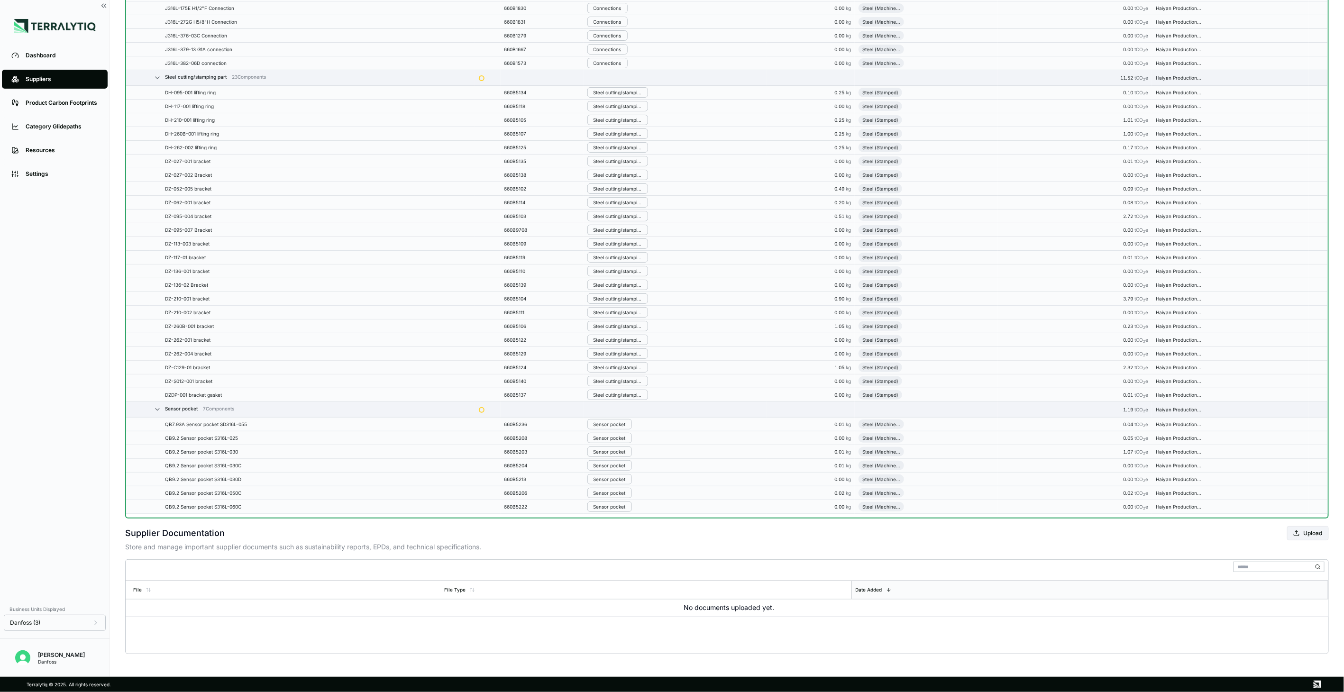
scroll to position [3371, 0]
click at [626, 422] on div "Sensor pocket" at bounding box center [609, 424] width 32 height 6
click at [631, 436] on button "Remove from Group" at bounding box center [638, 440] width 90 height 16
click at [631, 436] on button "Sensor pocket" at bounding box center [609, 438] width 45 height 10
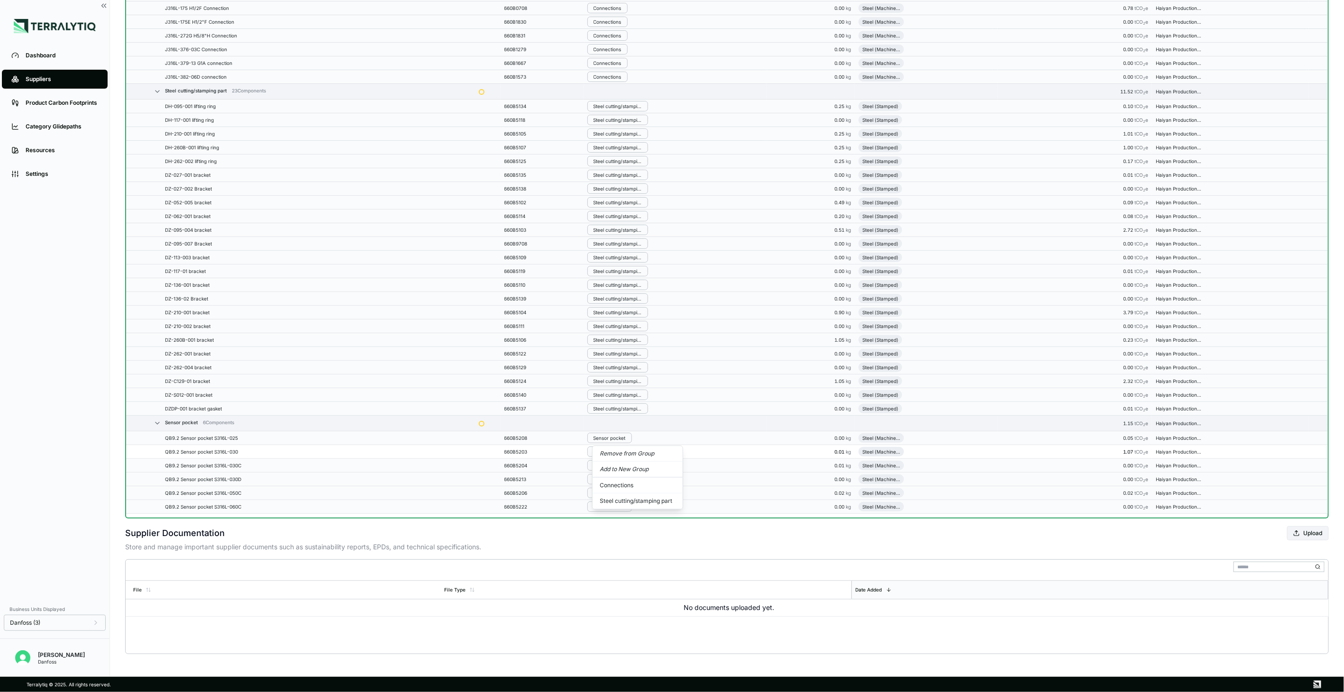
click at [634, 454] on button "Remove from Group" at bounding box center [638, 454] width 90 height 16
click at [620, 454] on div "Sensor pocket" at bounding box center [609, 452] width 32 height 6
click at [620, 466] on button "Remove from Group" at bounding box center [638, 468] width 90 height 16
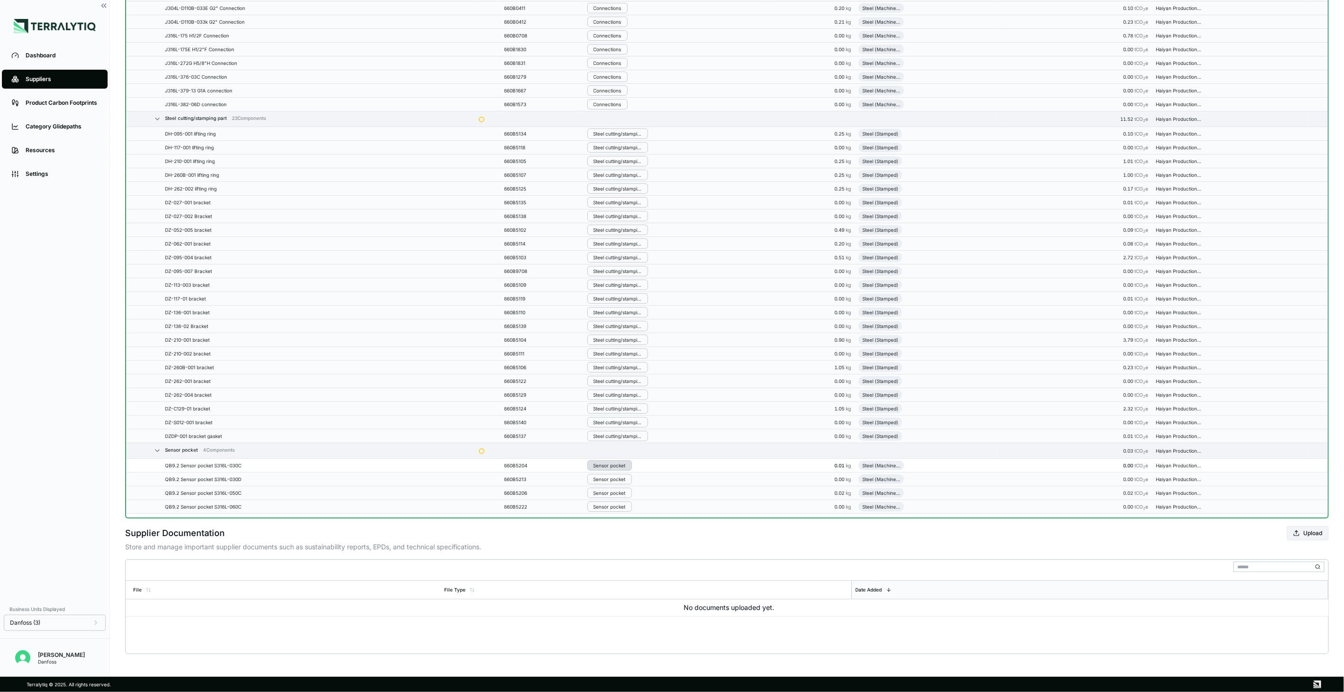
click at [613, 465] on div "Sensor pocket" at bounding box center [609, 466] width 32 height 6
click at [613, 479] on button "Remove from Group" at bounding box center [638, 482] width 90 height 16
click at [613, 479] on div "Sensor pocket" at bounding box center [609, 479] width 32 height 6
click at [616, 495] on button "Remove from Group" at bounding box center [638, 496] width 90 height 16
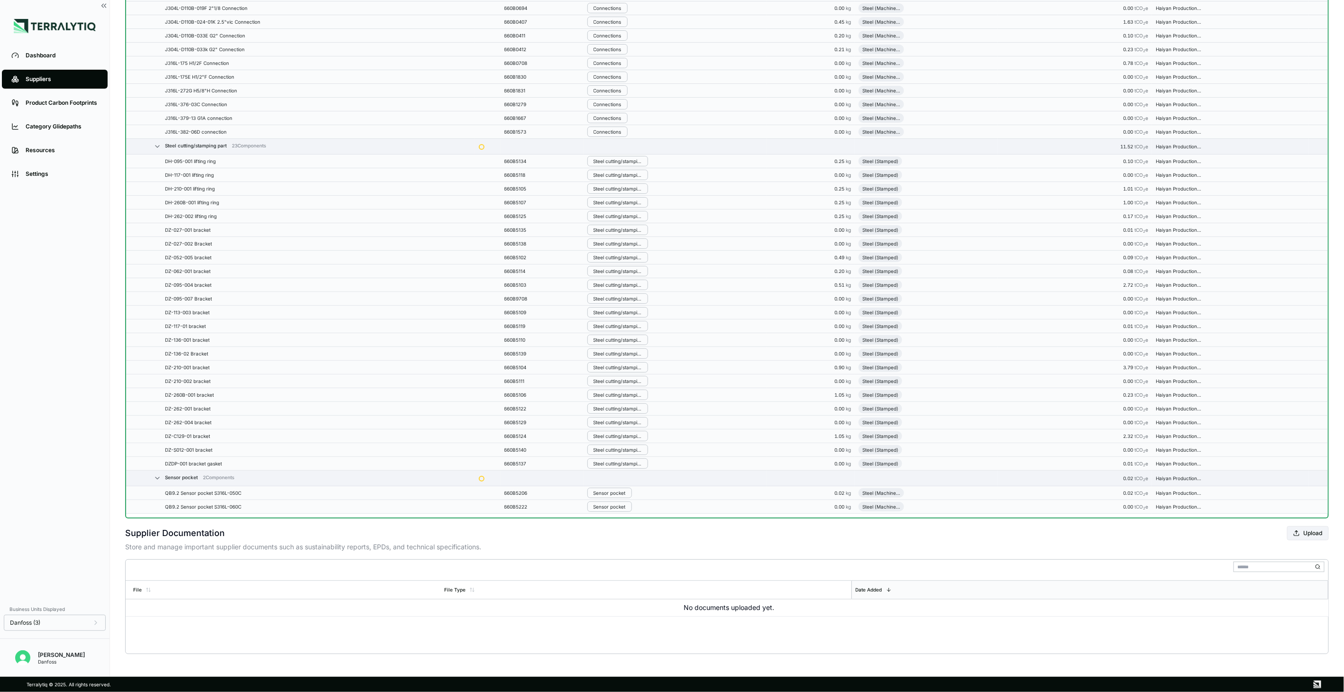
scroll to position [3381, 0]
click at [616, 495] on div "Sensor pocket" at bounding box center [609, 493] width 32 height 6
click at [615, 508] on button "Remove from Group" at bounding box center [638, 509] width 90 height 16
click at [615, 508] on div "Sensor pocket" at bounding box center [609, 507] width 32 height 6
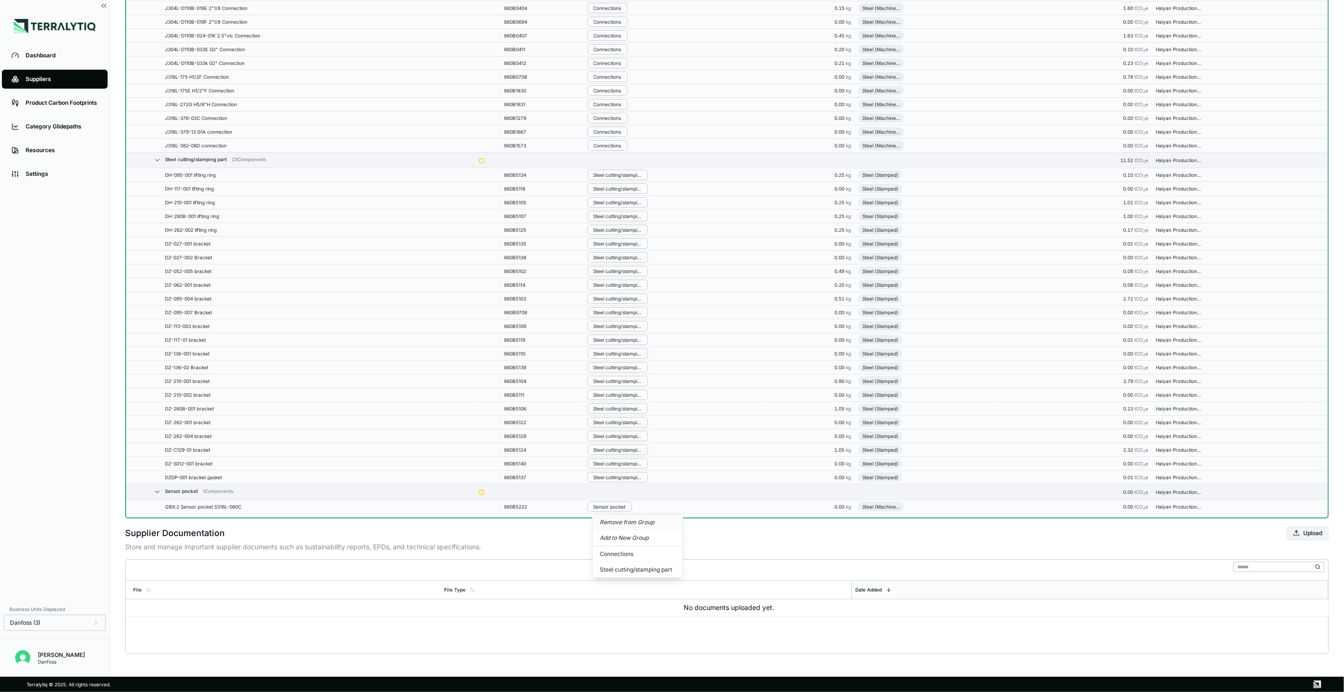
click at [615, 521] on button "Remove from Group" at bounding box center [638, 523] width 90 height 16
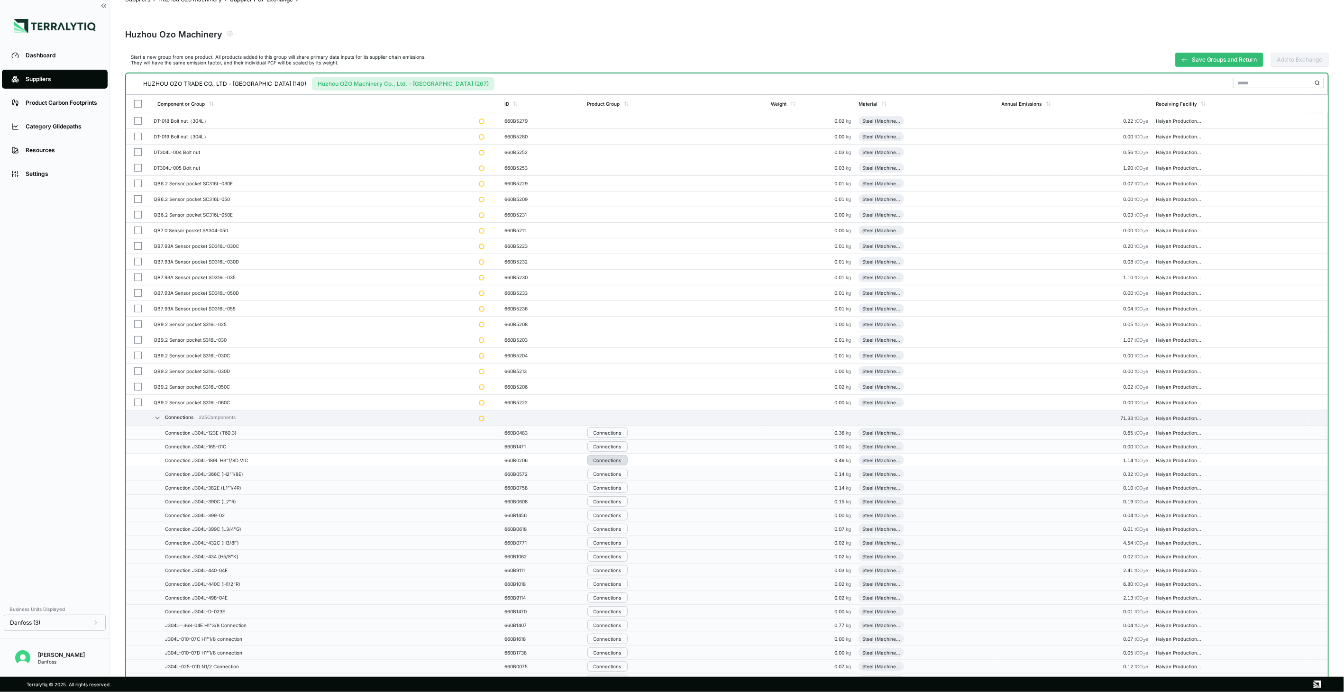
scroll to position [0, 0]
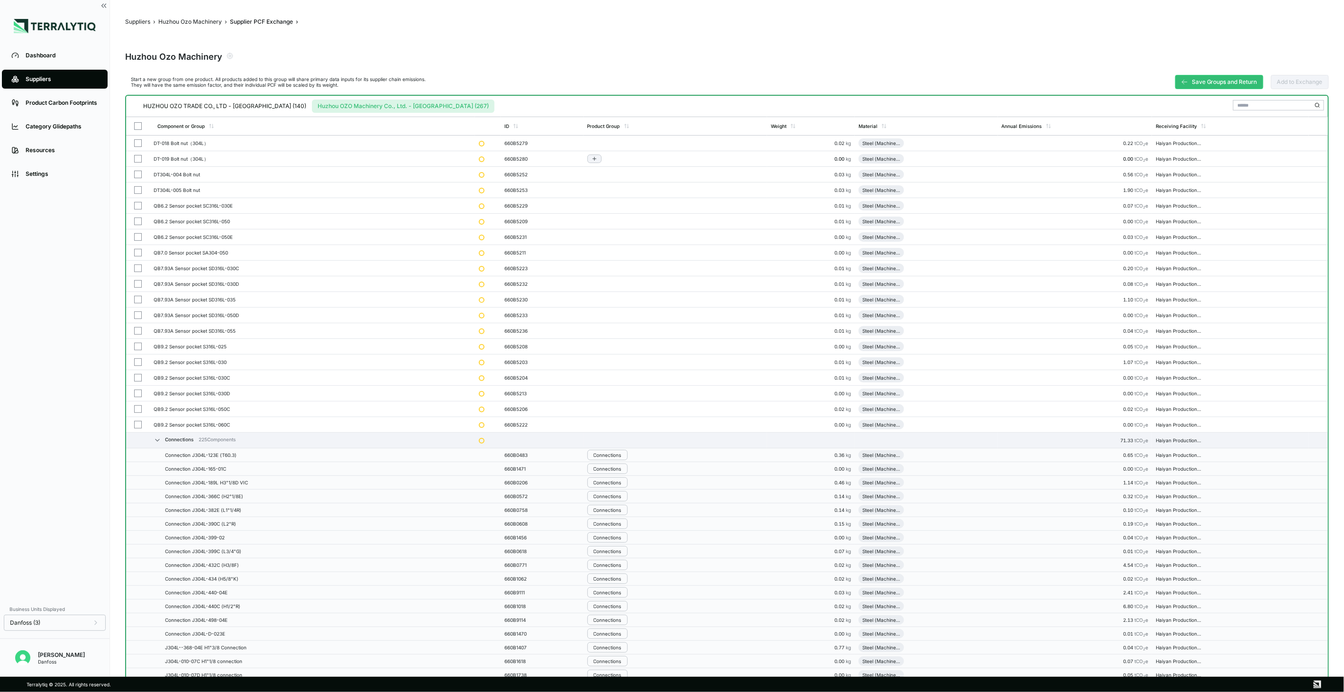
drag, startPoint x: 138, startPoint y: 140, endPoint x: 136, endPoint y: 158, distance: 18.7
click at [138, 140] on button "button" at bounding box center [138, 143] width 8 height 8
click at [136, 158] on button "button" at bounding box center [138, 159] width 8 height 8
click at [134, 173] on button "button" at bounding box center [138, 175] width 8 height 8
click at [135, 190] on button "button" at bounding box center [138, 190] width 8 height 8
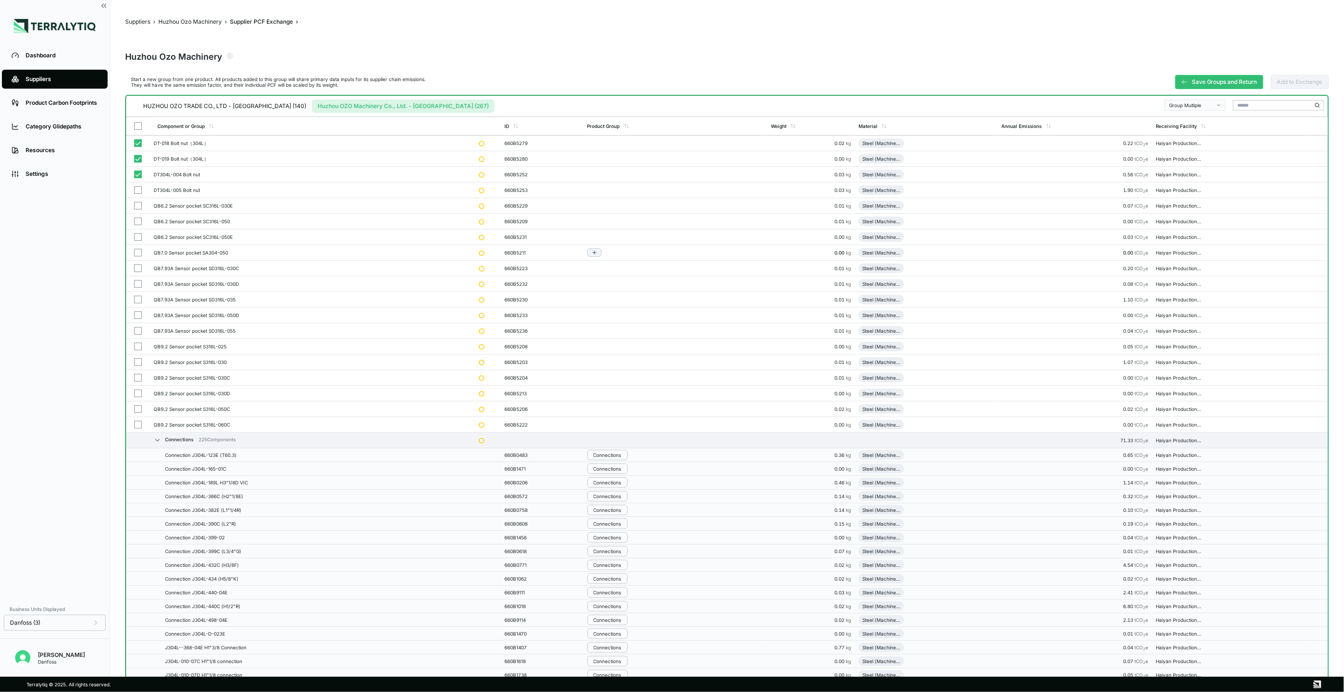
click at [136, 208] on button "button" at bounding box center [138, 206] width 8 height 8
click at [136, 231] on td at bounding box center [138, 237] width 24 height 16
drag, startPoint x: 138, startPoint y: 252, endPoint x: 136, endPoint y: 293, distance: 41.3
click at [138, 253] on button "button" at bounding box center [138, 253] width 8 height 8
click at [139, 275] on td at bounding box center [138, 269] width 24 height 16
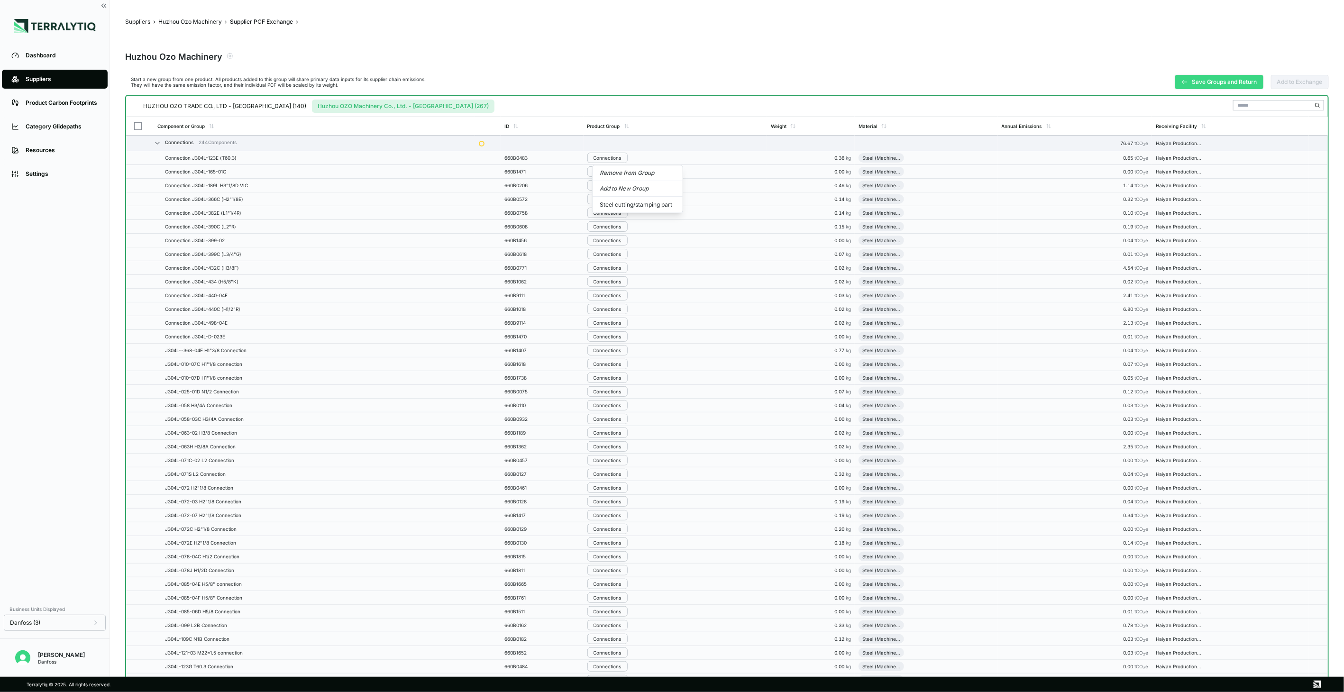
click at [1192, 80] on button "Save Groups and Return" at bounding box center [1219, 82] width 88 height 14
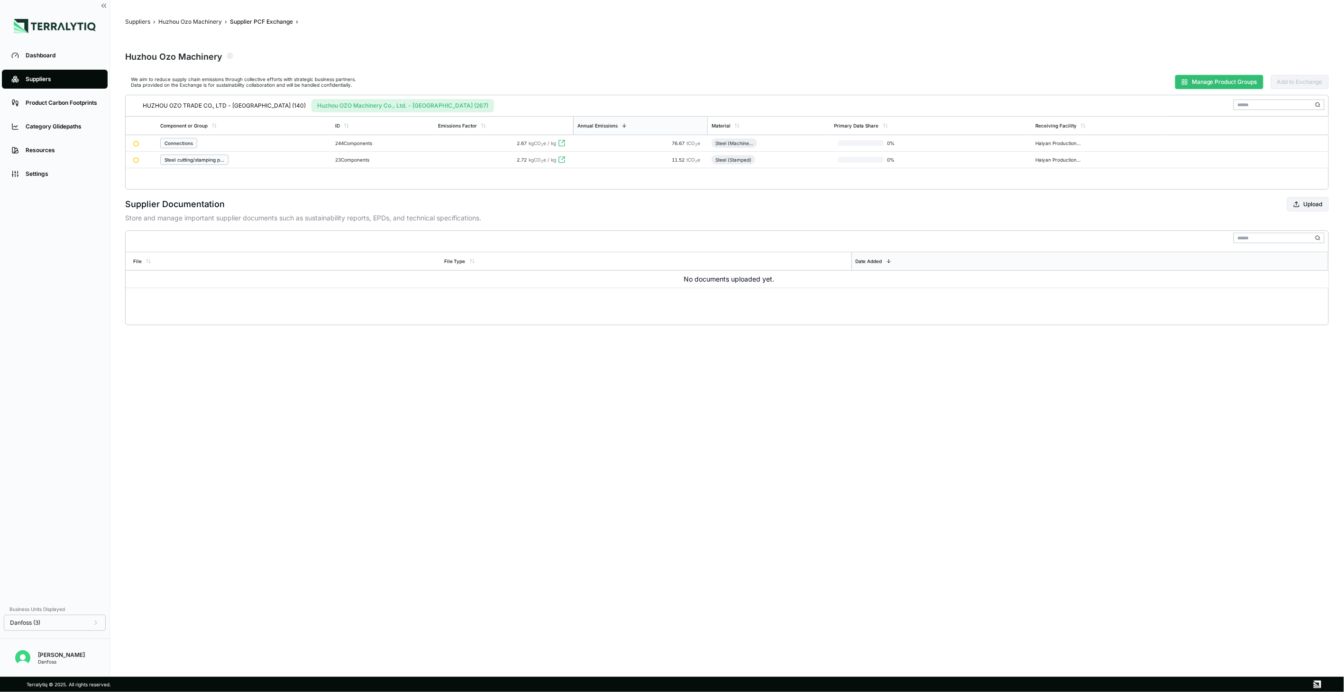
click at [1191, 84] on button "Manage Product Groups" at bounding box center [1219, 82] width 88 height 14
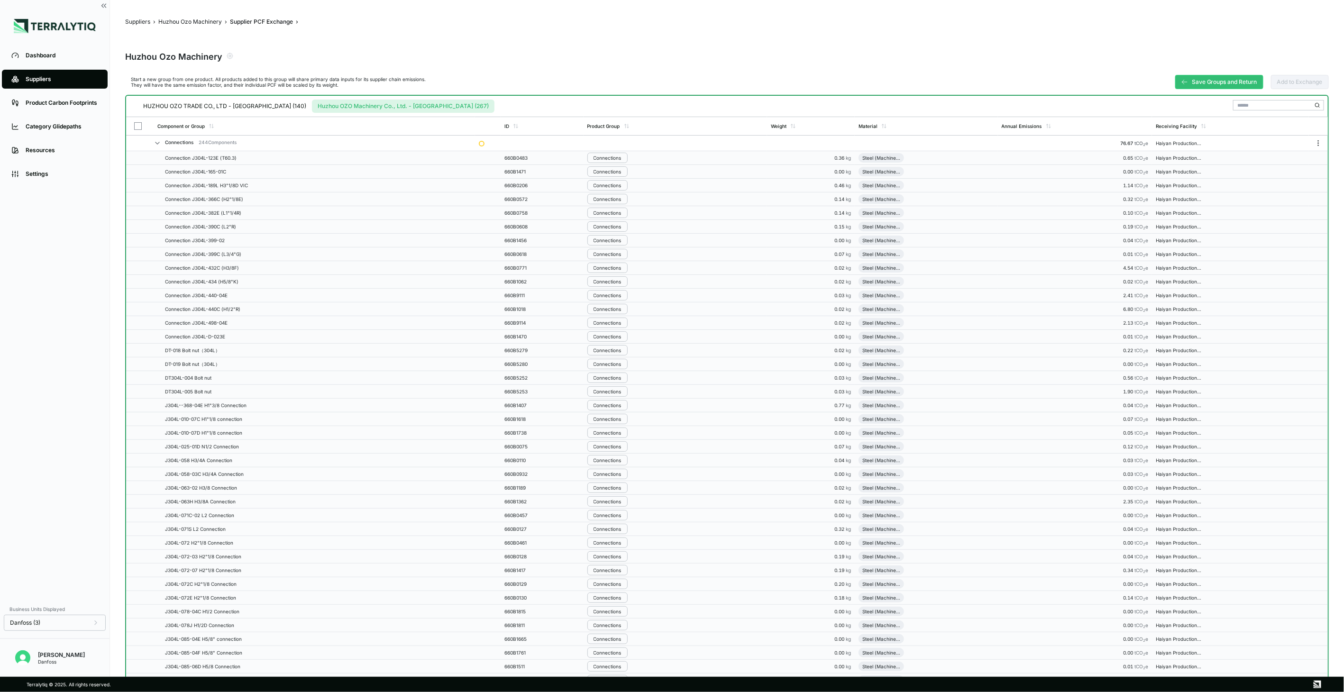
click at [180, 139] on div "Connections 244 Components" at bounding box center [201, 142] width 72 height 6
drag, startPoint x: 180, startPoint y: 138, endPoint x: 160, endPoint y: 144, distance: 20.6
click at [160, 144] on icon at bounding box center [158, 143] width 8 height 8
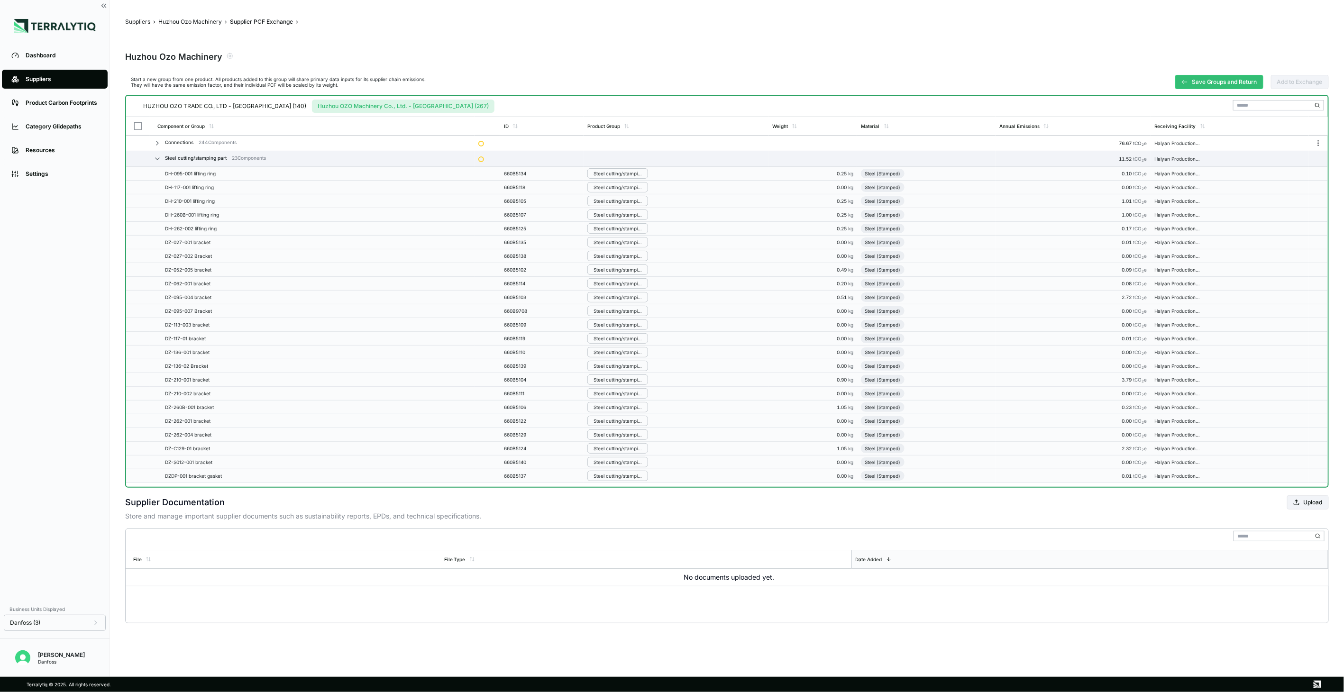
click at [154, 144] on icon at bounding box center [158, 143] width 8 height 8
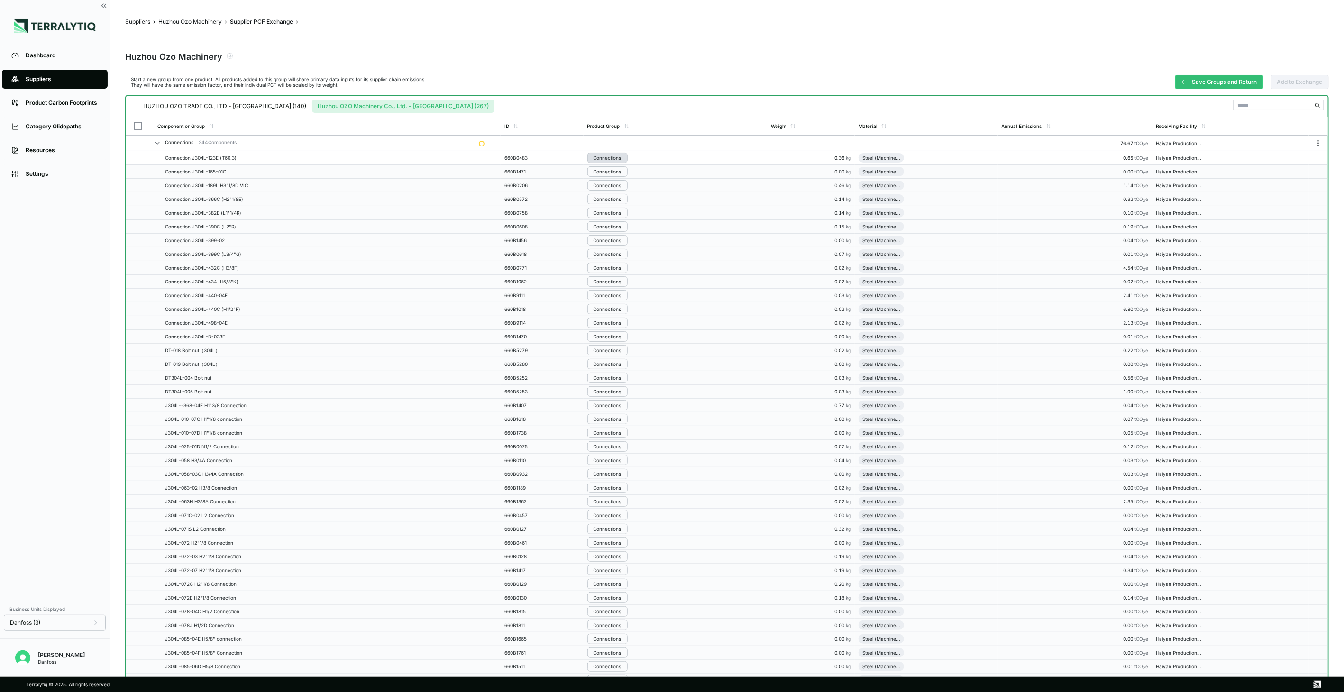
click at [611, 155] on div "Connections" at bounding box center [607, 158] width 28 height 6
click at [626, 171] on button "Remove from Group" at bounding box center [638, 173] width 90 height 16
click at [620, 174] on div "Connections" at bounding box center [607, 174] width 28 height 6
click at [620, 190] on button "Remove from Group" at bounding box center [638, 190] width 90 height 16
click at [599, 187] on div "Connections" at bounding box center [607, 189] width 28 height 6
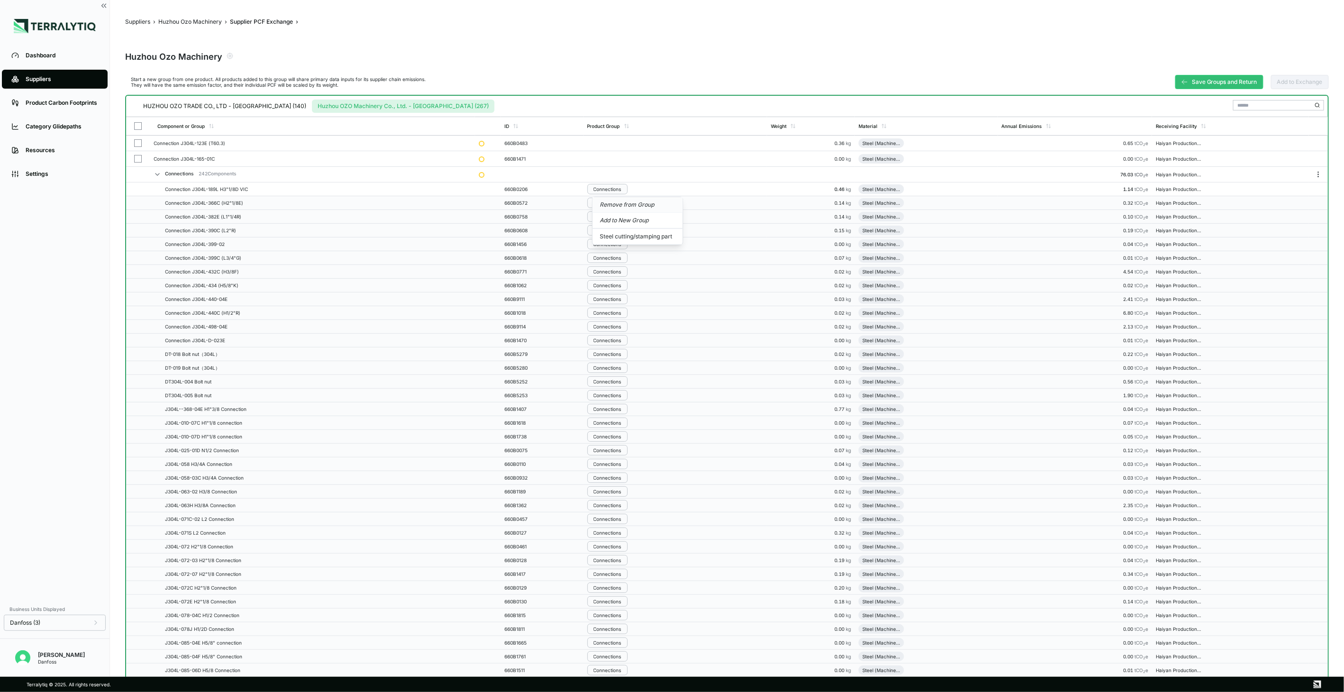
click at [601, 200] on button "Remove from Group" at bounding box center [638, 205] width 90 height 16
click at [601, 202] on div "Connections" at bounding box center [607, 205] width 28 height 6
click at [607, 224] on button "Remove from Group" at bounding box center [638, 221] width 90 height 16
click at [605, 222] on div "Connections" at bounding box center [607, 221] width 28 height 6
click at [611, 240] on button "Remove from Group" at bounding box center [638, 236] width 90 height 16
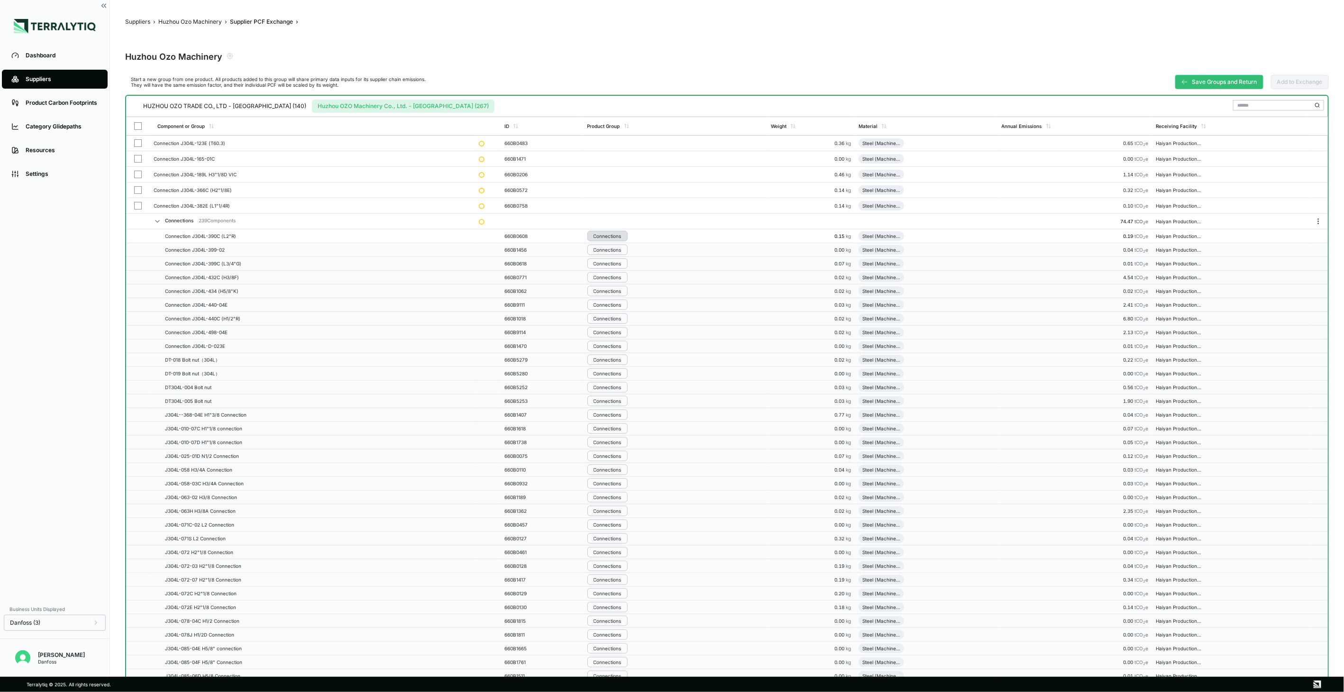
click at [611, 240] on button "Connections" at bounding box center [607, 236] width 40 height 10
click at [612, 255] on button "Remove from Group" at bounding box center [638, 252] width 90 height 16
click at [612, 255] on button "Connections" at bounding box center [607, 251] width 40 height 10
click at [611, 269] on button "Remove from Group" at bounding box center [638, 268] width 90 height 16
click at [611, 269] on div "Connections" at bounding box center [607, 268] width 28 height 6
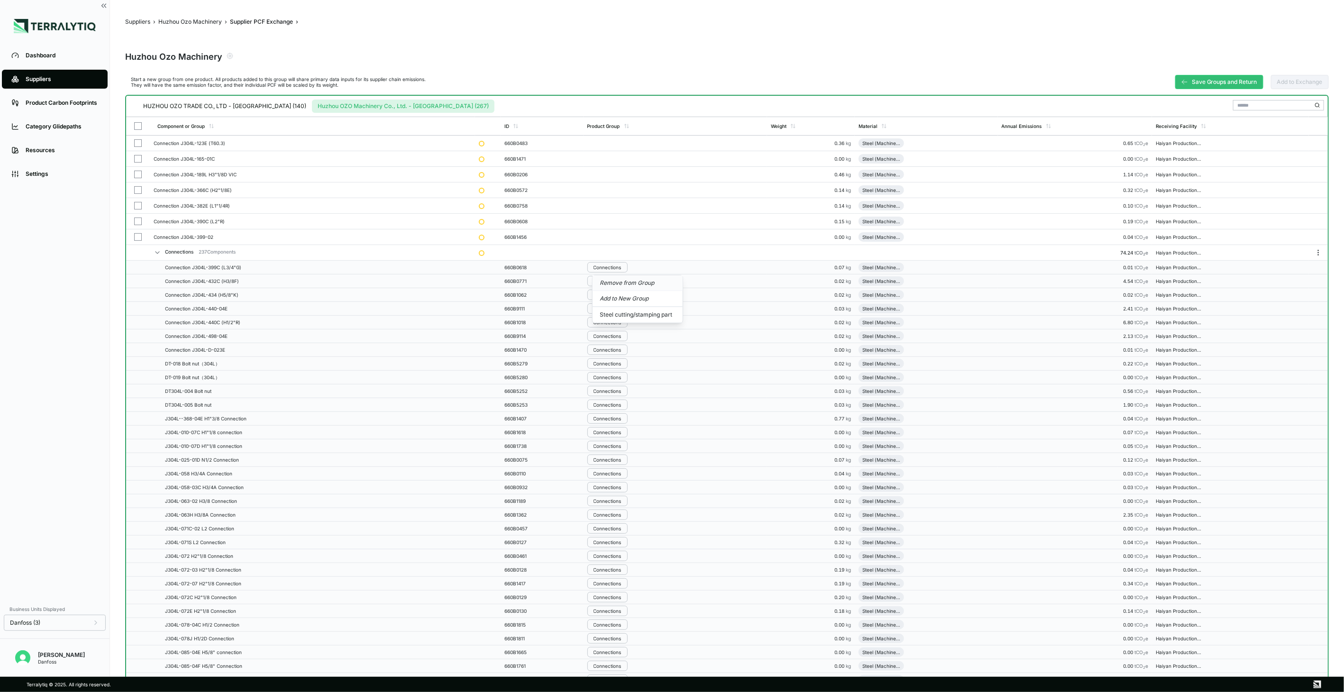
click at [615, 287] on button "Remove from Group" at bounding box center [638, 283] width 90 height 16
click at [1235, 87] on button "Save Groups and Return" at bounding box center [1219, 82] width 88 height 14
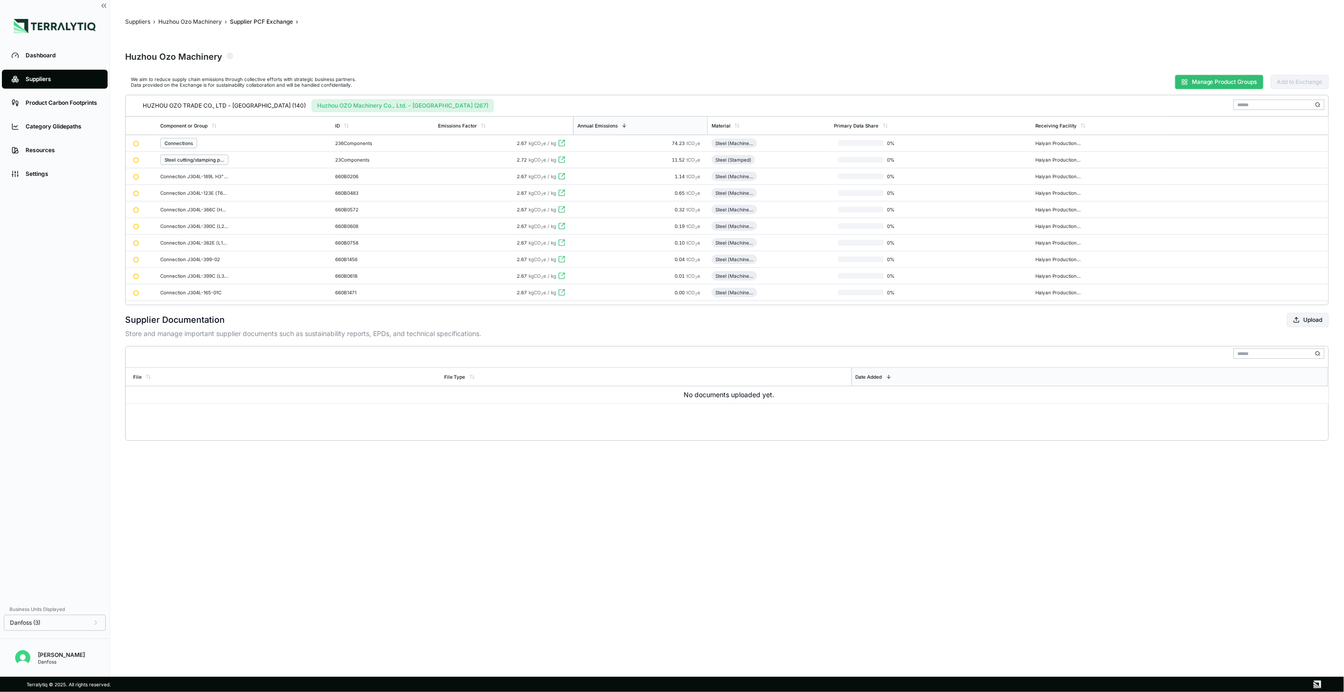
click at [1225, 79] on button "Manage Product Groups" at bounding box center [1219, 82] width 88 height 14
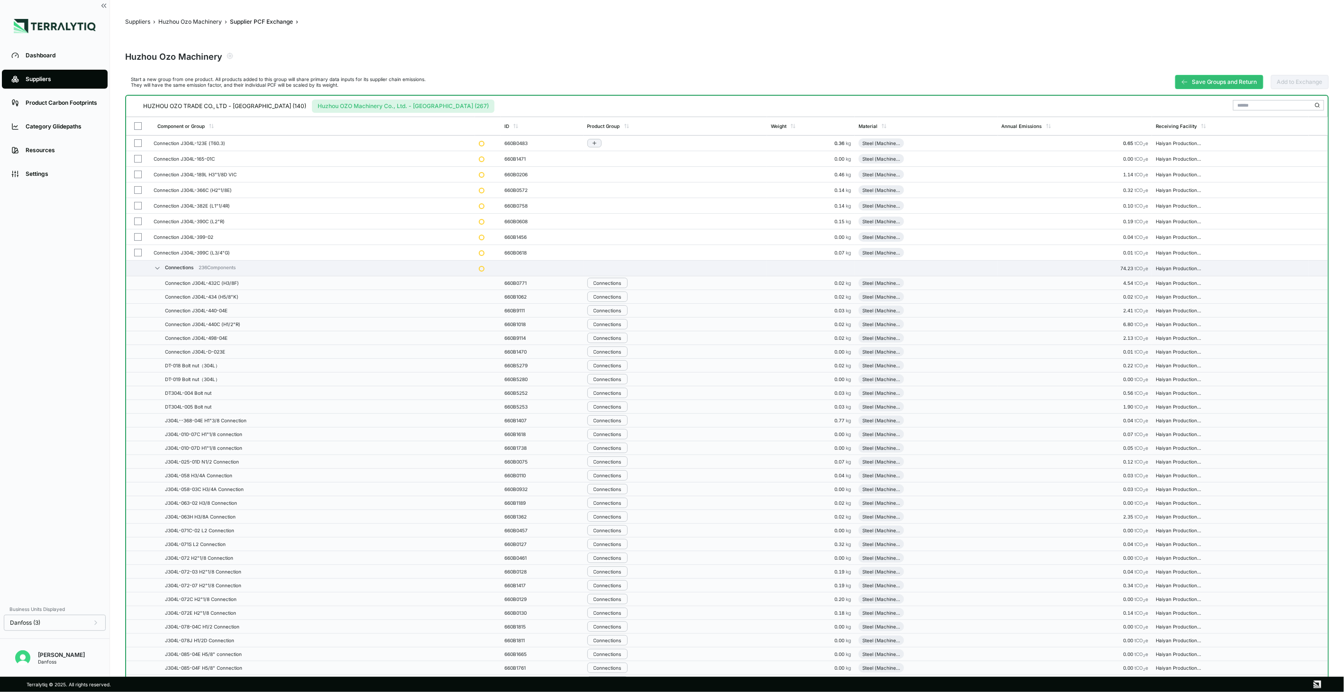
click at [135, 140] on button "button" at bounding box center [138, 143] width 8 height 8
click at [139, 157] on button "button" at bounding box center [138, 159] width 8 height 8
click at [137, 178] on td at bounding box center [138, 175] width 24 height 16
click at [137, 192] on button "button" at bounding box center [138, 190] width 8 height 8
click at [137, 206] on button "button" at bounding box center [138, 206] width 8 height 8
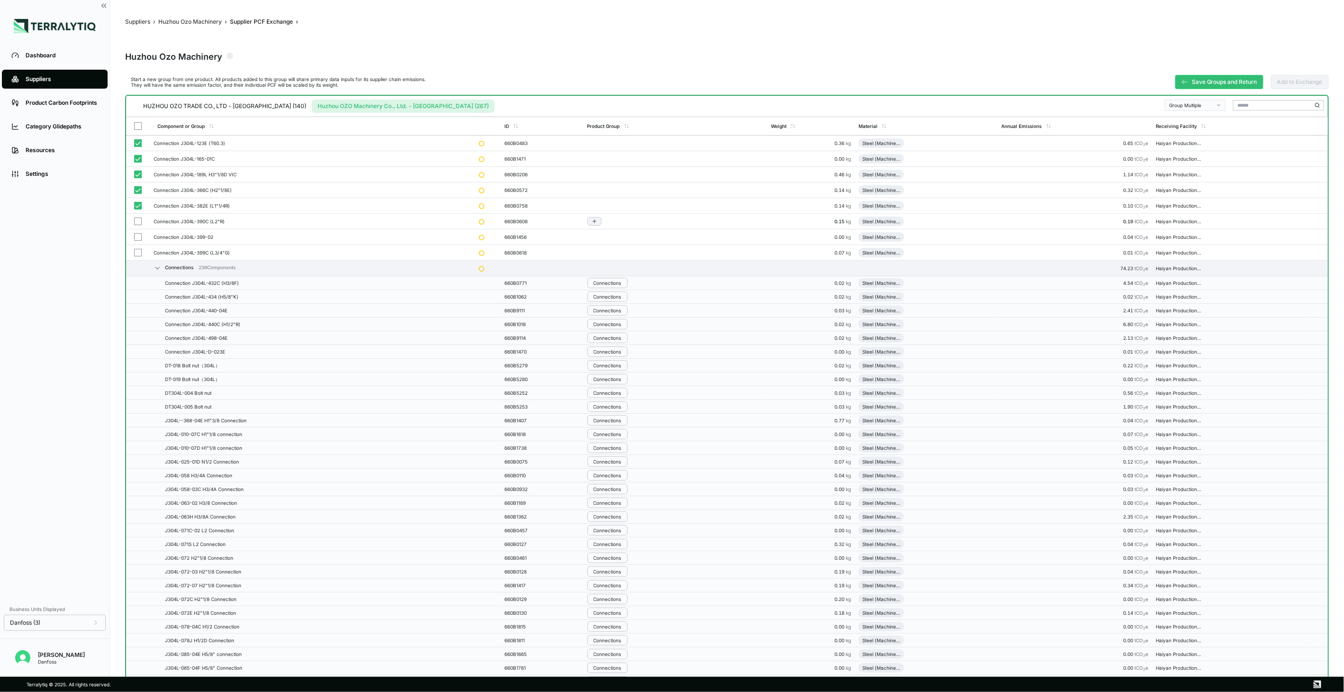
click at [136, 225] on td at bounding box center [138, 222] width 24 height 16
click at [137, 234] on button "button" at bounding box center [138, 237] width 8 height 8
click at [139, 254] on button "button" at bounding box center [138, 253] width 8 height 8
click at [1215, 100] on button "Group Multiple" at bounding box center [1195, 105] width 61 height 11
click at [1210, 110] on div "Add To New Group" at bounding box center [1196, 115] width 61 height 11
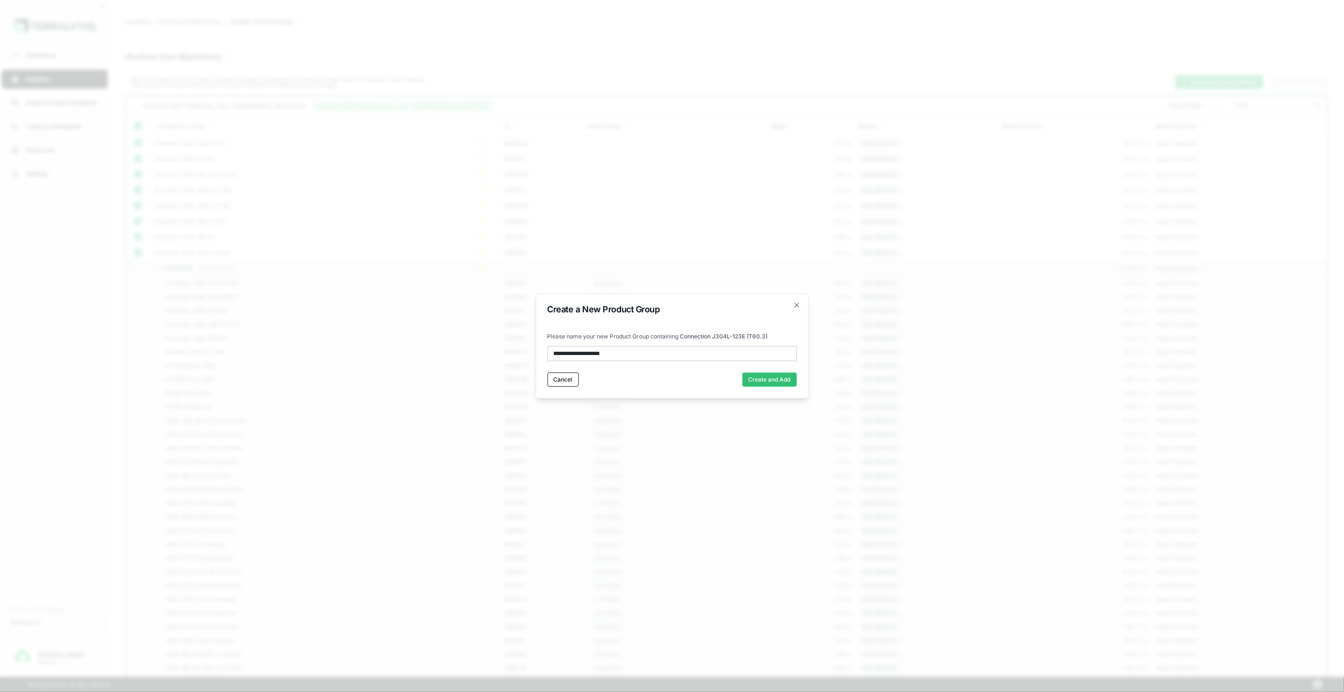
type input "**********"
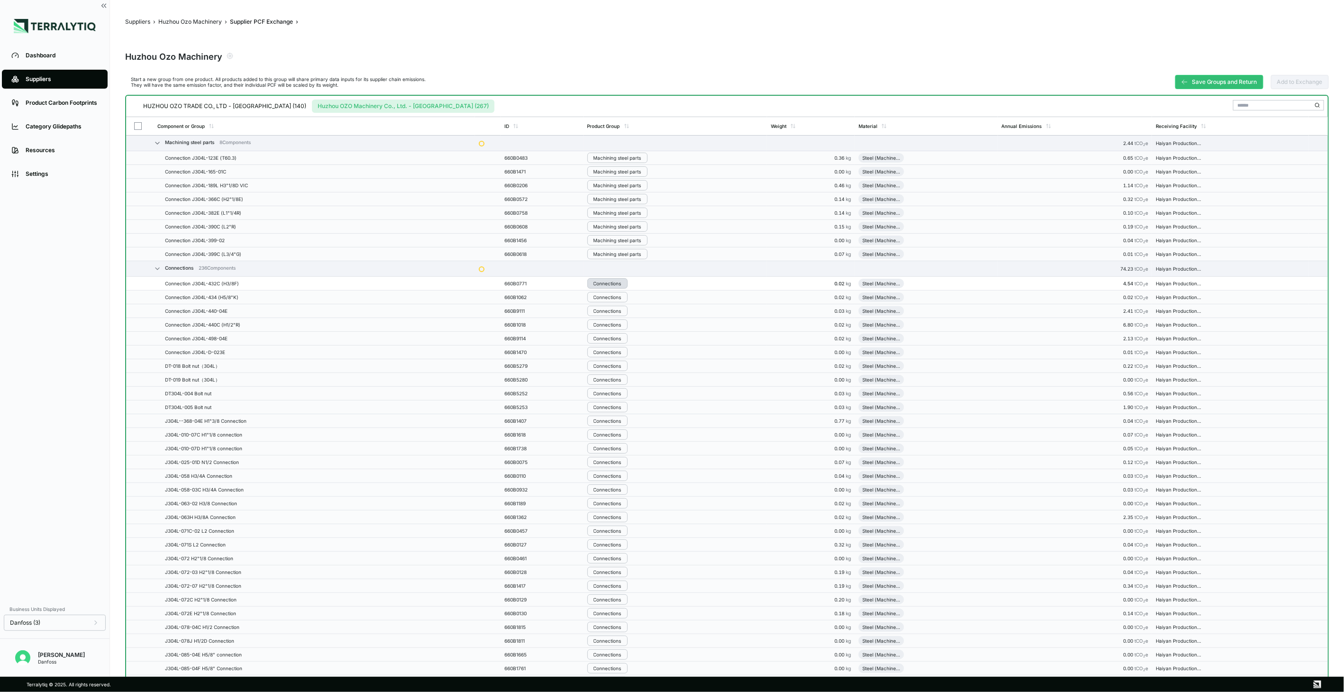
click at [614, 283] on div "Connections" at bounding box center [607, 284] width 28 height 6
click at [615, 300] on button "Remove from Group" at bounding box center [638, 300] width 90 height 16
click at [615, 300] on div "Connections" at bounding box center [607, 299] width 28 height 6
click at [619, 313] on button "Remove from Group" at bounding box center [638, 315] width 90 height 16
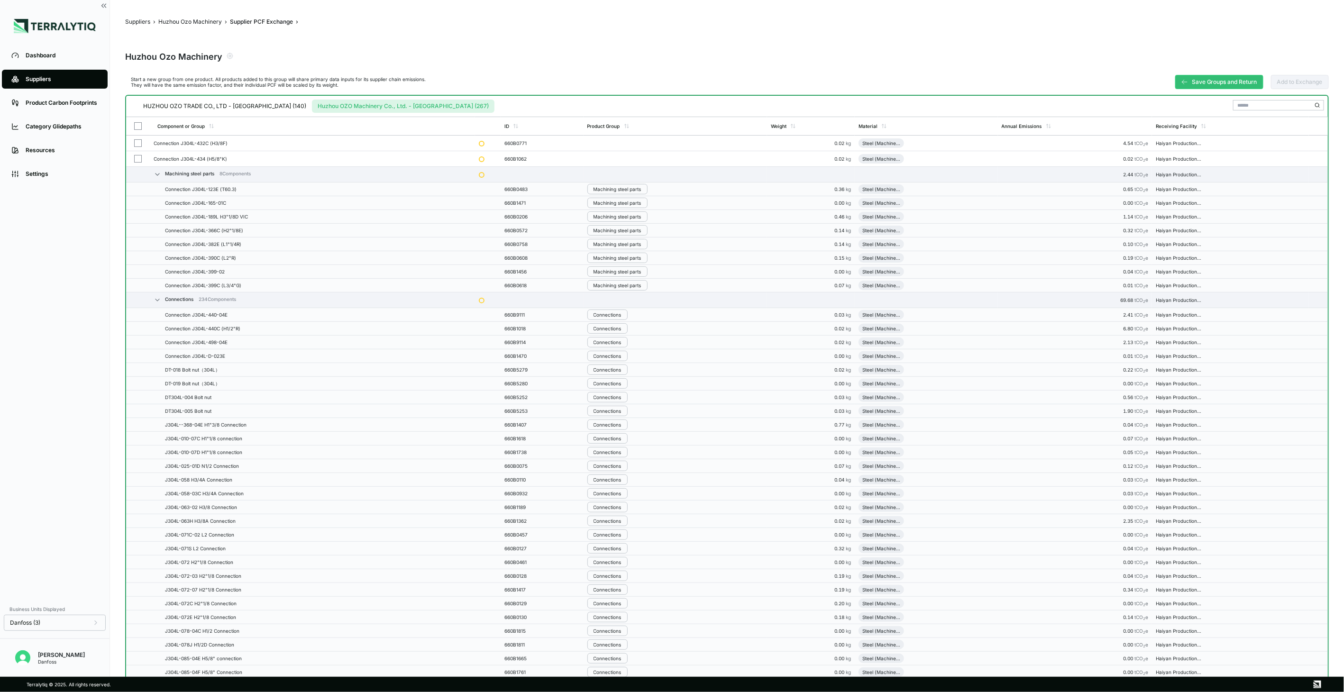
click at [619, 313] on div "Connections" at bounding box center [607, 315] width 28 height 6
click at [622, 325] on button "Remove from Group" at bounding box center [638, 331] width 90 height 16
click at [621, 330] on div "Connections" at bounding box center [607, 331] width 28 height 6
click at [629, 348] on button "Remove from Group" at bounding box center [638, 346] width 90 height 16
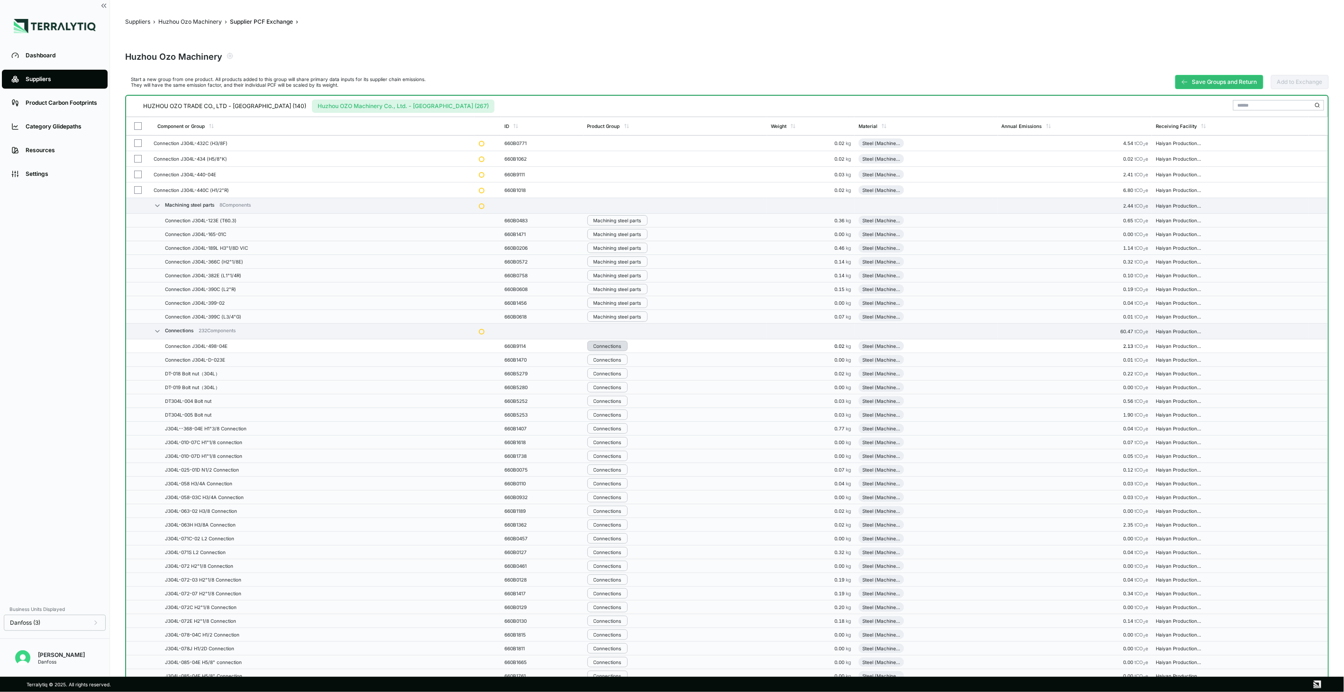
click at [621, 344] on div "Connections" at bounding box center [607, 346] width 28 height 6
click at [637, 364] on button "Remove from Group" at bounding box center [638, 362] width 90 height 16
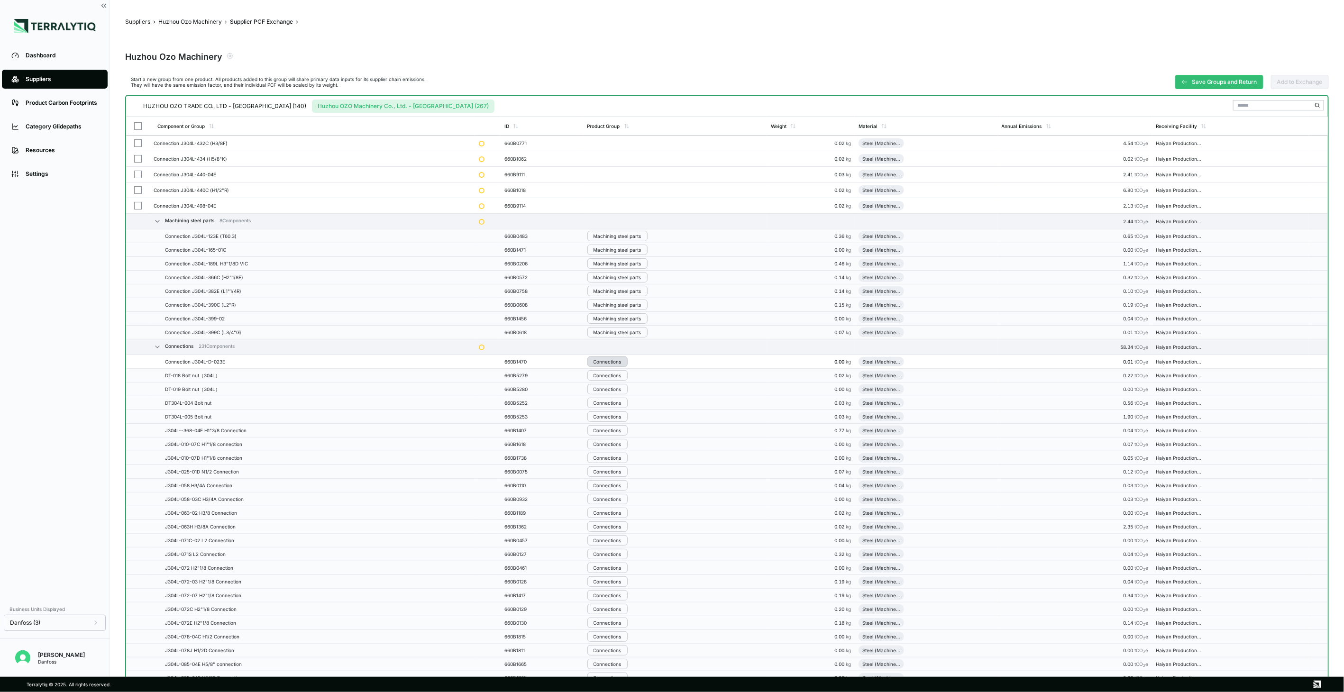
click at [621, 364] on div "Connections" at bounding box center [607, 362] width 28 height 6
click at [626, 378] on button "Remove from Group" at bounding box center [638, 378] width 90 height 16
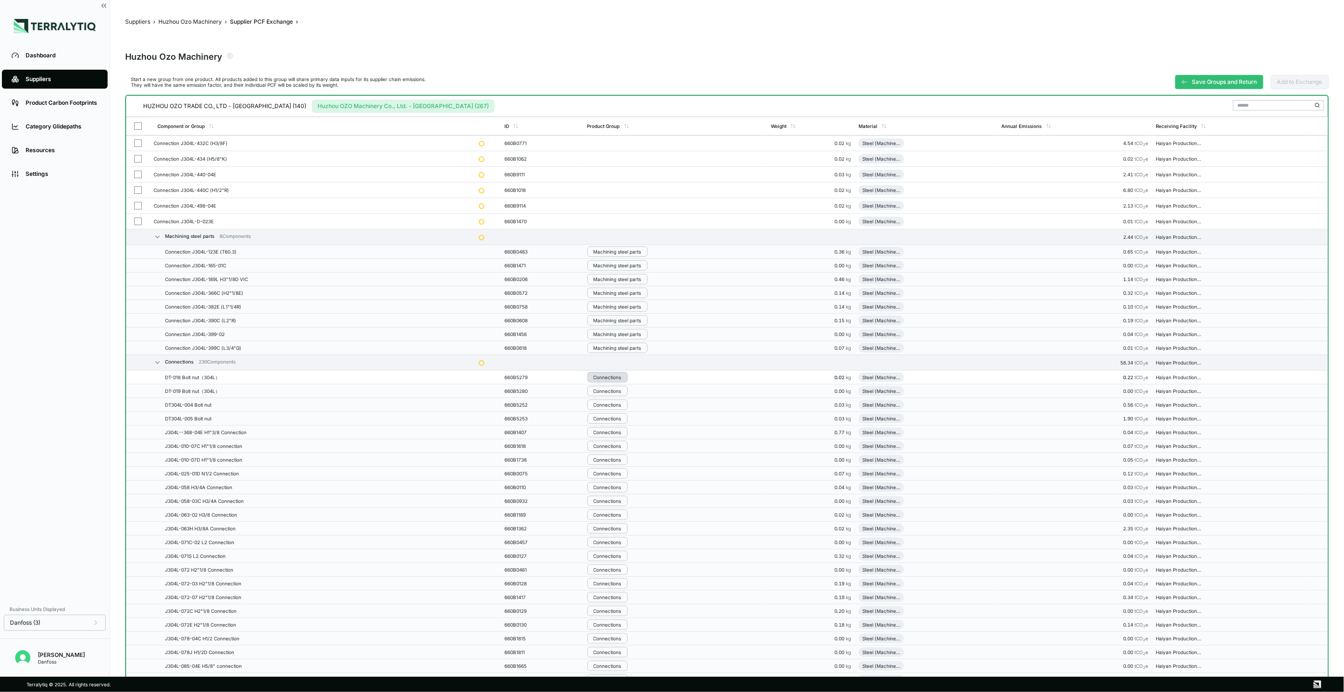
click at [621, 375] on div "Connections" at bounding box center [607, 377] width 28 height 6
click at [613, 392] on button "Remove from Group" at bounding box center [638, 394] width 90 height 16
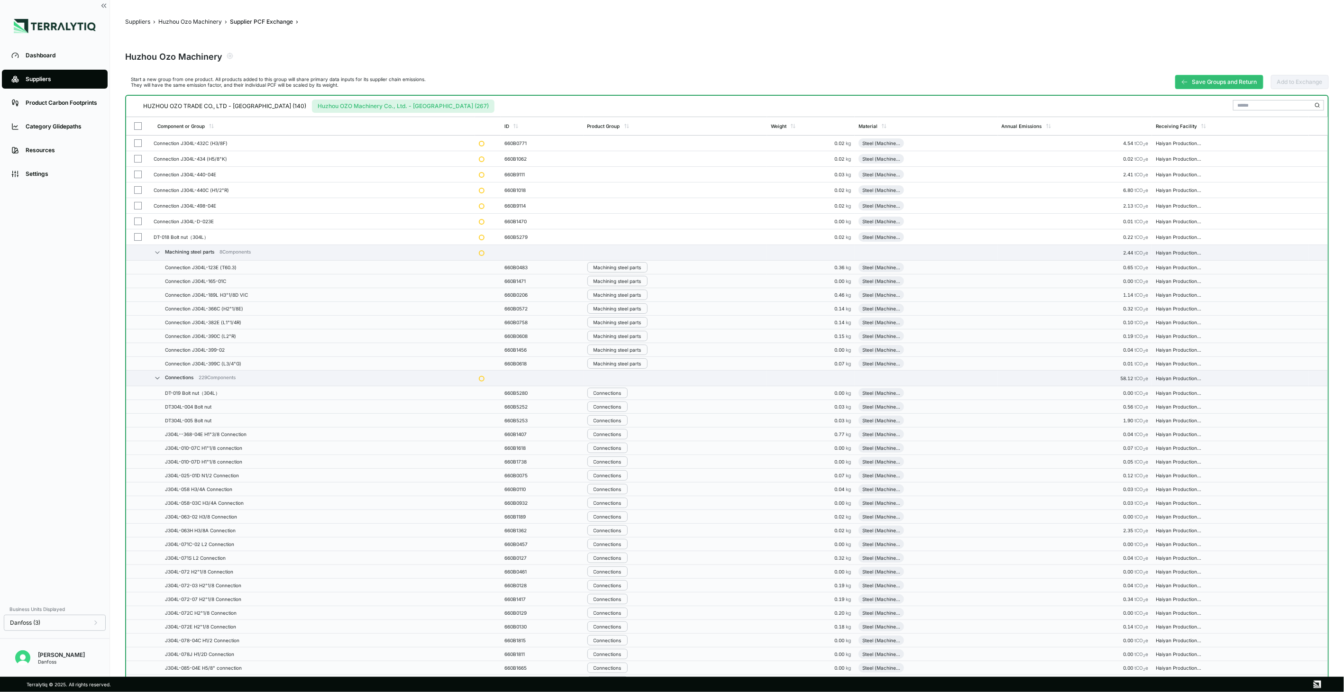
click at [613, 392] on div "Connections" at bounding box center [607, 393] width 28 height 6
click at [618, 411] on button "Remove from Group" at bounding box center [638, 409] width 90 height 16
click at [618, 411] on button "Connections" at bounding box center [607, 408] width 40 height 10
click at [618, 421] on button "Remove from Group" at bounding box center [638, 425] width 90 height 16
click at [618, 421] on div "Connections" at bounding box center [607, 424] width 28 height 6
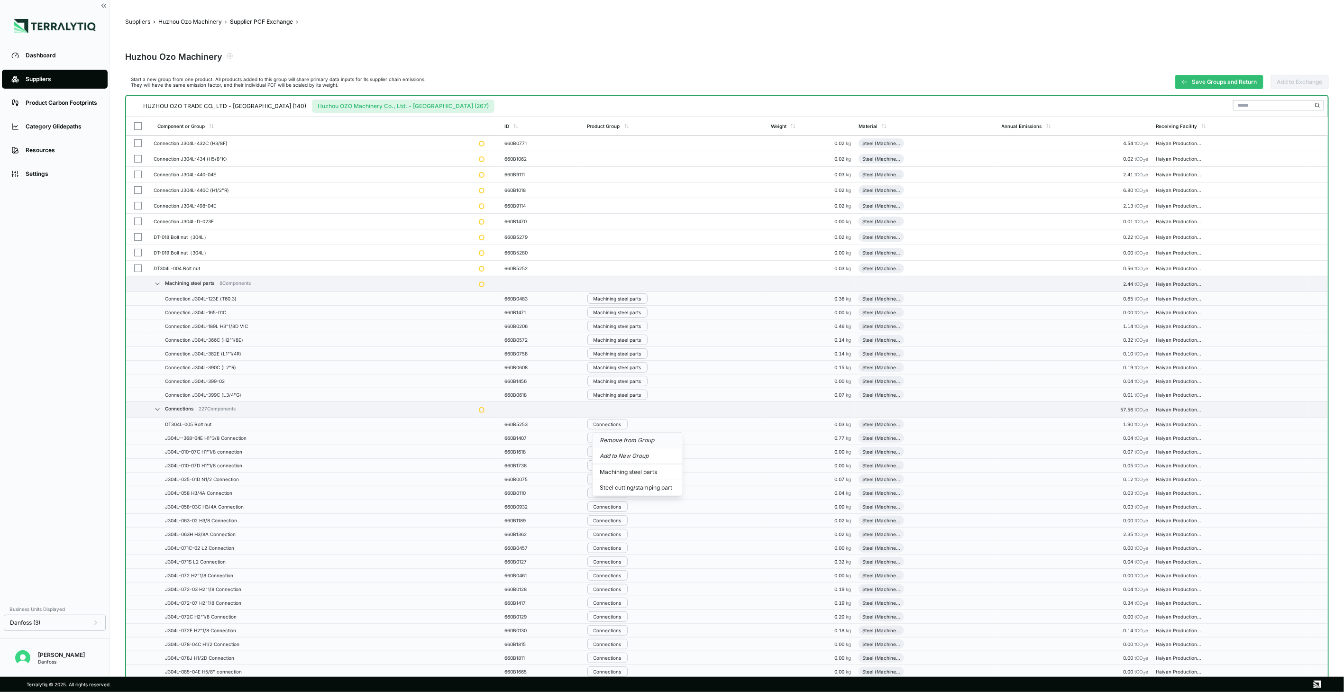
click at [617, 438] on button "Remove from Group" at bounding box center [638, 441] width 90 height 16
click at [617, 438] on div "Connections" at bounding box center [607, 440] width 28 height 6
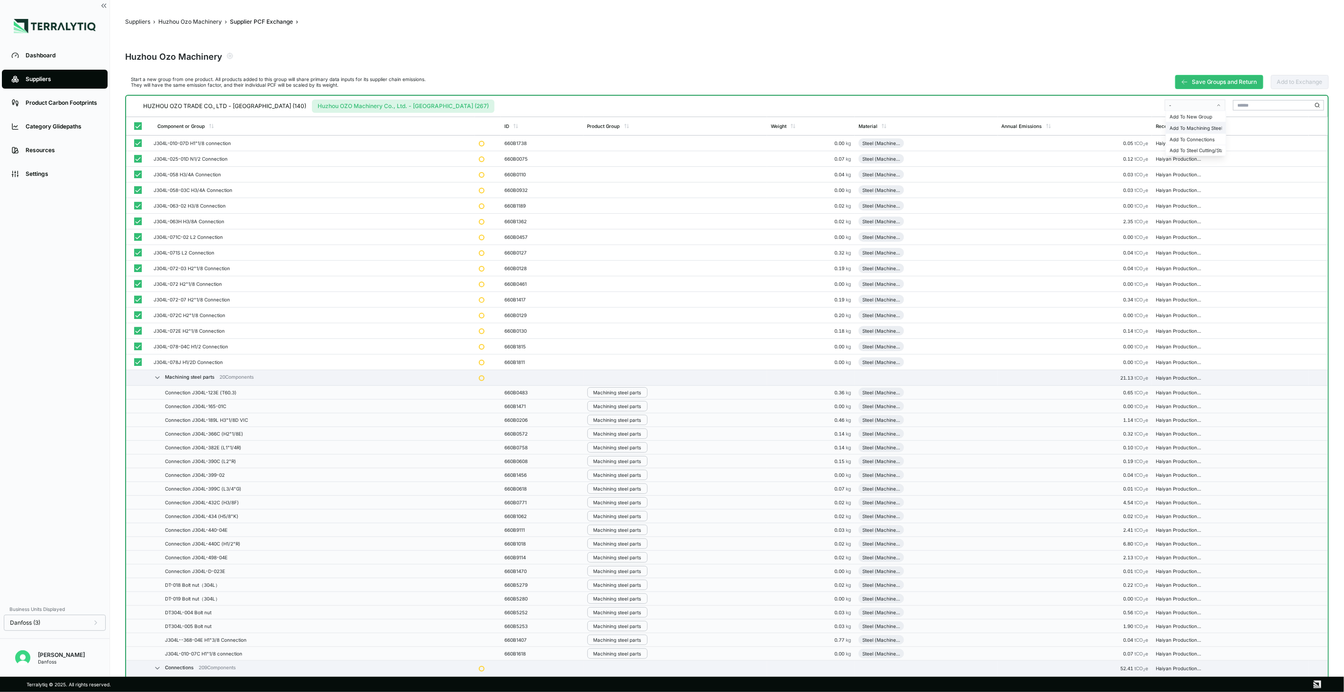
click at [1184, 124] on div "Add To Machining Steel Parts" at bounding box center [1196, 127] width 60 height 11
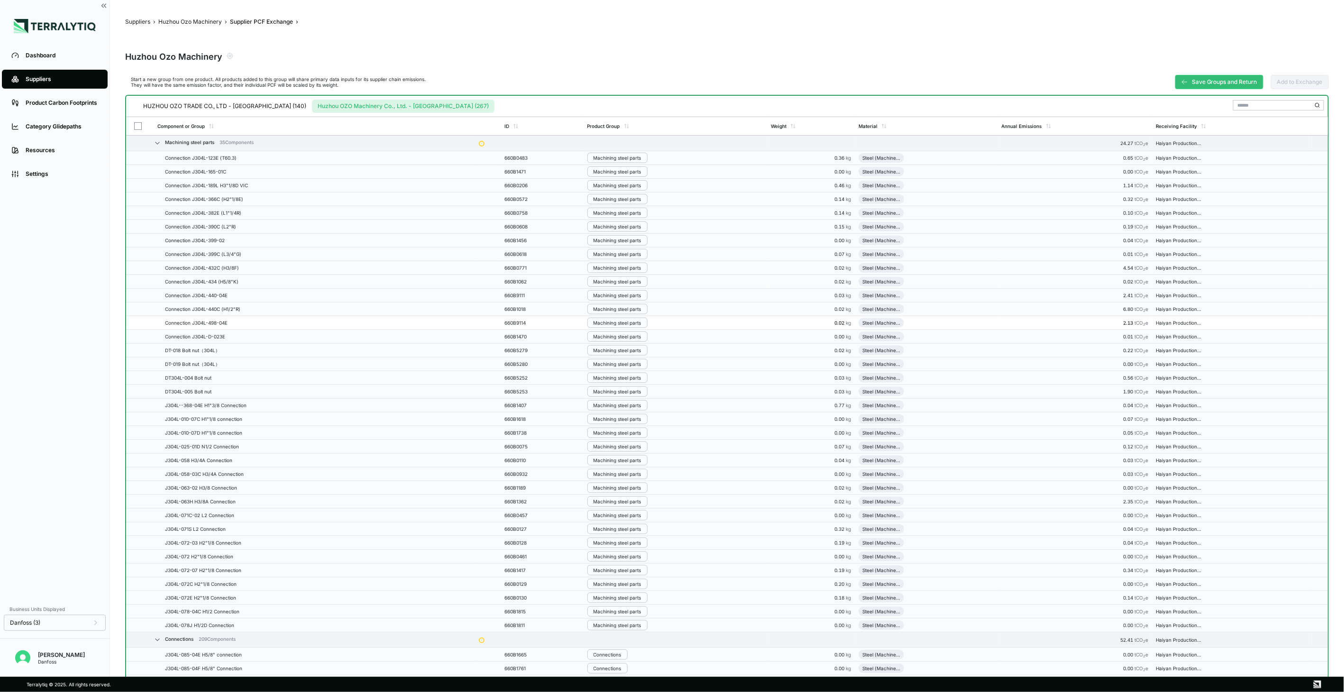
scroll to position [210, 0]
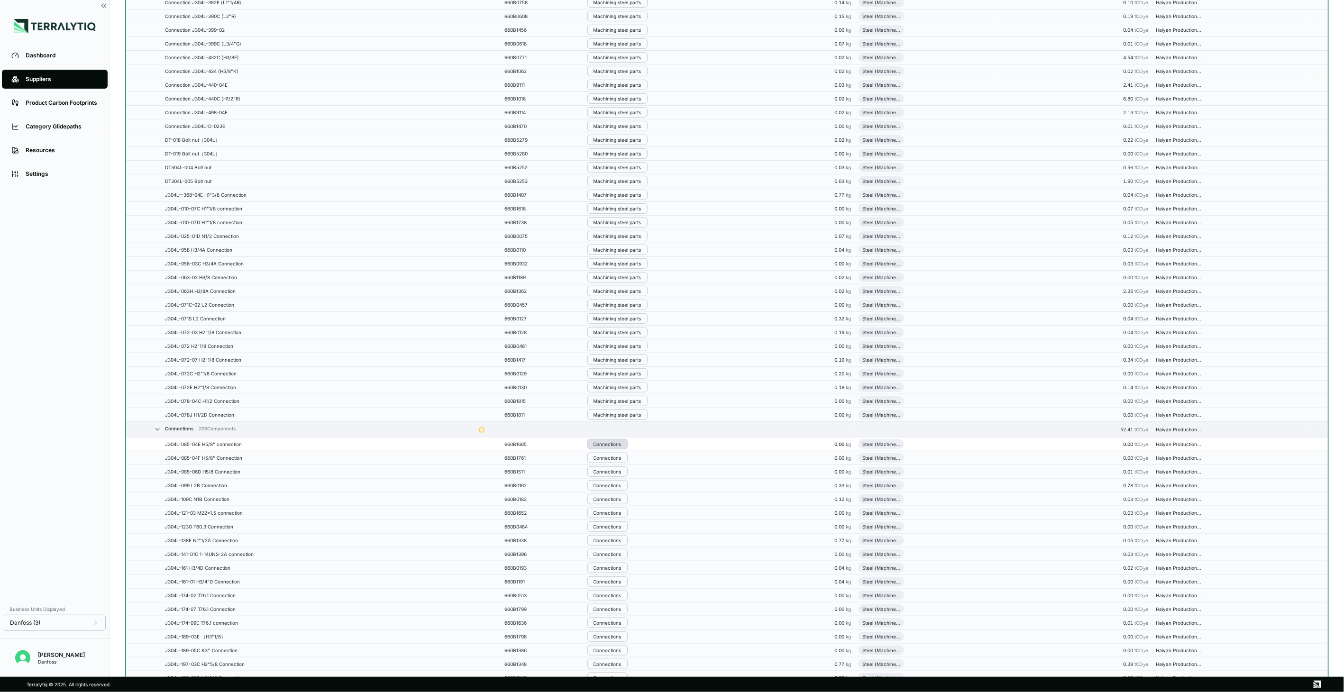
click at [599, 441] on button "Connections" at bounding box center [607, 444] width 40 height 10
click at [611, 456] on button "Remove from Group" at bounding box center [638, 461] width 90 height 16
click at [613, 441] on button "Connections" at bounding box center [607, 444] width 40 height 10
click at [622, 461] on button "Remove from Group" at bounding box center [638, 461] width 90 height 16
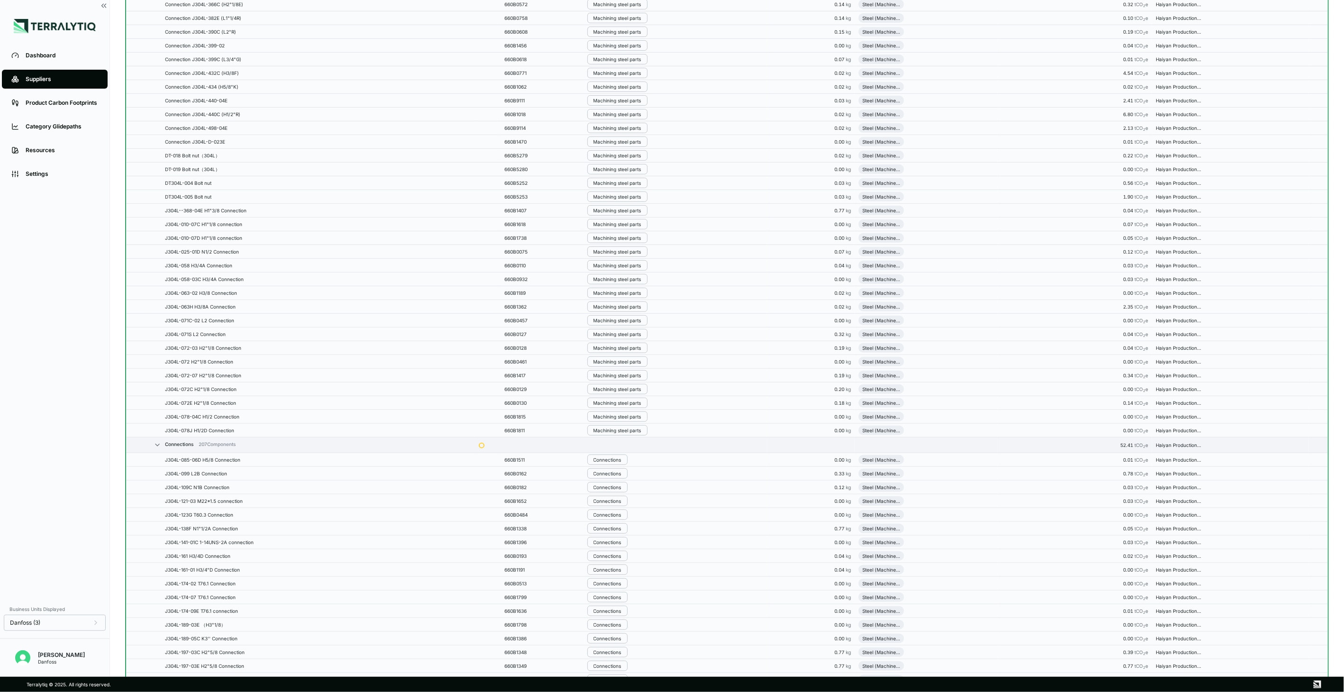
scroll to position [242, 0]
click at [614, 441] on button "Connections" at bounding box center [607, 443] width 40 height 10
click at [612, 462] on button "Remove from Group" at bounding box center [638, 461] width 90 height 16
click at [614, 446] on div "Connections" at bounding box center [607, 444] width 28 height 6
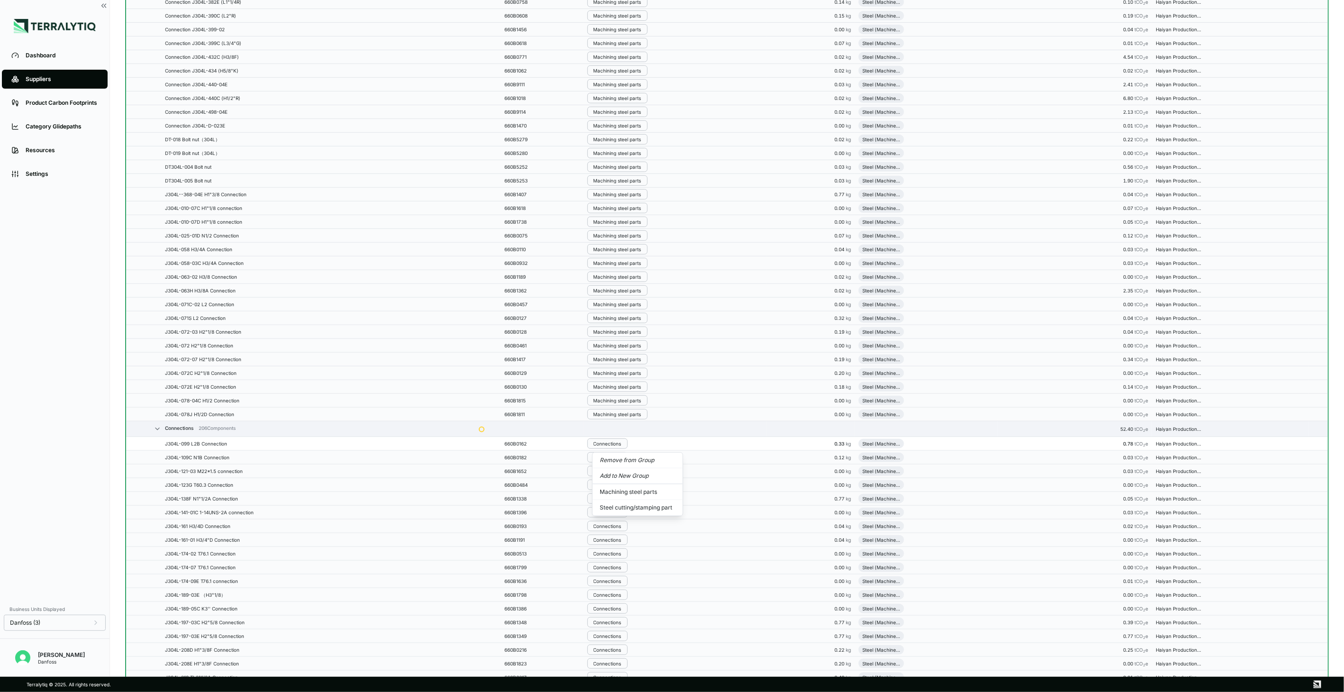
click at [615, 458] on button "Remove from Group" at bounding box center [638, 461] width 90 height 16
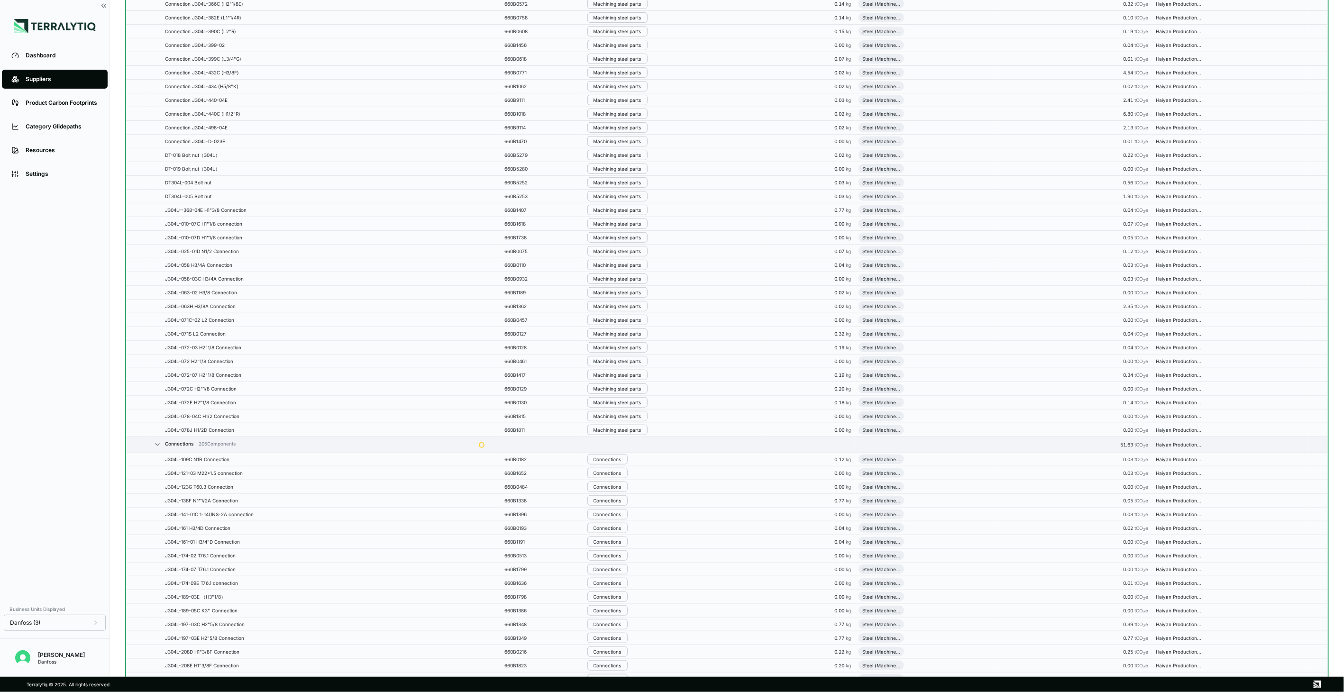
scroll to position [273, 0]
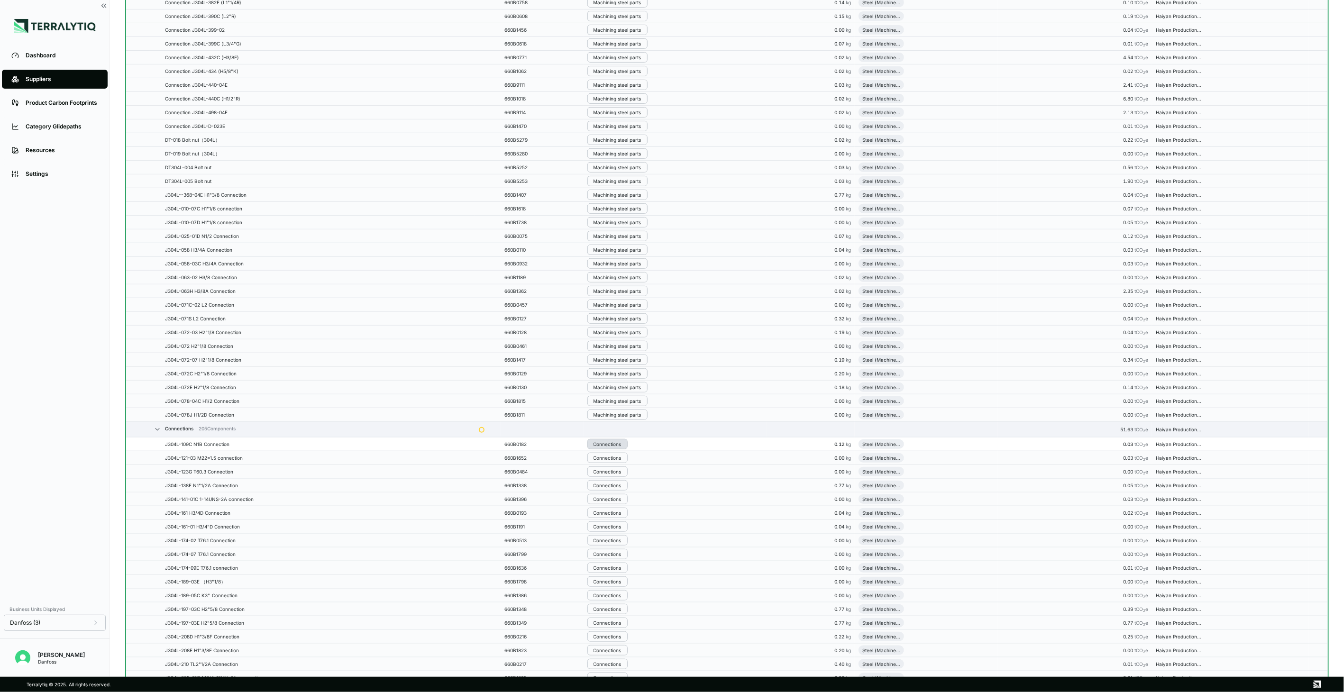
click at [621, 446] on div "Connections" at bounding box center [607, 444] width 28 height 6
click at [623, 463] on button "Remove from Group" at bounding box center [638, 461] width 90 height 16
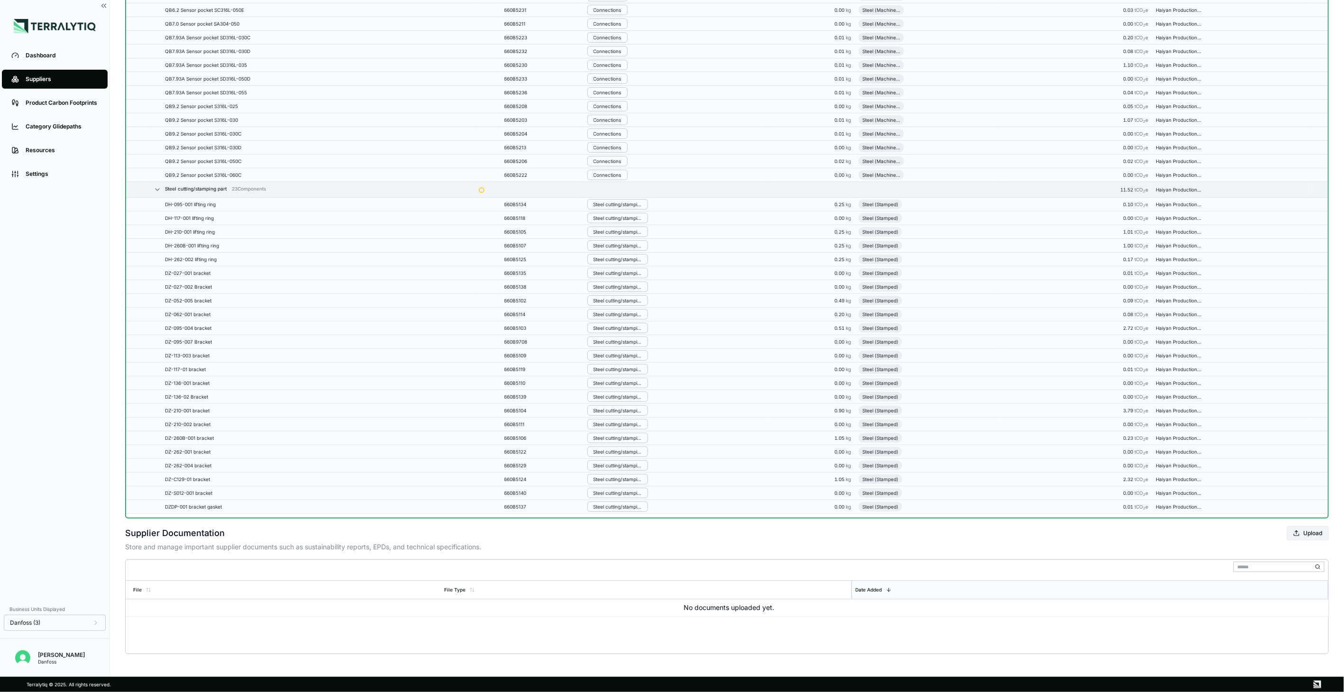
scroll to position [3147, 0]
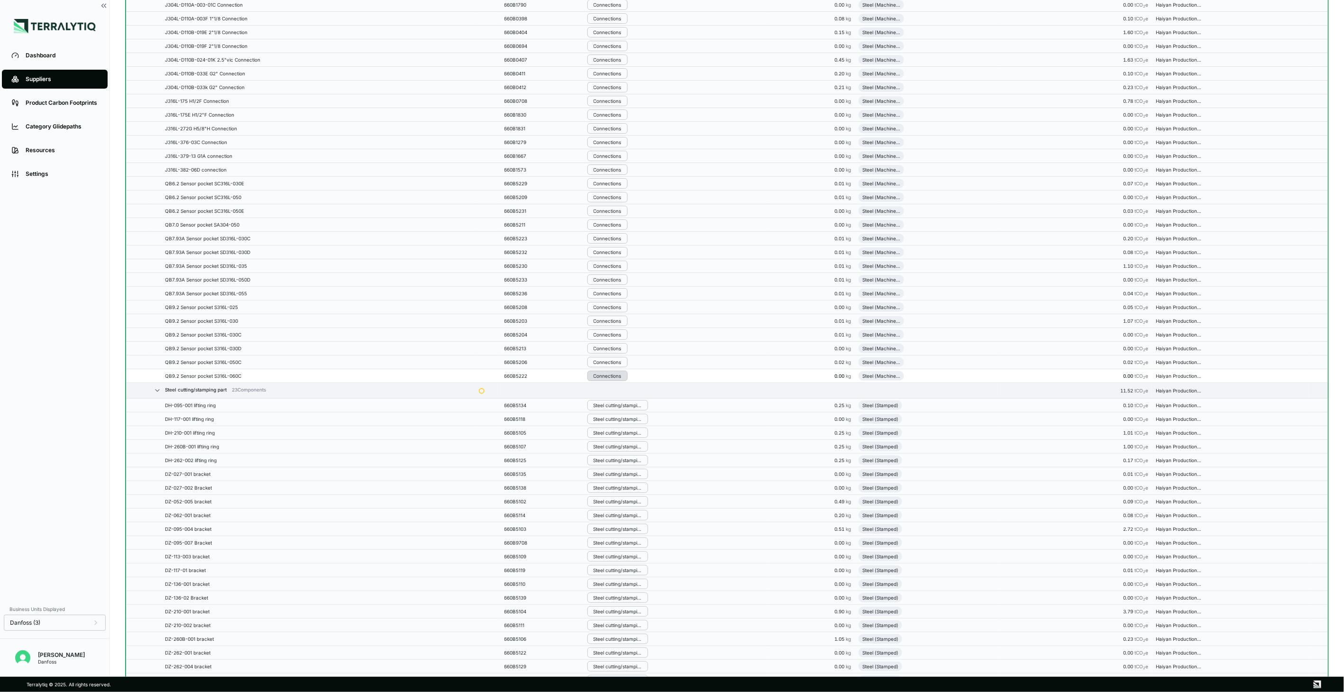
click at [613, 379] on div "Connections" at bounding box center [607, 376] width 28 height 6
click at [616, 401] on button "Remove from Group" at bounding box center [638, 401] width 90 height 16
click at [615, 365] on div "Connections" at bounding box center [607, 362] width 28 height 6
click at [619, 384] on button "Remove from Group" at bounding box center [638, 387] width 90 height 16
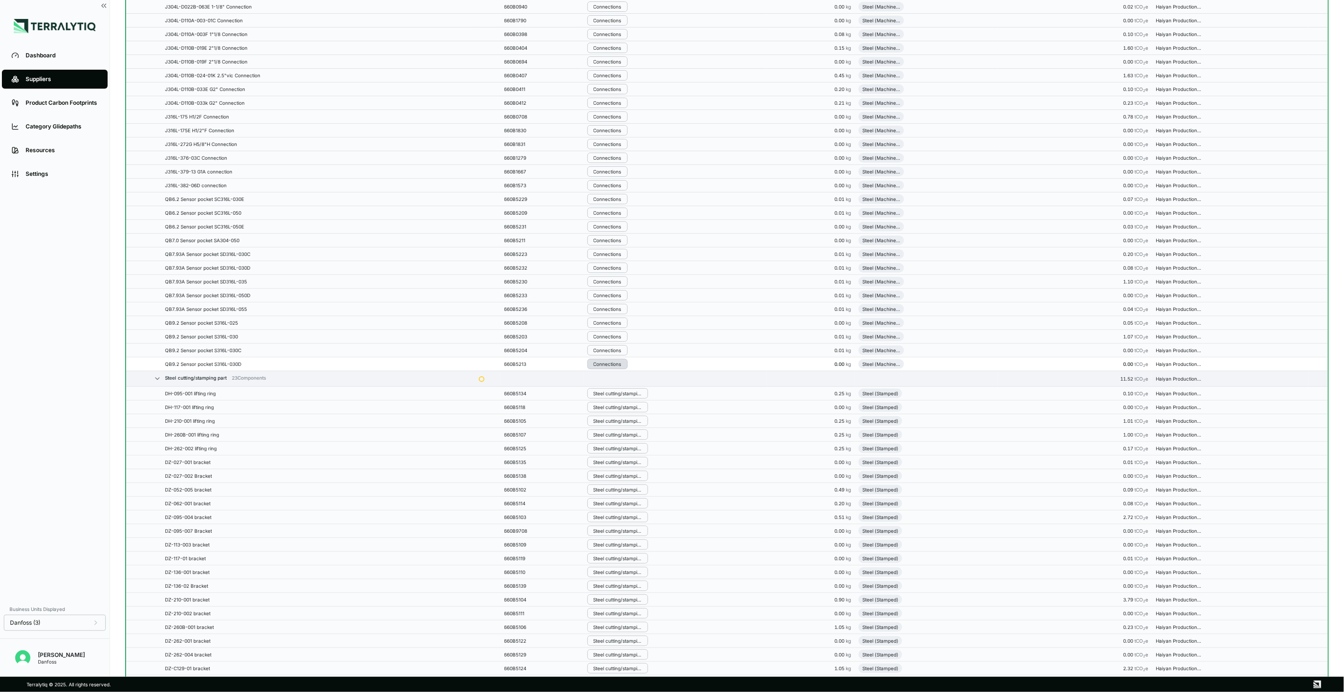
scroll to position [3179, 0]
click at [620, 351] on div "Connections" at bounding box center [607, 349] width 28 height 6
click at [623, 374] on button "Remove from Group" at bounding box center [638, 373] width 90 height 16
click at [620, 337] on div "Connections" at bounding box center [607, 334] width 28 height 6
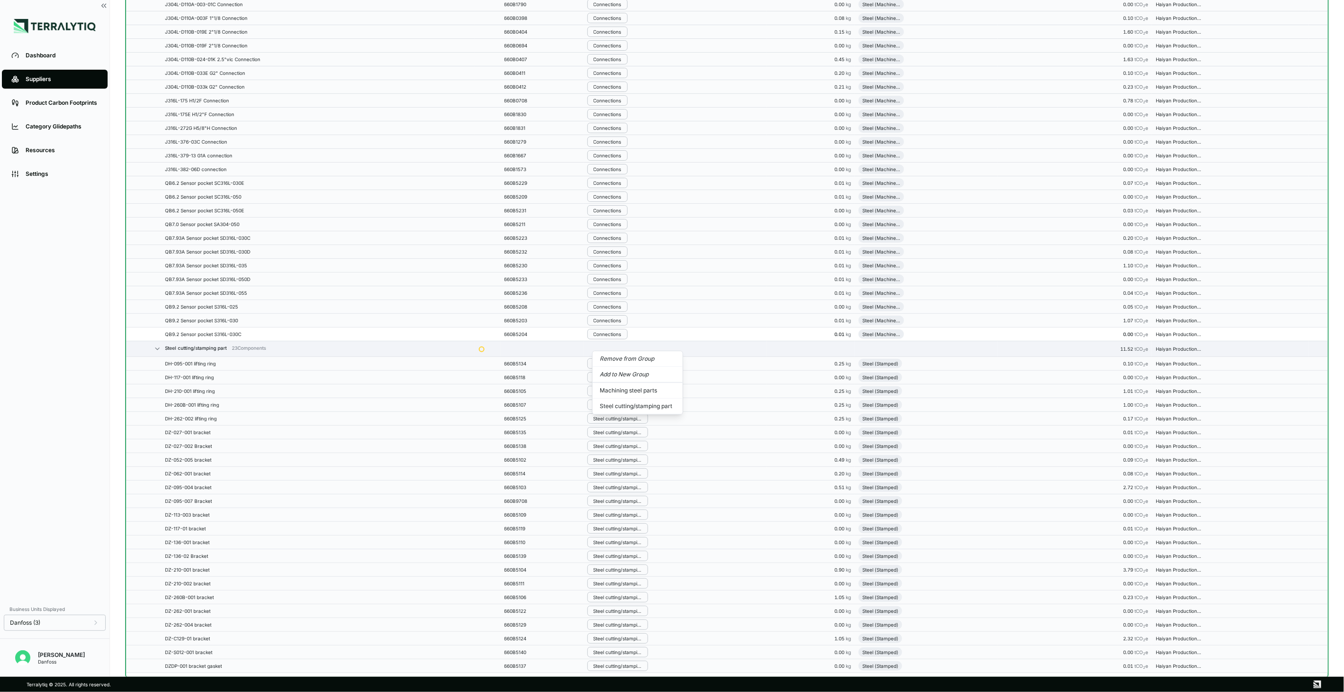
click at [620, 353] on button "Remove from Group" at bounding box center [638, 359] width 90 height 16
click at [621, 324] on div "Connections" at bounding box center [607, 321] width 28 height 6
click at [621, 345] on button "Remove from Group" at bounding box center [638, 346] width 90 height 16
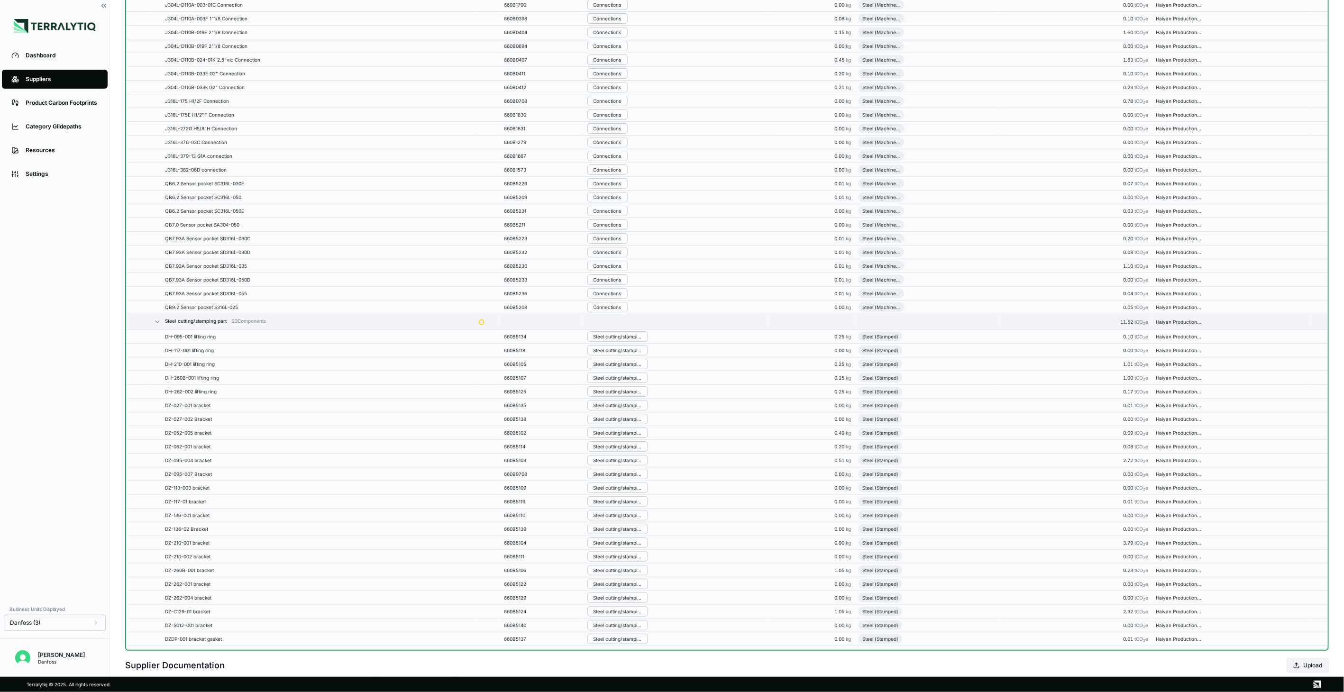
click at [619, 310] on div "Connections" at bounding box center [607, 307] width 28 height 6
click at [629, 332] on button "Remove from Group" at bounding box center [638, 332] width 90 height 16
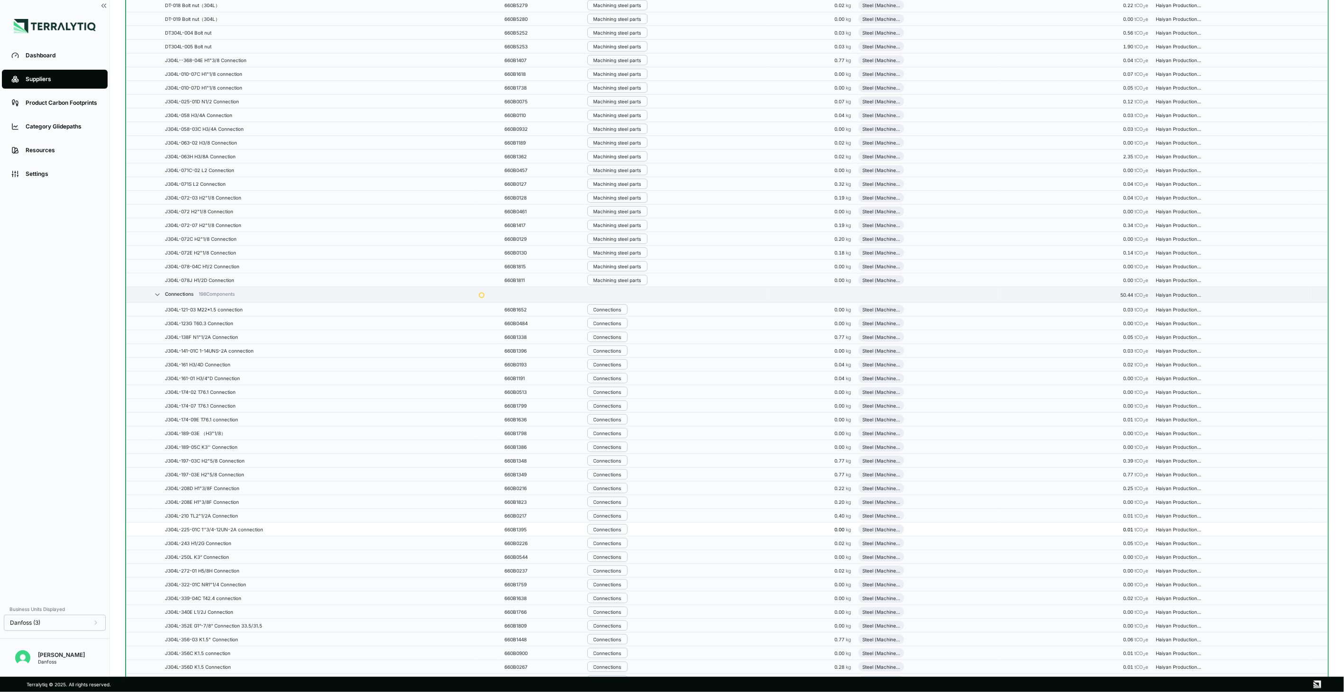
scroll to position [503, 0]
click at [621, 324] on div "Connections" at bounding box center [607, 324] width 28 height 6
click at [629, 337] on button "Remove from Group" at bounding box center [638, 341] width 90 height 16
click at [617, 326] on div "Connections" at bounding box center [607, 324] width 28 height 6
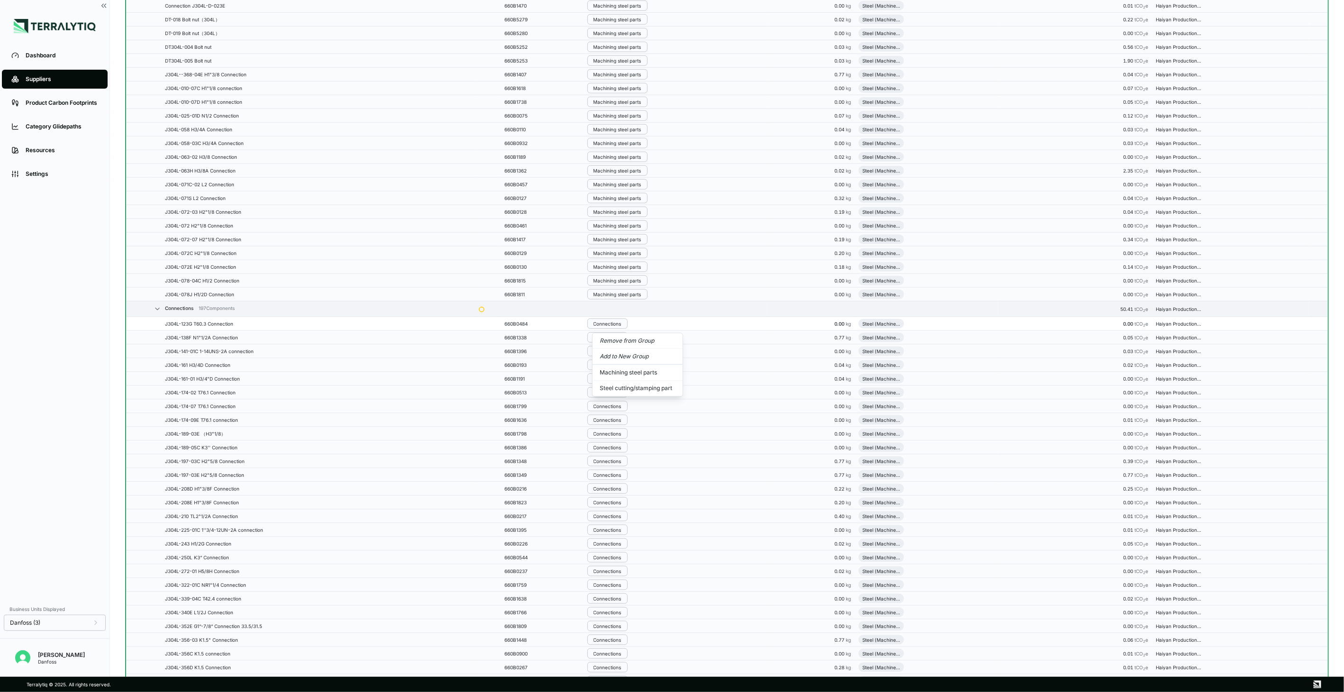
click at [617, 337] on button "Remove from Group" at bounding box center [638, 341] width 90 height 16
click at [621, 327] on div "Connections" at bounding box center [607, 324] width 28 height 6
click at [627, 340] on button "Remove from Group" at bounding box center [638, 341] width 90 height 16
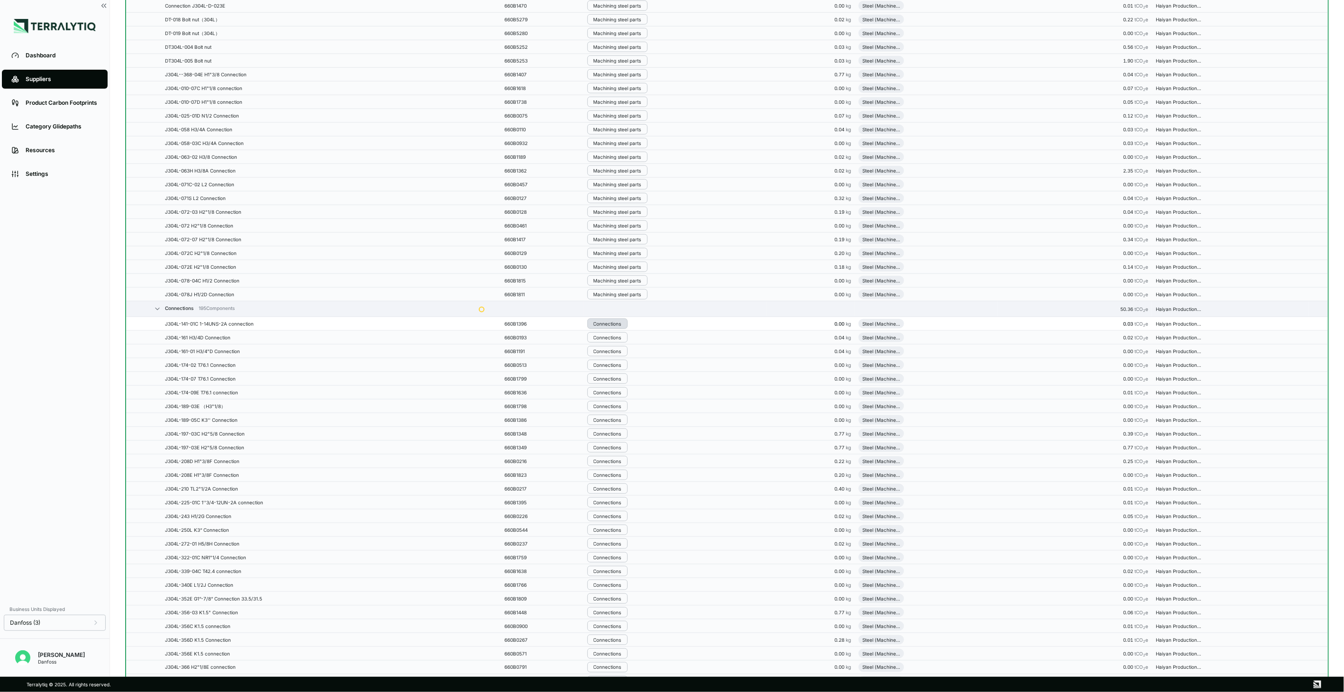
click at [621, 324] on div "Connections" at bounding box center [607, 324] width 28 height 6
click at [628, 340] on button "Remove from Group" at bounding box center [638, 341] width 90 height 16
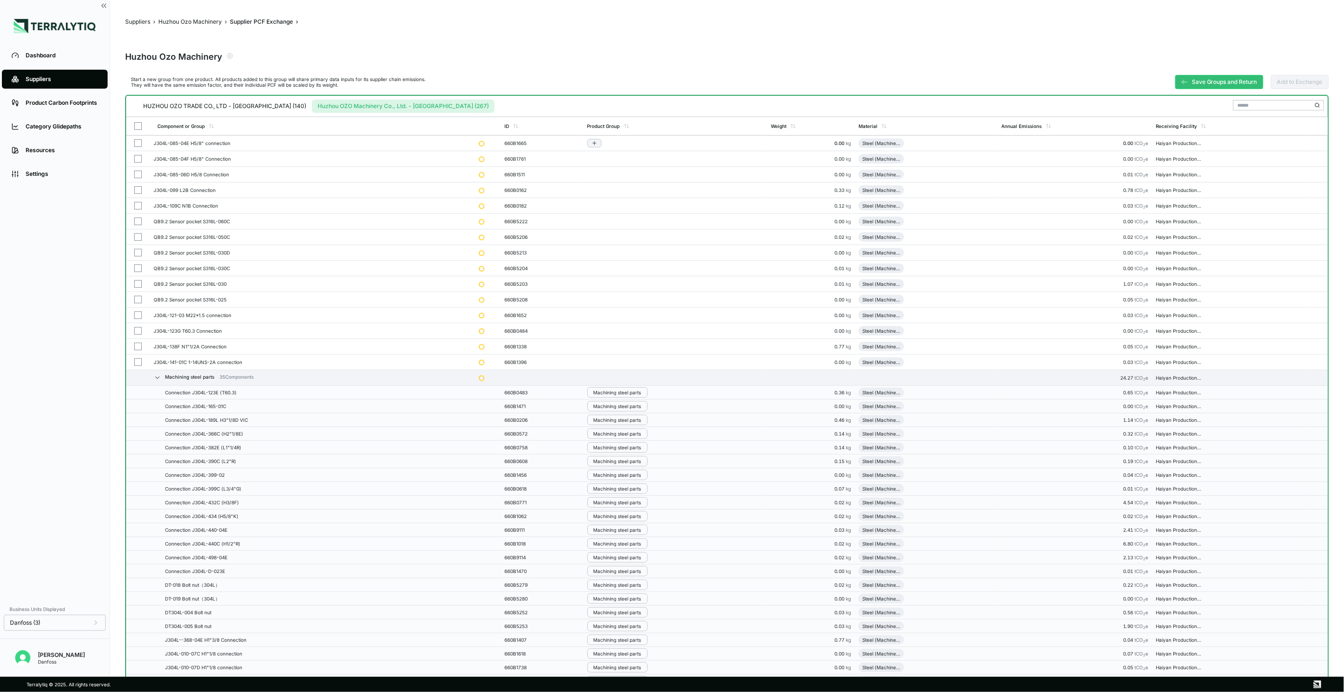
click at [137, 143] on button "button" at bounding box center [138, 143] width 8 height 8
click at [141, 159] on button "button" at bounding box center [138, 159] width 8 height 8
click at [138, 171] on button "button" at bounding box center [138, 175] width 8 height 8
click at [137, 188] on button "button" at bounding box center [138, 190] width 8 height 8
click at [137, 200] on td at bounding box center [138, 206] width 24 height 16
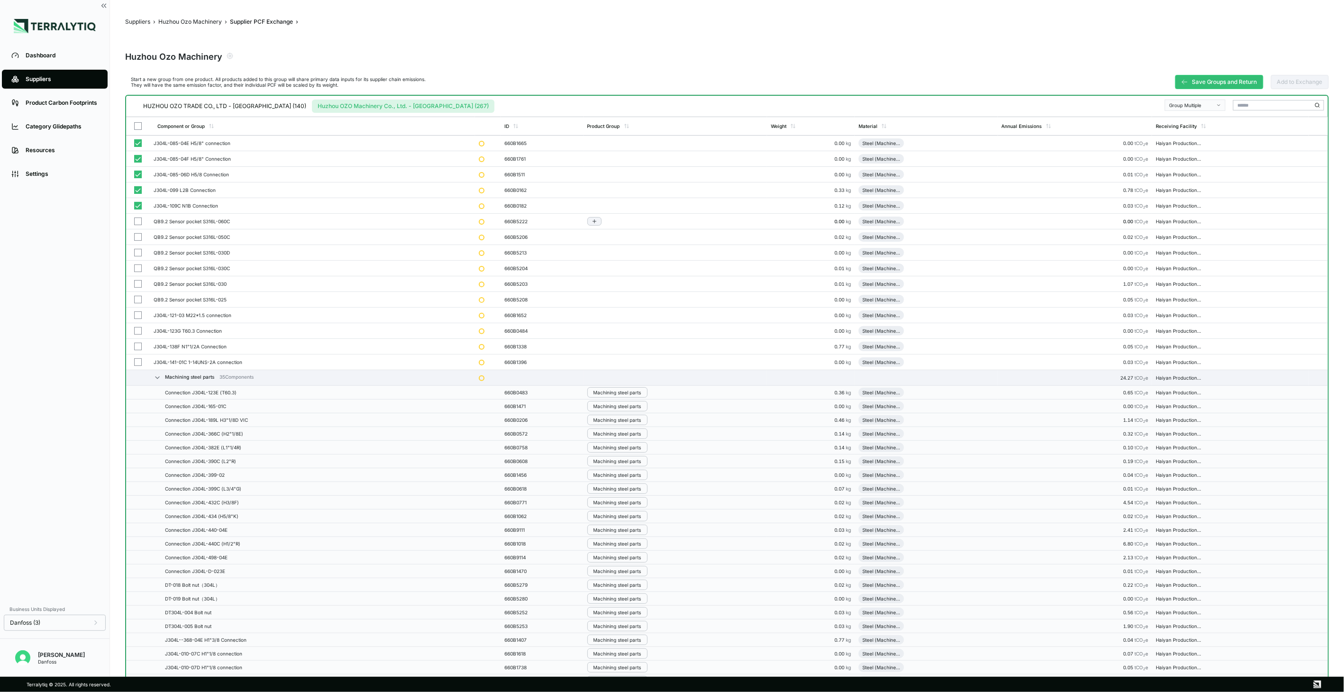
click at [138, 219] on button "button" at bounding box center [138, 222] width 8 height 8
click at [138, 238] on button "button" at bounding box center [138, 237] width 8 height 8
click at [140, 251] on button "button" at bounding box center [138, 253] width 8 height 8
click at [141, 266] on button "button" at bounding box center [138, 269] width 8 height 8
click at [139, 283] on button "button" at bounding box center [138, 284] width 8 height 8
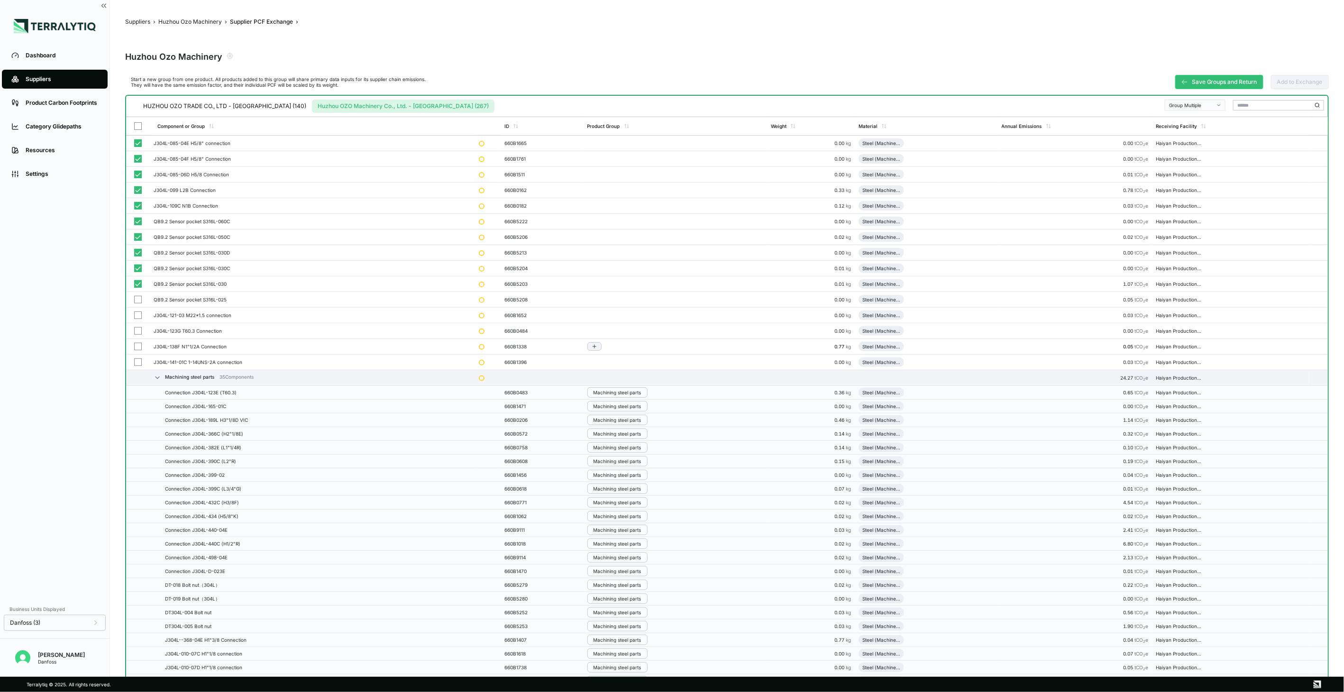
drag, startPoint x: 140, startPoint y: 299, endPoint x: 135, endPoint y: 348, distance: 50.1
click at [140, 299] on button "button" at bounding box center [138, 300] width 8 height 8
click at [140, 314] on button "button" at bounding box center [138, 315] width 8 height 8
click at [137, 329] on button "button" at bounding box center [138, 331] width 8 height 8
click at [135, 348] on button "button" at bounding box center [138, 347] width 8 height 8
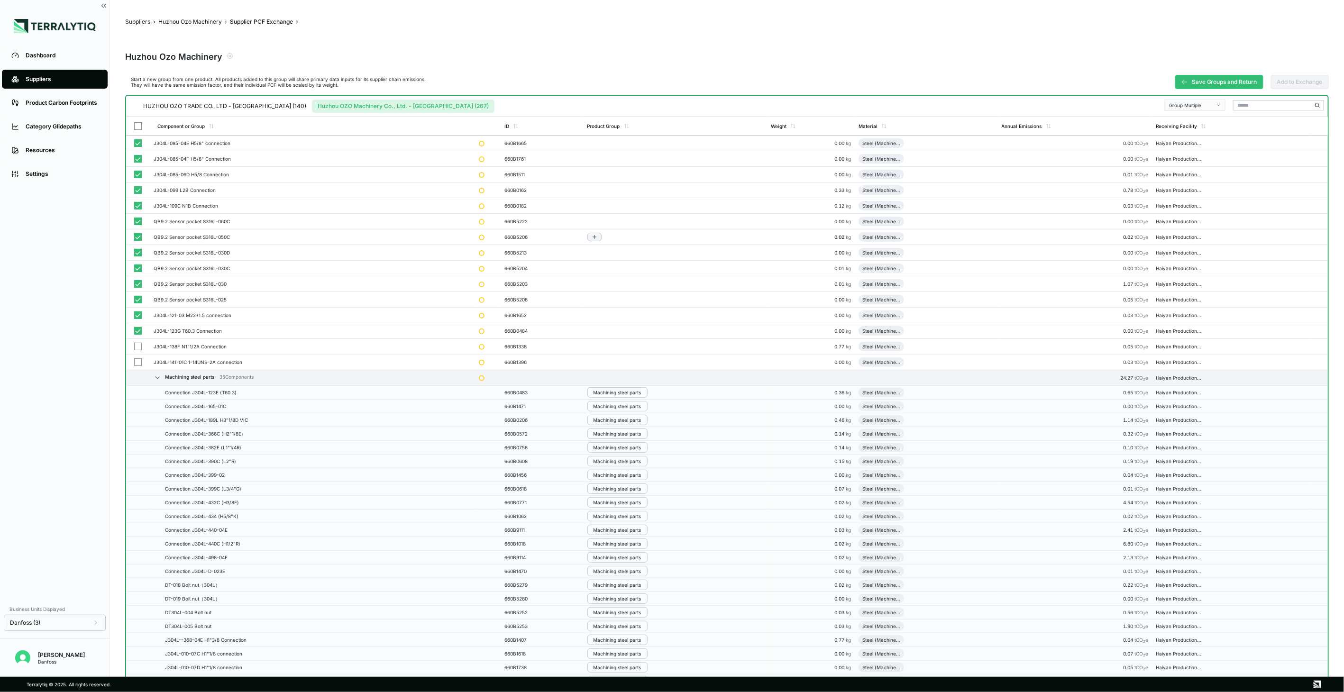
click at [136, 358] on button "button" at bounding box center [138, 362] width 8 height 8
click at [1207, 105] on div "Group Multiple" at bounding box center [1192, 105] width 46 height 6
click at [1205, 124] on div "Add To Machining Steel Parts" at bounding box center [1196, 127] width 60 height 11
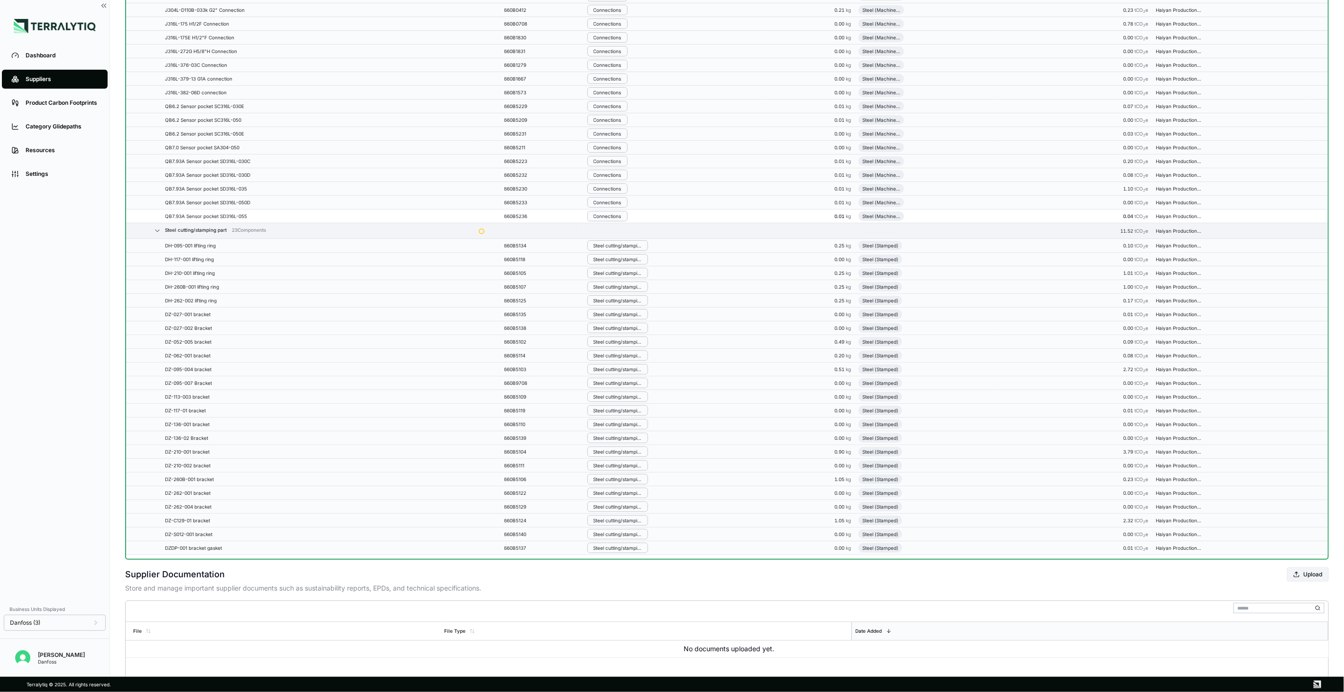
scroll to position [3318, 0]
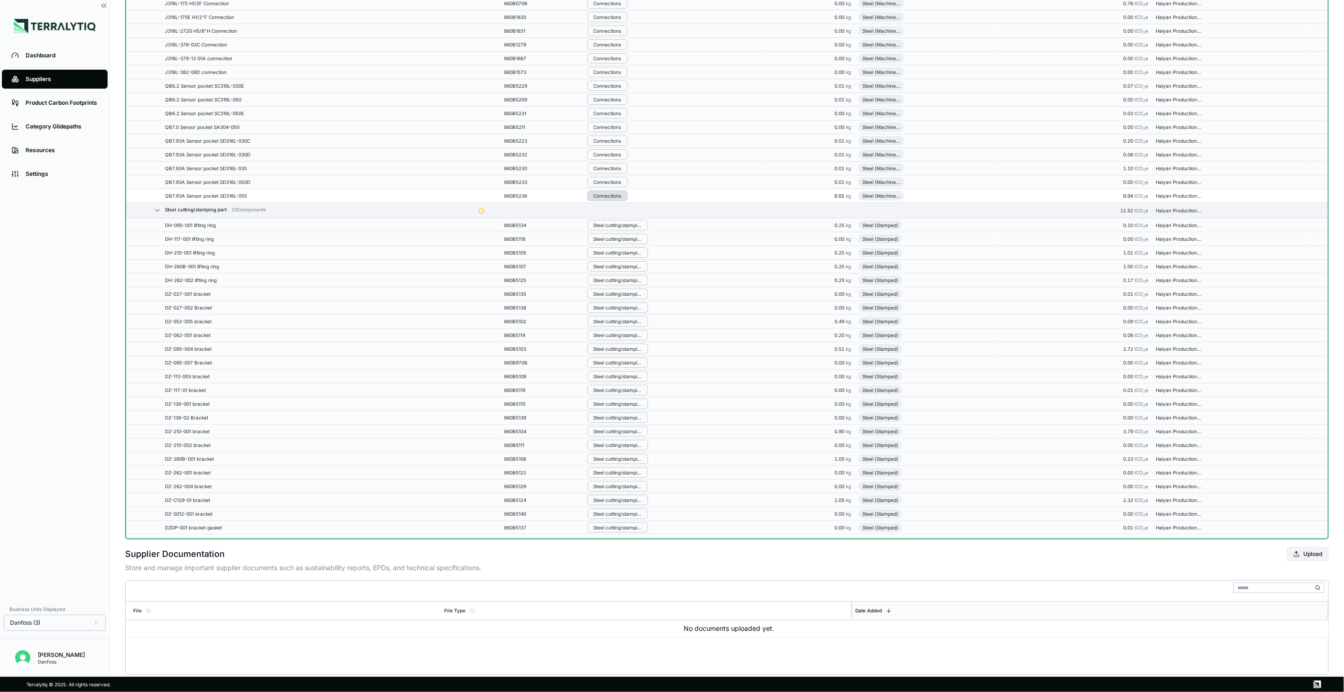
click at [611, 199] on div "Connections" at bounding box center [607, 196] width 28 height 6
click at [615, 216] on button "Remove from Group" at bounding box center [638, 221] width 90 height 16
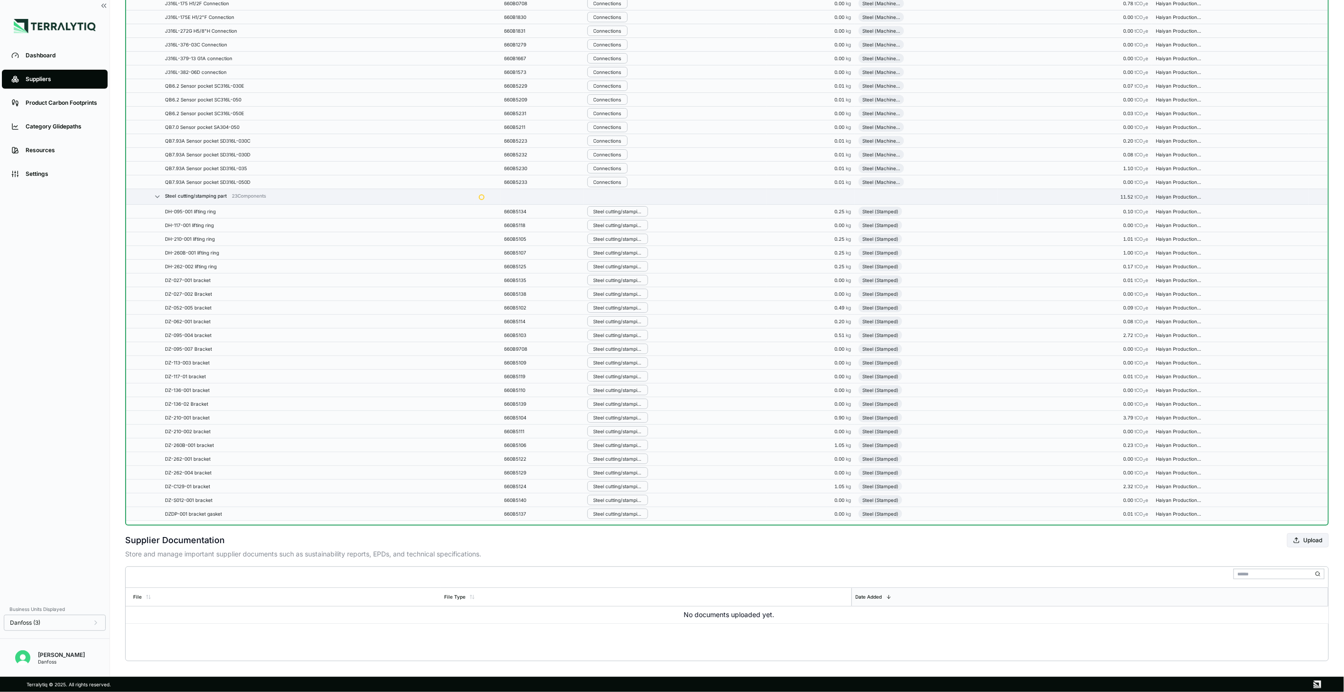
click at [614, 185] on div "Connections" at bounding box center [607, 182] width 28 height 6
click at [614, 205] on button "Remove from Group" at bounding box center [638, 207] width 90 height 16
click at [615, 175] on div "Connections" at bounding box center [607, 175] width 28 height 6
click at [622, 192] on button "Remove from Group" at bounding box center [638, 193] width 90 height 16
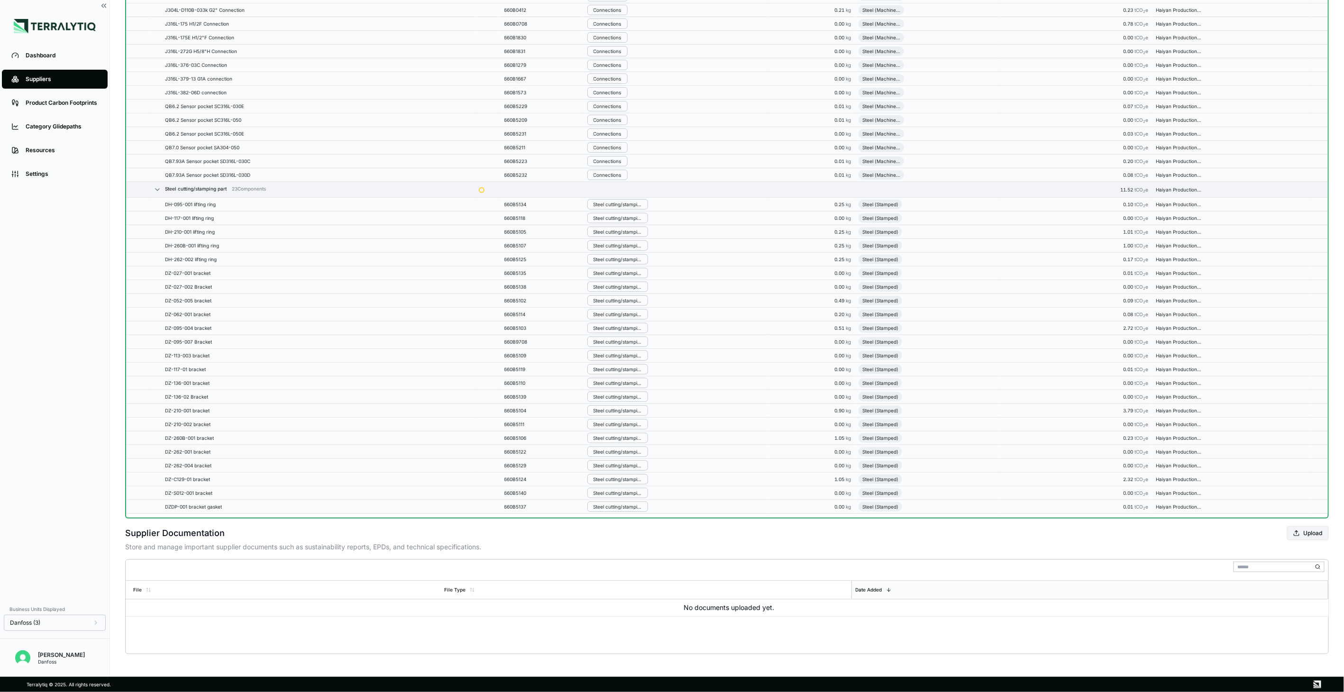
scroll to position [3354, 0]
click at [620, 172] on div "Connections" at bounding box center [607, 175] width 28 height 6
click at [622, 190] on button "Remove from Group" at bounding box center [638, 190] width 90 height 16
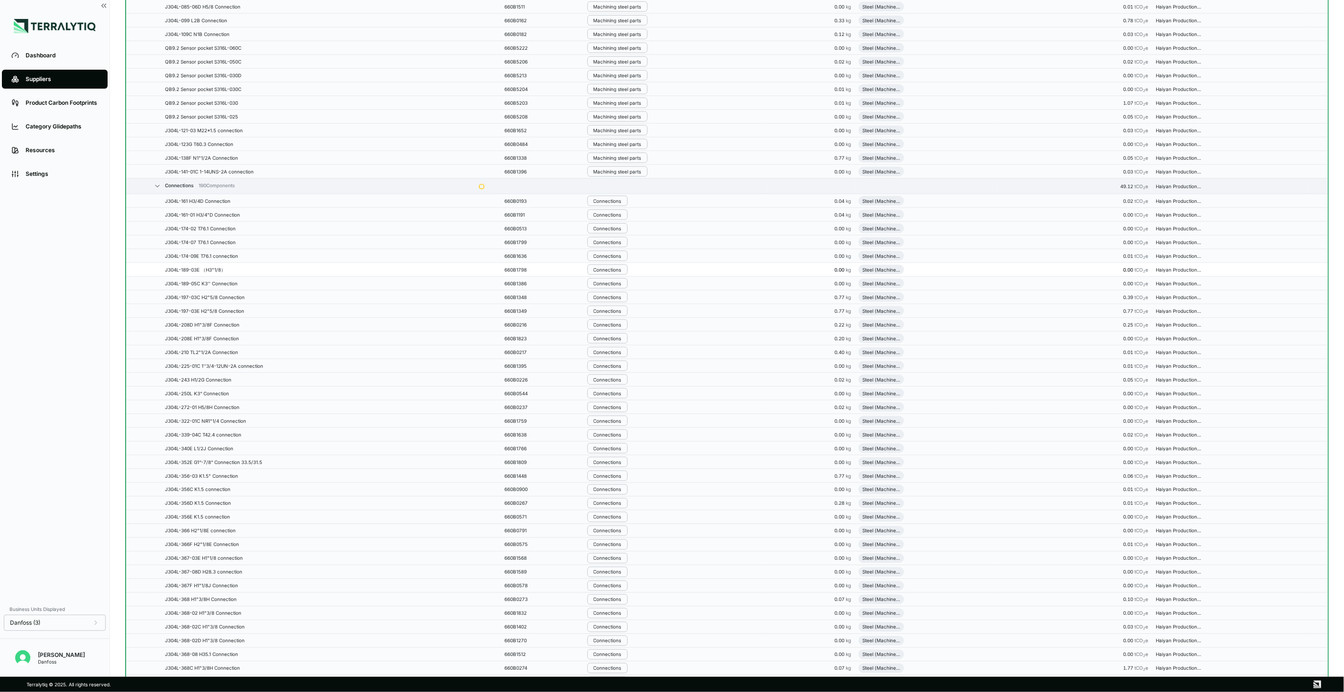
scroll to position [617, 0]
click at [621, 306] on div "Connections" at bounding box center [607, 306] width 28 height 6
click at [631, 320] on button "Remove from Group" at bounding box center [638, 324] width 90 height 16
click at [621, 320] on div "Connections" at bounding box center [607, 321] width 28 height 6
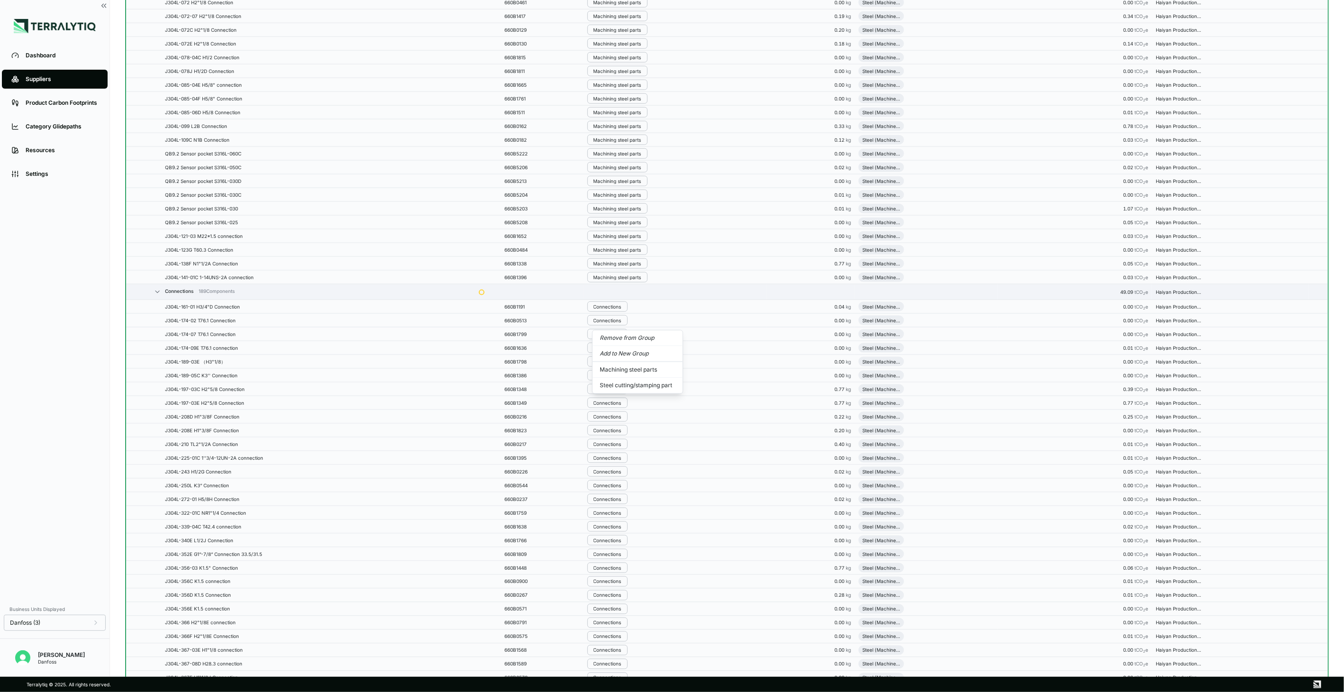
click at [628, 332] on button "Remove from Group" at bounding box center [638, 338] width 90 height 16
click at [615, 310] on div "Connections" at bounding box center [607, 307] width 28 height 6
click at [622, 330] on button "Remove from Group" at bounding box center [638, 324] width 90 height 16
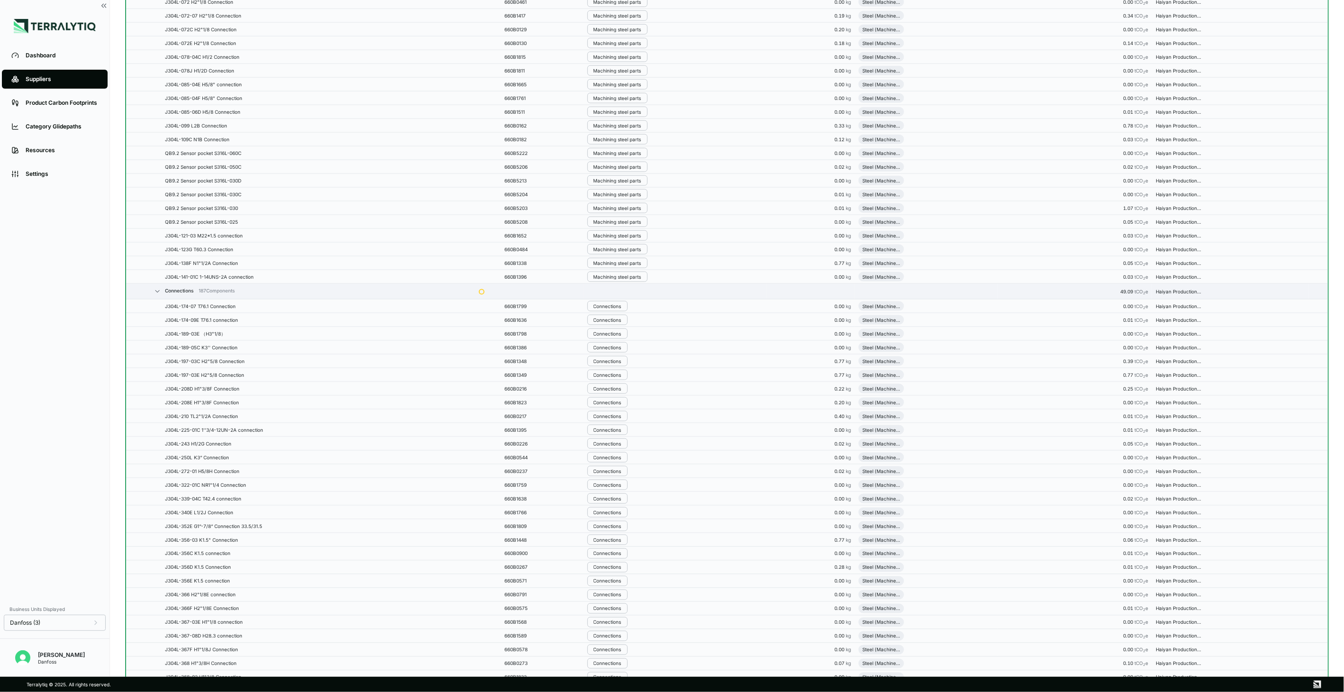
click at [612, 306] on div "Connections" at bounding box center [607, 306] width 28 height 6
click at [626, 325] on button "Remove from Group" at bounding box center [638, 324] width 90 height 16
click at [617, 310] on button "Connections" at bounding box center [607, 306] width 40 height 10
click at [631, 327] on button "Remove from Group" at bounding box center [638, 324] width 90 height 16
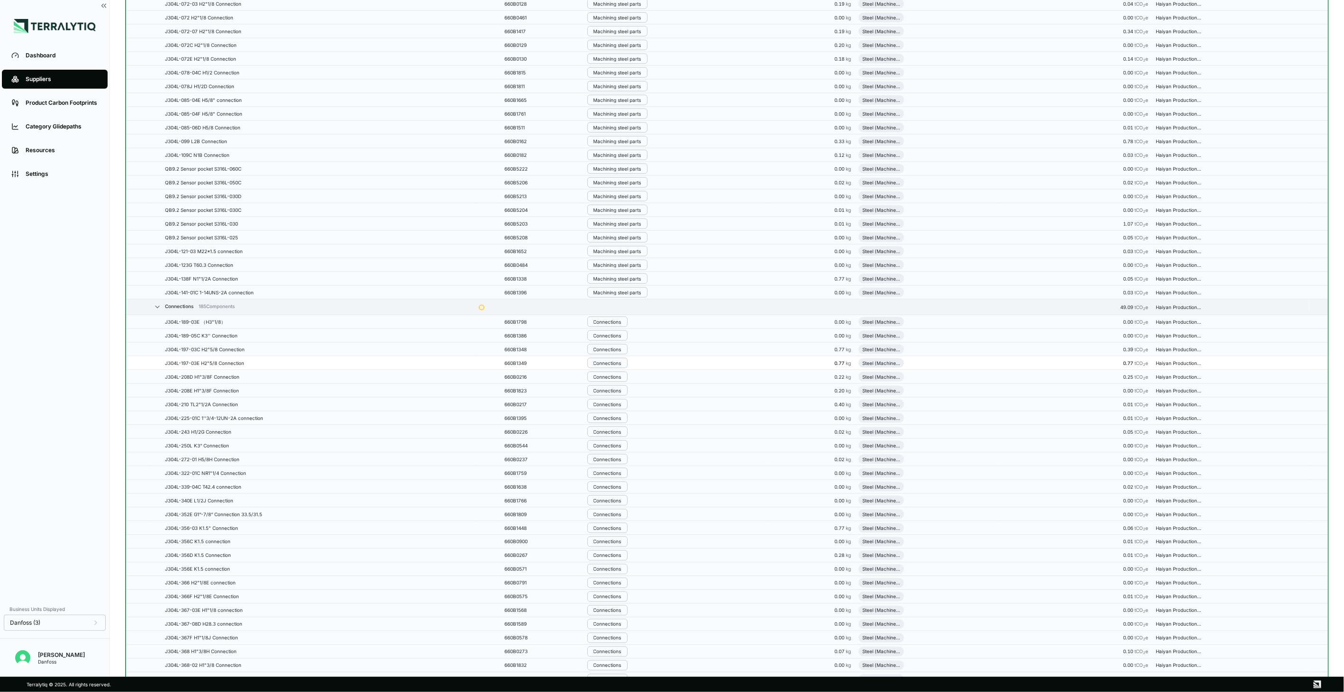
scroll to position [695, 0]
click at [612, 308] on div "Connections" at bounding box center [607, 307] width 28 height 6
click at [614, 321] on button "Remove from Group" at bounding box center [638, 324] width 90 height 16
click at [613, 309] on div "Connections" at bounding box center [607, 306] width 28 height 6
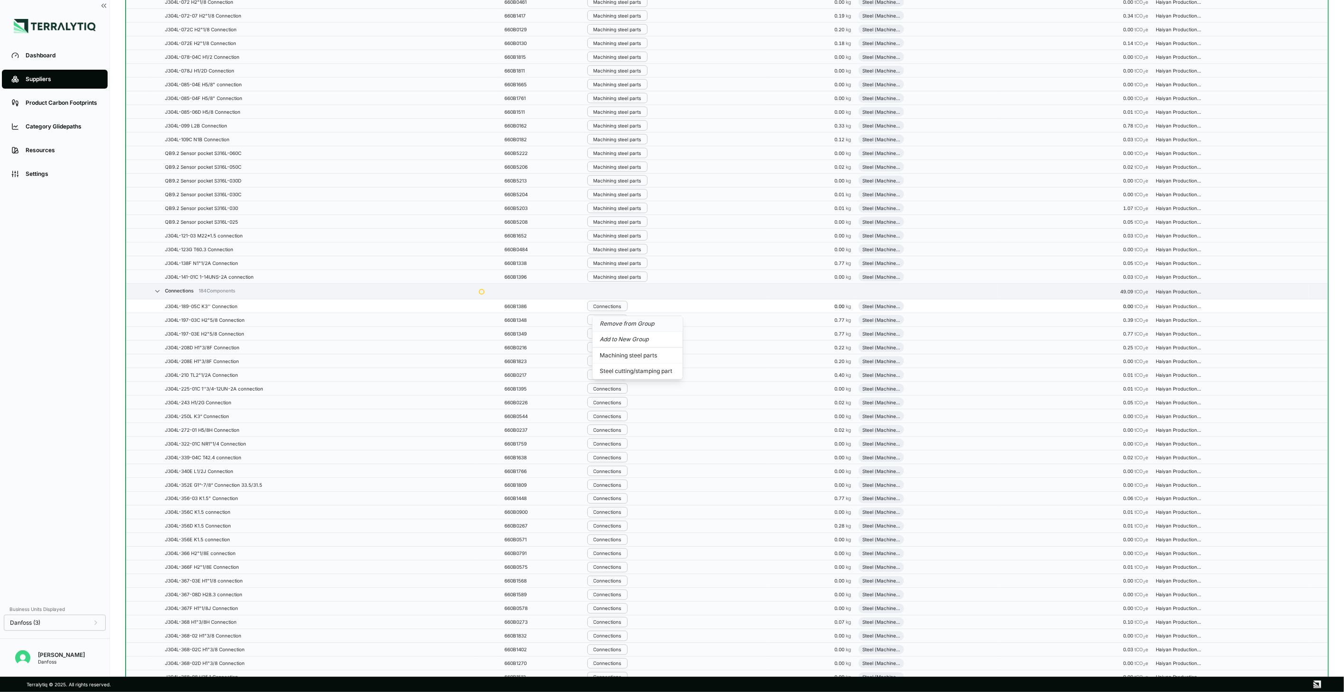
click at [613, 321] on button "Remove from Group" at bounding box center [638, 324] width 90 height 16
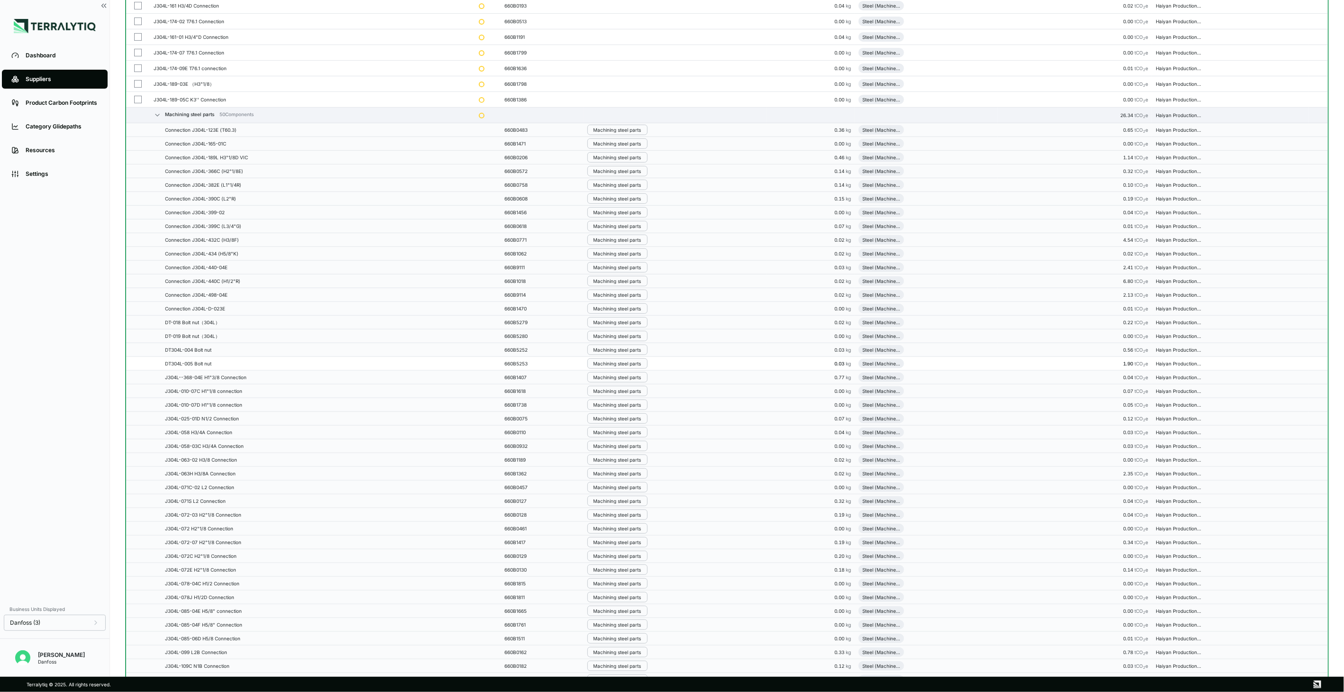
scroll to position [0, 0]
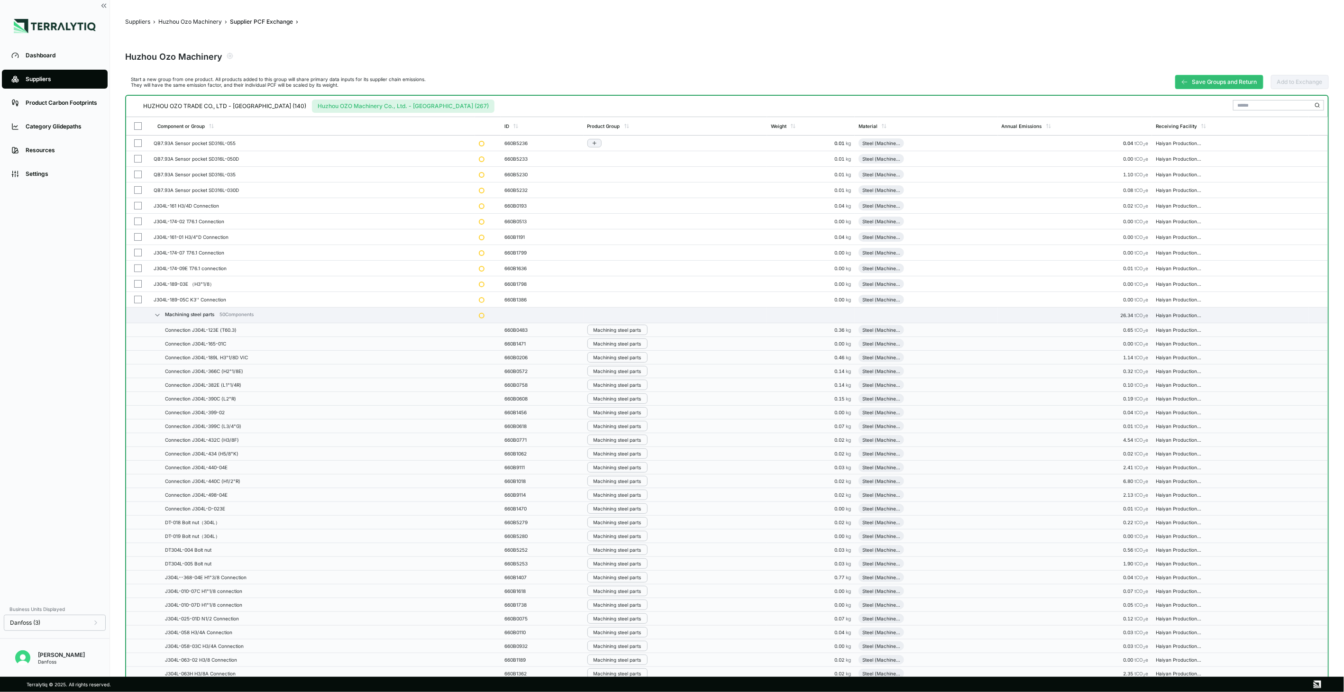
click at [138, 142] on button "button" at bounding box center [138, 143] width 8 height 8
click at [135, 159] on button "button" at bounding box center [138, 159] width 8 height 8
click at [136, 171] on button "button" at bounding box center [138, 175] width 8 height 8
click at [137, 192] on button "button" at bounding box center [138, 190] width 8 height 8
click at [137, 205] on button "button" at bounding box center [138, 206] width 8 height 8
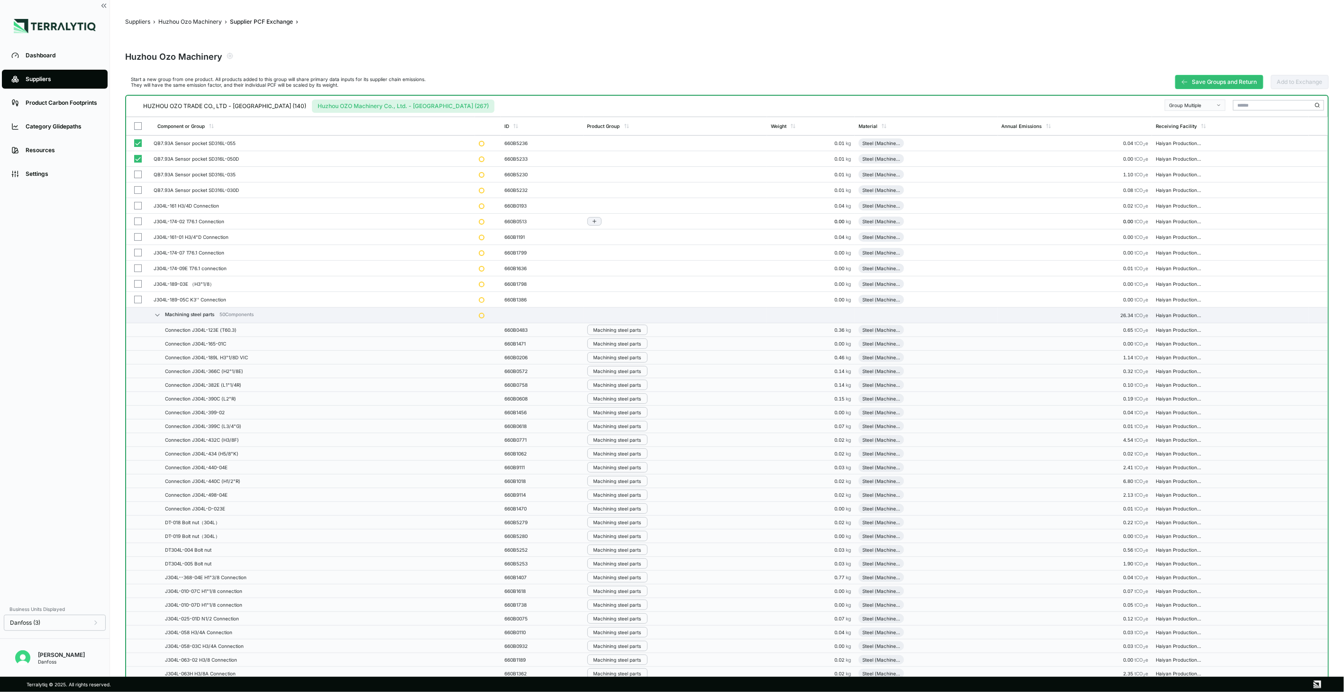
click at [137, 224] on button "button" at bounding box center [138, 222] width 8 height 8
click at [136, 238] on button "button" at bounding box center [138, 237] width 8 height 8
click at [136, 250] on button "button" at bounding box center [138, 253] width 8 height 8
click at [137, 267] on button "button" at bounding box center [138, 269] width 8 height 8
click at [137, 284] on button "button" at bounding box center [138, 284] width 8 height 8
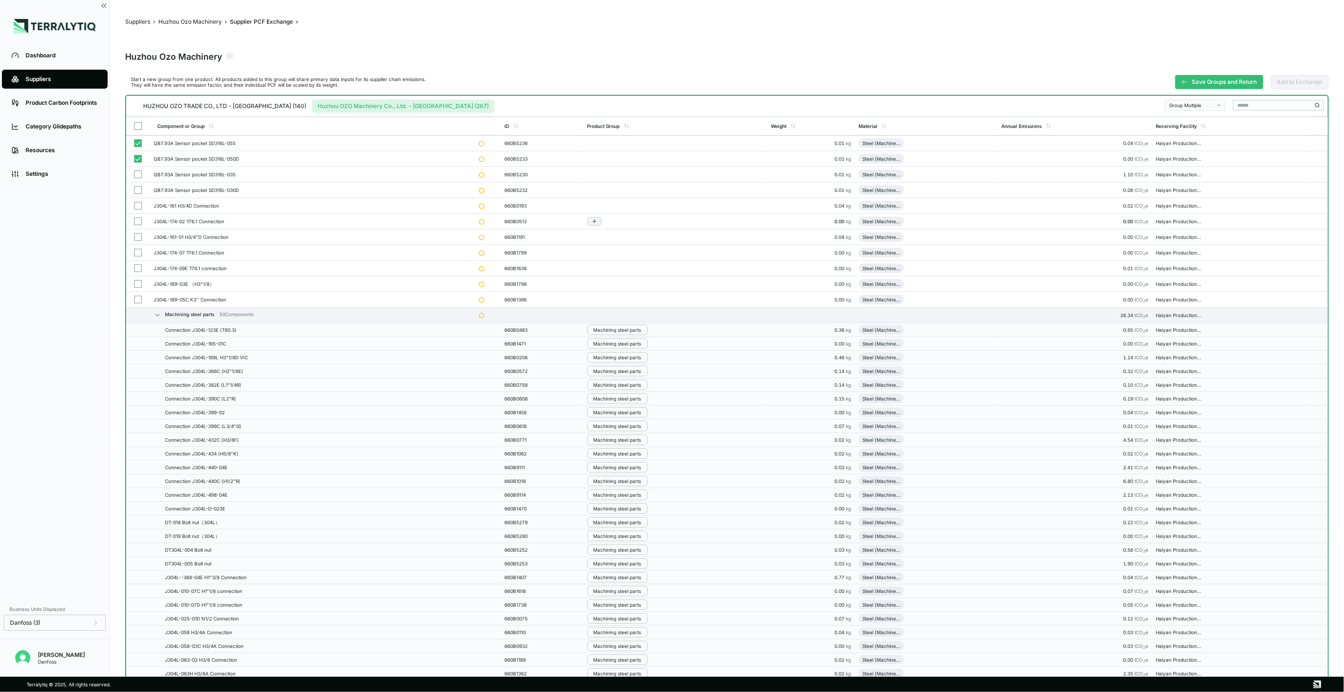
click at [137, 304] on td at bounding box center [138, 300] width 24 height 16
click at [1201, 107] on div "Group Multiple" at bounding box center [1192, 105] width 46 height 6
click at [1201, 126] on div "Add To Machining Steel Parts" at bounding box center [1196, 128] width 52 height 6
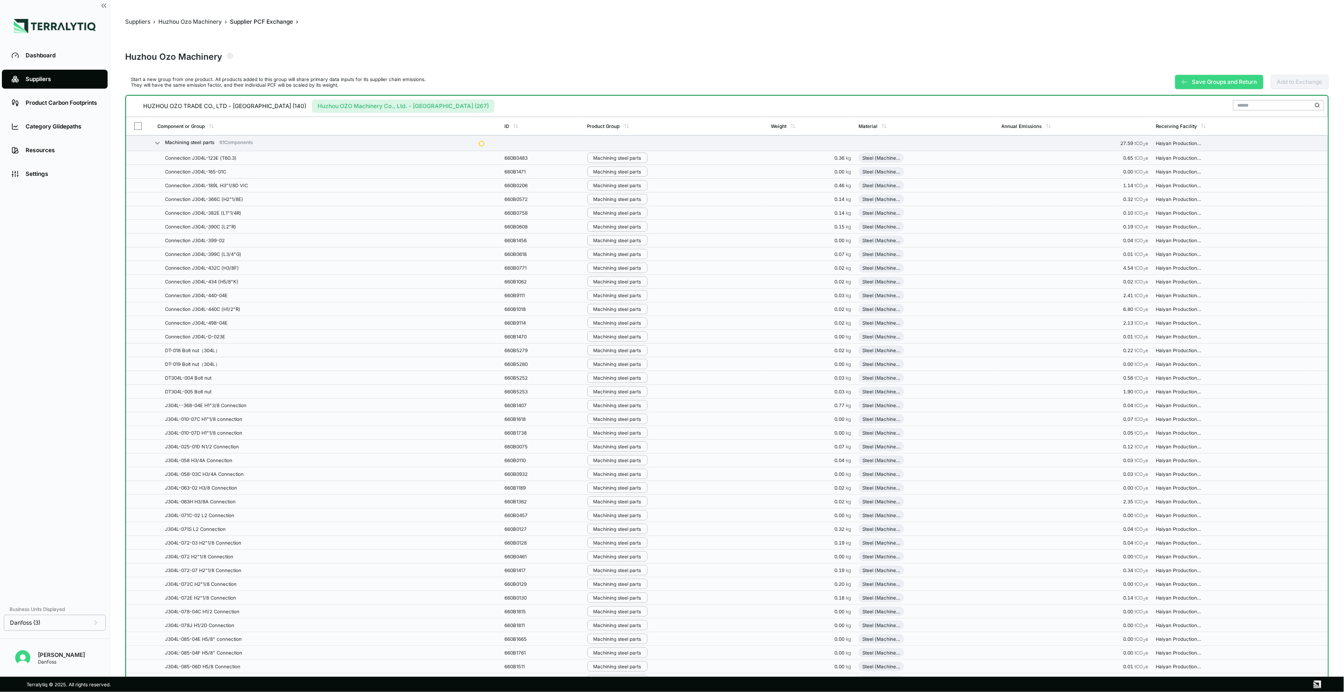
click at [1225, 76] on button "Save Groups and Return" at bounding box center [1219, 82] width 88 height 14
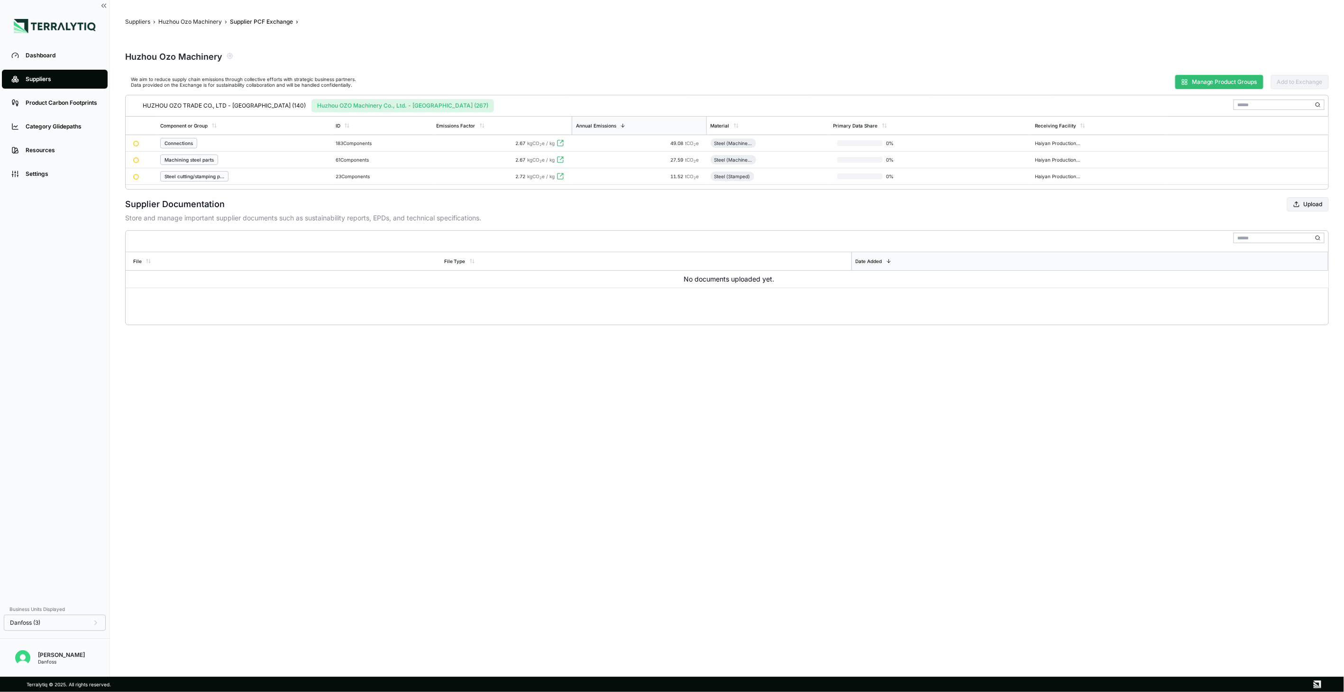
click at [1182, 88] on button "Manage Product Groups" at bounding box center [1219, 82] width 88 height 14
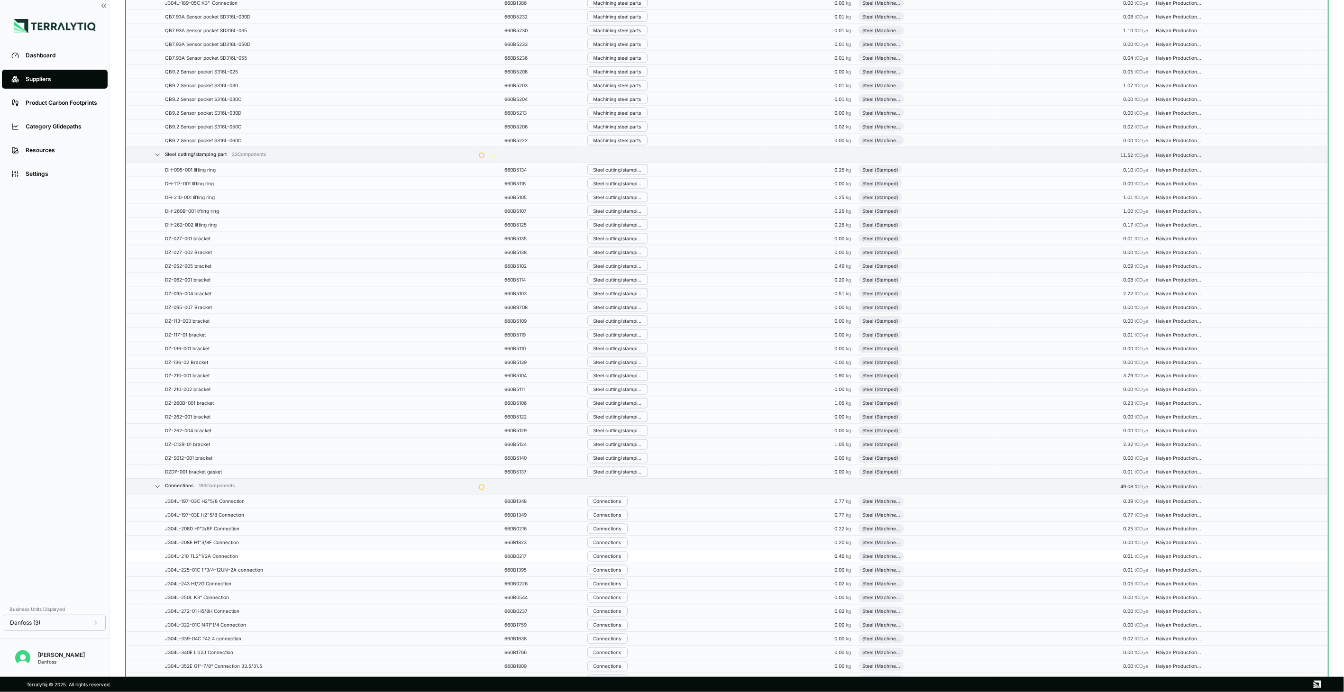
scroll to position [1001, 0]
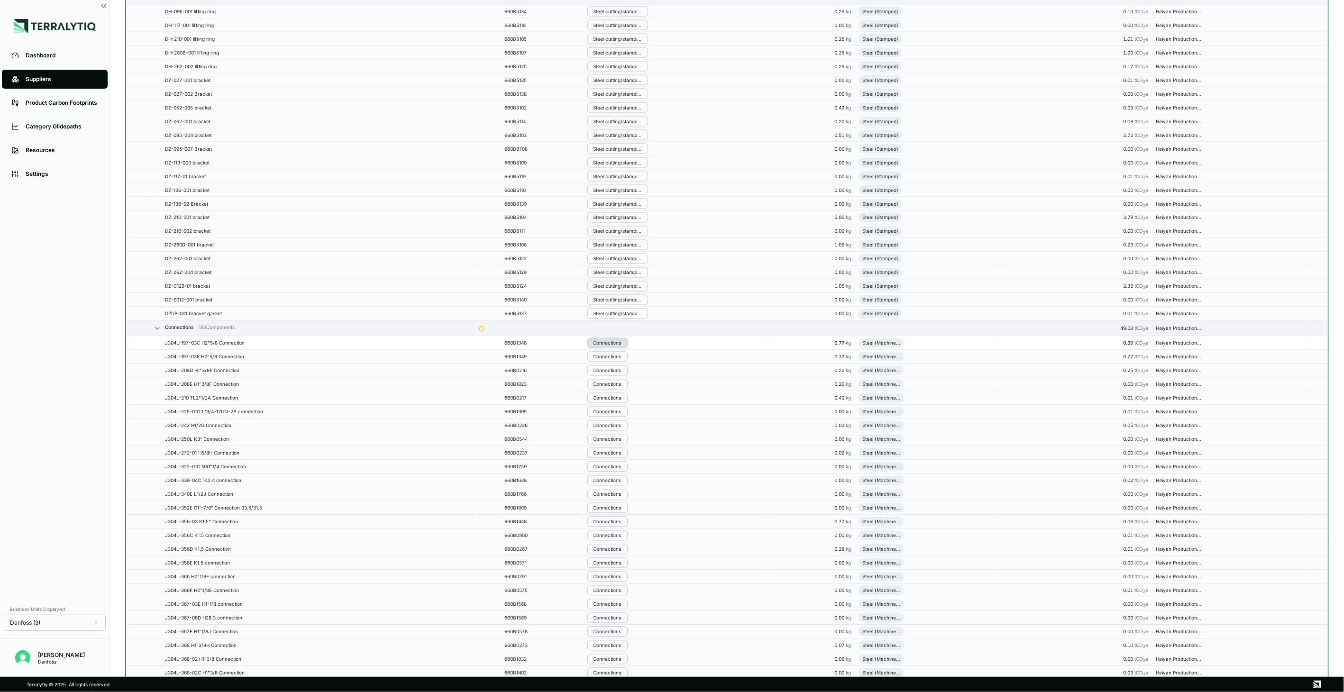
click at [621, 348] on button "Connections" at bounding box center [607, 343] width 40 height 10
click at [614, 364] on button "Remove from Group" at bounding box center [638, 362] width 90 height 16
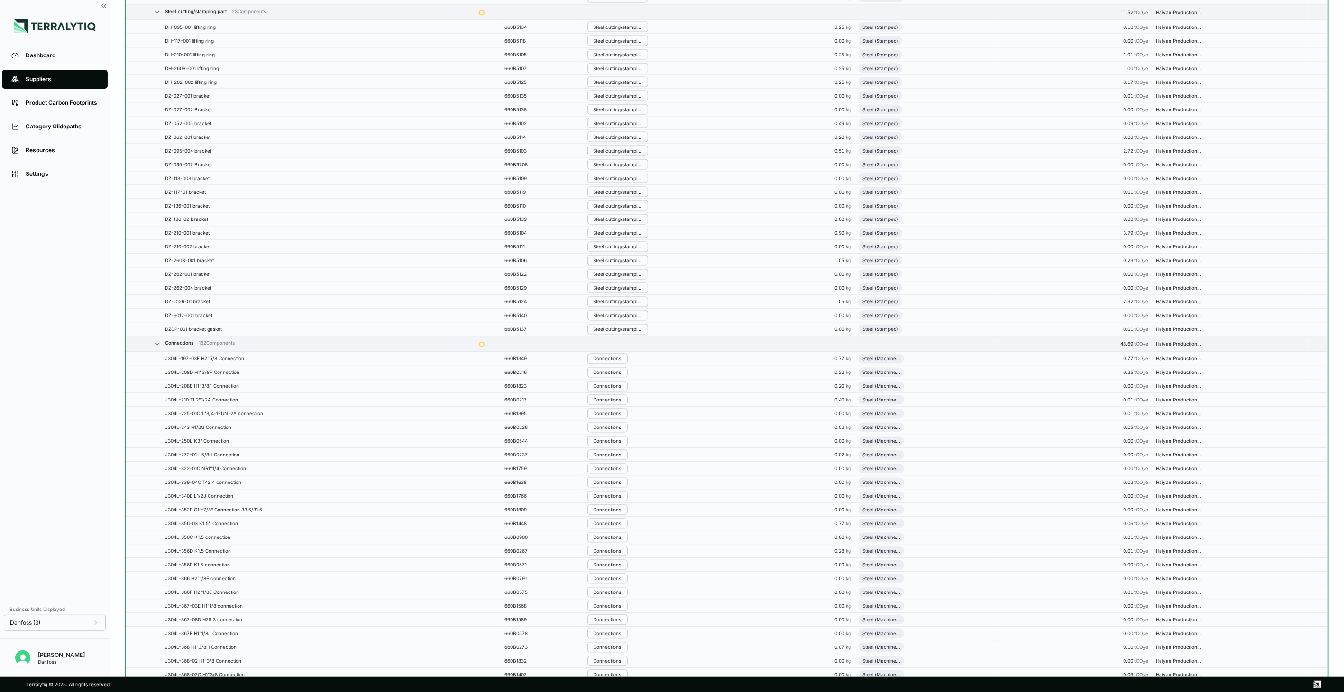
scroll to position [1016, 0]
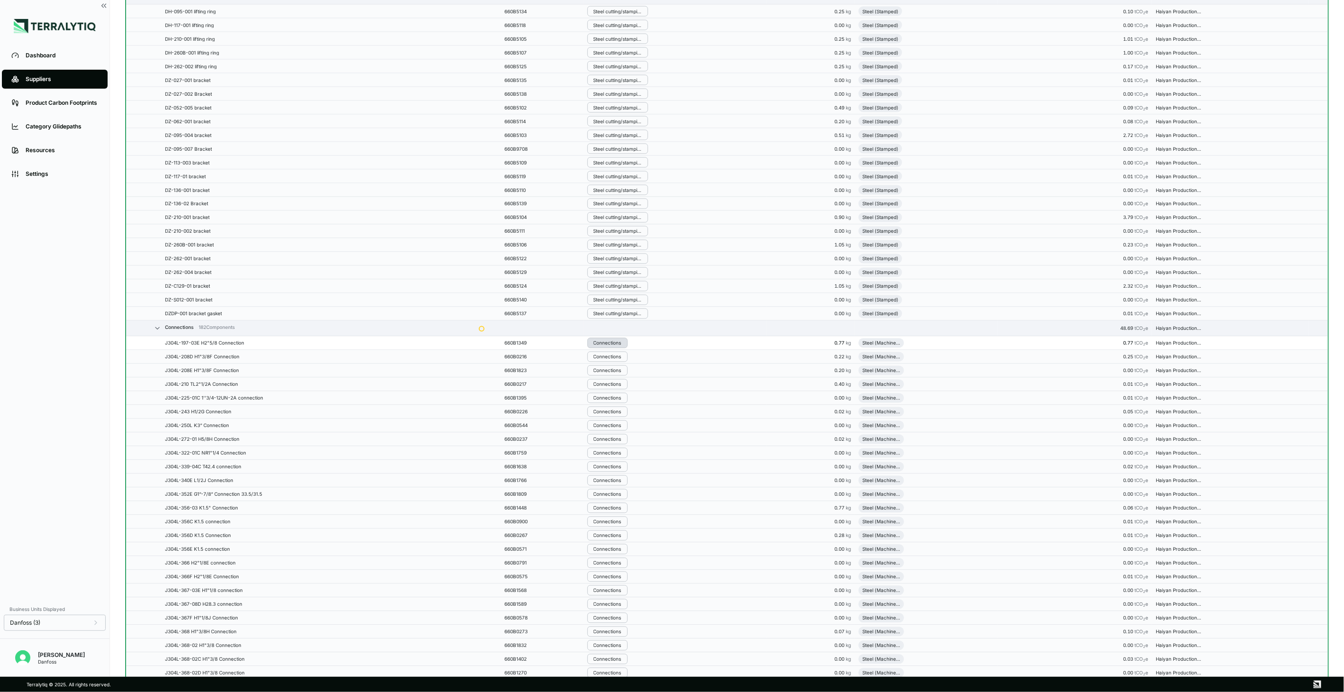
click at [612, 346] on div "Connections" at bounding box center [607, 343] width 28 height 6
click at [613, 359] on button "Remove from Group" at bounding box center [638, 362] width 90 height 16
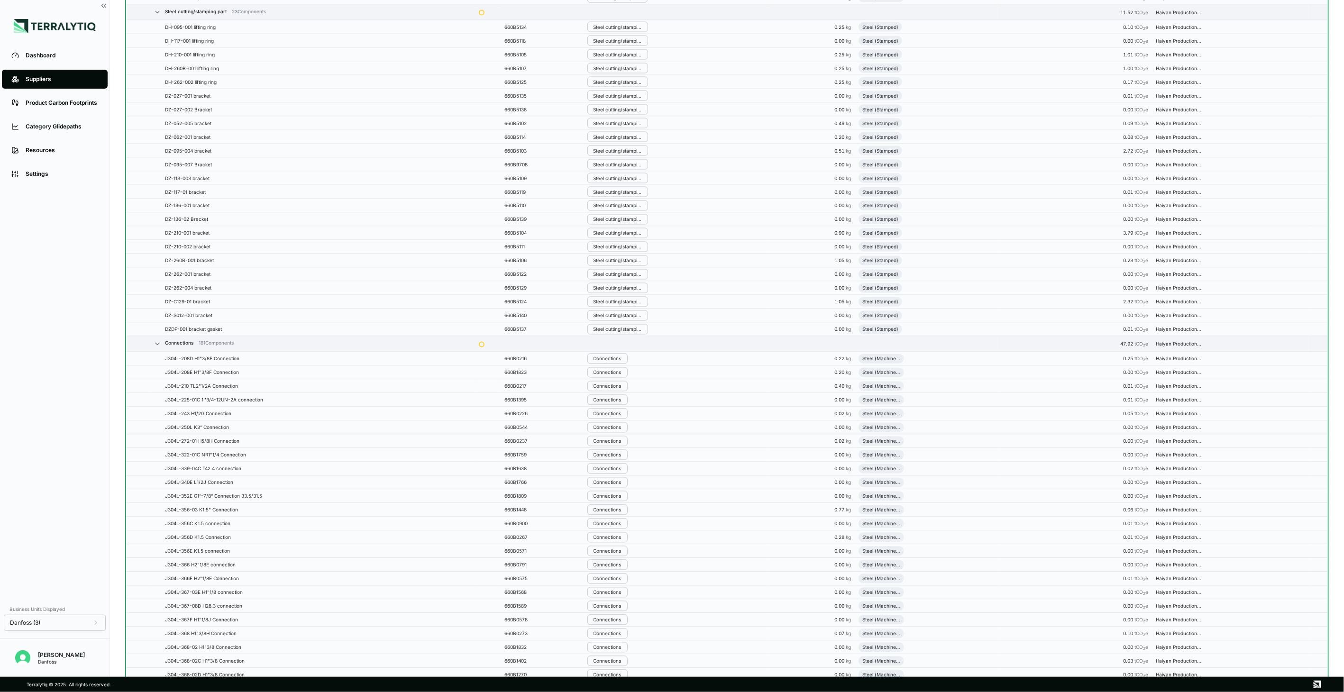
scroll to position [1032, 0]
click at [615, 345] on div "Connections" at bounding box center [607, 343] width 28 height 6
click at [618, 361] on button "Remove from Group" at bounding box center [638, 362] width 90 height 16
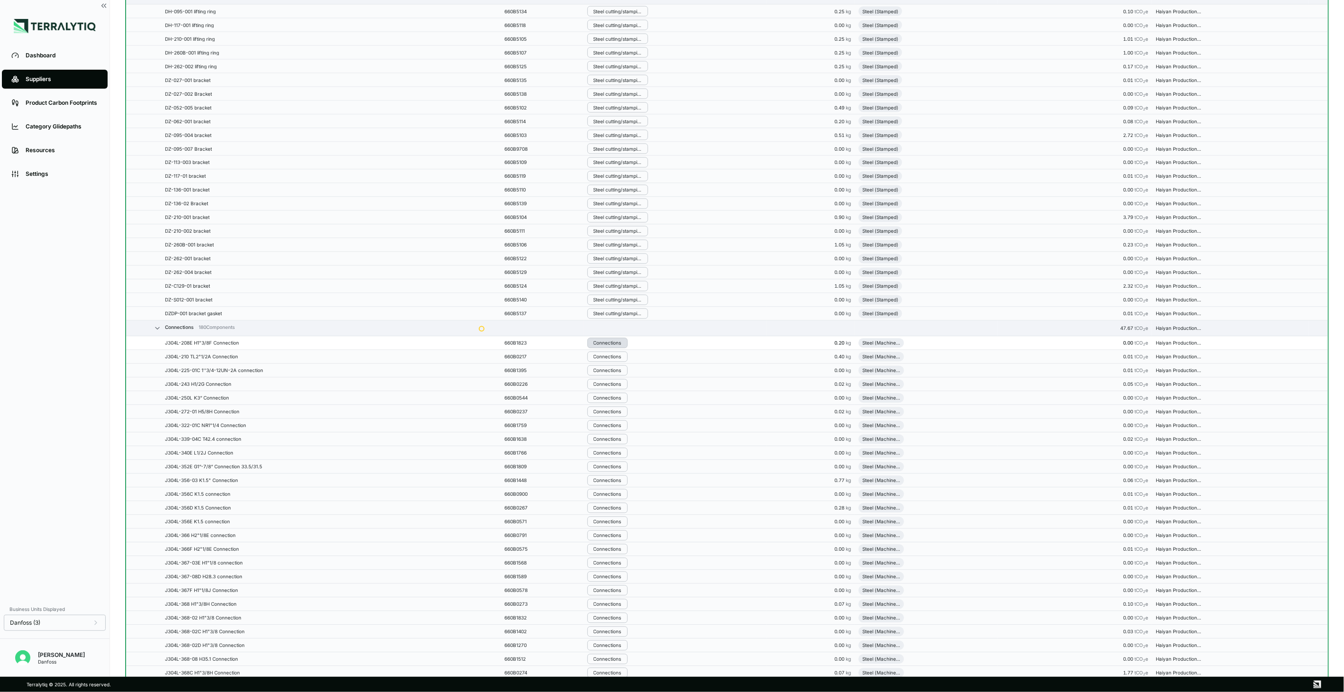
click at [619, 346] on div "Connections" at bounding box center [607, 343] width 28 height 6
click at [623, 361] on button "Remove from Group" at bounding box center [638, 363] width 90 height 16
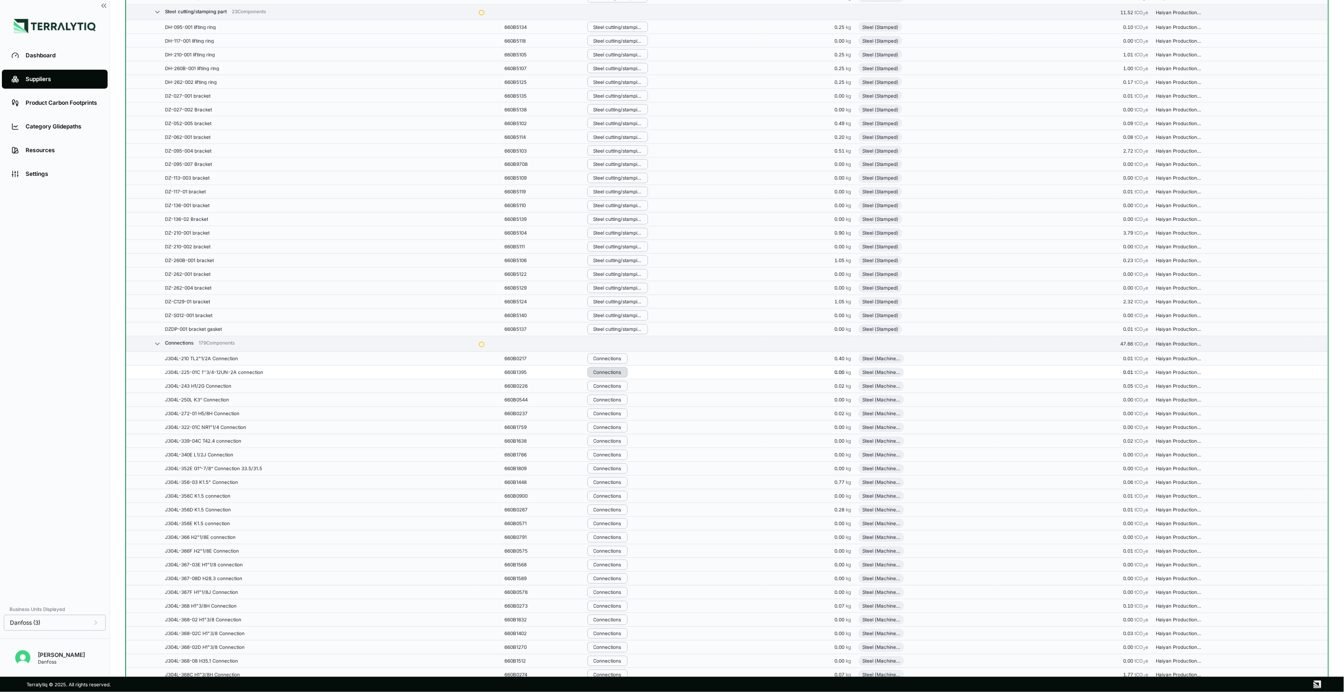
scroll to position [1063, 0]
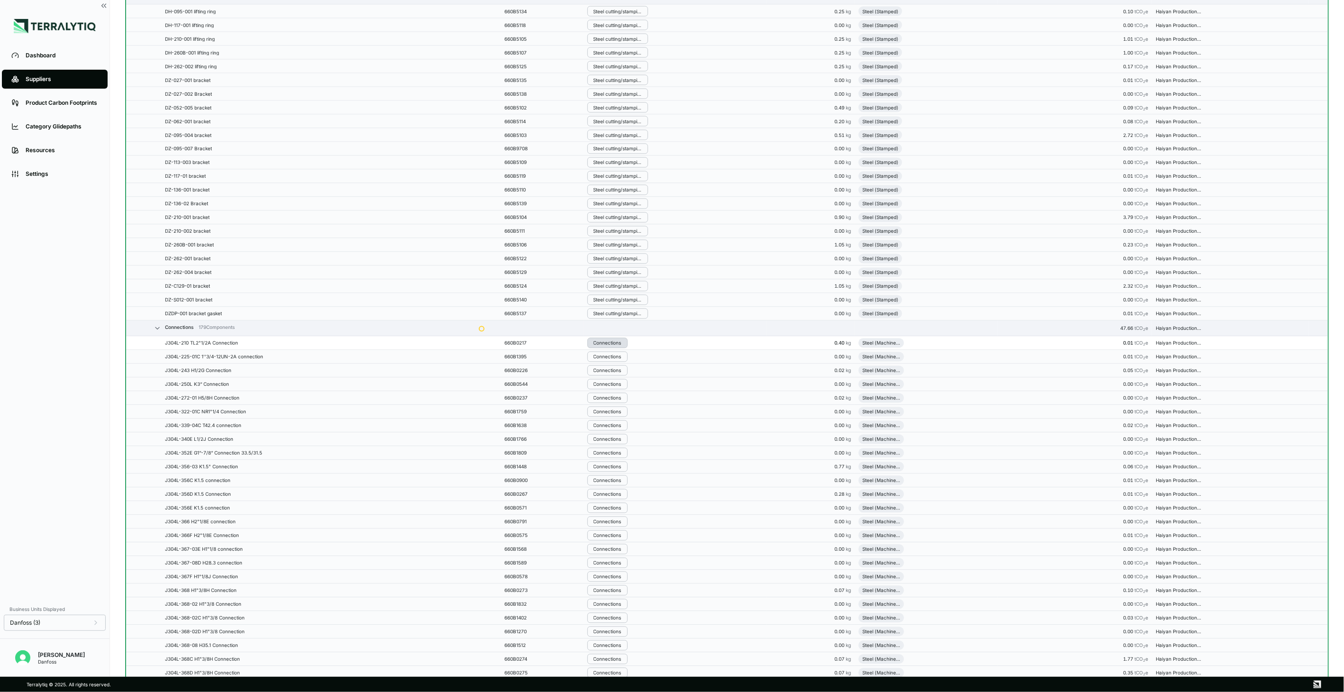
click at [620, 345] on div "Connections" at bounding box center [607, 343] width 28 height 6
click at [627, 357] on button "Remove from Group" at bounding box center [638, 362] width 90 height 16
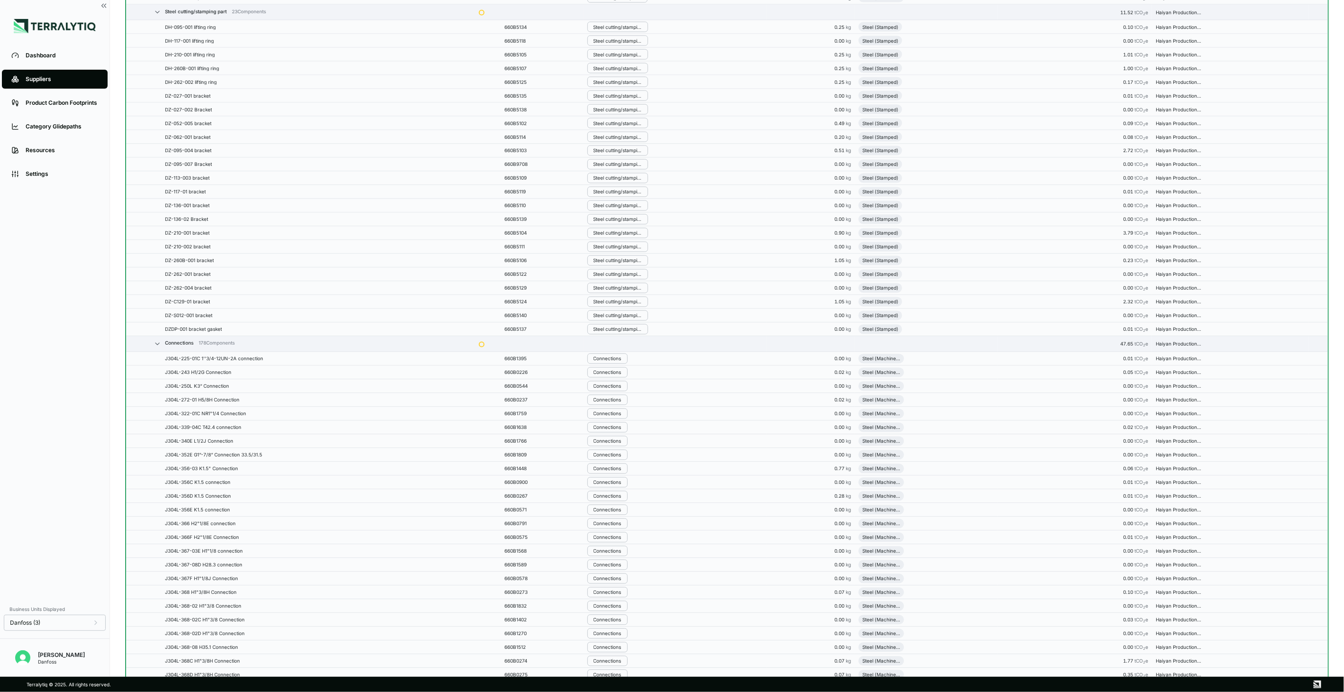
scroll to position [1079, 0]
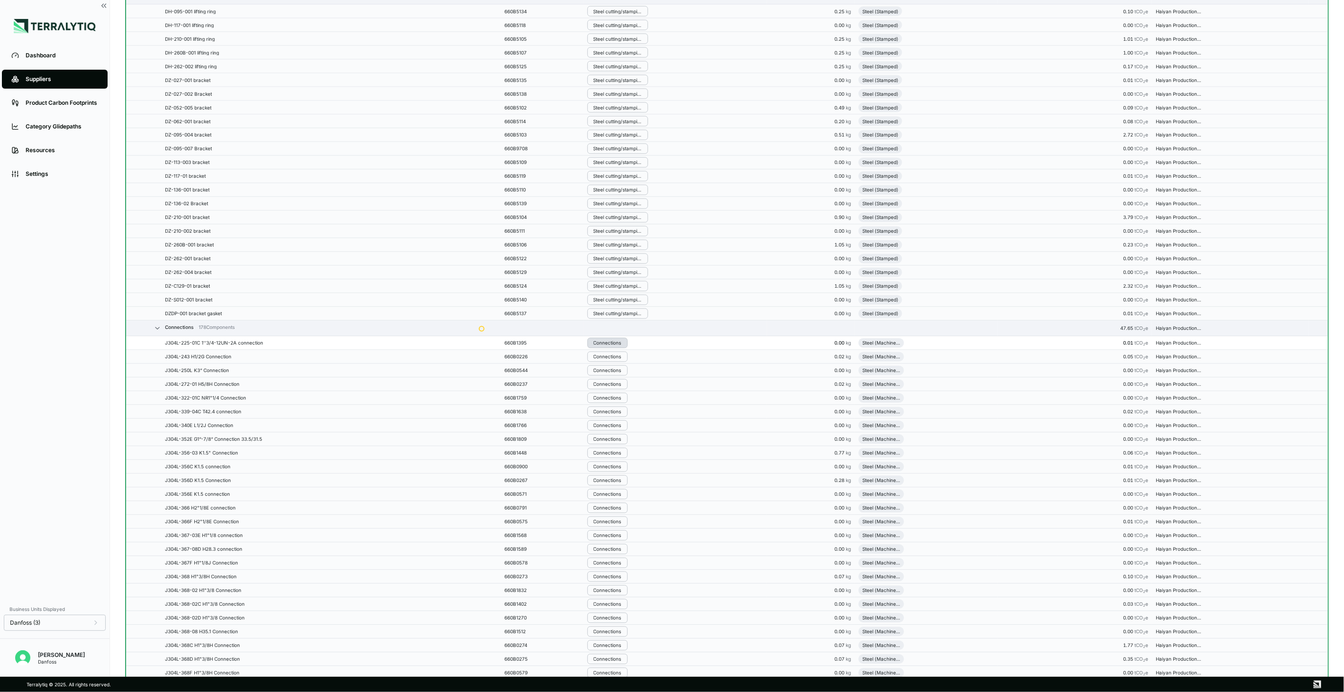
click at [621, 345] on div "Connections" at bounding box center [607, 343] width 28 height 6
click at [627, 365] on button "Remove from Group" at bounding box center [638, 362] width 90 height 16
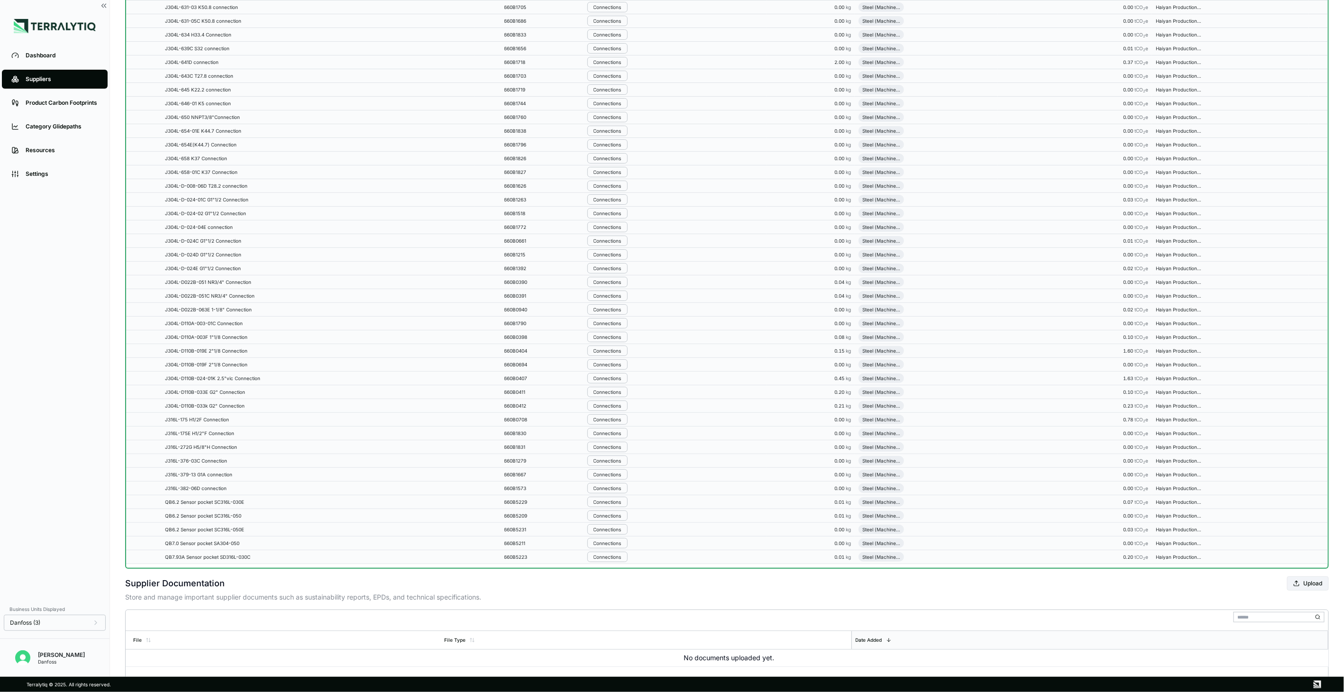
scroll to position [3359, 0]
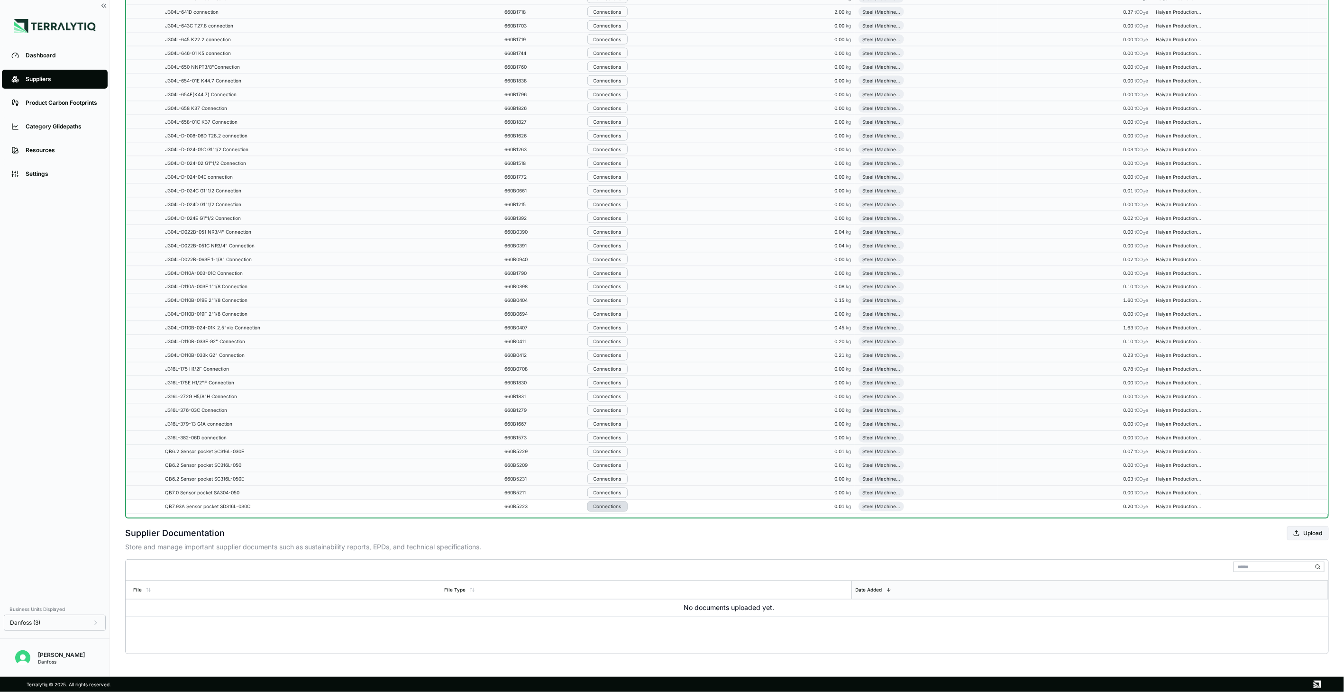
click at [621, 505] on div "Connections" at bounding box center [607, 507] width 28 height 6
click at [632, 517] on button "Remove from Group" at bounding box center [638, 523] width 90 height 16
click at [619, 492] on div "Connections" at bounding box center [607, 493] width 28 height 6
click at [628, 509] on button "Remove from Group" at bounding box center [638, 509] width 90 height 16
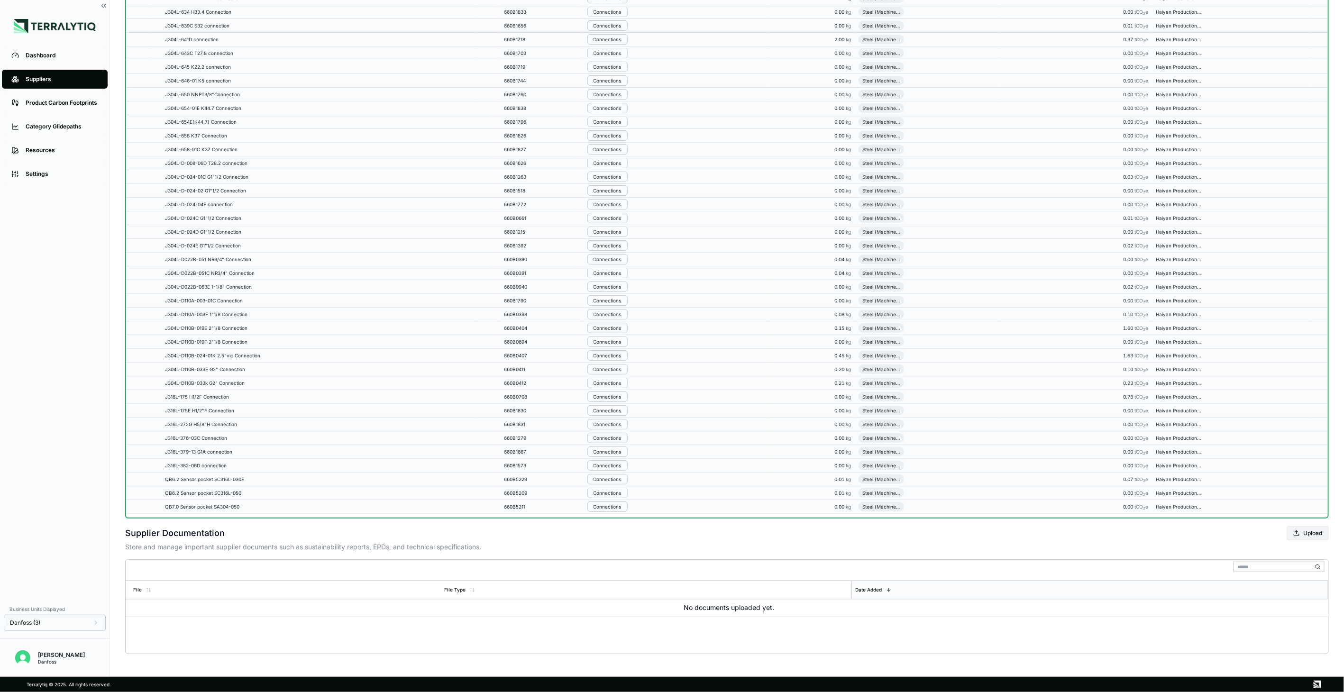
scroll to position [3364, 0]
click at [628, 509] on button "Connections" at bounding box center [607, 507] width 40 height 10
click at [645, 524] on button "Remove from Group" at bounding box center [638, 523] width 90 height 16
click at [627, 505] on button "Connections" at bounding box center [607, 507] width 40 height 10
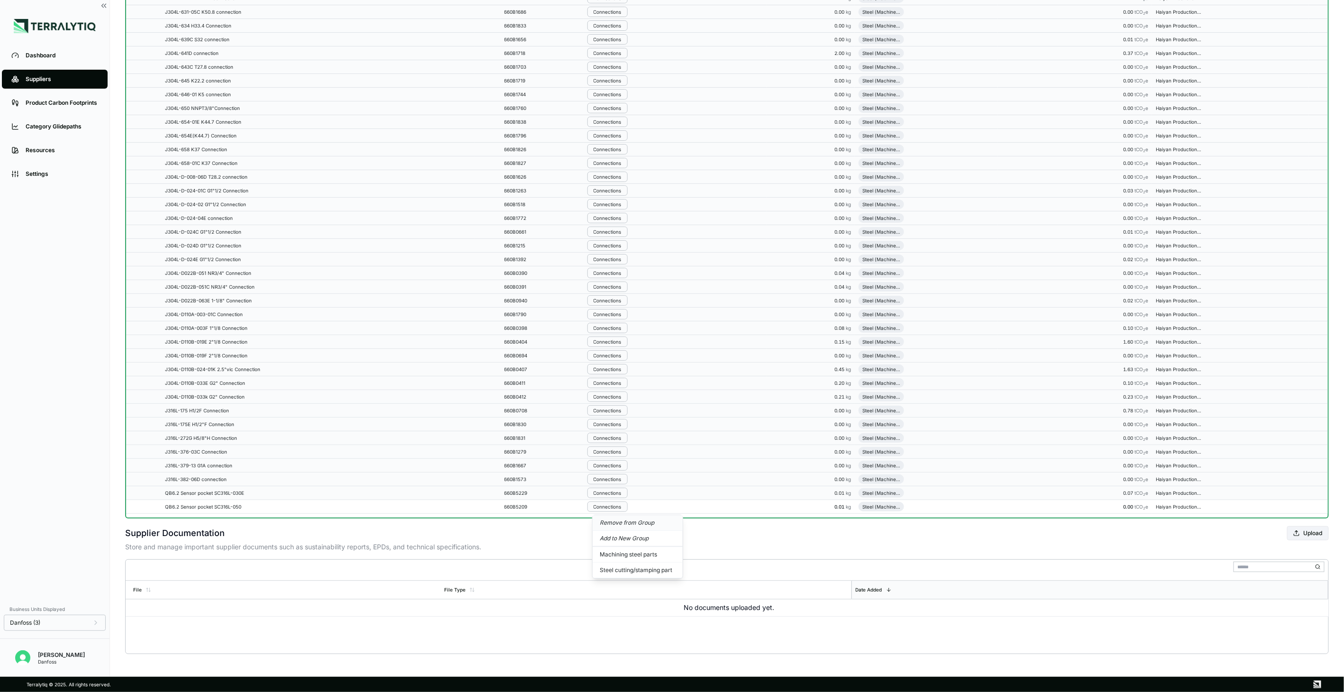
click at [634, 523] on button "Remove from Group" at bounding box center [638, 523] width 90 height 16
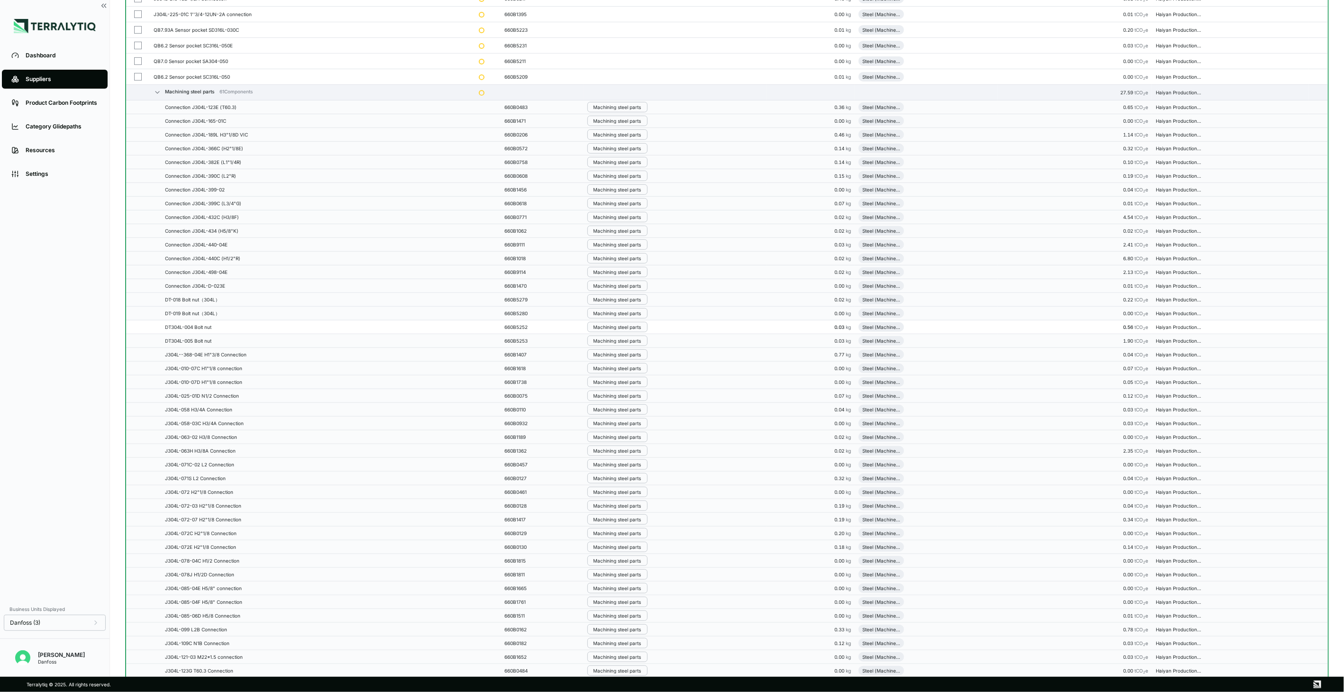
scroll to position [0, 0]
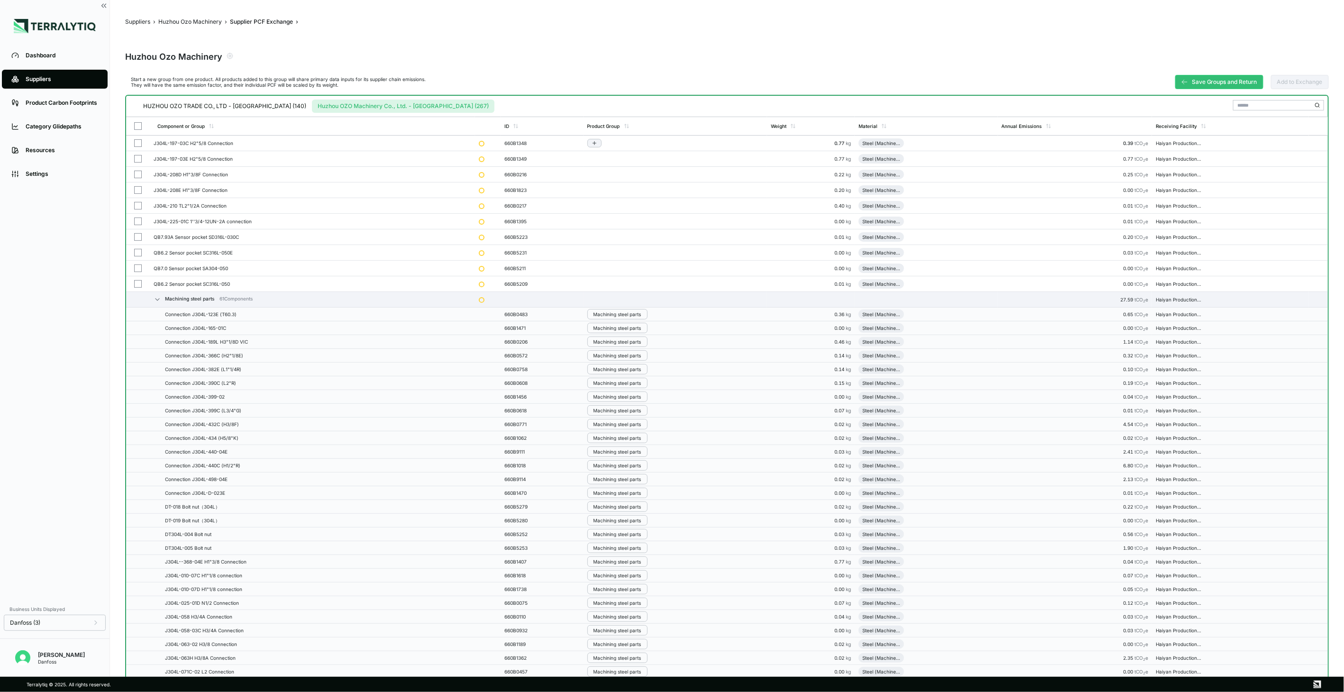
click at [140, 145] on button "button" at bounding box center [138, 143] width 8 height 8
click at [135, 158] on button "button" at bounding box center [138, 159] width 8 height 8
click at [138, 174] on button "button" at bounding box center [138, 175] width 8 height 8
click at [139, 191] on button "button" at bounding box center [138, 190] width 8 height 8
click at [137, 209] on button "button" at bounding box center [138, 206] width 8 height 8
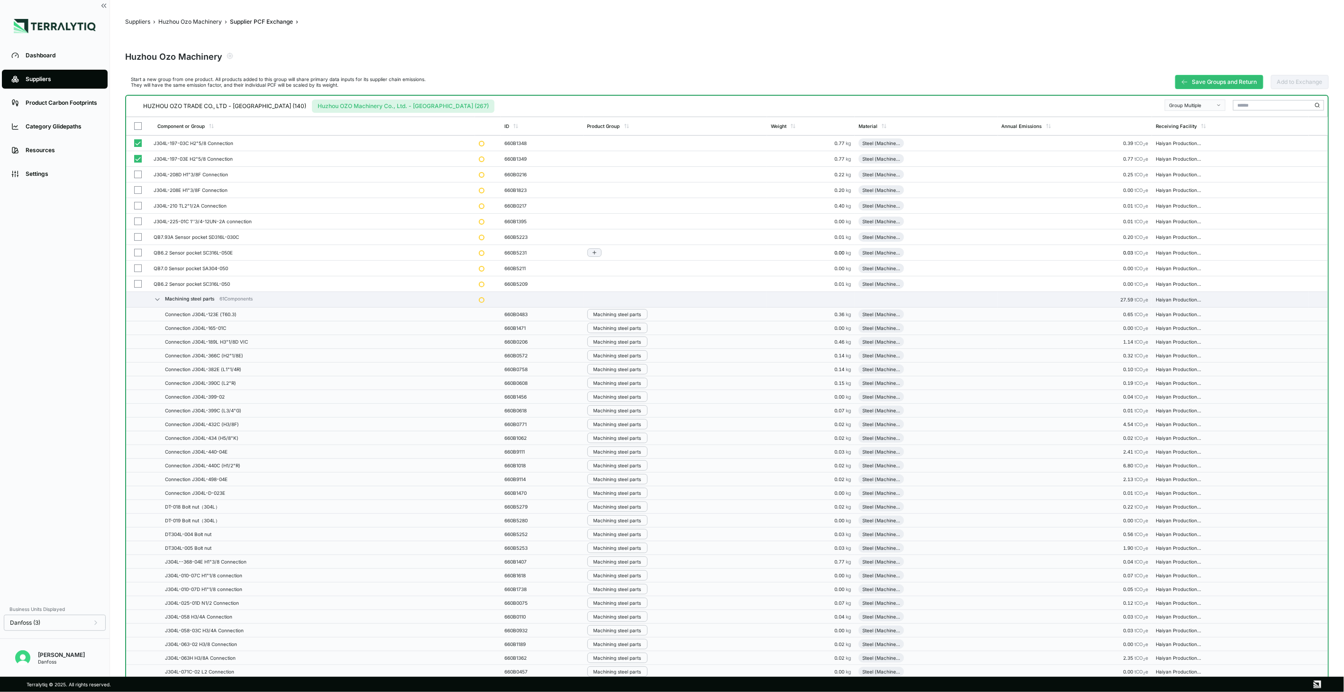
click at [136, 223] on button "button" at bounding box center [138, 222] width 8 height 8
click at [134, 238] on button "button" at bounding box center [138, 237] width 8 height 8
click at [136, 257] on td at bounding box center [138, 253] width 24 height 16
click at [136, 270] on button "button" at bounding box center [138, 269] width 8 height 8
click at [135, 286] on button "button" at bounding box center [138, 284] width 8 height 8
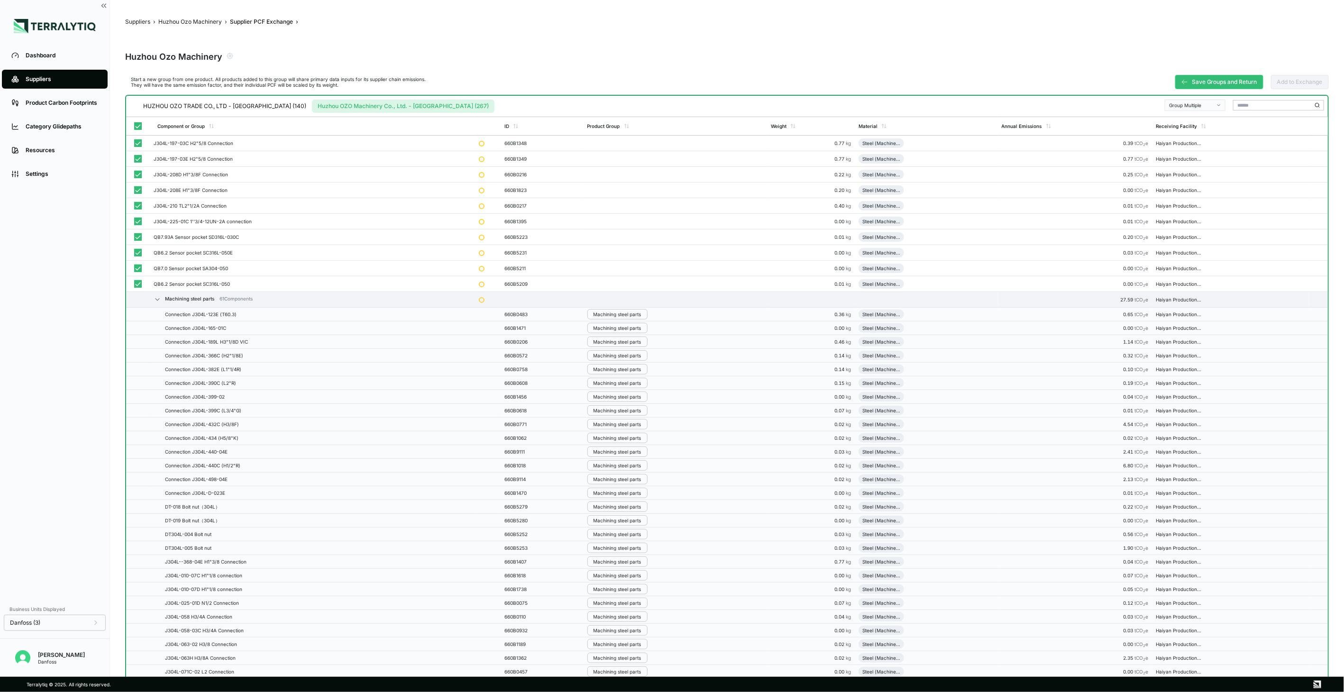
click at [1196, 104] on div "Group Multiple" at bounding box center [1192, 105] width 46 height 6
click at [1195, 124] on div "Add To Machining Steel Parts" at bounding box center [1196, 127] width 60 height 11
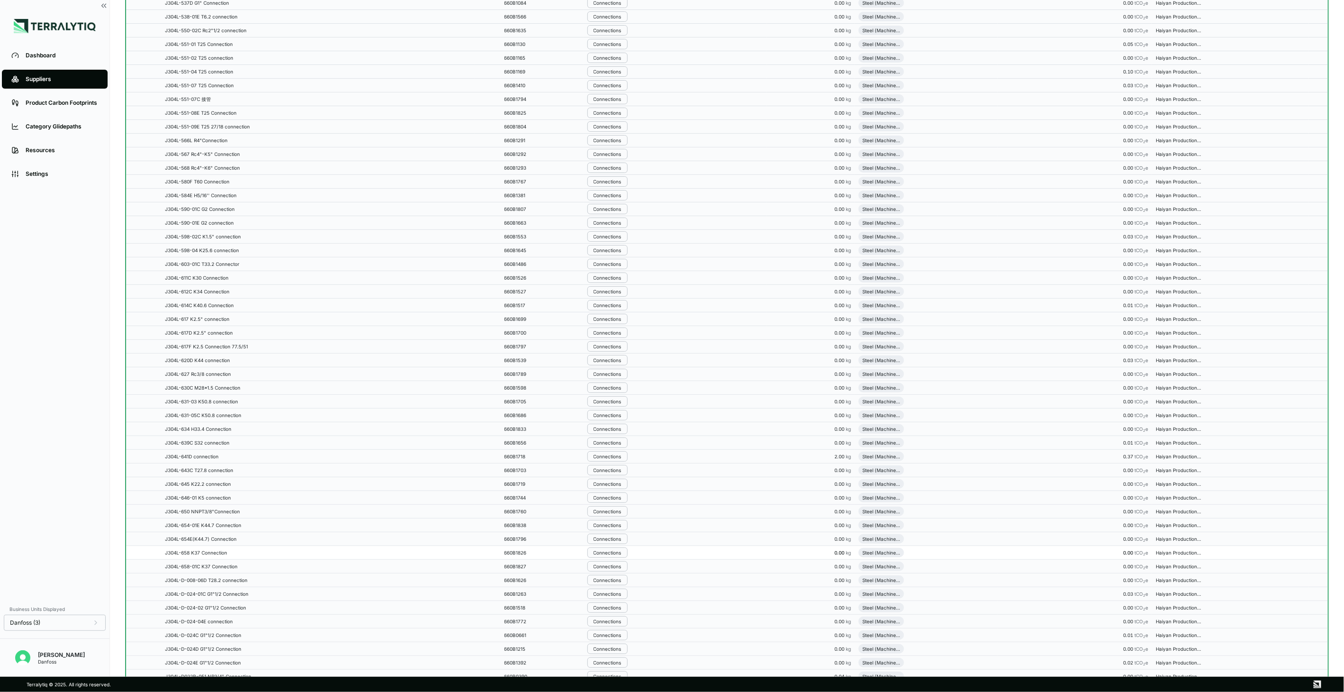
scroll to position [3265, 0]
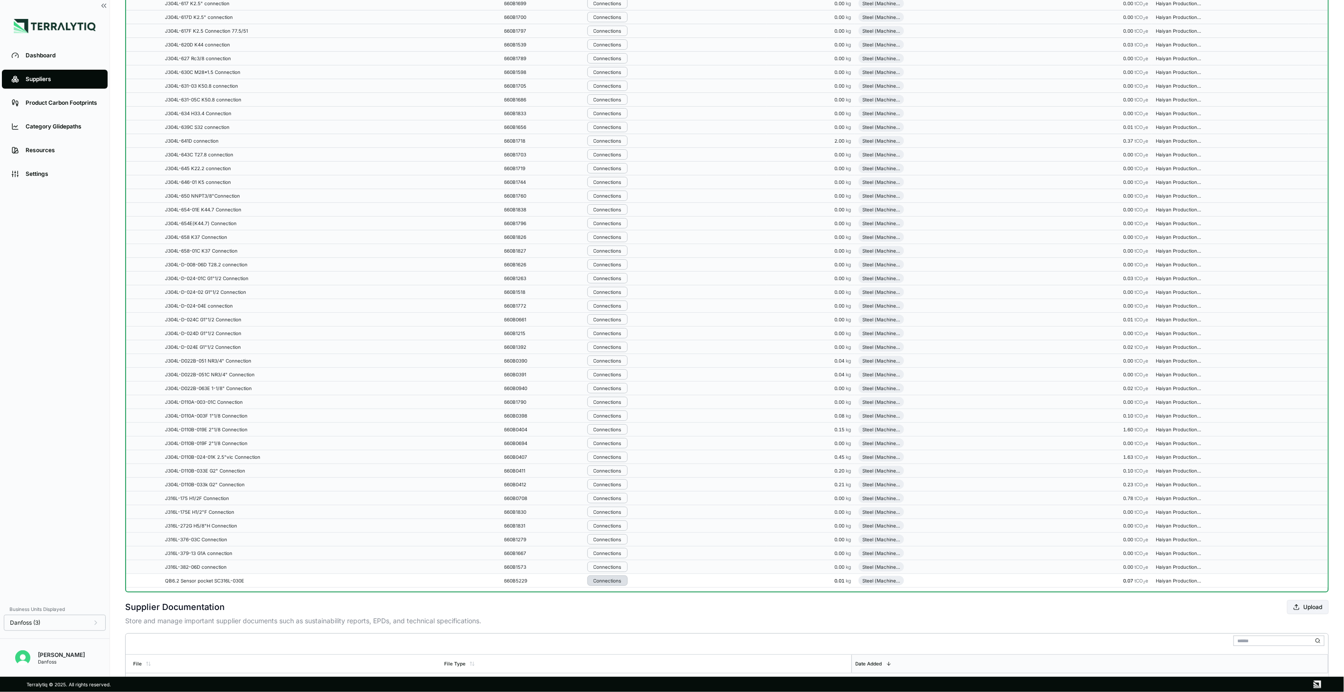
click at [609, 584] on div "Connections" at bounding box center [607, 581] width 28 height 6
click at [610, 603] on button "Remove from Group" at bounding box center [638, 606] width 90 height 16
click at [620, 572] on button "Connections" at bounding box center [607, 566] width 40 height 10
click at [621, 593] on button "Remove from Group" at bounding box center [638, 592] width 90 height 16
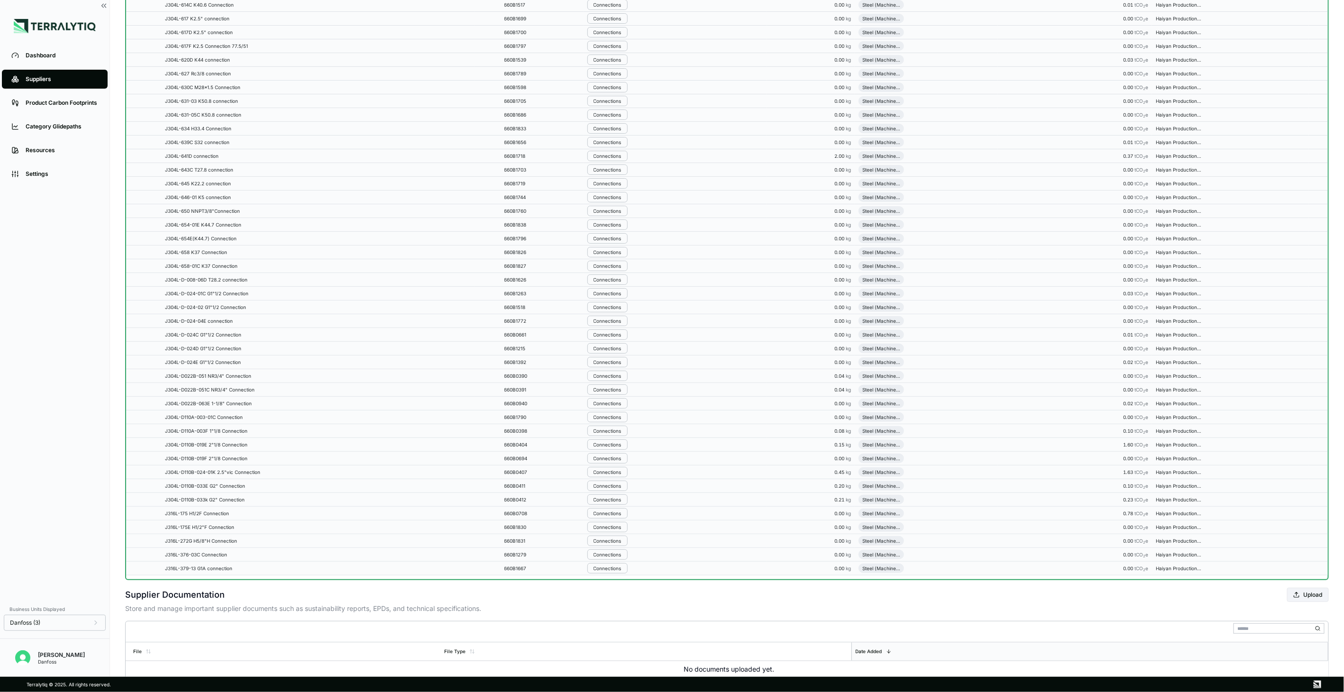
scroll to position [3297, 0]
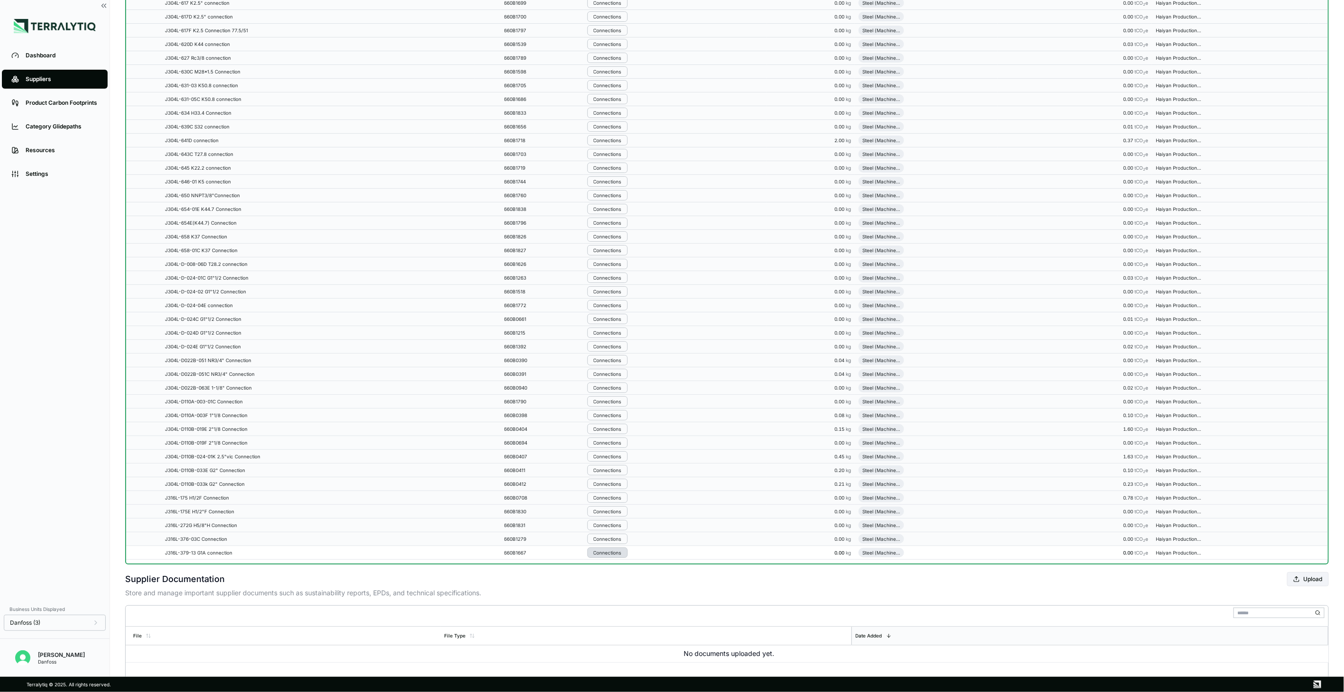
click at [628, 558] on button "Connections" at bounding box center [607, 552] width 40 height 10
click at [632, 575] on button "Remove from Group" at bounding box center [638, 578] width 90 height 16
click at [600, 542] on div "Connections" at bounding box center [607, 539] width 28 height 6
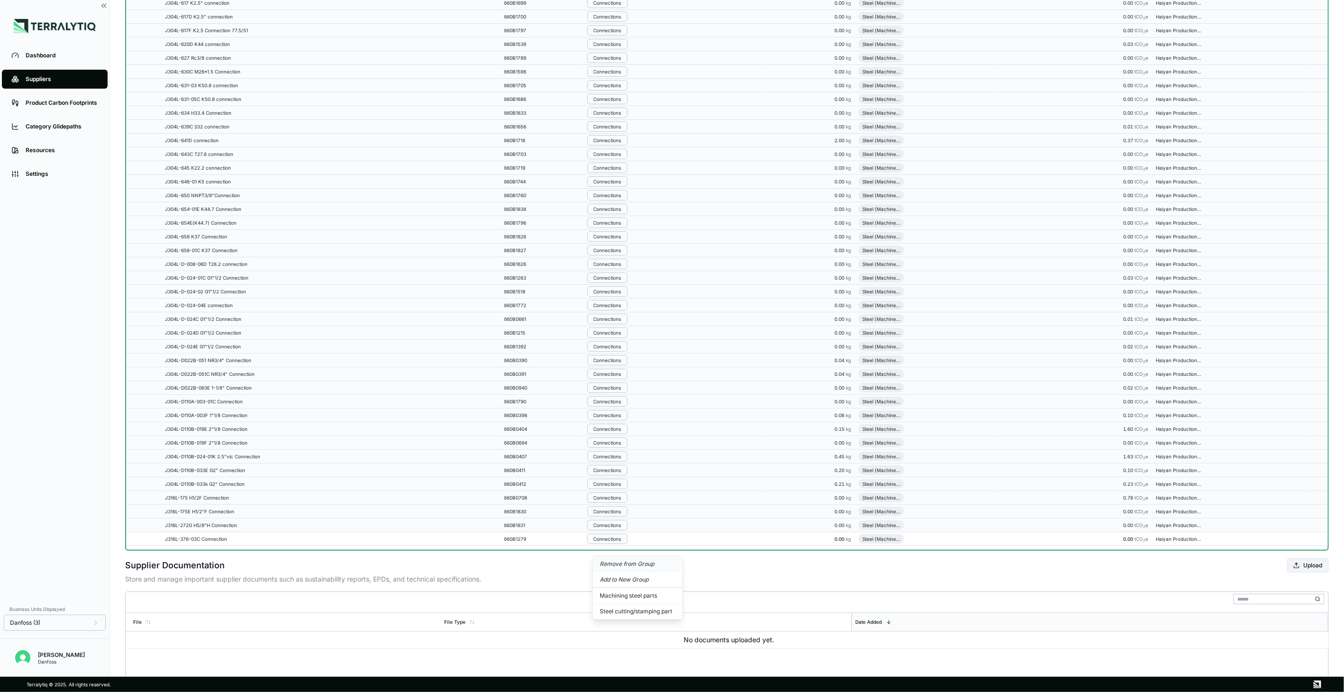
click at [622, 560] on button "Remove from Group" at bounding box center [638, 564] width 90 height 16
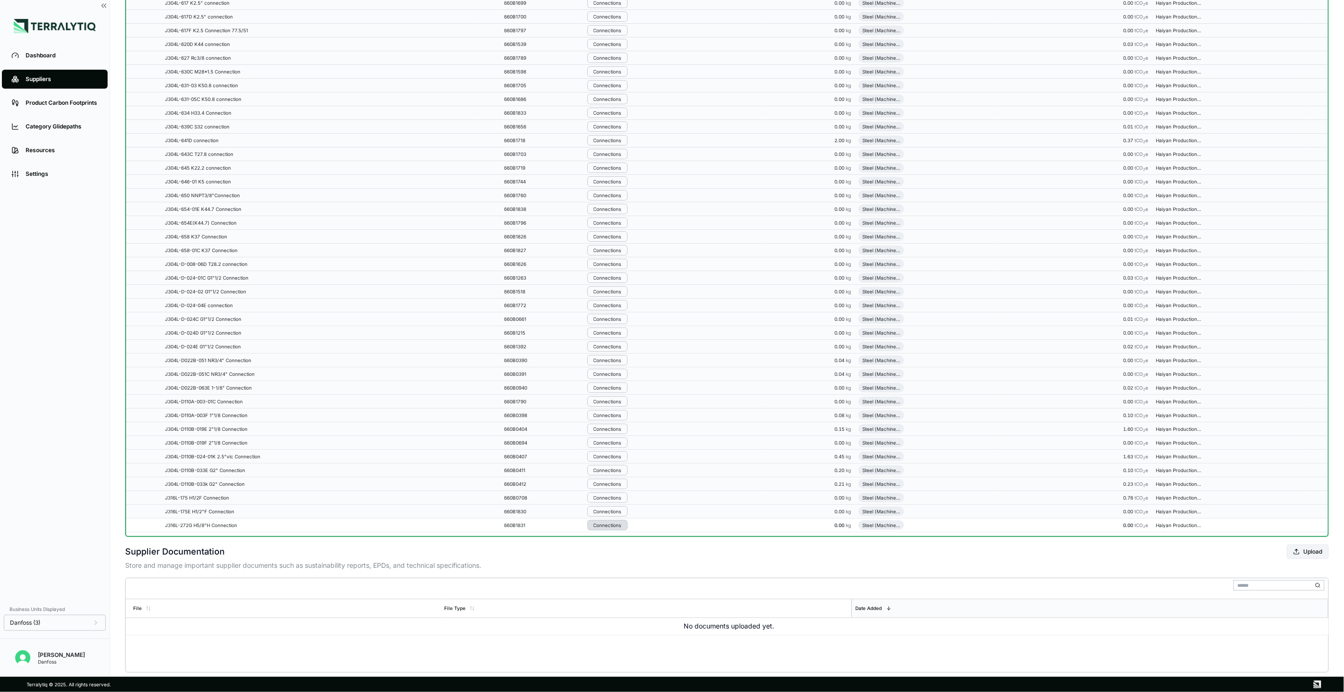
click at [620, 528] on div "Connections" at bounding box center [607, 525] width 28 height 6
click at [629, 548] on button "Remove from Group" at bounding box center [638, 551] width 90 height 16
click at [620, 514] on div "Connections" at bounding box center [607, 512] width 28 height 6
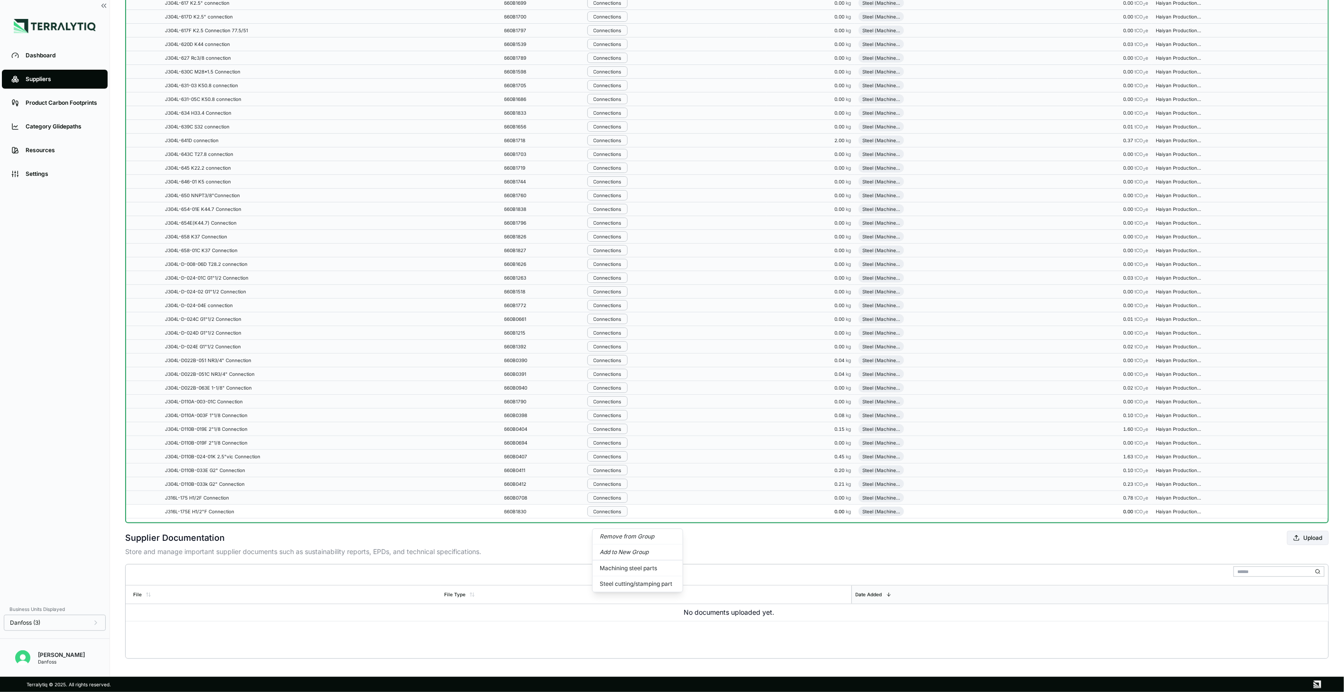
click at [624, 534] on button "Remove from Group" at bounding box center [638, 537] width 90 height 16
click at [620, 507] on div "Connections" at bounding box center [607, 507] width 28 height 6
click at [626, 520] on button "Remove from Group" at bounding box center [638, 523] width 90 height 16
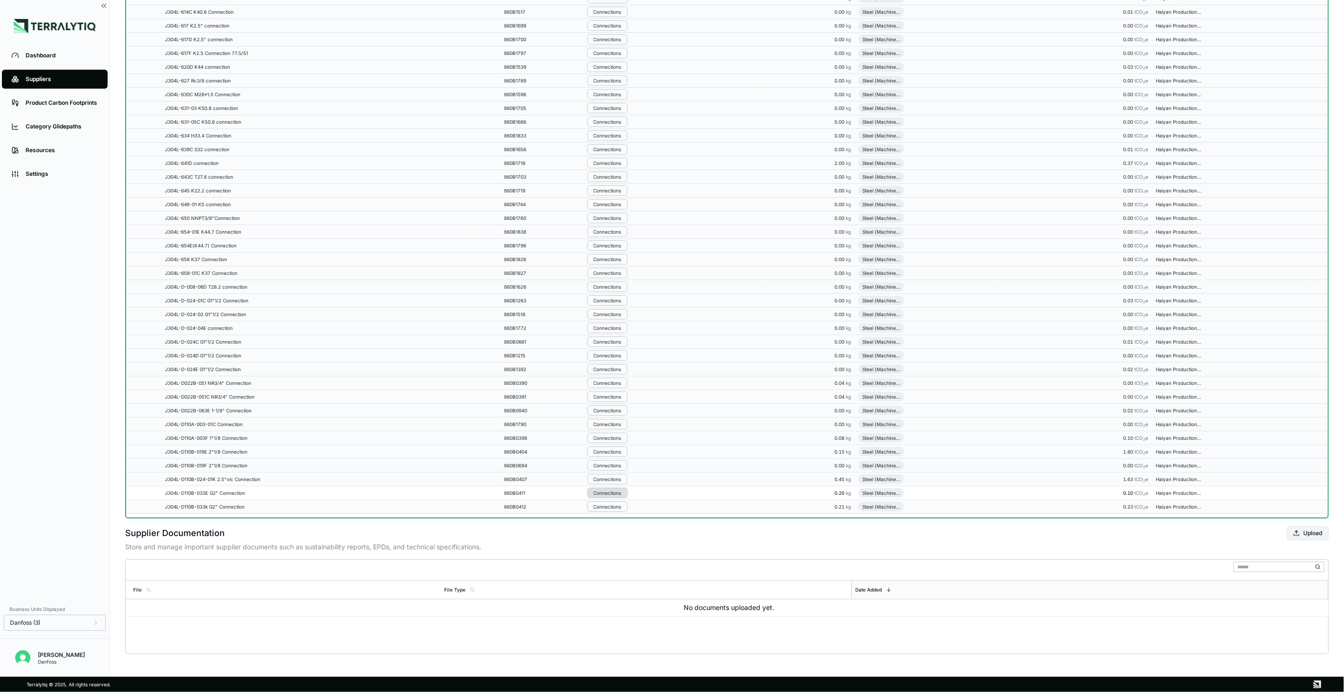
click at [614, 493] on div "Connections" at bounding box center [607, 493] width 28 height 6
click at [618, 511] on button "Remove from Group" at bounding box center [638, 509] width 90 height 16
click at [617, 505] on div "Connections" at bounding box center [607, 507] width 28 height 6
click at [627, 518] on button "Remove from Group" at bounding box center [638, 523] width 90 height 16
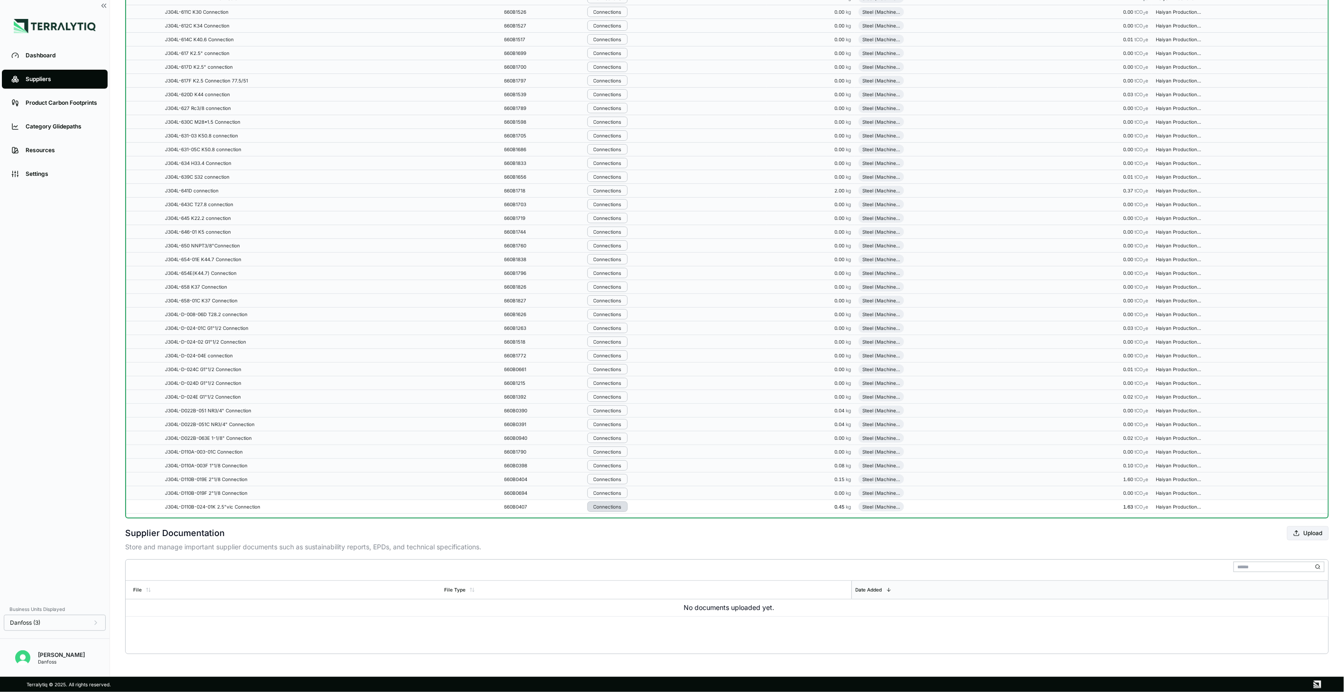
scroll to position [3366, 0]
click at [618, 503] on button "Connections" at bounding box center [607, 507] width 40 height 10
click at [621, 519] on button "Remove from Group" at bounding box center [638, 523] width 90 height 16
click at [617, 505] on div "Connections" at bounding box center [607, 507] width 28 height 6
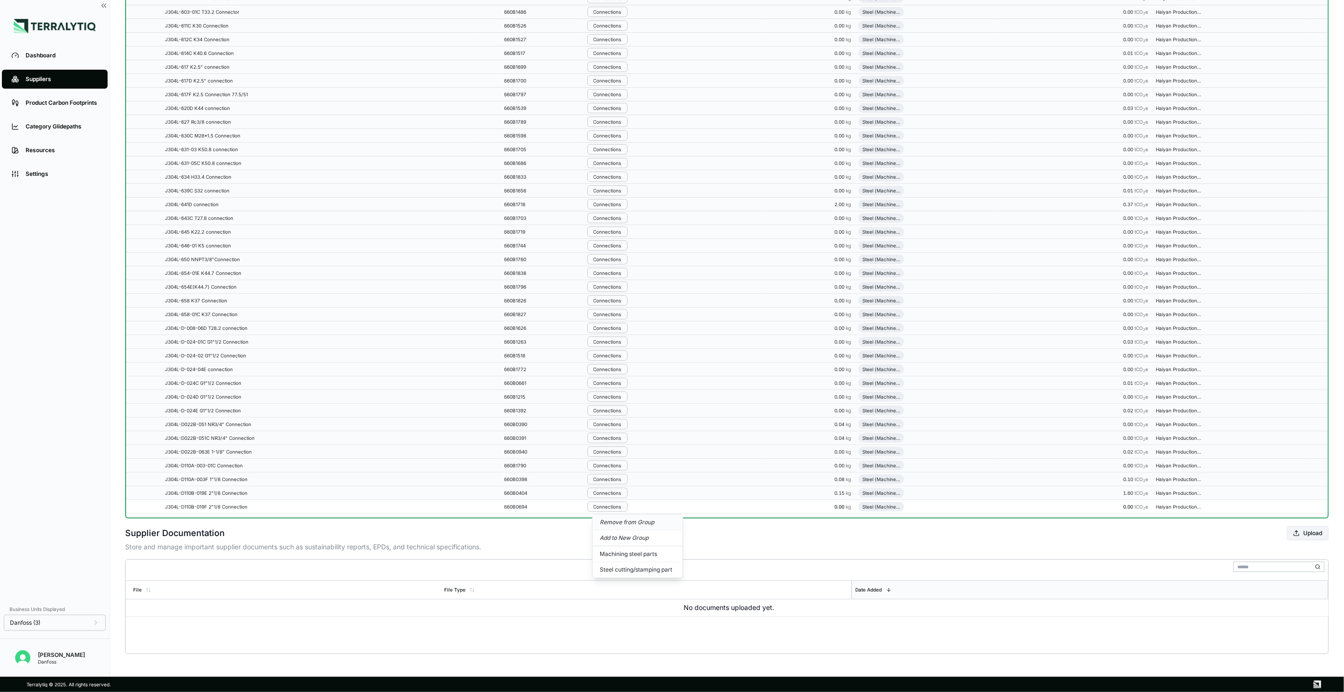
click at [624, 522] on button "Remove from Group" at bounding box center [638, 523] width 90 height 16
click at [620, 508] on div "Connections" at bounding box center [607, 507] width 28 height 6
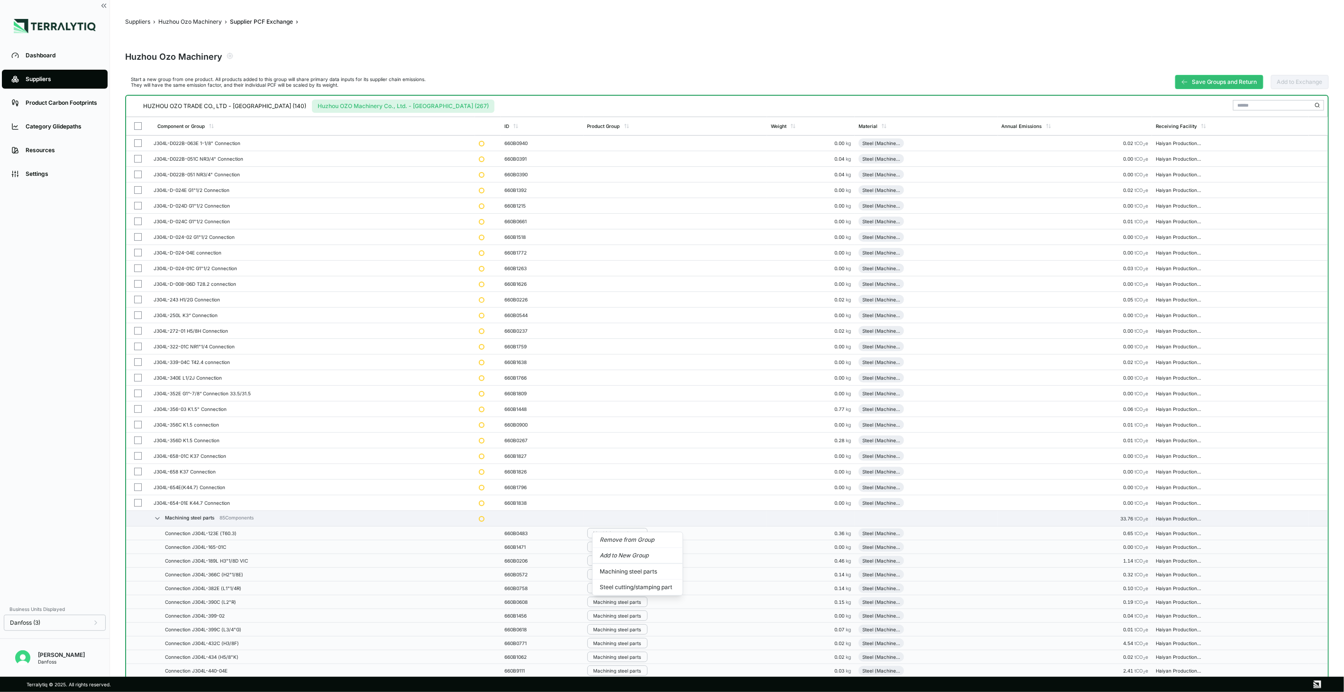
scroll to position [3376, 0]
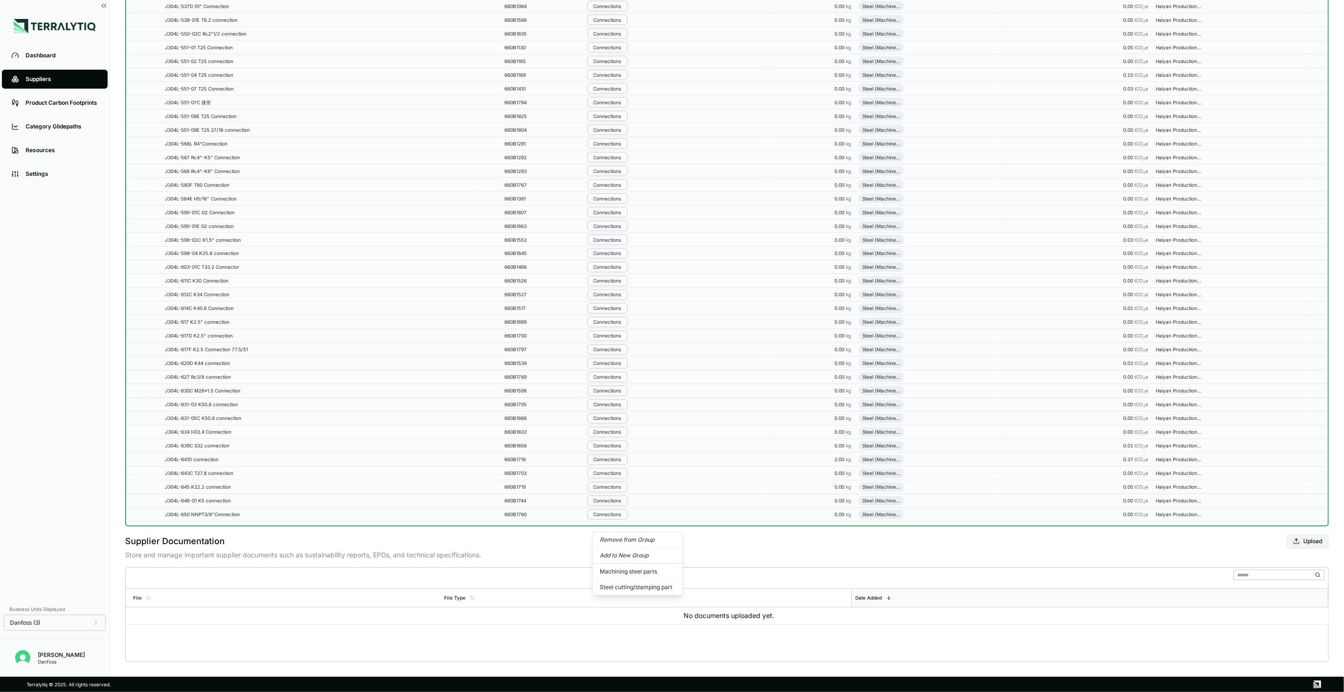
click at [620, 538] on button "Remove from Group" at bounding box center [638, 540] width 90 height 16
click at [621, 510] on div "Connections" at bounding box center [607, 507] width 28 height 6
click at [624, 523] on button "Remove from Group" at bounding box center [638, 527] width 90 height 16
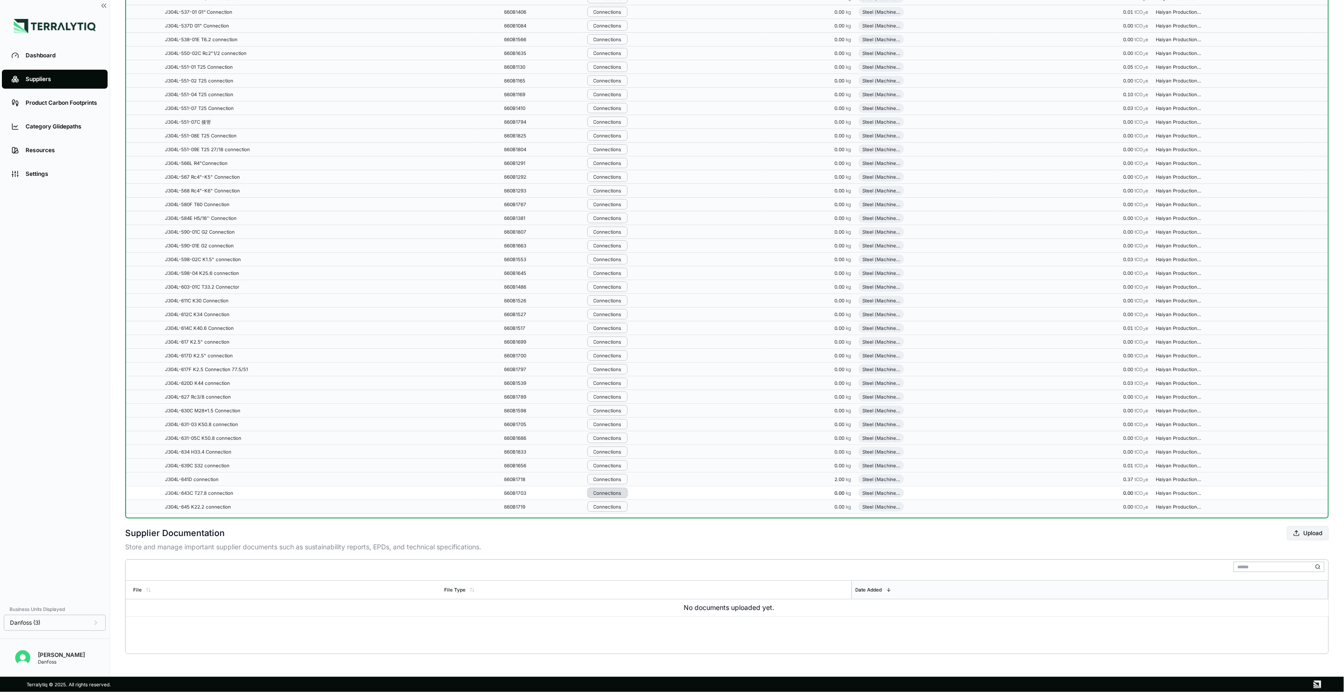
click at [621, 494] on div "Connections" at bounding box center [607, 493] width 28 height 6
click at [624, 508] on button "Remove from Group" at bounding box center [638, 510] width 90 height 16
click at [621, 508] on div "Connections" at bounding box center [607, 507] width 28 height 6
click at [626, 521] on button "Remove from Group" at bounding box center [638, 523] width 90 height 16
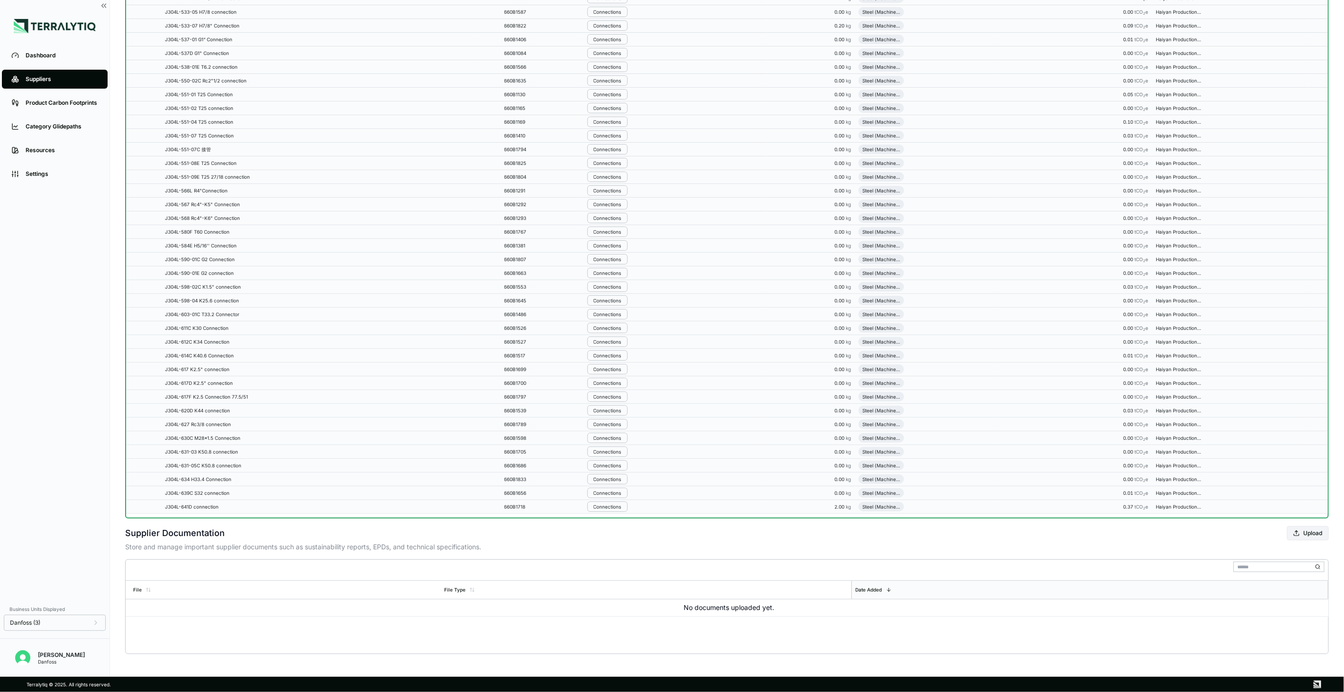
scroll to position [3402, 0]
click at [621, 508] on div "Connections" at bounding box center [607, 507] width 28 height 6
click at [628, 521] on button "Remove from Group" at bounding box center [638, 523] width 90 height 16
click at [621, 504] on div "Connections" at bounding box center [607, 507] width 28 height 6
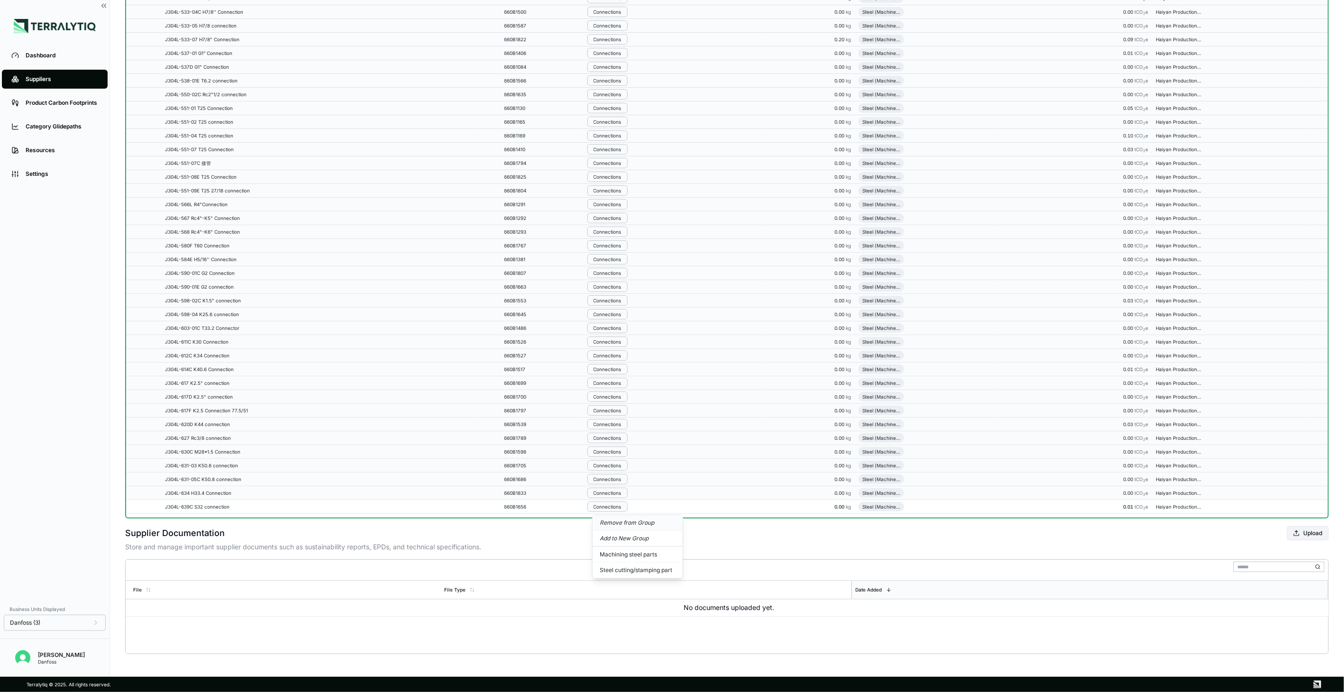
click at [624, 521] on button "Remove from Group" at bounding box center [638, 523] width 90 height 16
click at [621, 503] on button "Connections" at bounding box center [607, 507] width 40 height 10
click at [622, 526] on button "Remove from Group" at bounding box center [638, 523] width 90 height 16
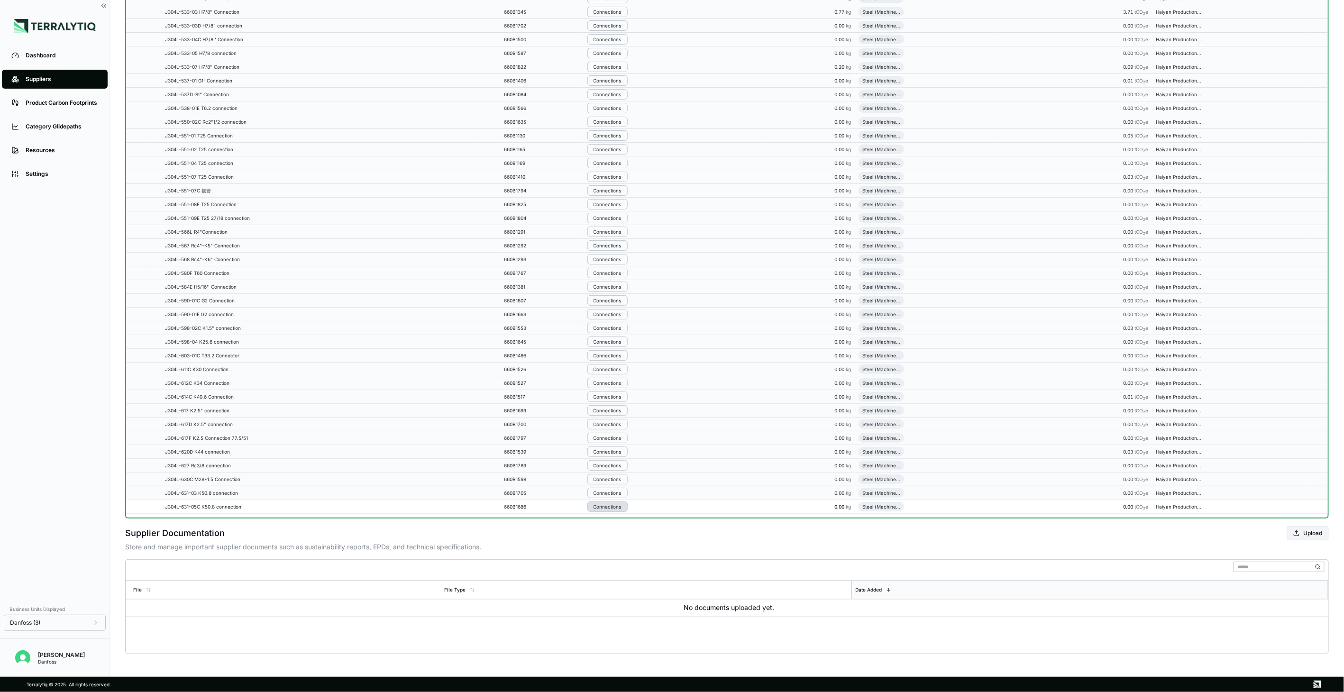
click at [619, 509] on div "Connections" at bounding box center [607, 507] width 28 height 6
click at [623, 522] on button "Remove from Group" at bounding box center [638, 523] width 90 height 16
click at [624, 511] on button "Connections" at bounding box center [607, 507] width 40 height 10
click at [632, 522] on button "Remove from Group" at bounding box center [638, 523] width 90 height 16
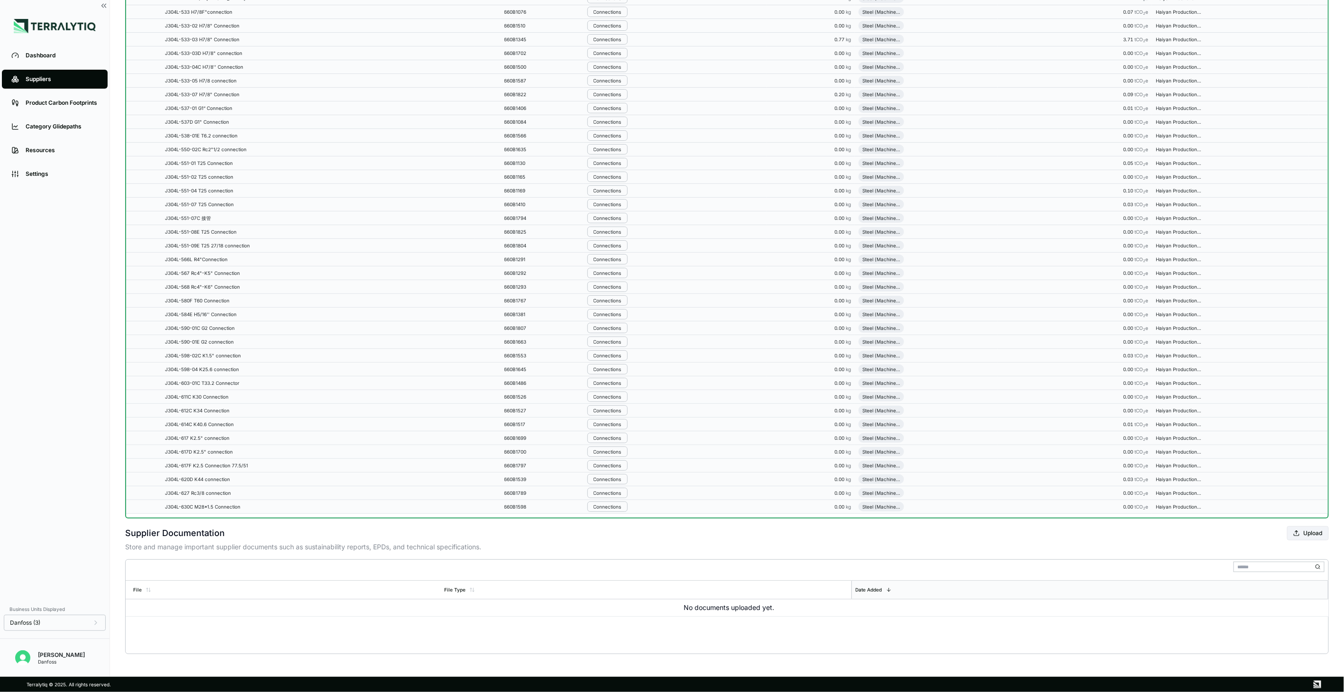
scroll to position [3411, 0]
click at [608, 494] on div "Connections" at bounding box center [607, 493] width 28 height 6
click at [614, 507] on button "Remove from Group" at bounding box center [638, 510] width 90 height 16
click at [614, 507] on div "Connections" at bounding box center [607, 507] width 28 height 6
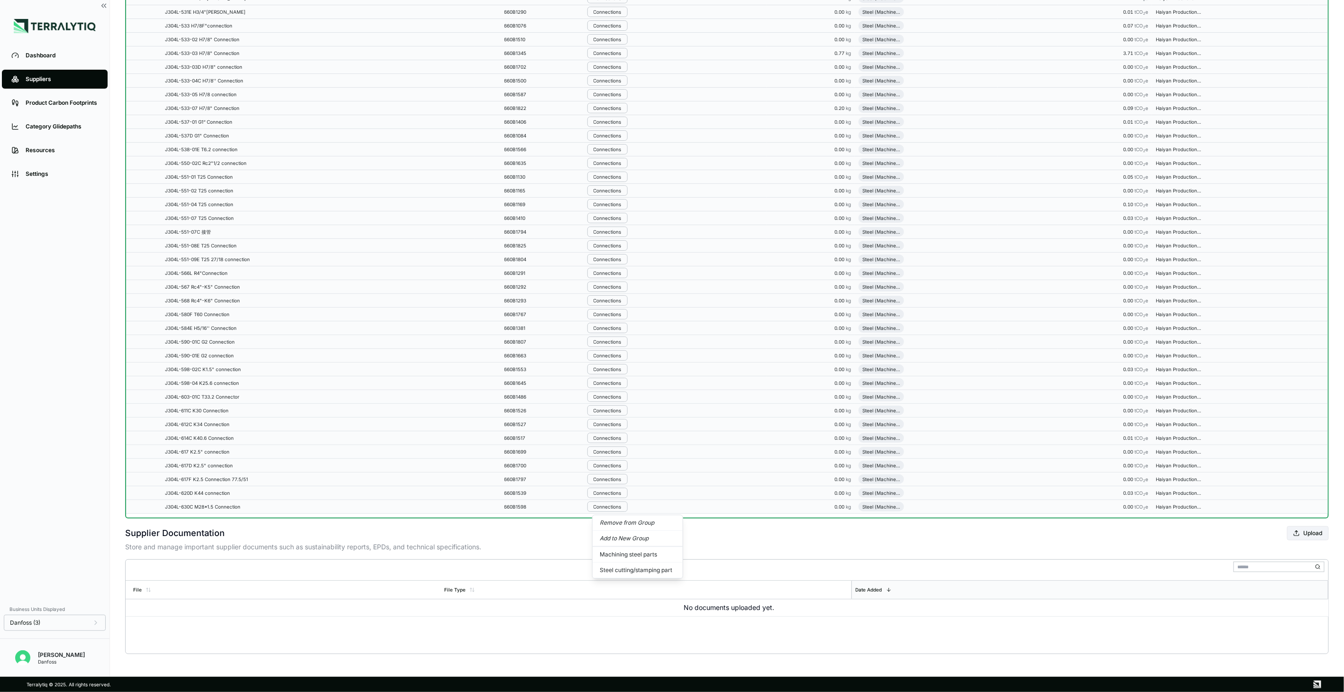
click at [623, 523] on button "Remove from Group" at bounding box center [638, 523] width 90 height 16
click at [621, 509] on div "Connections" at bounding box center [607, 507] width 28 height 6
click at [638, 526] on button "Remove from Group" at bounding box center [638, 523] width 90 height 16
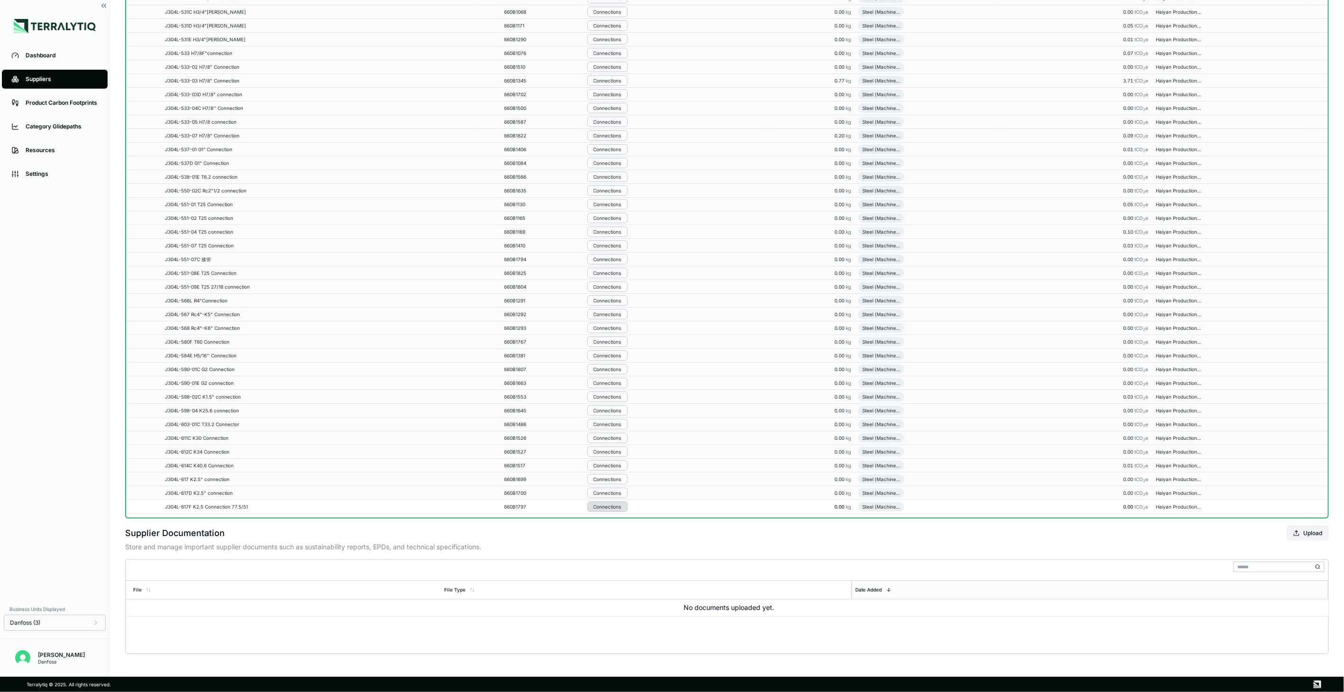
click at [628, 508] on button "Connections" at bounding box center [607, 507] width 40 height 10
click at [648, 520] on button "Remove from Group" at bounding box center [638, 523] width 90 height 16
click at [618, 506] on div "Connections" at bounding box center [607, 507] width 28 height 6
click at [629, 519] on button "Remove from Group" at bounding box center [638, 523] width 90 height 16
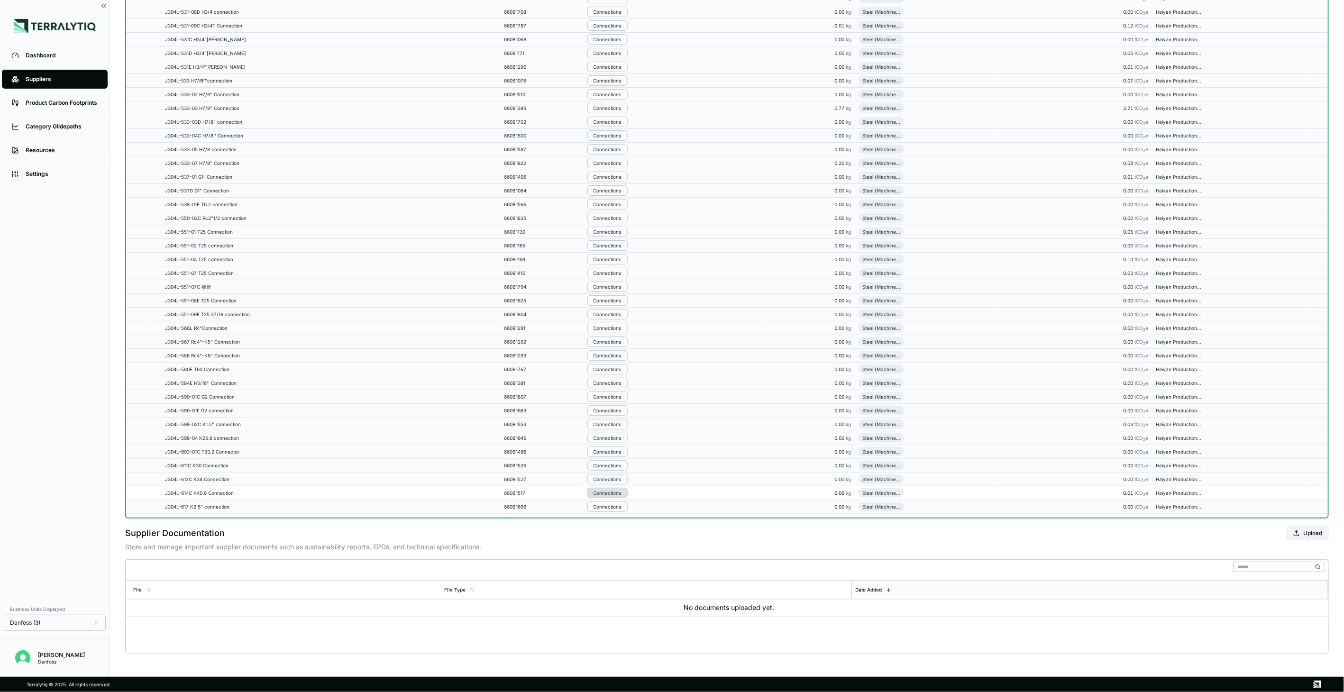
scroll to position [3420, 0]
click at [621, 494] on div "Connections" at bounding box center [607, 493] width 28 height 6
click at [630, 508] on button "Remove from Group" at bounding box center [638, 510] width 90 height 16
click at [628, 508] on button "Connections" at bounding box center [607, 507] width 40 height 10
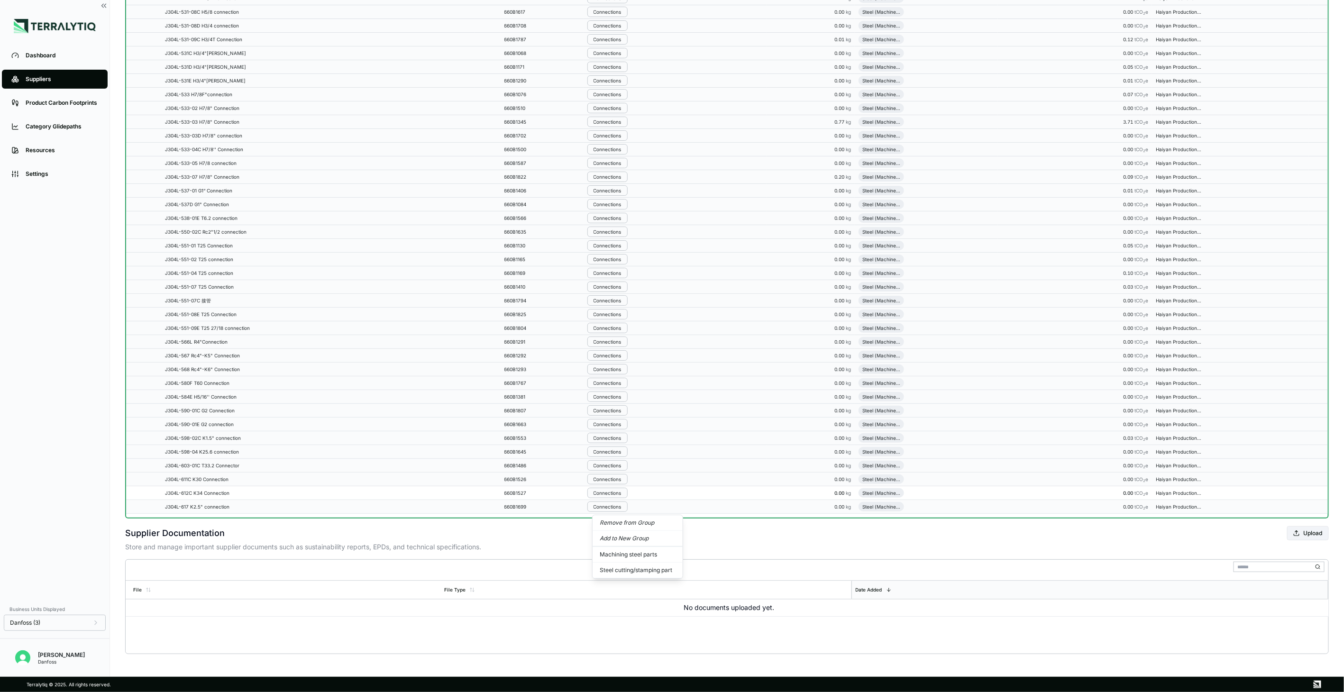
click at [632, 520] on button "Remove from Group" at bounding box center [638, 523] width 90 height 16
click at [621, 508] on div "Connections" at bounding box center [607, 507] width 28 height 6
click at [628, 524] on button "Remove from Group" at bounding box center [638, 523] width 90 height 16
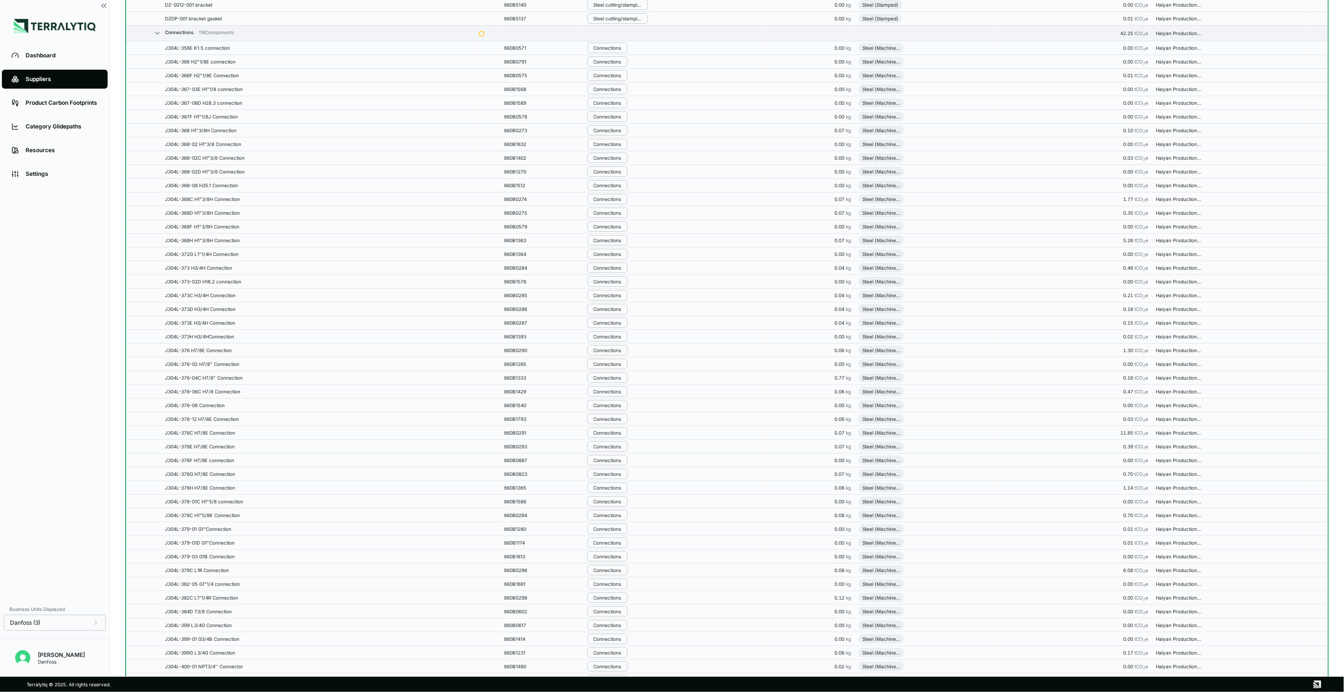
scroll to position [1951, 0]
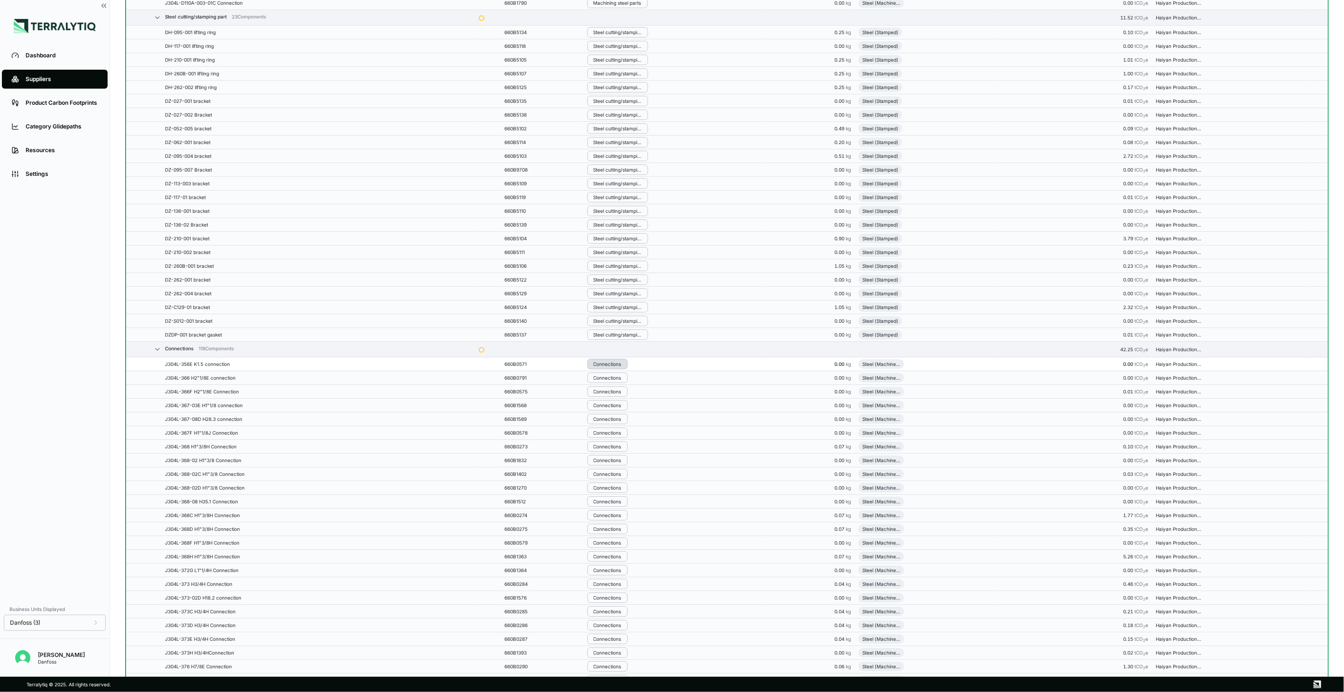
click at [611, 367] on div "Connections" at bounding box center [607, 364] width 28 height 6
click at [618, 386] on button "Remove from Group" at bounding box center [638, 385] width 90 height 16
click at [618, 383] on button "Connections" at bounding box center [607, 377] width 40 height 10
click at [620, 401] on button "Remove from Group" at bounding box center [638, 399] width 90 height 16
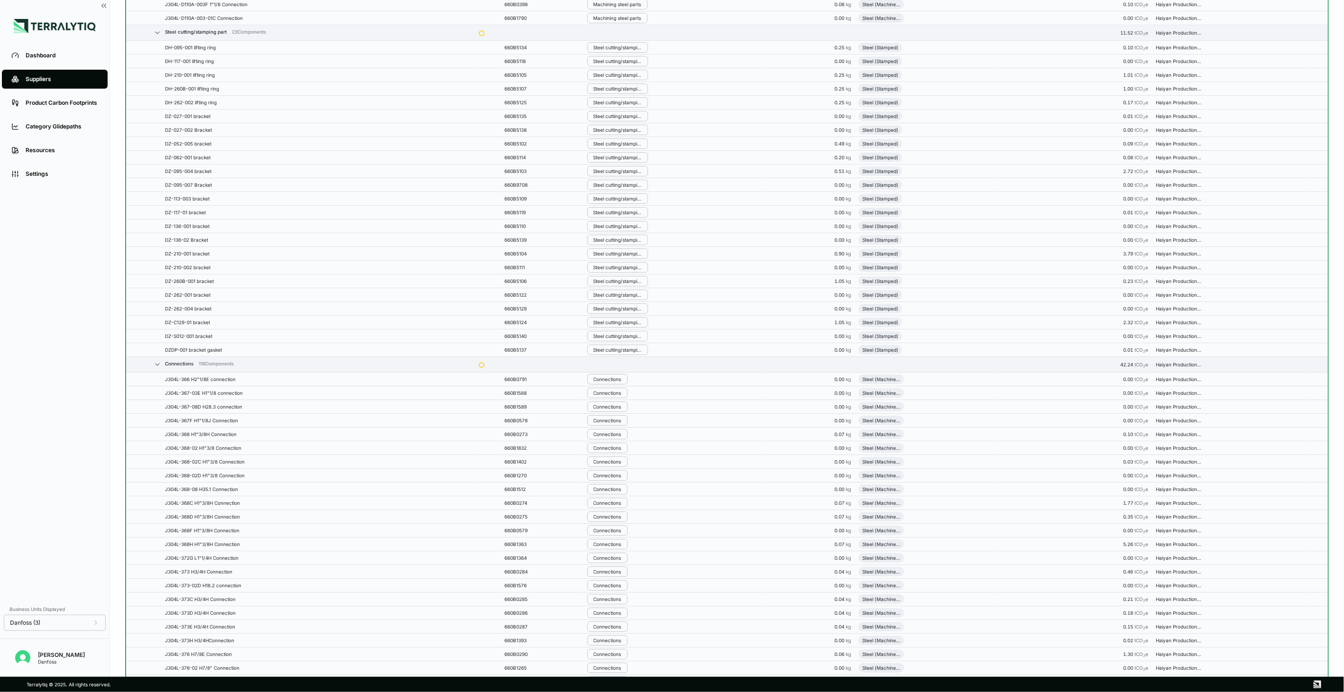
scroll to position [1983, 0]
click at [617, 378] on button "Connections" at bounding box center [607, 377] width 40 height 10
click at [620, 399] on button "Remove from Group" at bounding box center [638, 399] width 90 height 16
click at [618, 369] on button "Connections" at bounding box center [607, 363] width 40 height 10
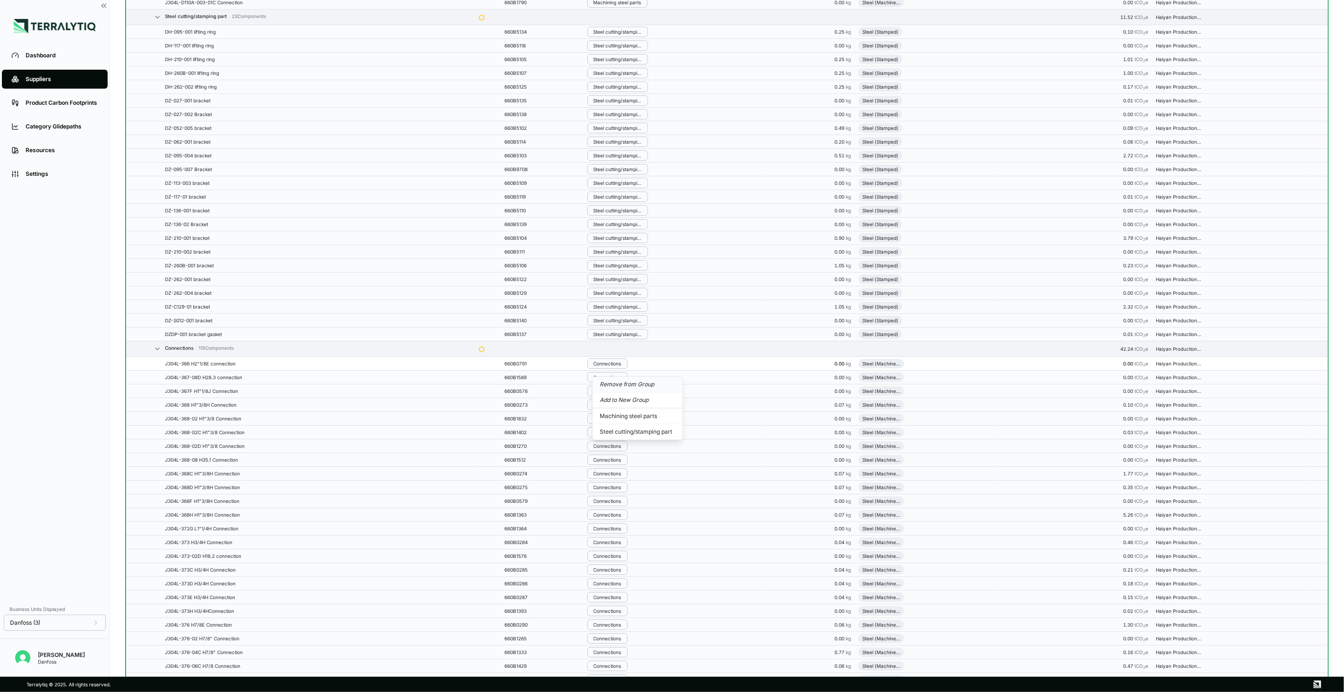
click at [627, 389] on button "Remove from Group" at bounding box center [638, 385] width 90 height 16
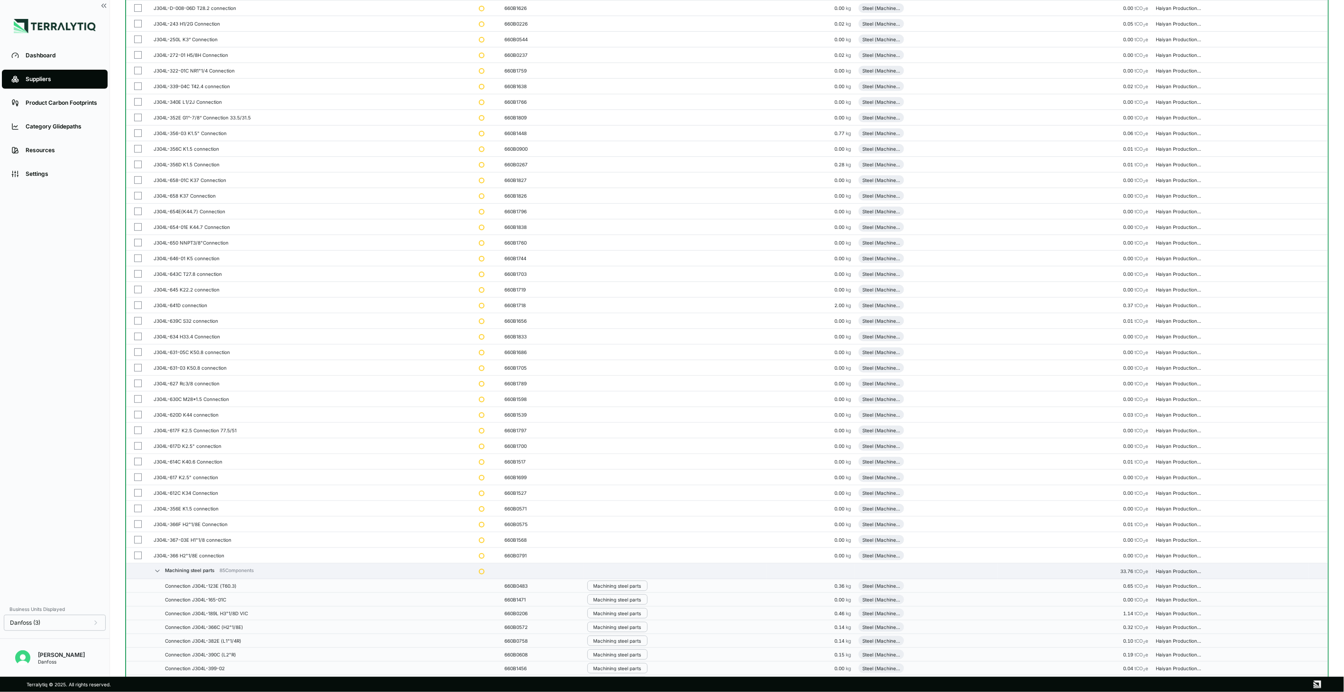
scroll to position [12, 0]
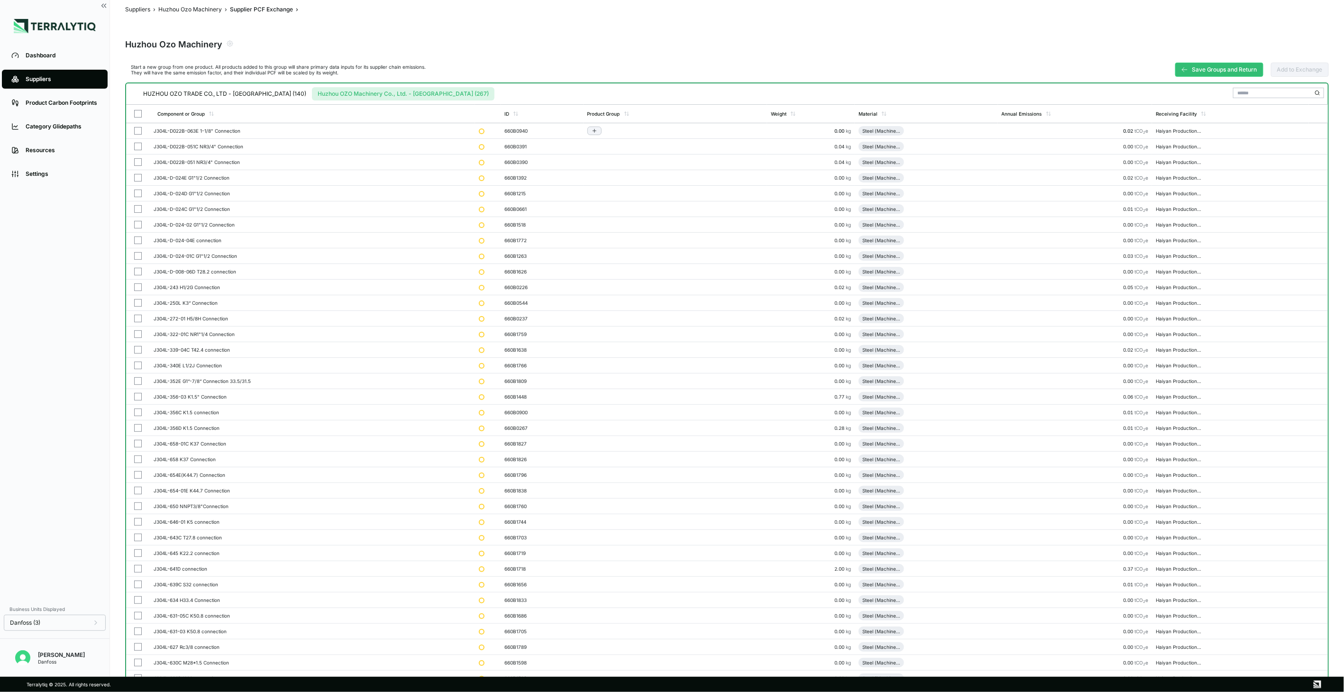
click at [136, 127] on button "button" at bounding box center [138, 131] width 8 height 8
click at [140, 143] on button "button" at bounding box center [138, 147] width 8 height 8
click at [137, 164] on button "button" at bounding box center [138, 162] width 8 height 8
click at [137, 181] on td at bounding box center [138, 178] width 24 height 16
click at [137, 193] on button "button" at bounding box center [138, 194] width 8 height 8
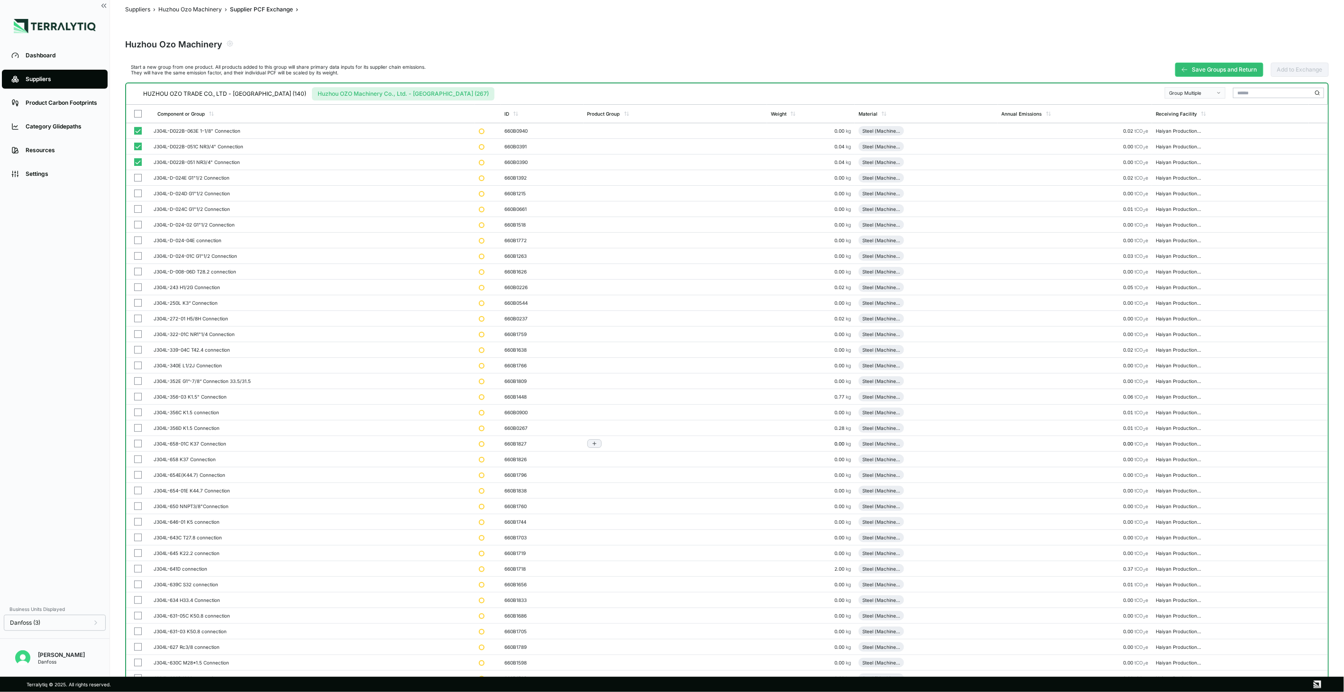
click at [137, 219] on td at bounding box center [138, 225] width 24 height 16
click at [134, 252] on button "button" at bounding box center [138, 256] width 8 height 8
click at [134, 294] on td at bounding box center [138, 288] width 24 height 16
click at [136, 321] on button "button" at bounding box center [138, 319] width 8 height 8
click at [138, 391] on td at bounding box center [138, 397] width 24 height 16
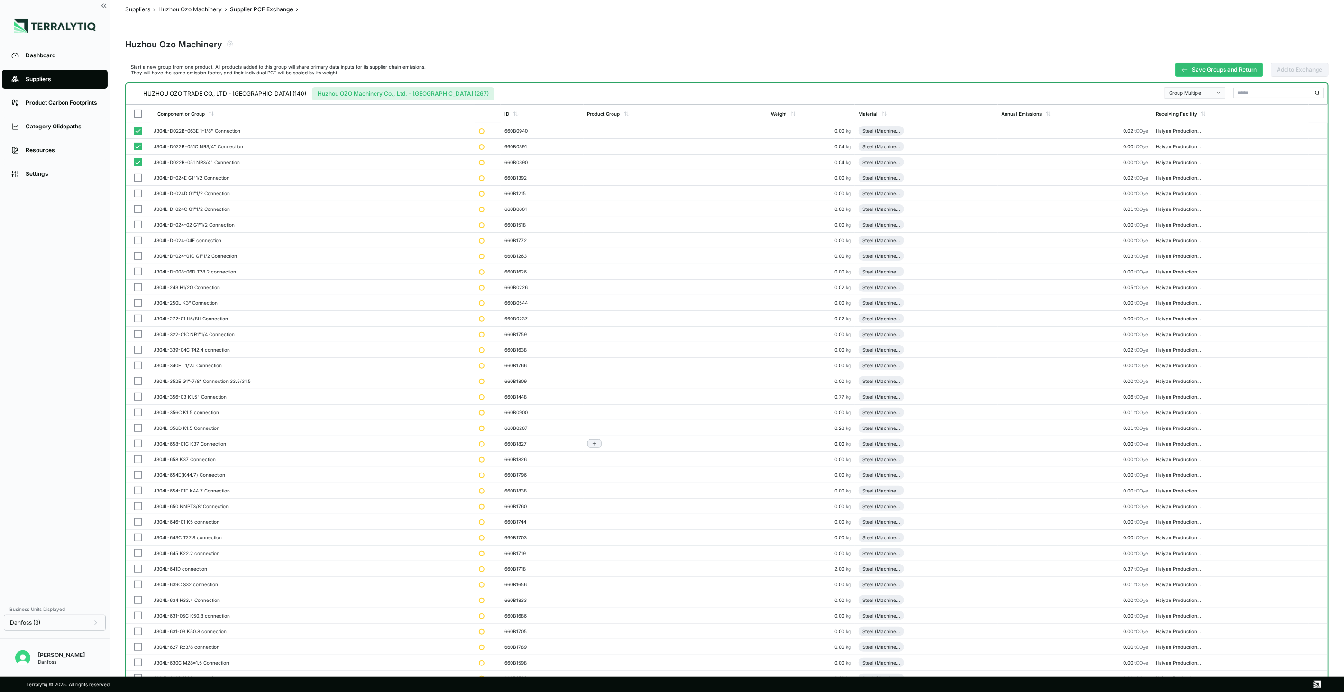
drag, startPoint x: 140, startPoint y: 451, endPoint x: 138, endPoint y: 351, distance: 99.6
click at [136, 337] on button "button" at bounding box center [138, 334] width 8 height 8
click at [138, 351] on button "button" at bounding box center [138, 350] width 8 height 8
click at [139, 371] on td at bounding box center [138, 366] width 24 height 16
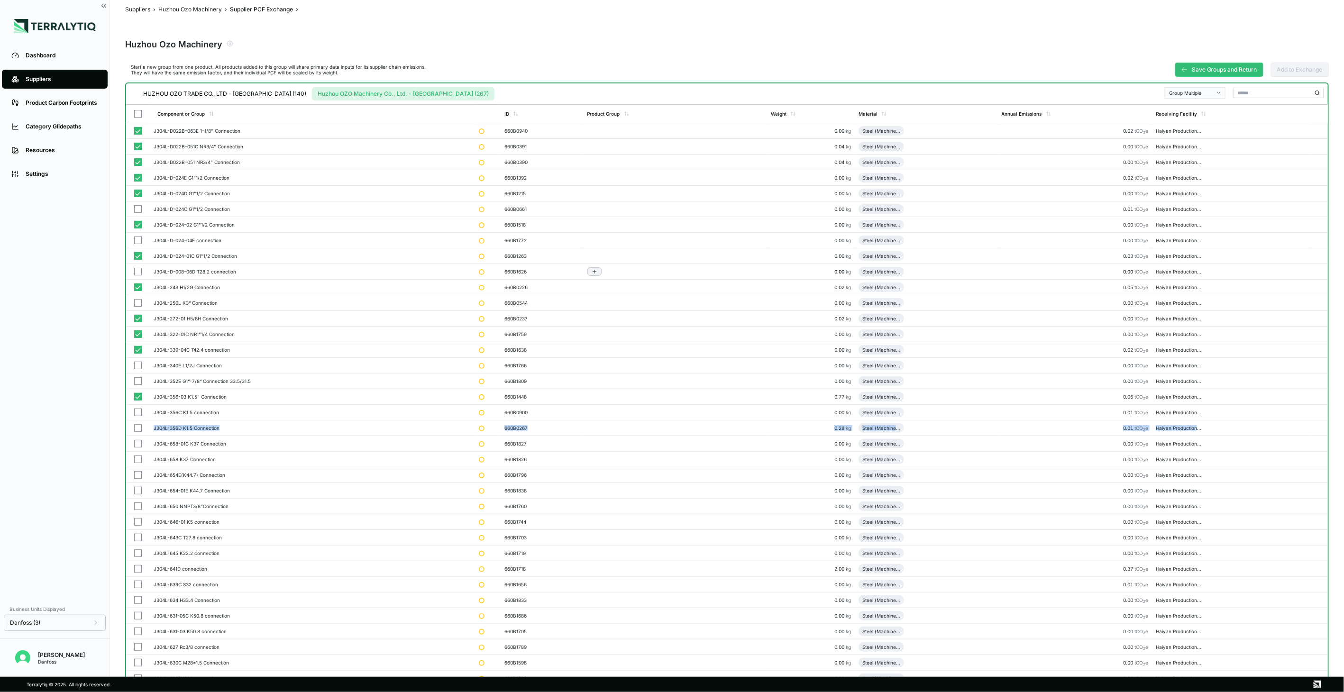
click at [138, 382] on button "button" at bounding box center [138, 381] width 8 height 8
click at [140, 302] on button "button" at bounding box center [138, 303] width 8 height 8
click at [135, 271] on button "button" at bounding box center [138, 272] width 8 height 8
click at [136, 241] on button "button" at bounding box center [138, 241] width 8 height 8
click at [135, 211] on button "button" at bounding box center [138, 209] width 8 height 8
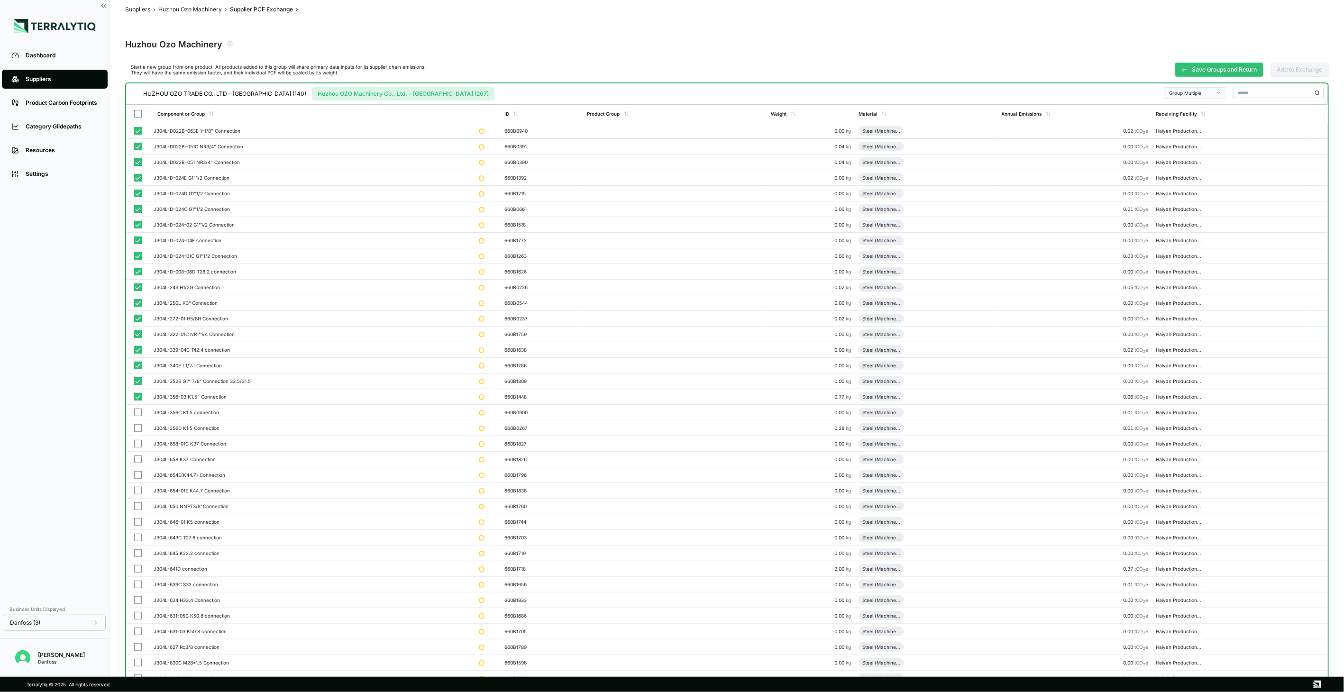
click at [1185, 91] on div "Group Multiple" at bounding box center [1192, 93] width 46 height 6
click at [1188, 114] on div "Add To Machining Steel Parts" at bounding box center [1196, 115] width 52 height 6
